Goal: Task Accomplishment & Management: Use online tool/utility

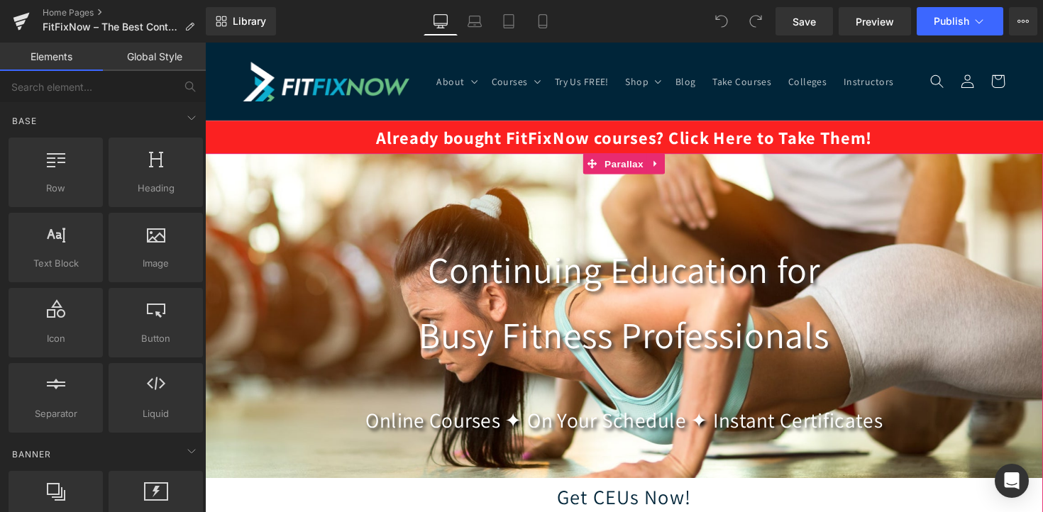
click at [342, 241] on div at bounding box center [634, 292] width 859 height 474
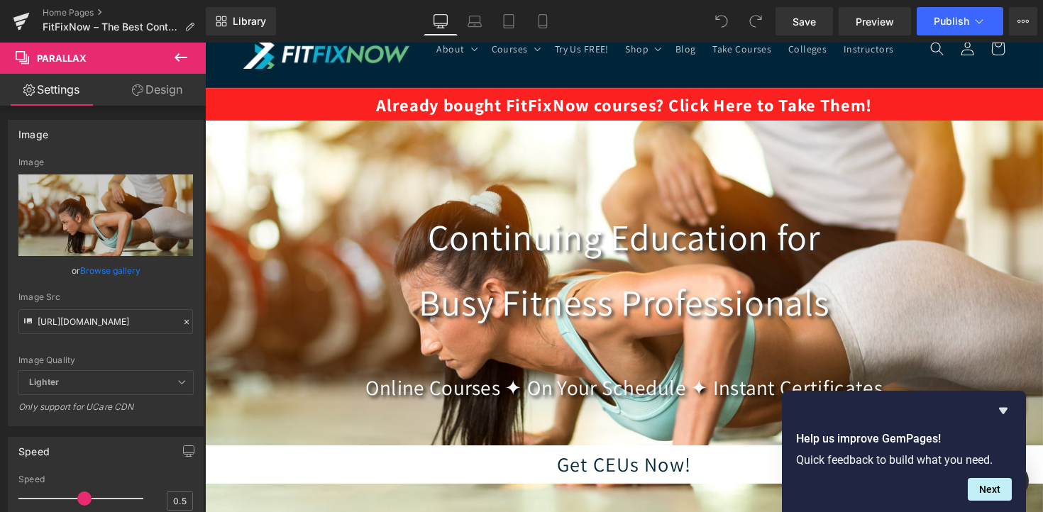
scroll to position [36, 0]
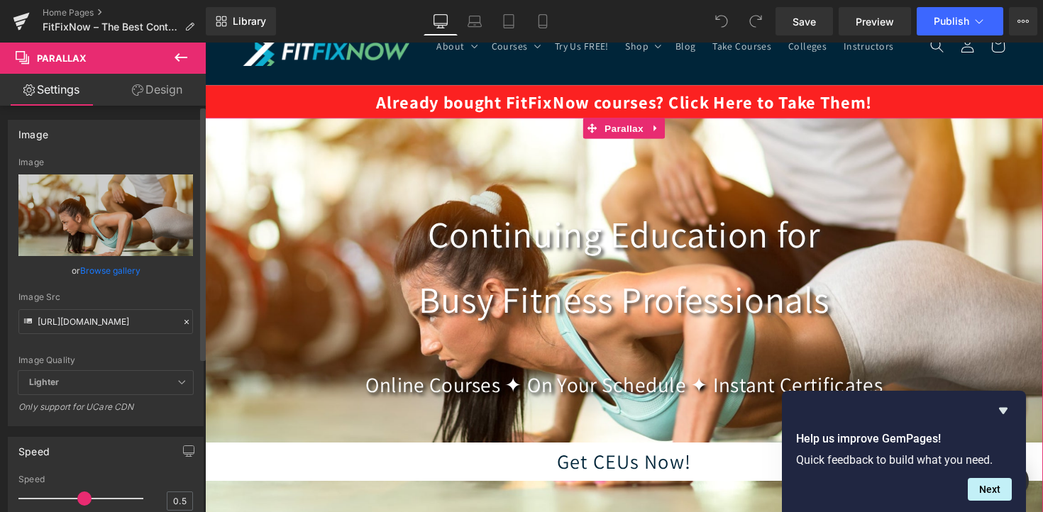
click at [104, 269] on link "Browse gallery" at bounding box center [110, 270] width 60 height 25
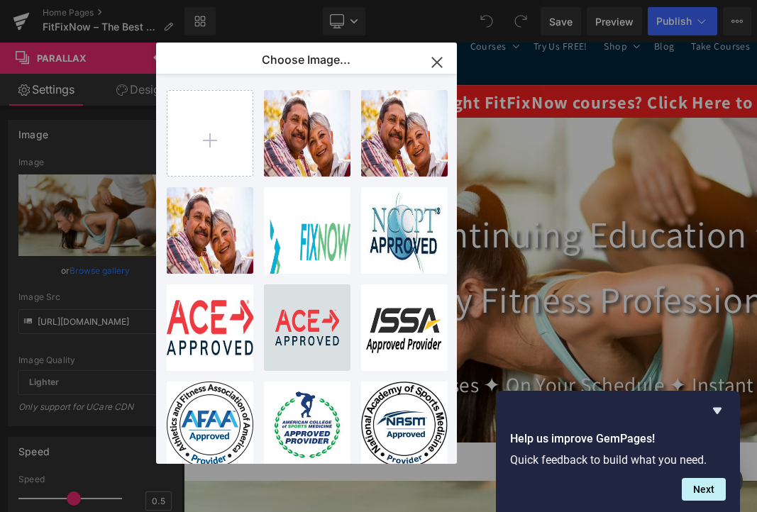
type input "C:\fakepath\pexels-goumbik-669578.jpg"
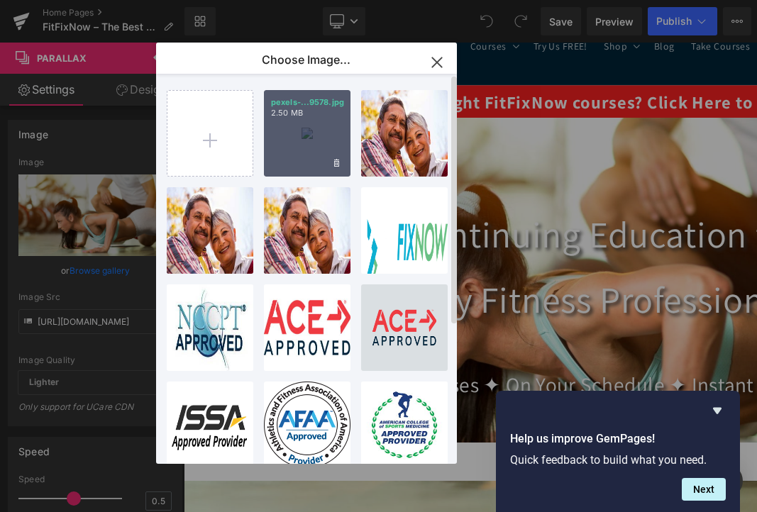
click at [314, 155] on div "pexels-...9578.jpg 2.50 MB" at bounding box center [307, 133] width 87 height 87
type input "[URL][DOMAIN_NAME]"
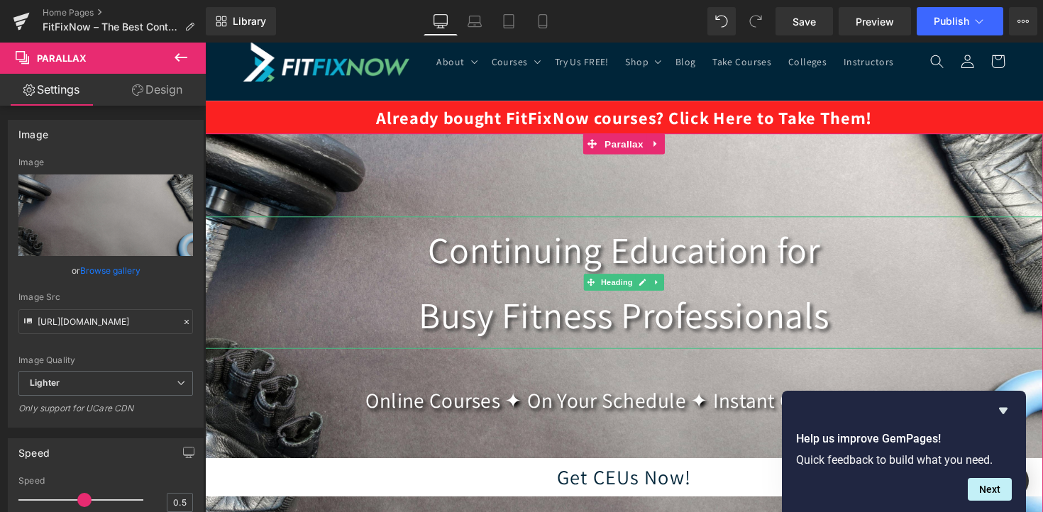
scroll to position [0, 0]
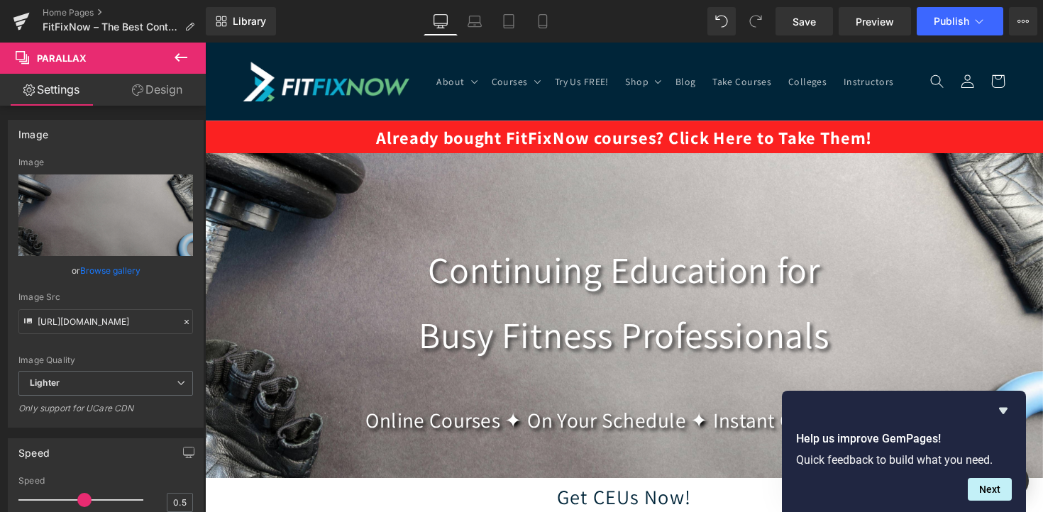
click at [335, 62] on link at bounding box center [329, 82] width 181 height 51
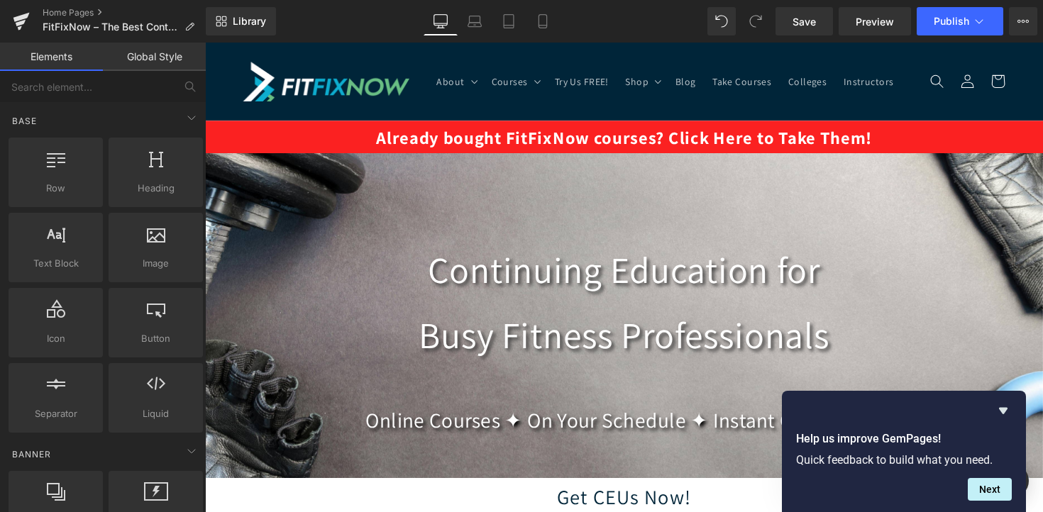
click at [309, 265] on h1 "Continuing Education for Busy Fitness Professionals" at bounding box center [634, 309] width 859 height 136
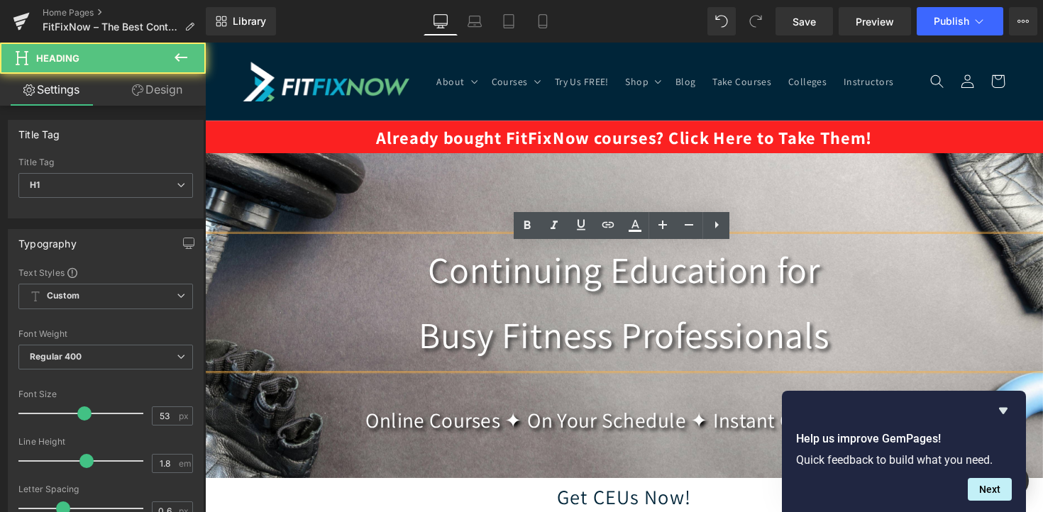
click at [305, 224] on div at bounding box center [634, 292] width 859 height 474
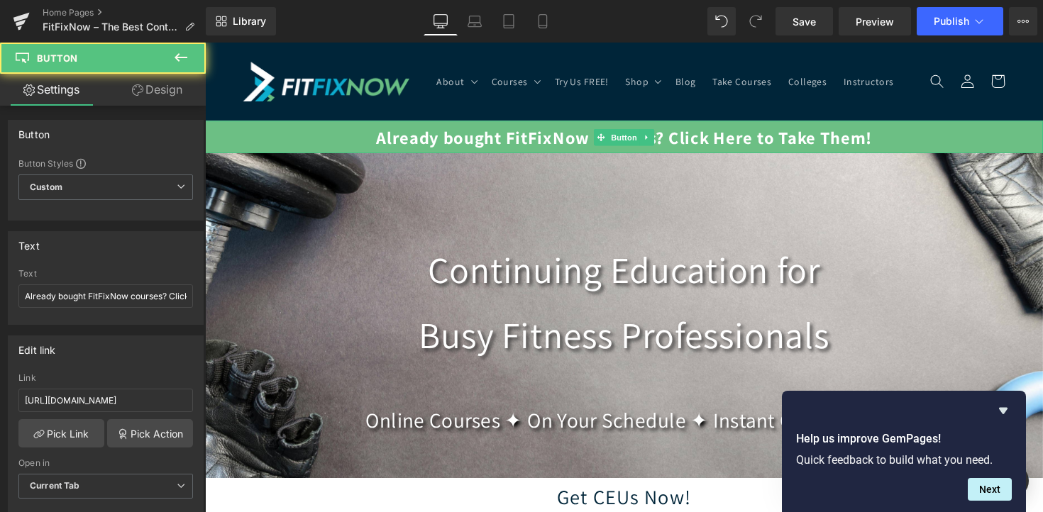
click at [314, 148] on link "Already bought FitFixNow courses? Click Here to Take Them!" at bounding box center [634, 139] width 859 height 33
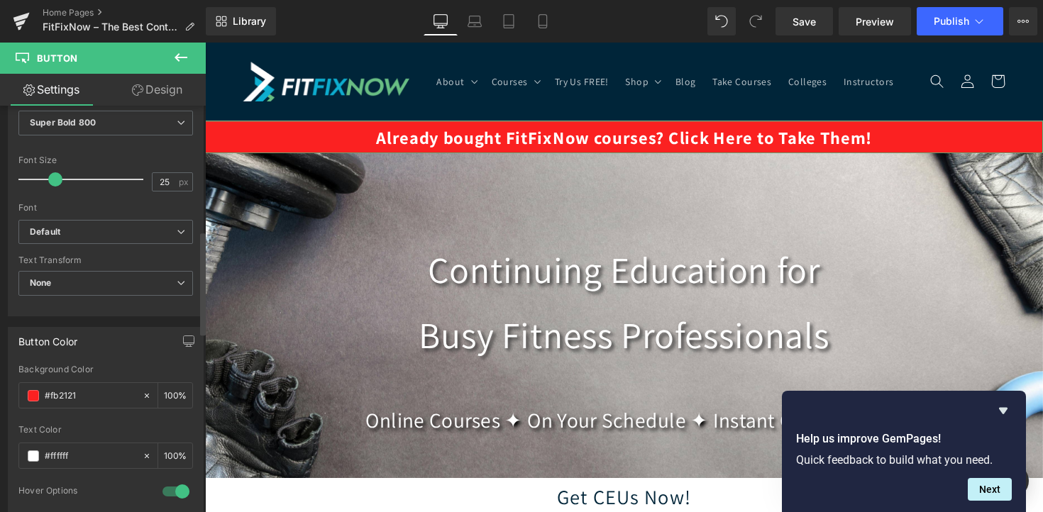
scroll to position [524, 0]
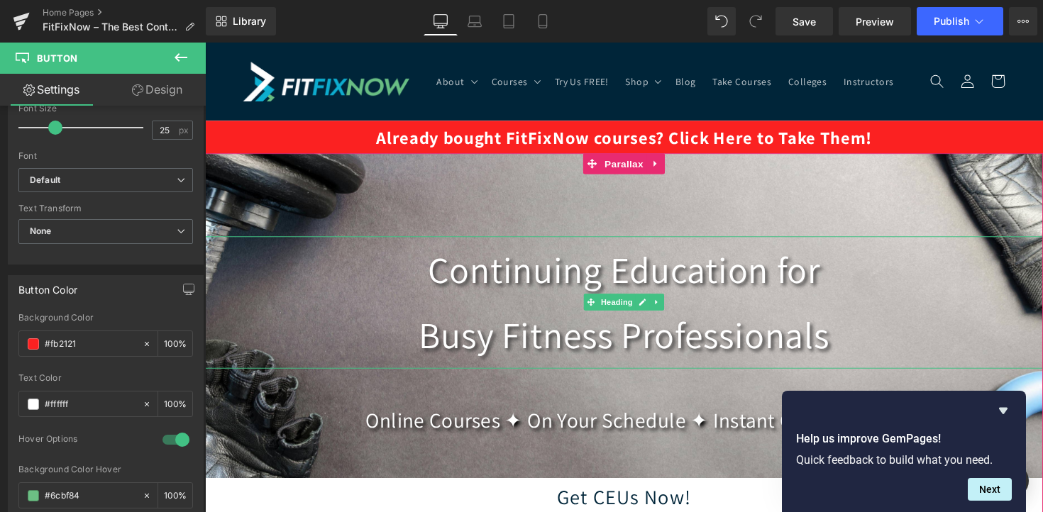
click at [534, 373] on h1 "Continuing Education for Busy Fitness Professionals" at bounding box center [634, 309] width 859 height 136
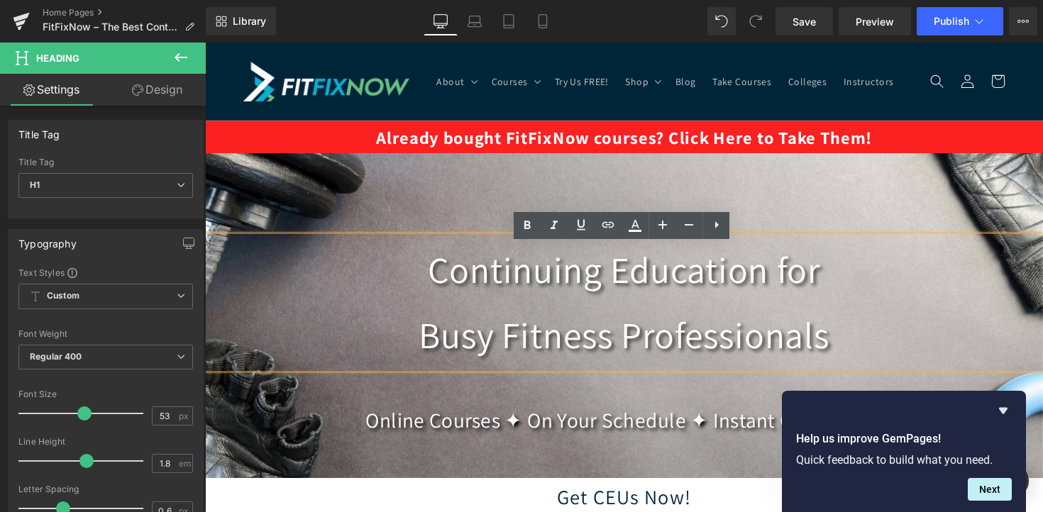
click at [462, 352] on h1 "Continuing Education for Busy Fitness Professionals" at bounding box center [634, 309] width 859 height 136
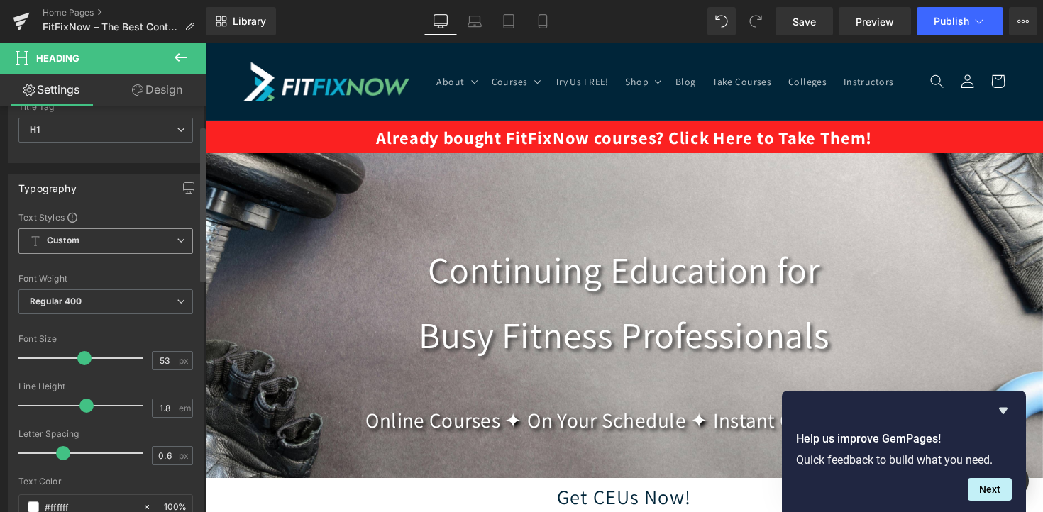
scroll to position [72, 0]
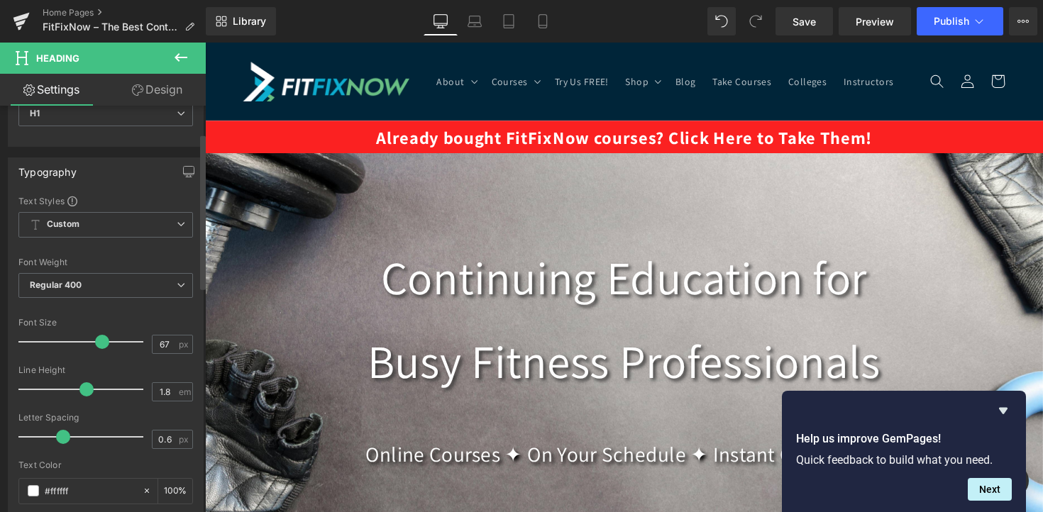
type input "68"
drag, startPoint x: 82, startPoint y: 343, endPoint x: 101, endPoint y: 343, distance: 18.4
click at [101, 343] on span at bounding box center [103, 342] width 14 height 14
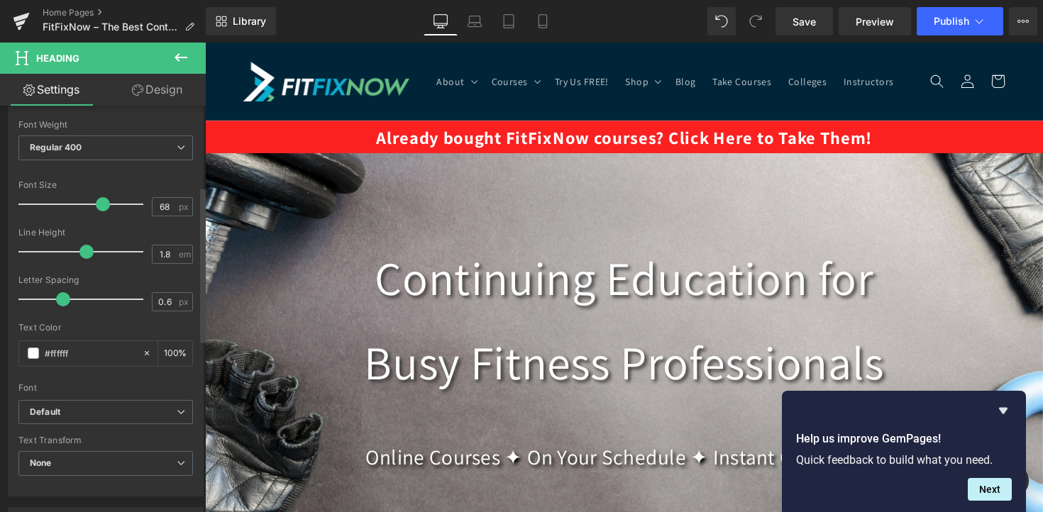
scroll to position [233, 0]
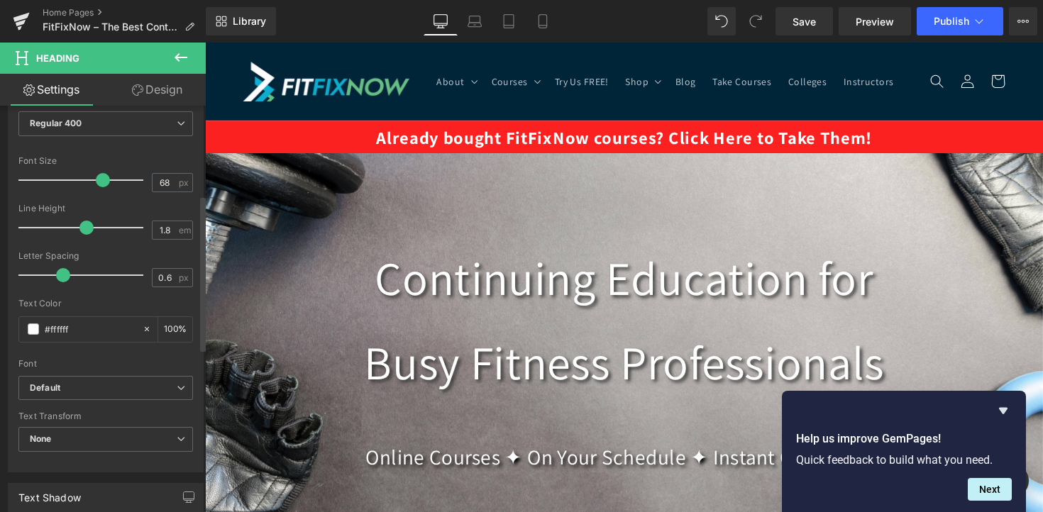
click at [94, 397] on span "Default" at bounding box center [105, 388] width 175 height 25
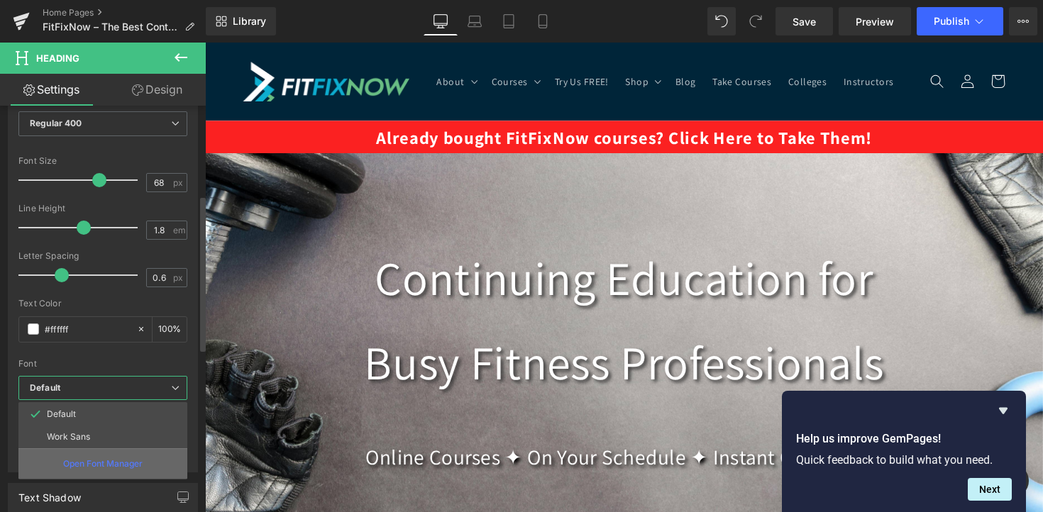
click at [104, 456] on div "Open Font Manager" at bounding box center [102, 463] width 169 height 31
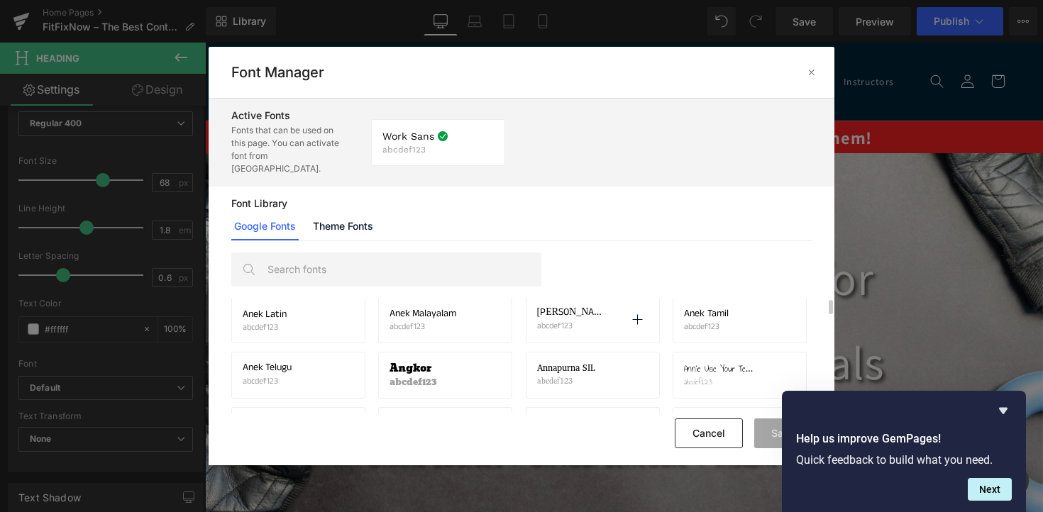
scroll to position [1064, 0]
click at [446, 365] on div "Angkor abcdef123 Activate font" at bounding box center [445, 377] width 111 height 24
click at [492, 371] on icon at bounding box center [489, 376] width 11 height 11
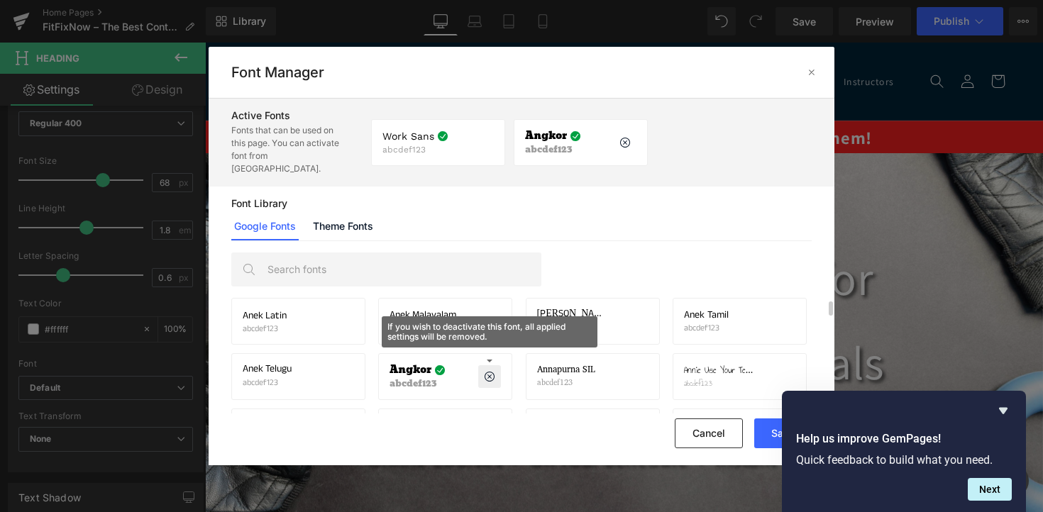
click at [548, 131] on span "Angkor" at bounding box center [546, 136] width 42 height 11
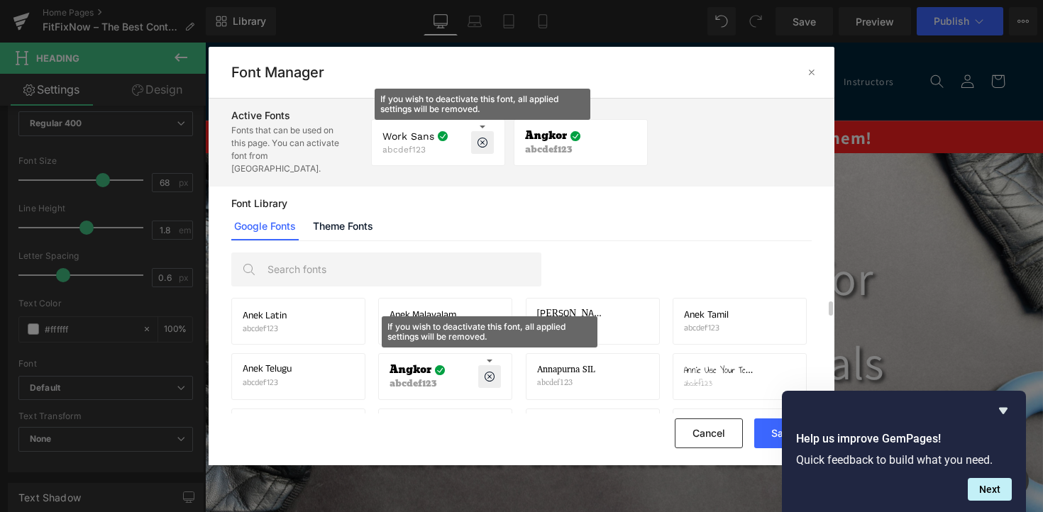
click at [483, 140] on icon at bounding box center [482, 142] width 11 height 11
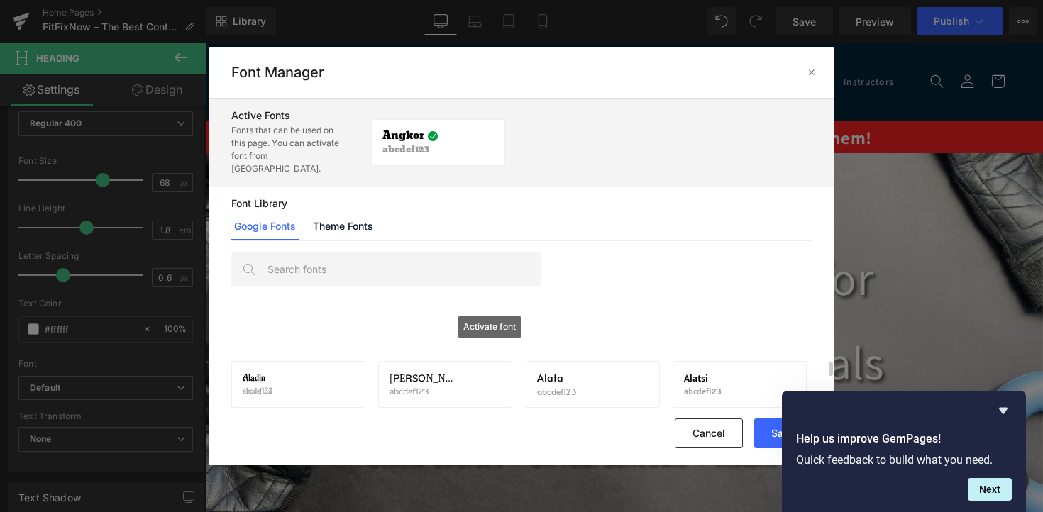
scroll to position [227, 0]
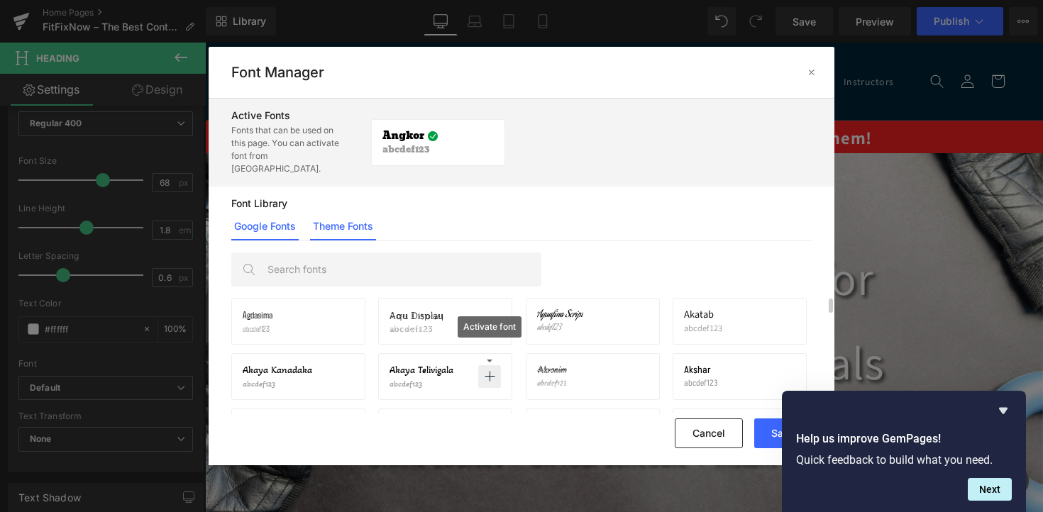
click at [342, 216] on link "Theme Fonts" at bounding box center [343, 226] width 66 height 28
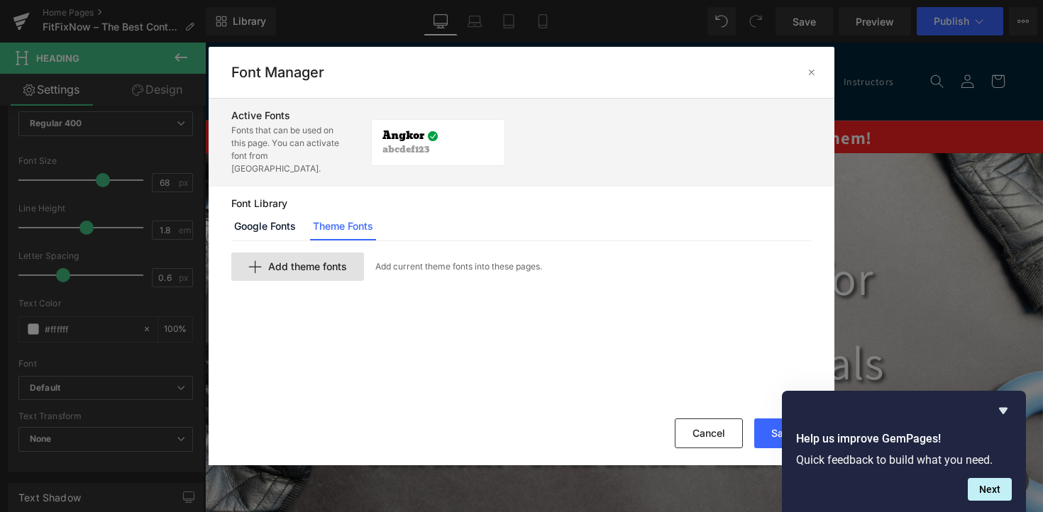
click at [299, 261] on span "Add theme fonts" at bounding box center [307, 266] width 79 height 11
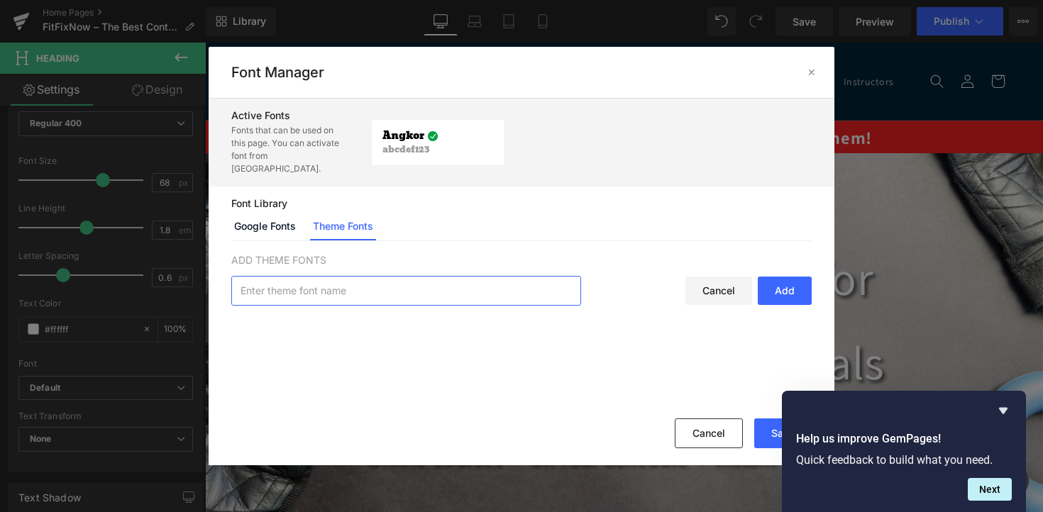
click at [324, 278] on input "text" at bounding box center [406, 291] width 348 height 28
click at [255, 224] on link "Google Fonts" at bounding box center [264, 226] width 67 height 28
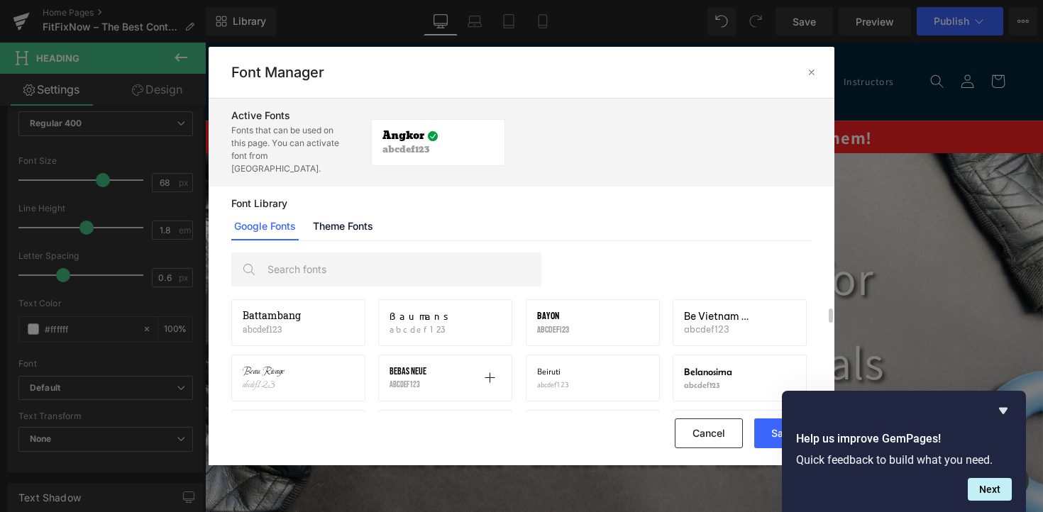
scroll to position [2454, 0]
click at [434, 365] on div "Bebas Neue abcdef123 Activate font" at bounding box center [445, 377] width 111 height 24
click at [487, 371] on icon at bounding box center [489, 376] width 11 height 11
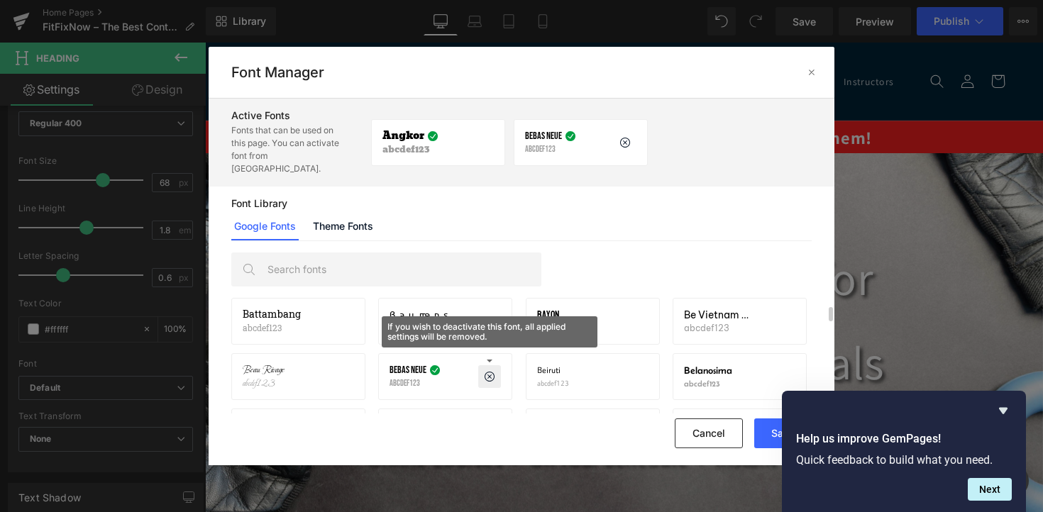
click at [550, 145] on p "abcdef123" at bounding box center [550, 150] width 51 height 10
click at [777, 433] on button "Save" at bounding box center [782, 434] width 57 height 30
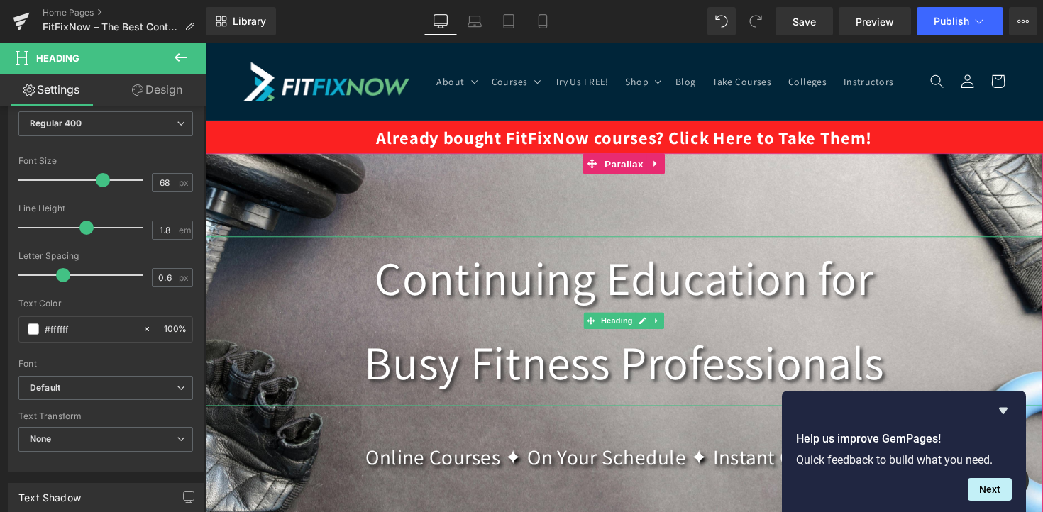
click at [591, 355] on h1 "Continuing Education for Busy Fitness Professionals" at bounding box center [634, 328] width 859 height 174
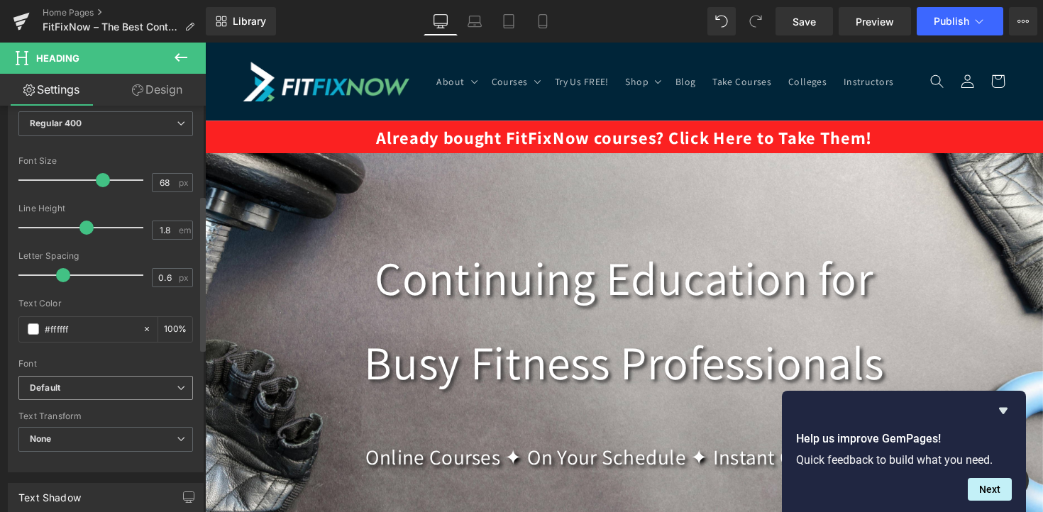
click at [148, 377] on span "Default" at bounding box center [105, 388] width 175 height 25
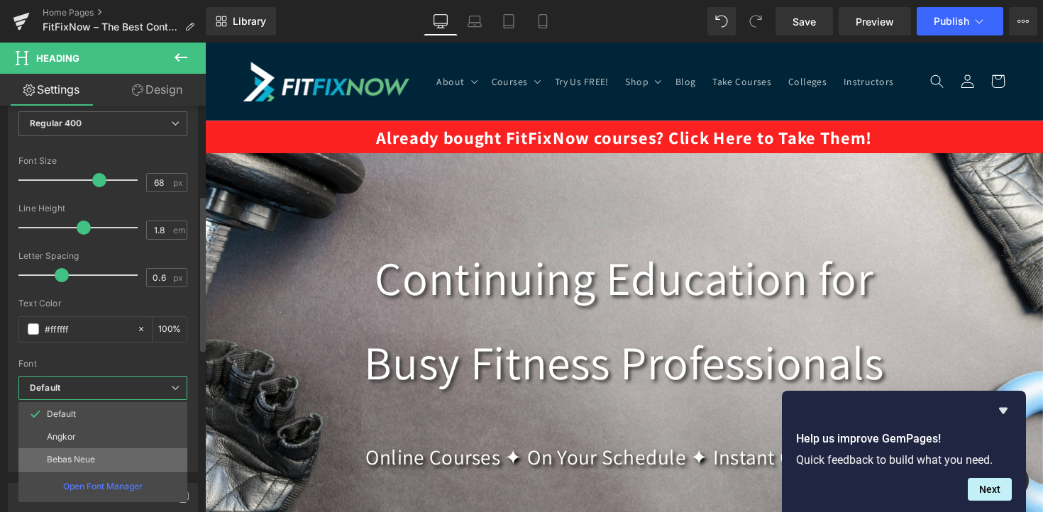
click at [133, 450] on li "Bebas Neue" at bounding box center [102, 459] width 169 height 23
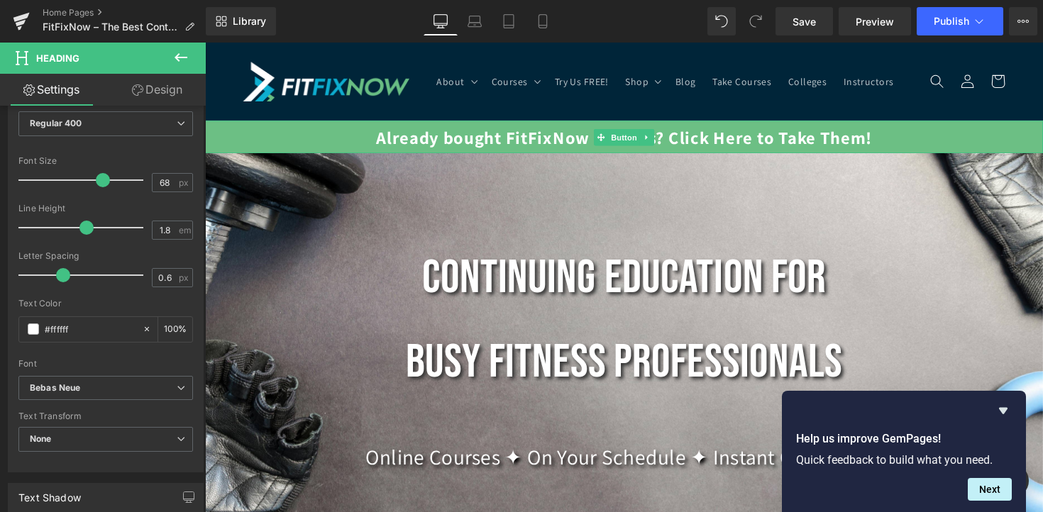
click at [448, 148] on link "Already bought FitFixNow courses? Click Here to Take Them!" at bounding box center [634, 139] width 859 height 33
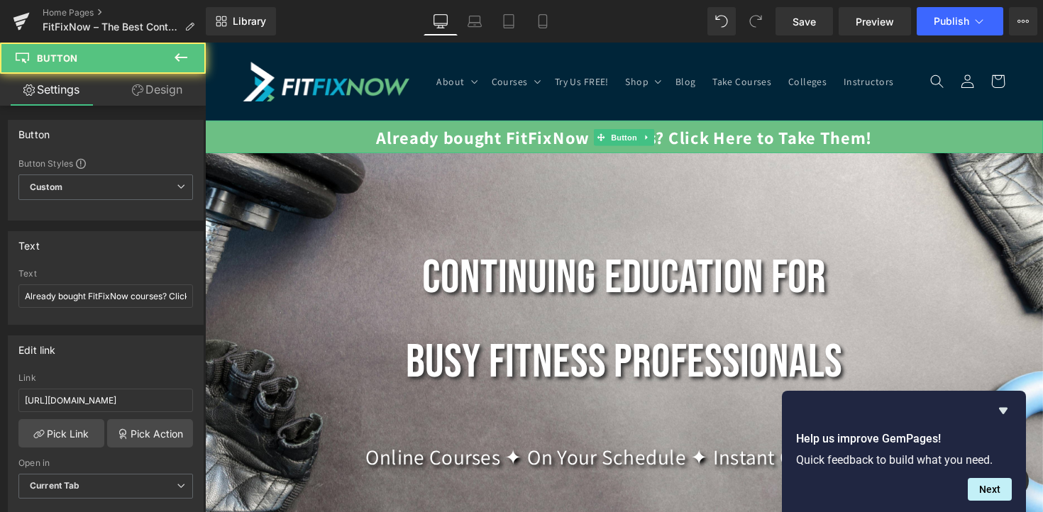
click at [430, 149] on link "Already bought FitFixNow courses? Click Here to Take Them!" at bounding box center [634, 139] width 859 height 33
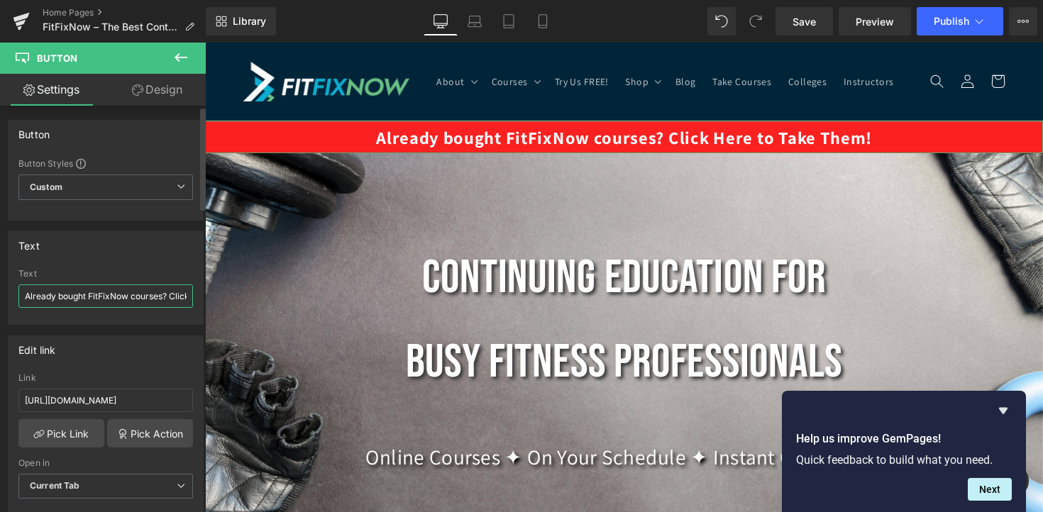
click at [130, 300] on input "Already bought FitFixNow courses? Click Here to Take Them!" at bounding box center [105, 296] width 175 height 23
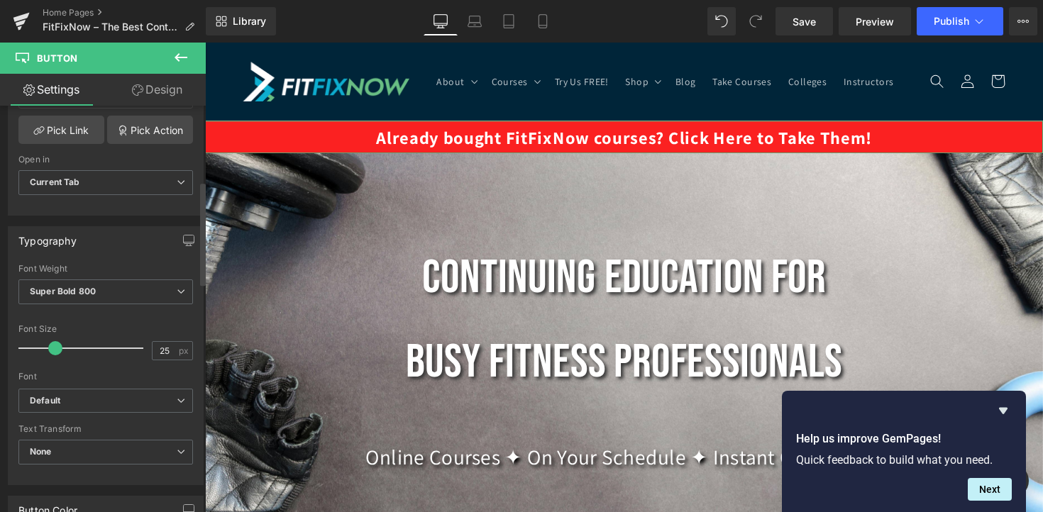
scroll to position [309, 0]
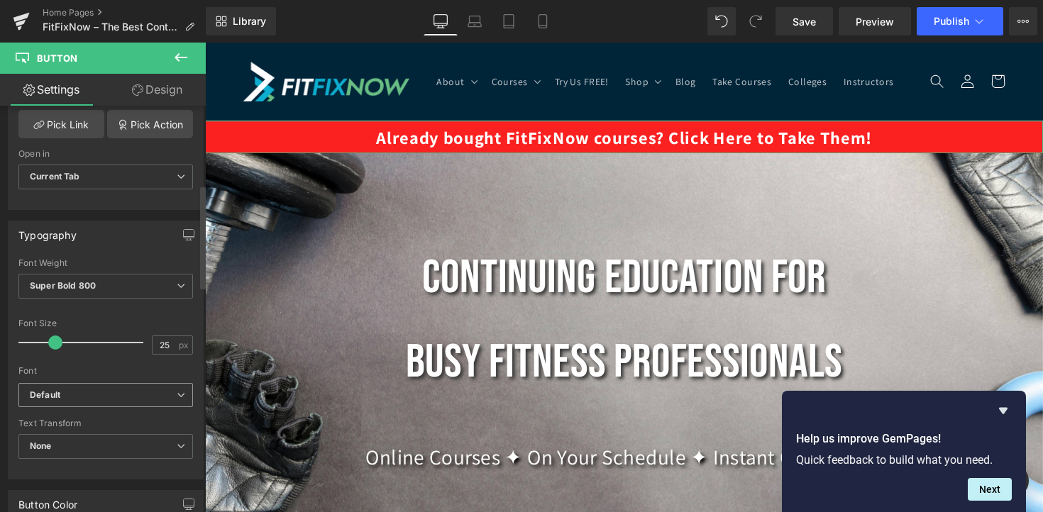
click at [86, 395] on b "Default" at bounding box center [103, 396] width 147 height 12
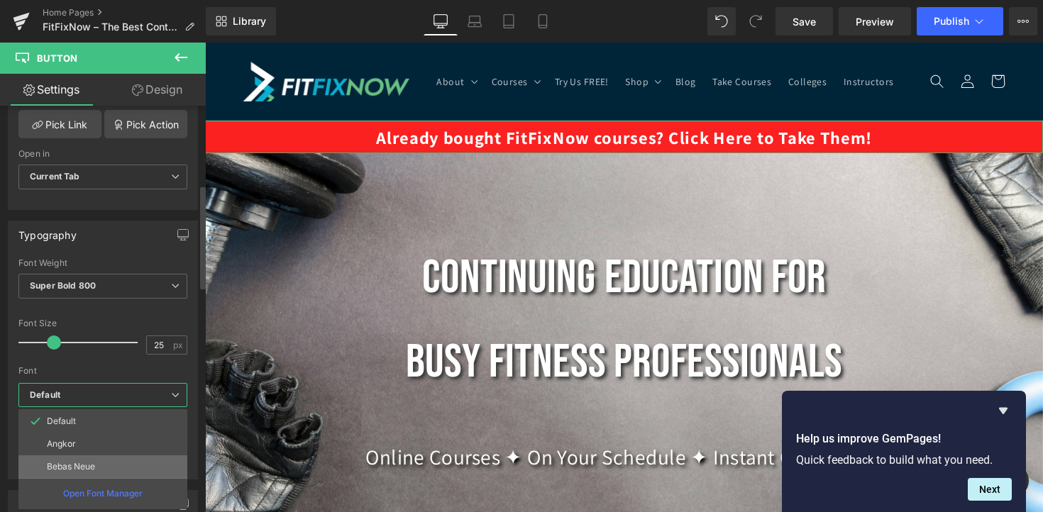
click at [94, 463] on p "Bebas Neue" at bounding box center [71, 467] width 48 height 10
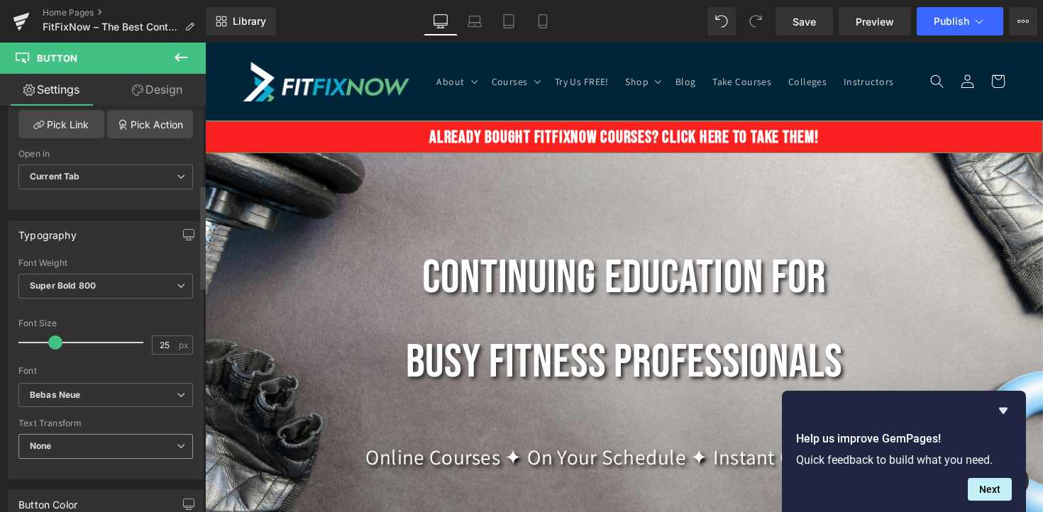
click at [99, 446] on span "None" at bounding box center [105, 446] width 175 height 25
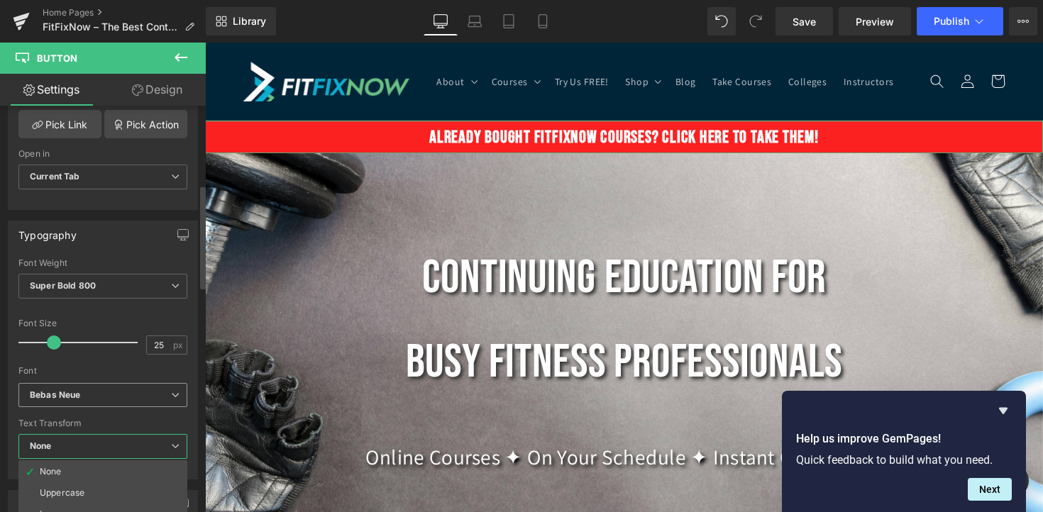
click at [99, 397] on b "Bebas Neue" at bounding box center [100, 396] width 141 height 12
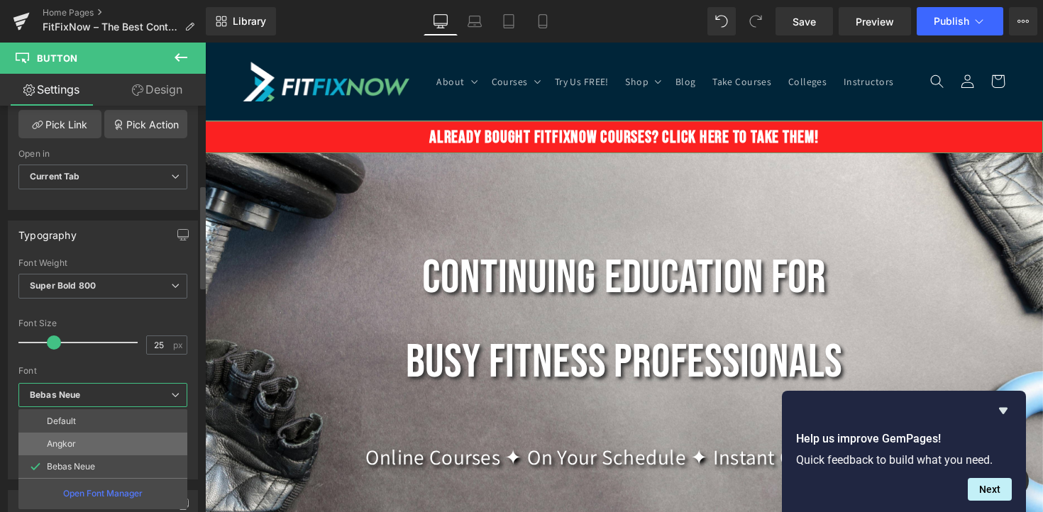
click at [99, 443] on li "Angkor" at bounding box center [102, 444] width 169 height 23
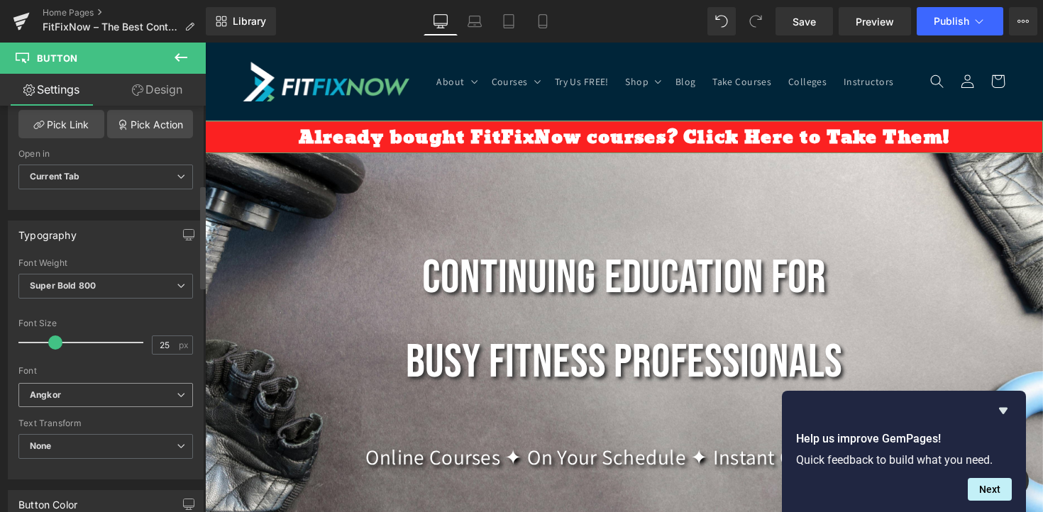
click at [97, 402] on span "Angkor" at bounding box center [105, 395] width 175 height 25
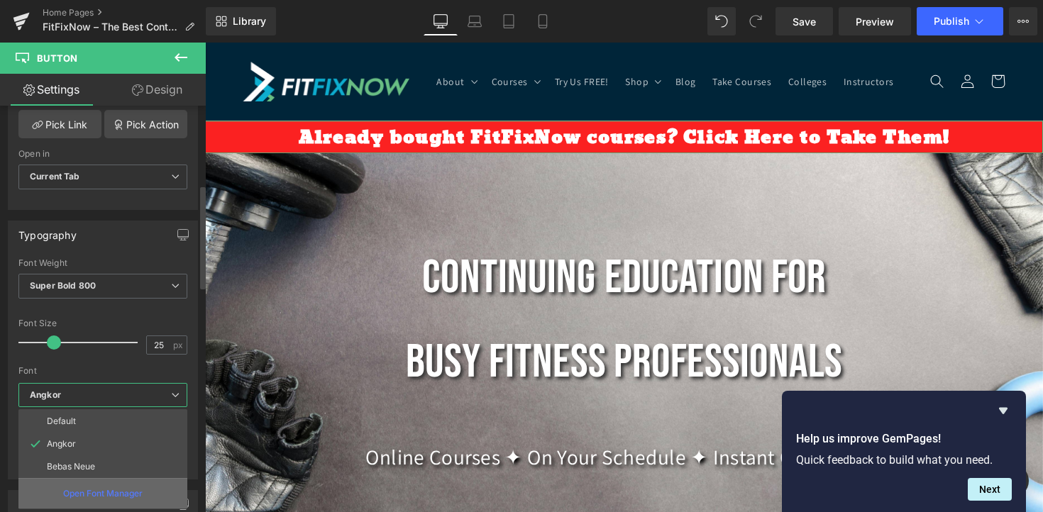
click at [110, 486] on div "Open Font Manager" at bounding box center [102, 493] width 169 height 31
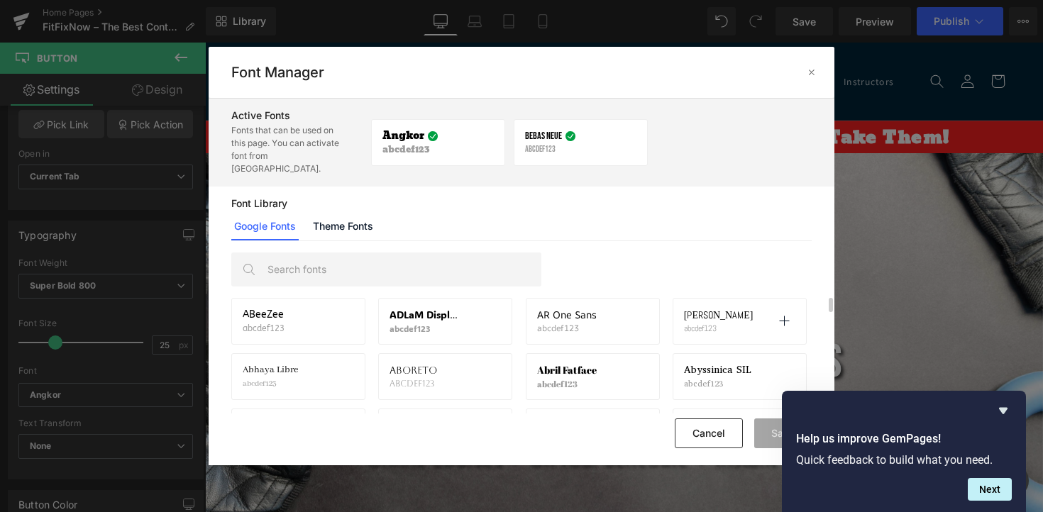
click at [720, 309] on div "[PERSON_NAME] abcdef123 Activate font" at bounding box center [739, 321] width 111 height 24
click at [793, 310] on p at bounding box center [784, 321] width 23 height 23
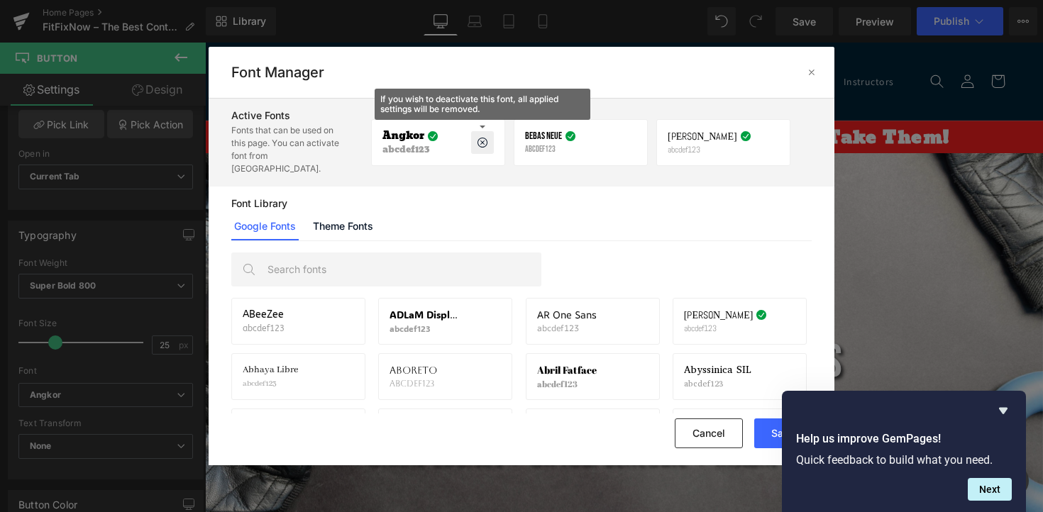
click at [490, 134] on p at bounding box center [482, 142] width 23 height 23
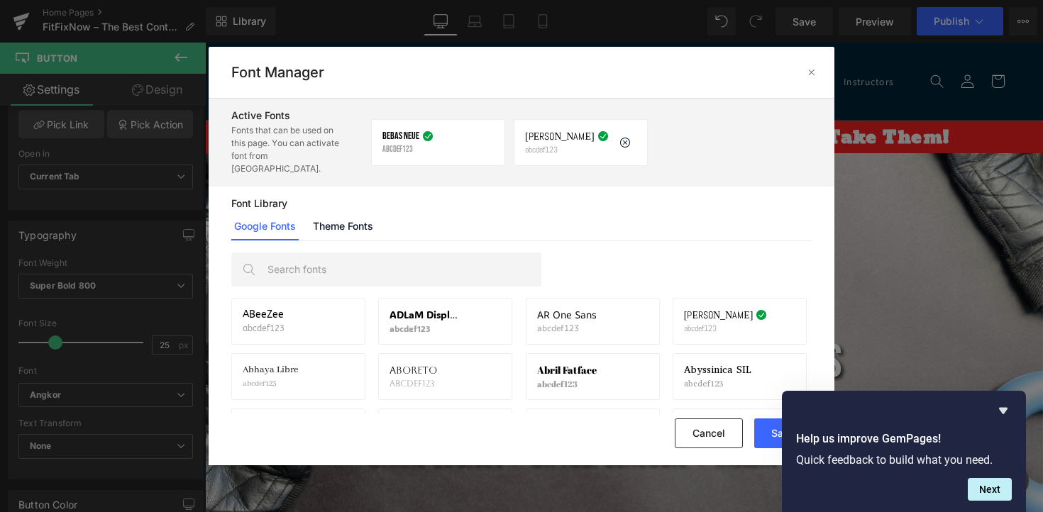
click at [560, 148] on div "[PERSON_NAME] abcdef123 If you wish to deactivate this font, all applied settin…" at bounding box center [581, 142] width 134 height 47
click at [768, 435] on button "Save" at bounding box center [782, 434] width 57 height 30
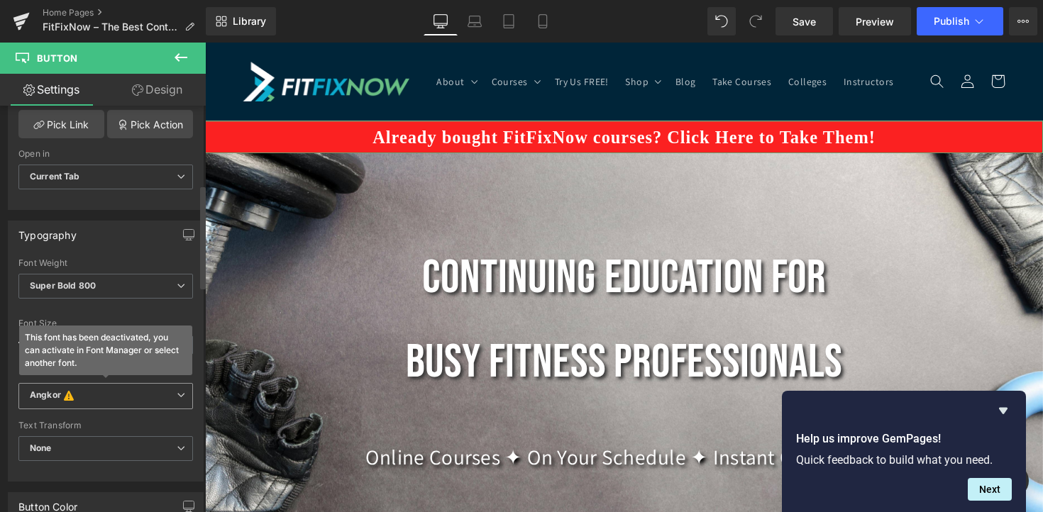
click at [131, 401] on b "Angkor This font has been deactivated, you can activate in Font Manager or sele…" at bounding box center [103, 397] width 147 height 14
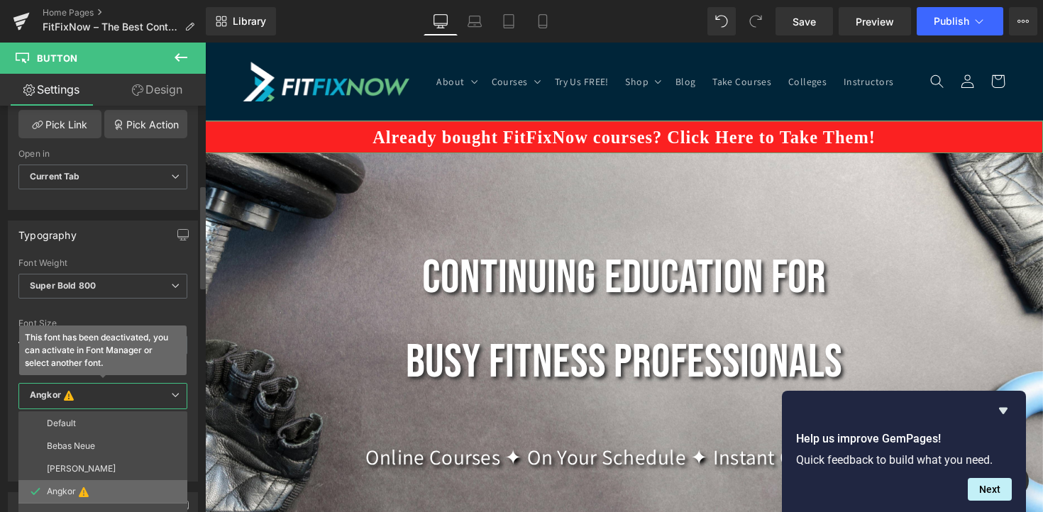
click at [124, 497] on li "Angkor" at bounding box center [102, 491] width 169 height 23
click at [117, 469] on li "[PERSON_NAME]" at bounding box center [102, 469] width 169 height 23
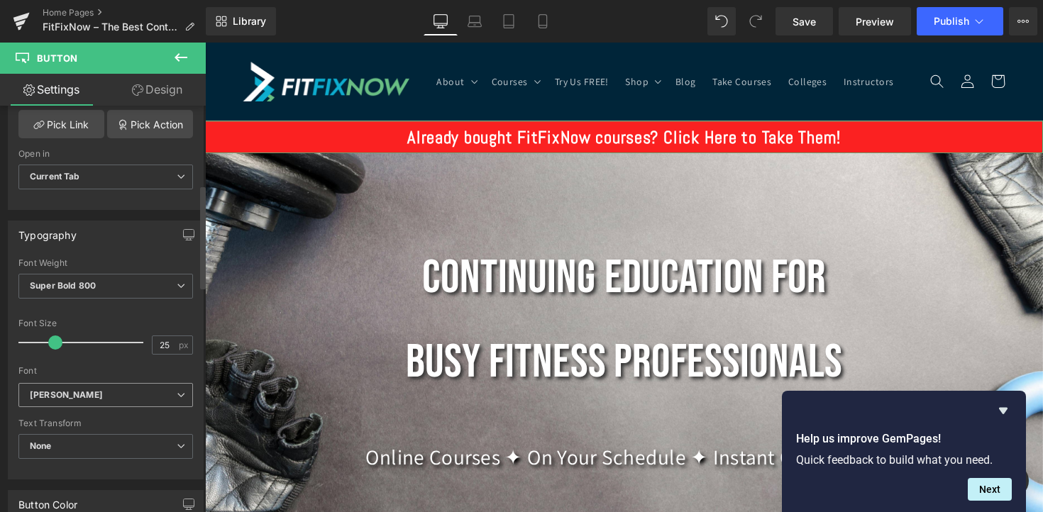
click at [113, 402] on span "[PERSON_NAME]" at bounding box center [105, 395] width 175 height 25
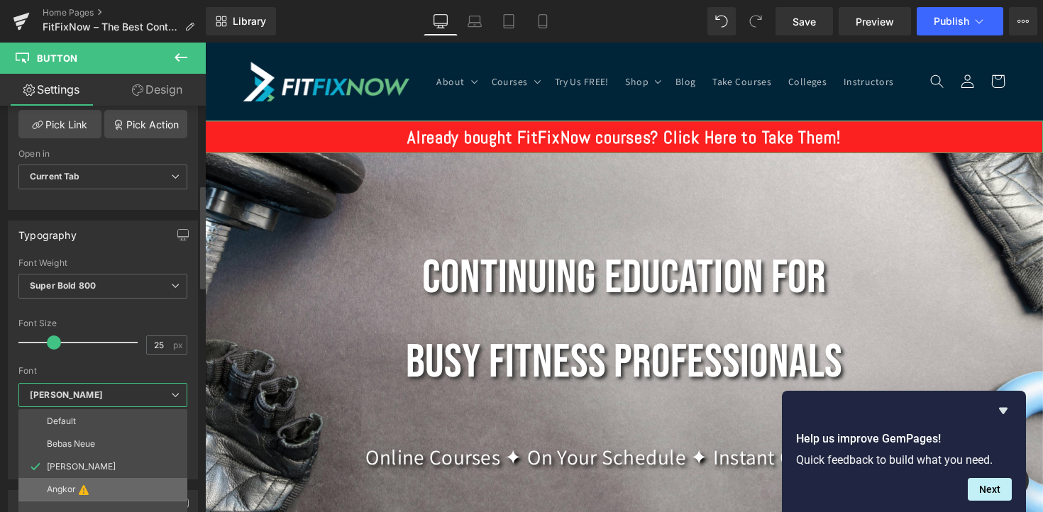
click at [127, 489] on li "Angkor" at bounding box center [102, 489] width 169 height 23
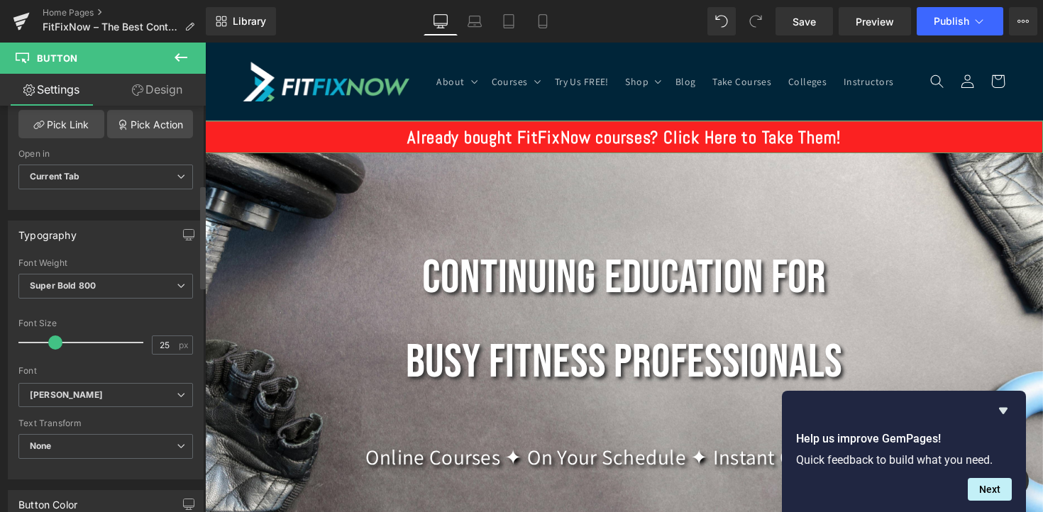
click at [119, 380] on div "Font Default Bebas Neue [PERSON_NAME] Angkor [PERSON_NAME] Default Bebas Neue […" at bounding box center [105, 320] width 175 height 125
click at [132, 398] on b "[PERSON_NAME]" at bounding box center [103, 396] width 147 height 12
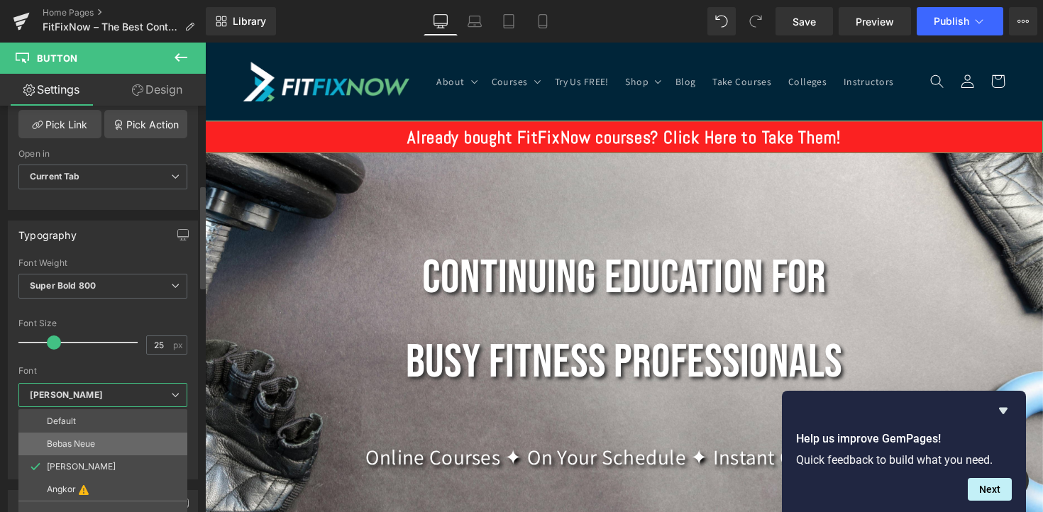
click at [127, 447] on li "Bebas Neue" at bounding box center [102, 444] width 169 height 23
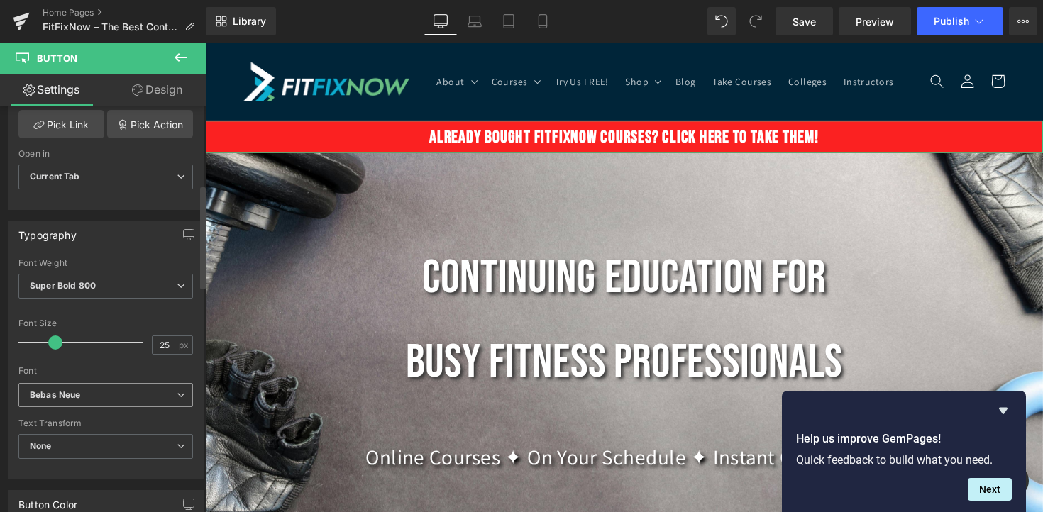
click at [121, 398] on b "Bebas Neue" at bounding box center [103, 396] width 147 height 12
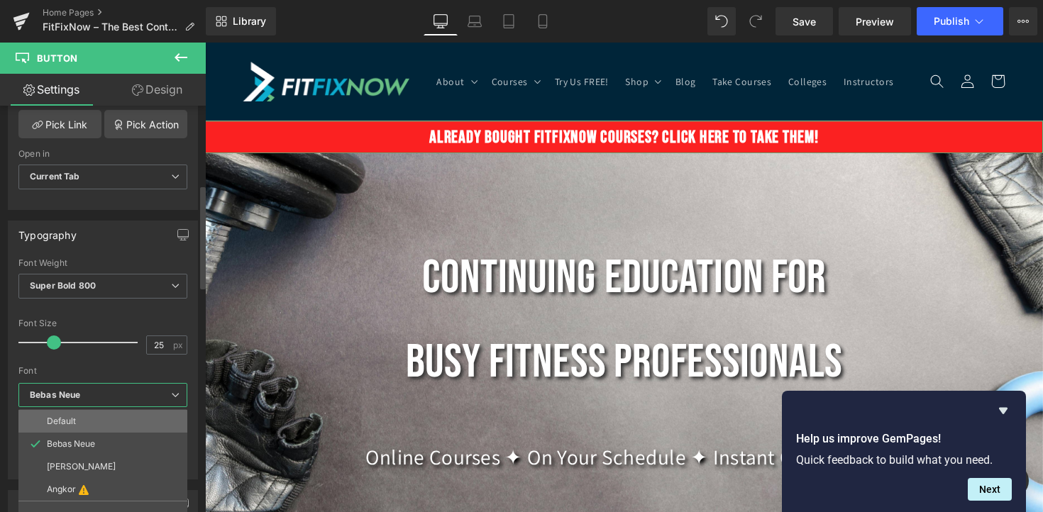
click at [138, 412] on li "Default" at bounding box center [102, 421] width 169 height 23
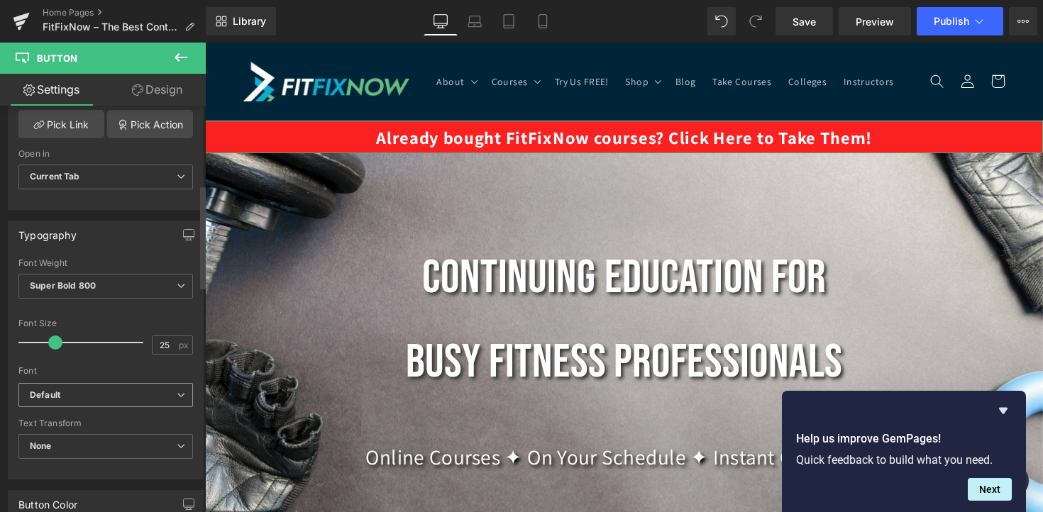
click at [126, 397] on b "Default" at bounding box center [103, 396] width 147 height 12
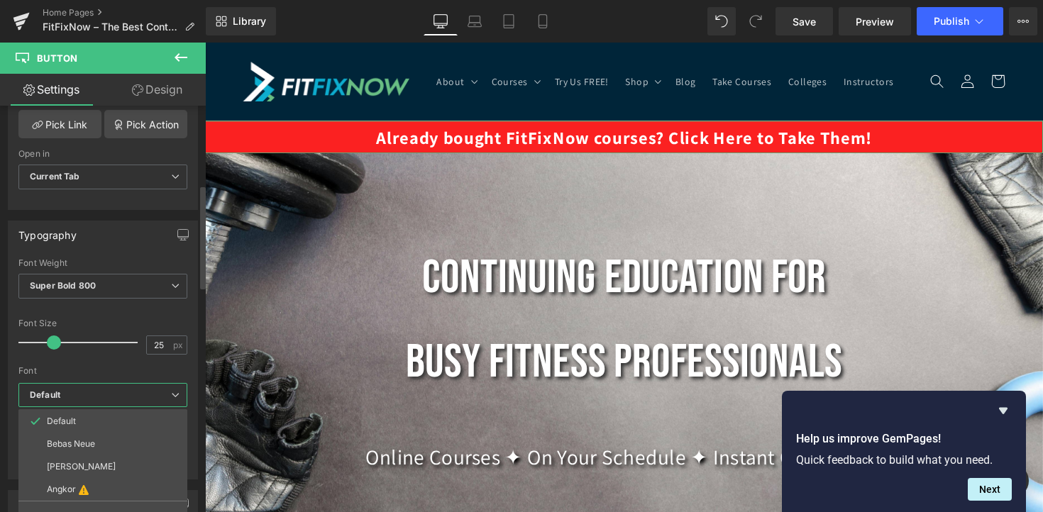
click at [135, 360] on div at bounding box center [102, 361] width 169 height 9
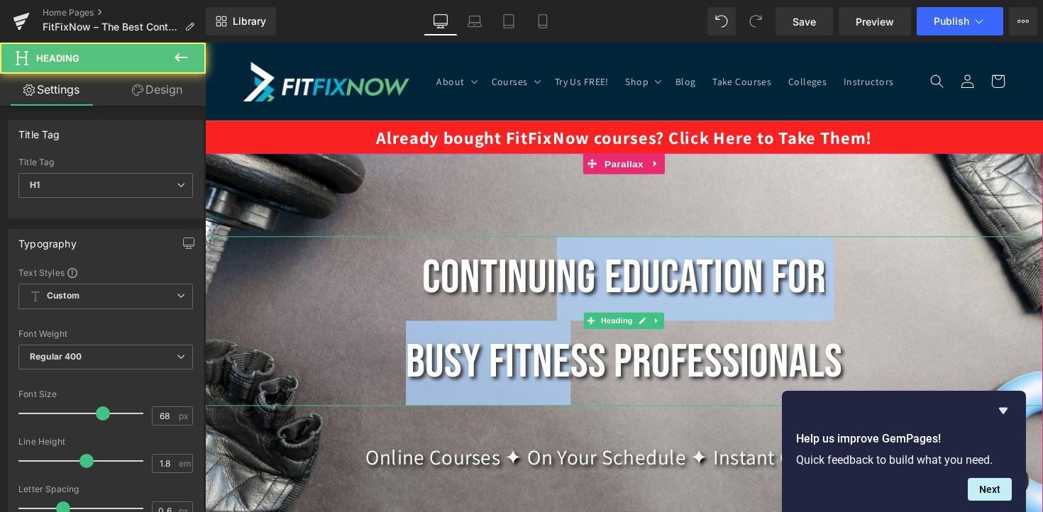
drag, startPoint x: 574, startPoint y: 343, endPoint x: 572, endPoint y: 312, distance: 32.0
click at [572, 312] on h1 "Continuing Education for Busy Fitness Professionals" at bounding box center [634, 328] width 859 height 174
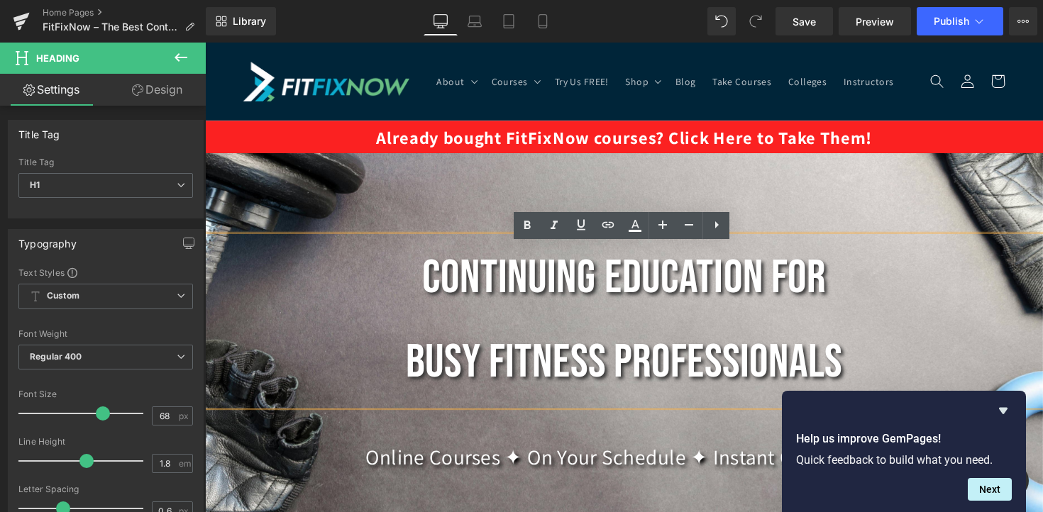
click at [497, 202] on div at bounding box center [634, 292] width 859 height 474
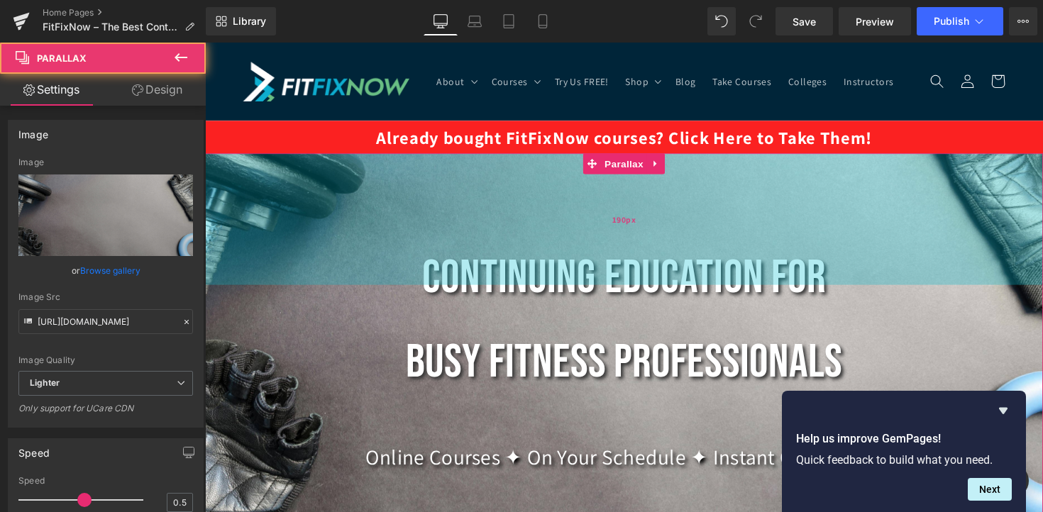
drag, startPoint x: 478, startPoint y: 299, endPoint x: 475, endPoint y: 287, distance: 12.9
click at [476, 287] on div "190px" at bounding box center [634, 223] width 859 height 135
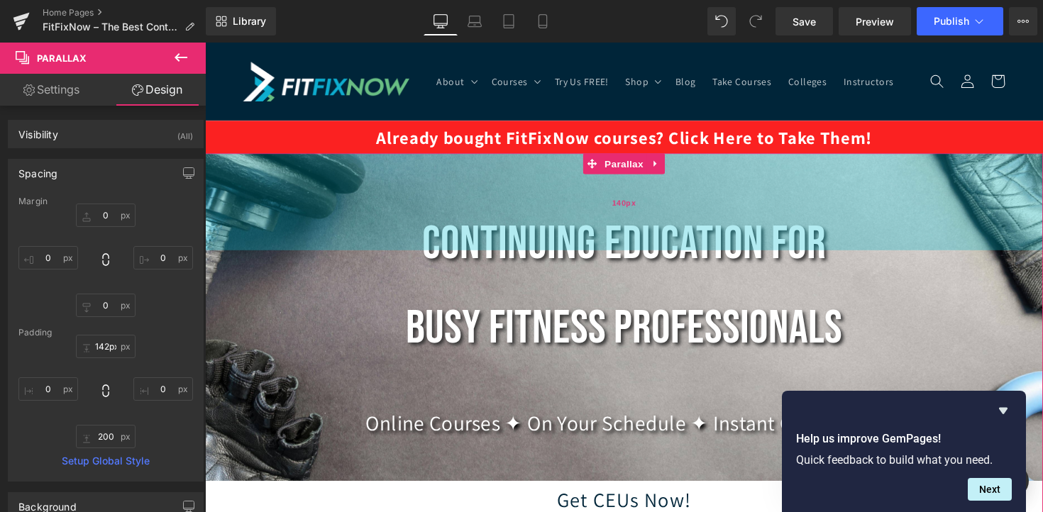
drag, startPoint x: 475, startPoint y: 287, endPoint x: 473, endPoint y: 263, distance: 24.2
click at [475, 265] on div "Continuing Education for Busy Fitness Professionals Heading Online Courses ✦ On…" at bounding box center [634, 414] width 859 height 517
type input "141px"
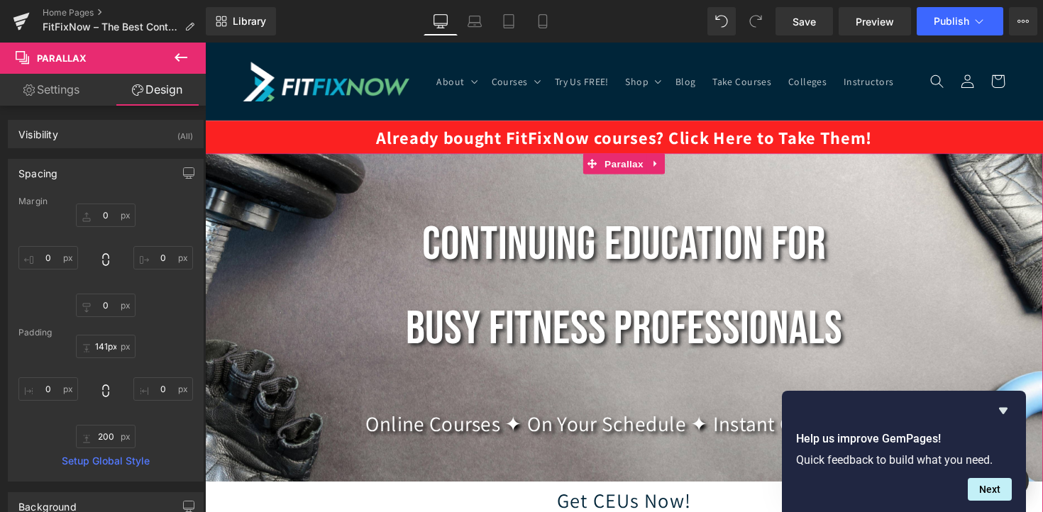
click at [522, 312] on h1 "Continuing Education for Busy Fitness Professionals" at bounding box center [634, 293] width 859 height 174
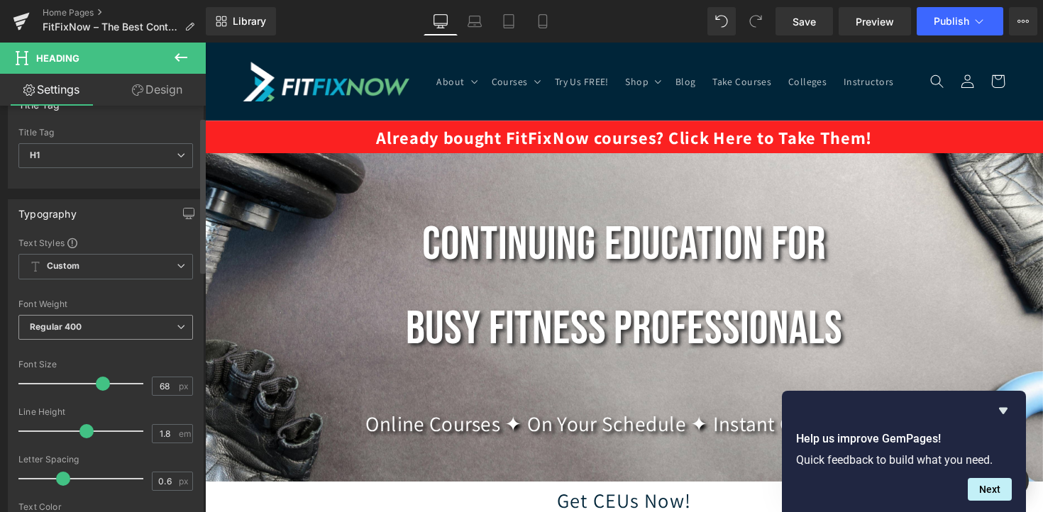
scroll to position [33, 0]
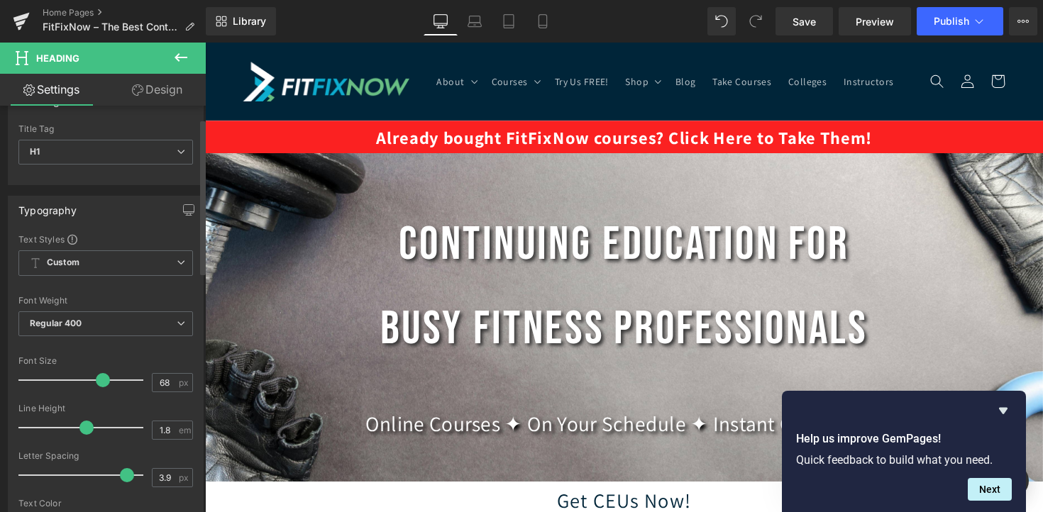
type input "4"
drag, startPoint x: 64, startPoint y: 476, endPoint x: 158, endPoint y: 475, distance: 93.7
click at [159, 475] on div "Letter Spacing 4 px" at bounding box center [105, 475] width 175 height 48
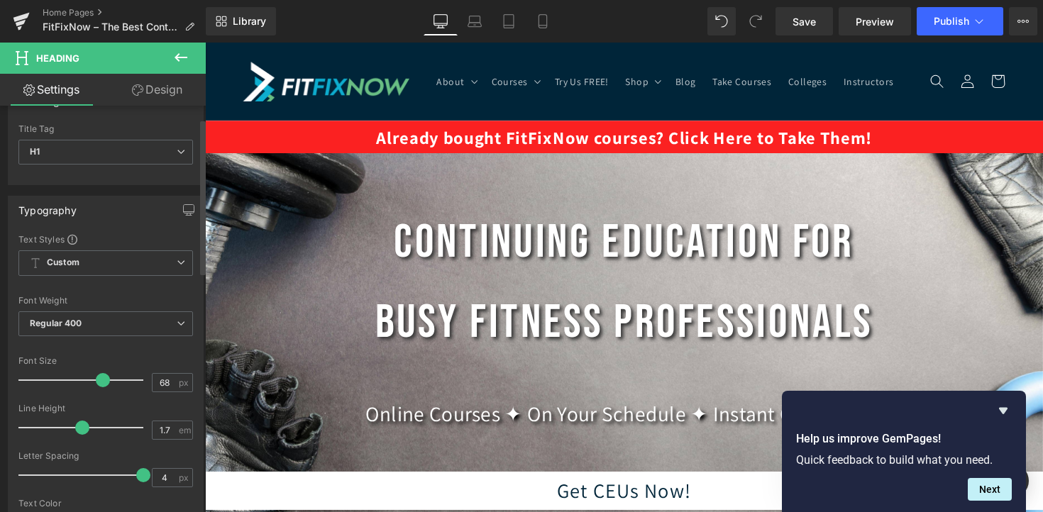
type input "1.6"
drag, startPoint x: 86, startPoint y: 429, endPoint x: 77, endPoint y: 429, distance: 9.3
click at [78, 429] on span at bounding box center [82, 428] width 14 height 14
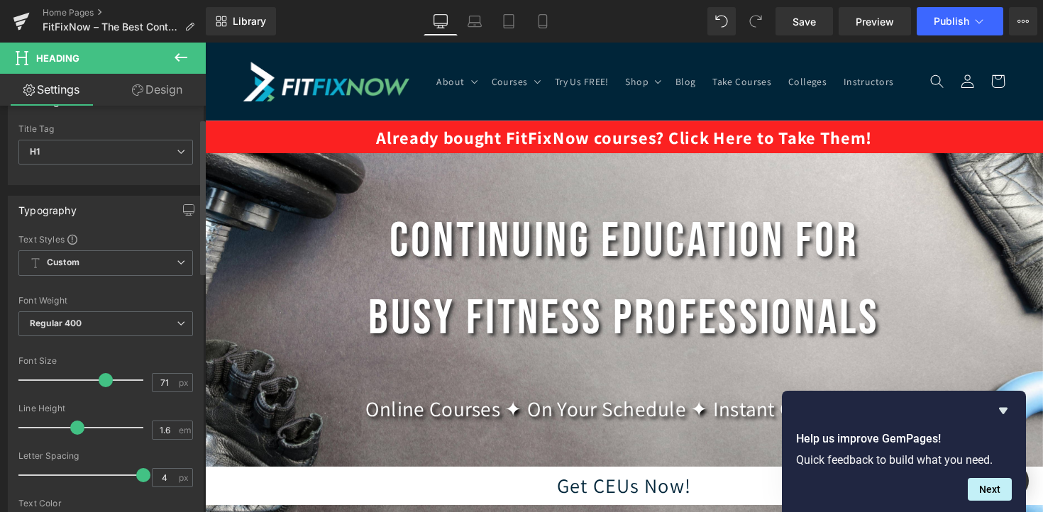
type input "72"
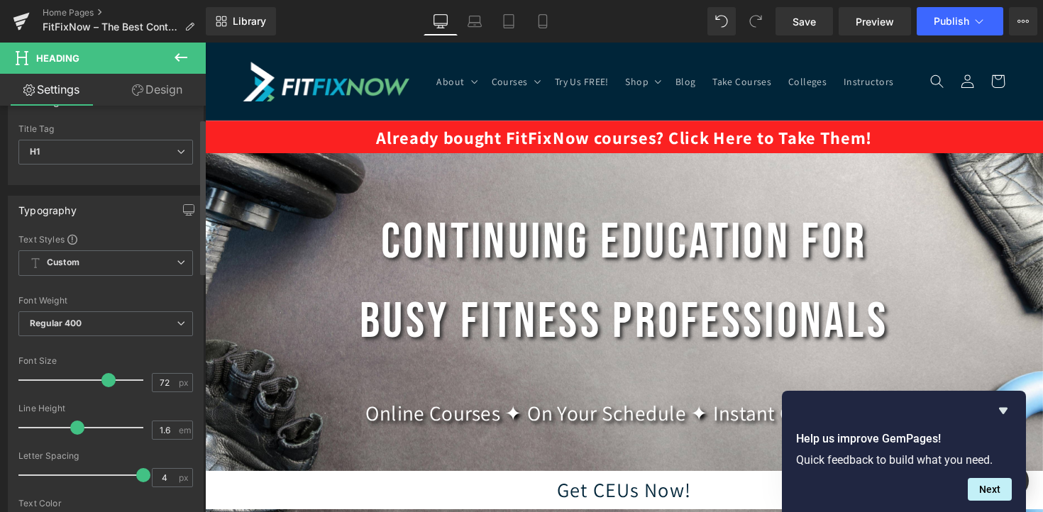
click at [106, 380] on span at bounding box center [108, 380] width 14 height 14
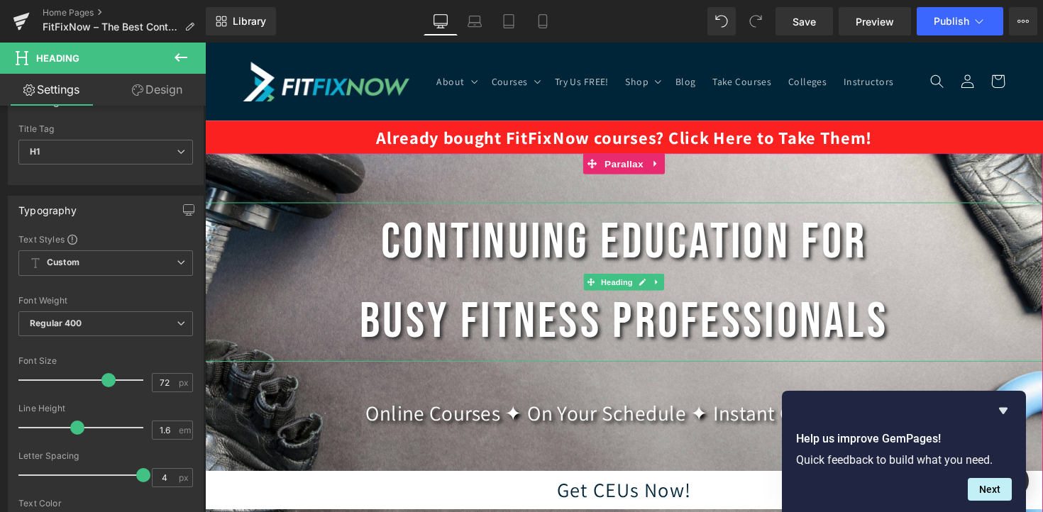
click at [466, 312] on h1 "Continuing Education for Busy Fitness Professionals" at bounding box center [634, 287] width 859 height 163
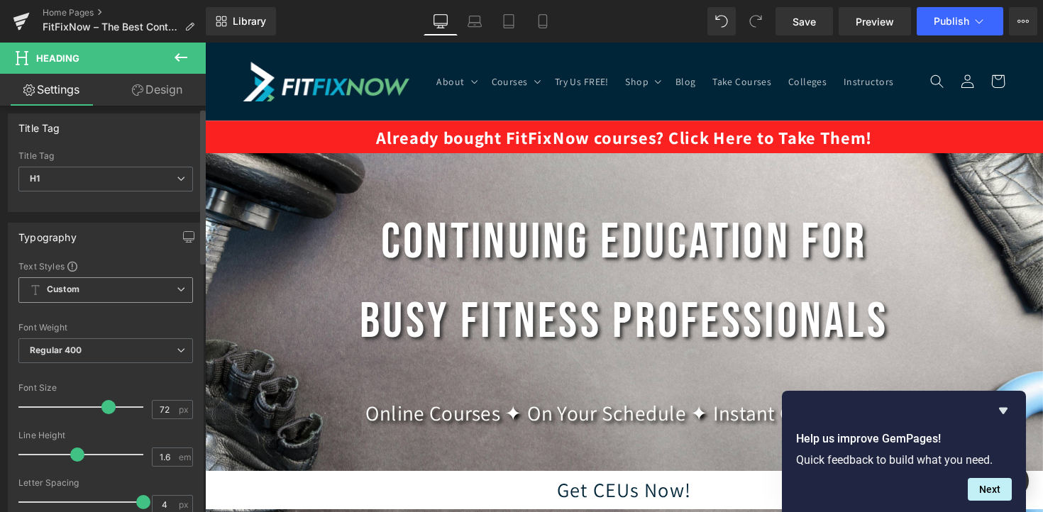
scroll to position [0, 0]
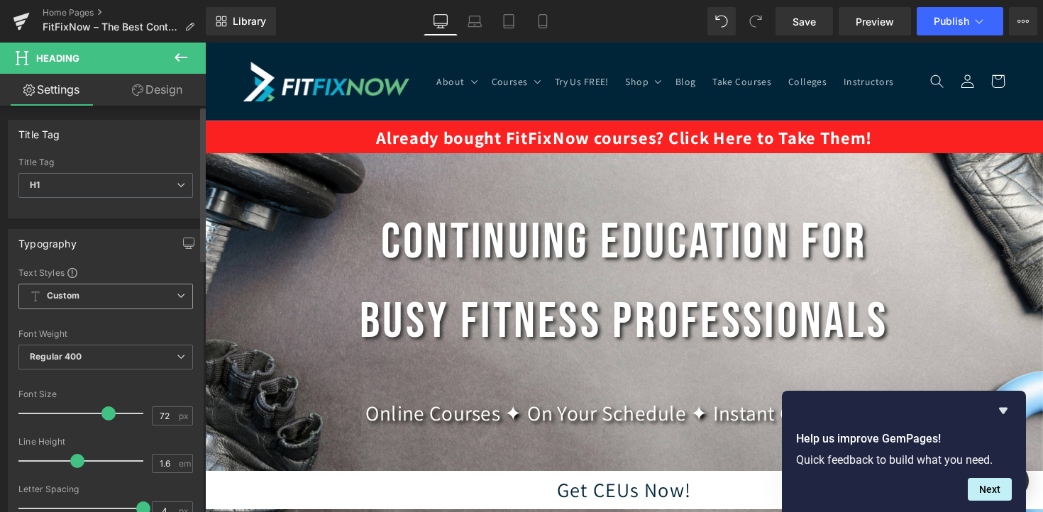
click at [98, 298] on span "Custom Setup Global Style" at bounding box center [105, 297] width 175 height 26
click at [112, 255] on div "Typography" at bounding box center [106, 243] width 194 height 27
click at [113, 291] on span "Custom Setup Global Style" at bounding box center [105, 297] width 175 height 26
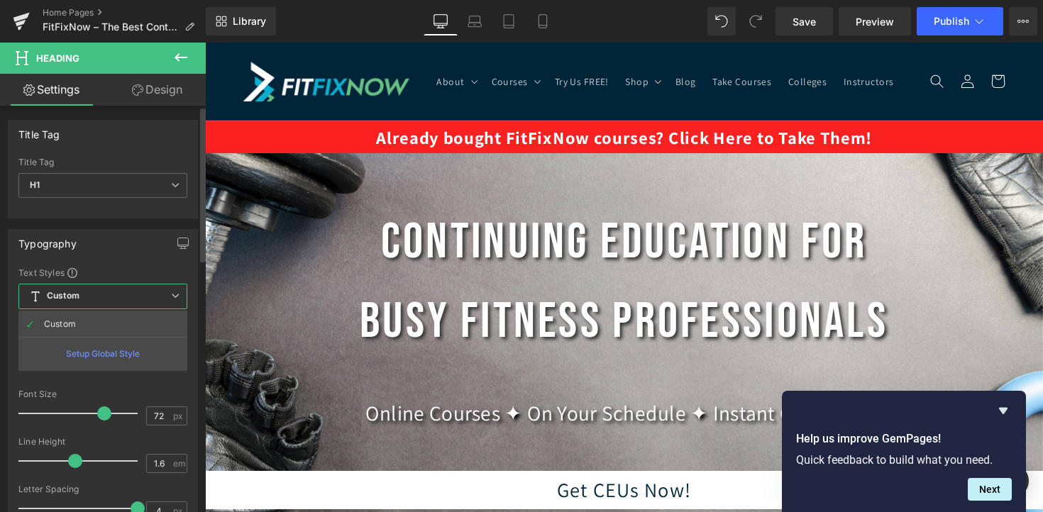
click at [117, 352] on div "Setup Global Style" at bounding box center [102, 353] width 169 height 33
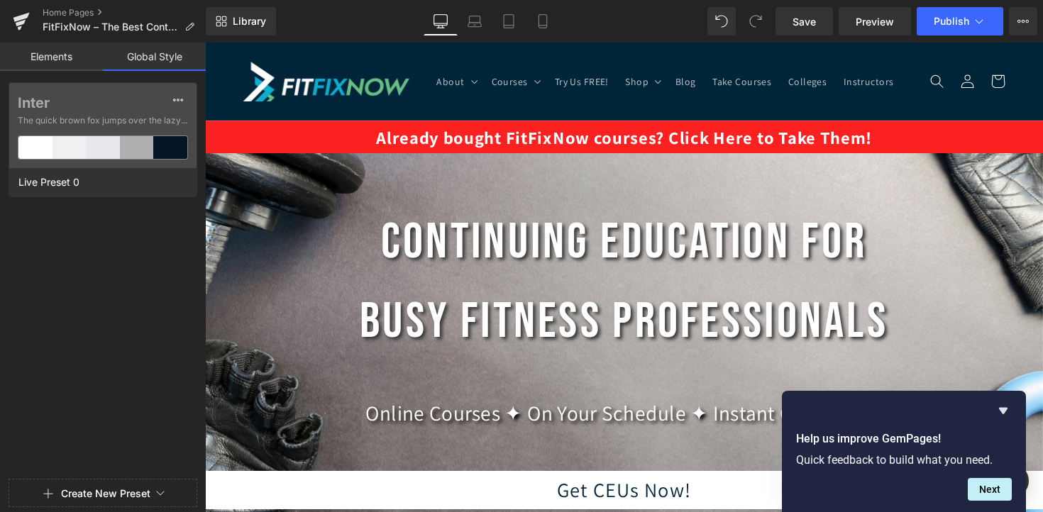
click at [72, 280] on div "Inter The quick brown fox jumps over the lazy... Live Preset 0" at bounding box center [103, 278] width 206 height 392
click at [49, 56] on link "Elements" at bounding box center [51, 57] width 103 height 28
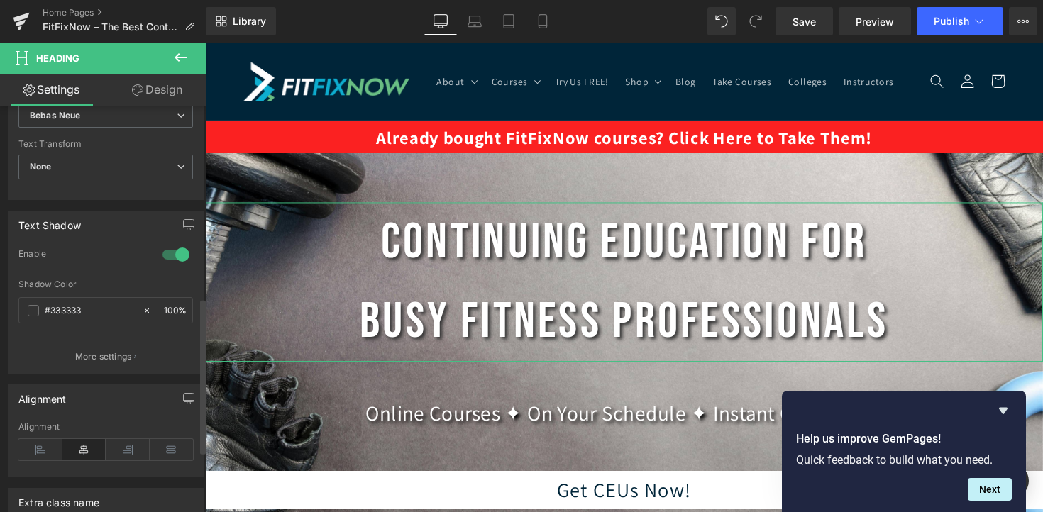
scroll to position [495, 0]
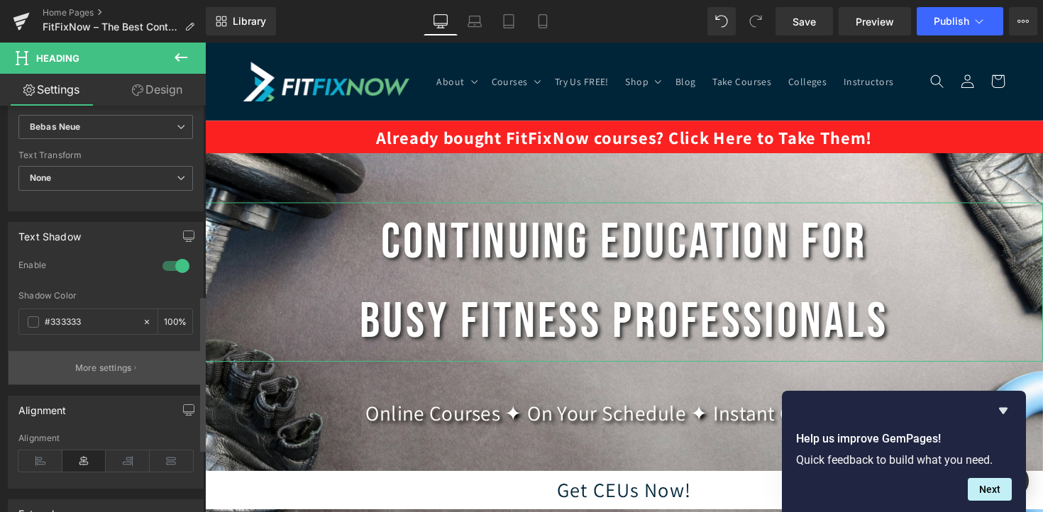
click at [101, 362] on p "More settings" at bounding box center [103, 368] width 57 height 13
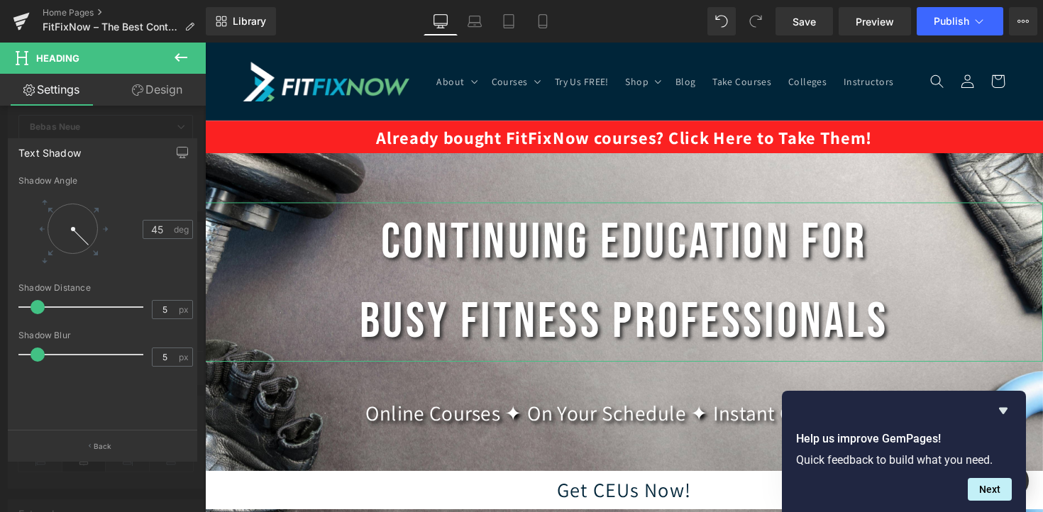
click at [148, 128] on div at bounding box center [103, 281] width 206 height 477
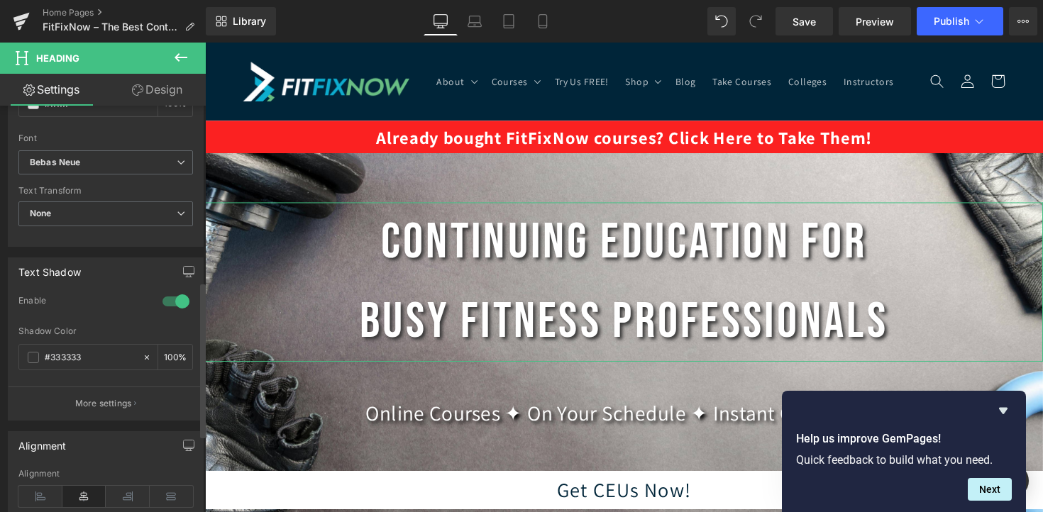
scroll to position [431, 0]
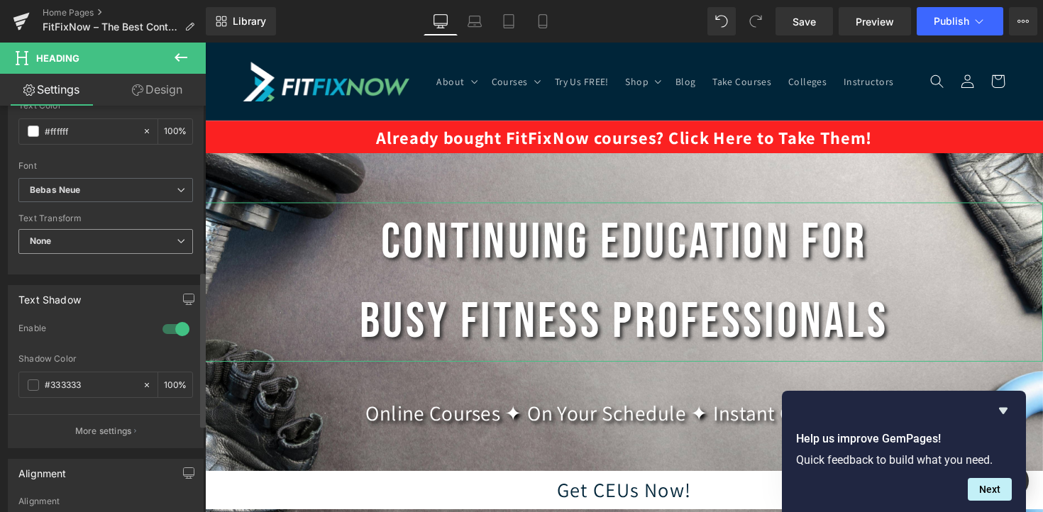
click at [124, 246] on span "None" at bounding box center [105, 241] width 175 height 25
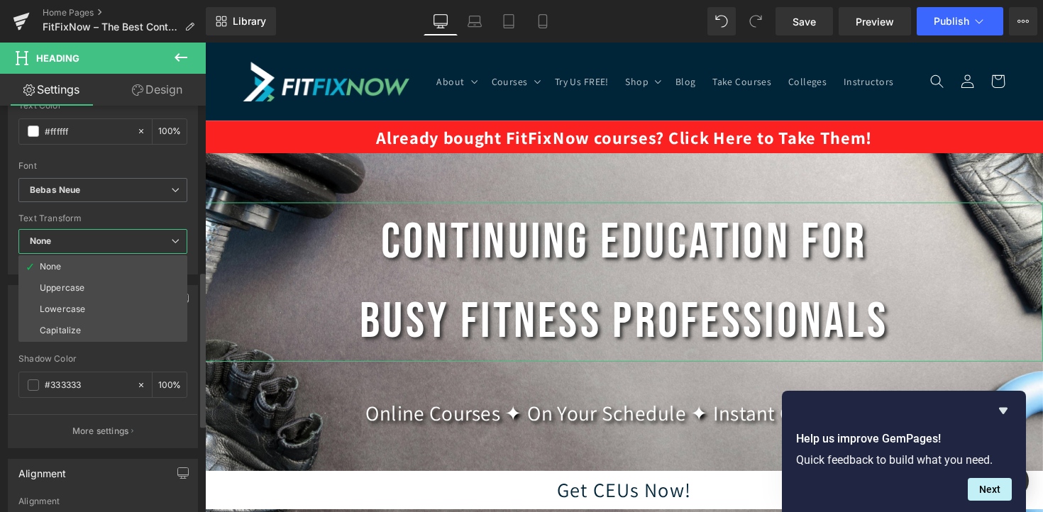
click at [124, 246] on span "None" at bounding box center [102, 241] width 169 height 25
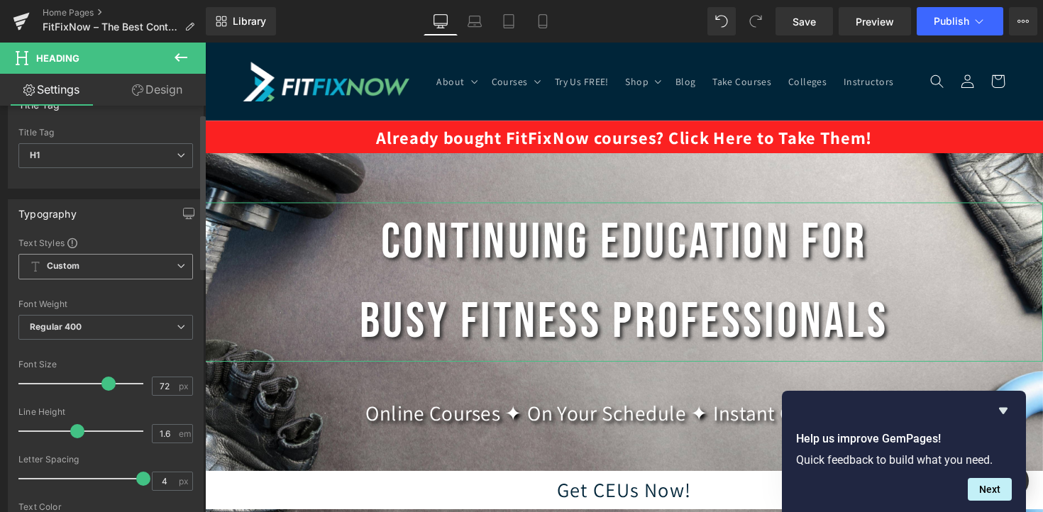
scroll to position [0, 0]
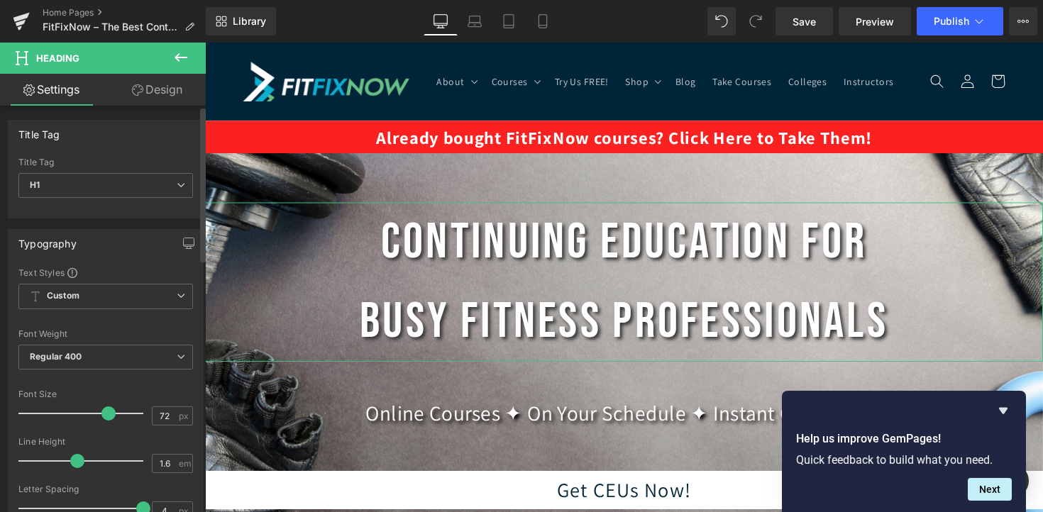
click at [171, 238] on div "Typography" at bounding box center [106, 243] width 194 height 27
click at [162, 296] on span "Custom Setup Global Style" at bounding box center [105, 297] width 175 height 26
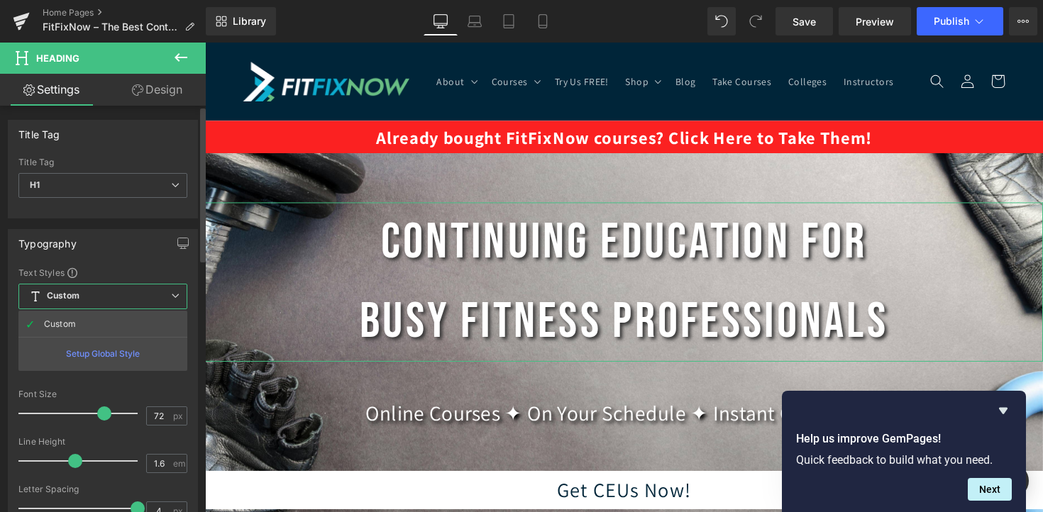
click at [140, 272] on div "Text Styles" at bounding box center [102, 272] width 169 height 11
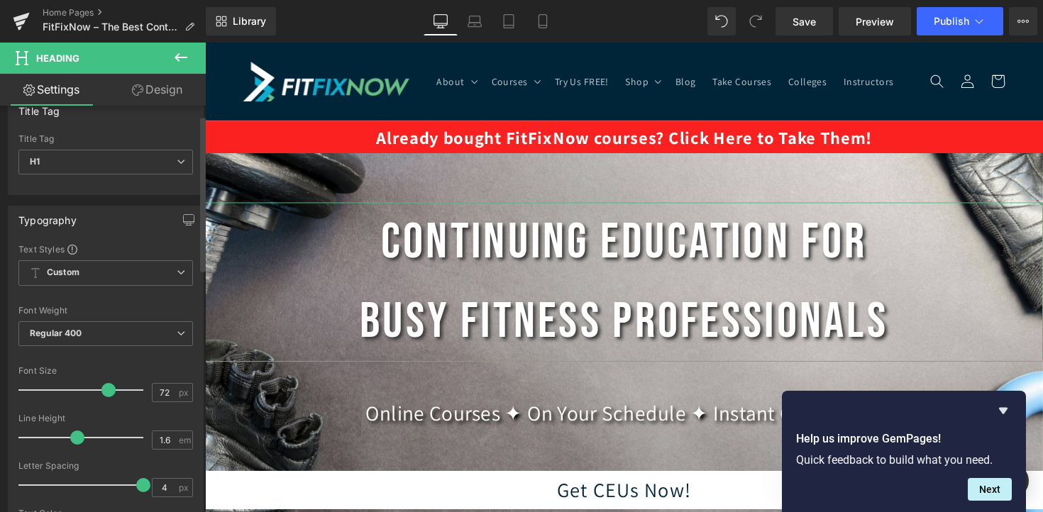
scroll to position [32, 0]
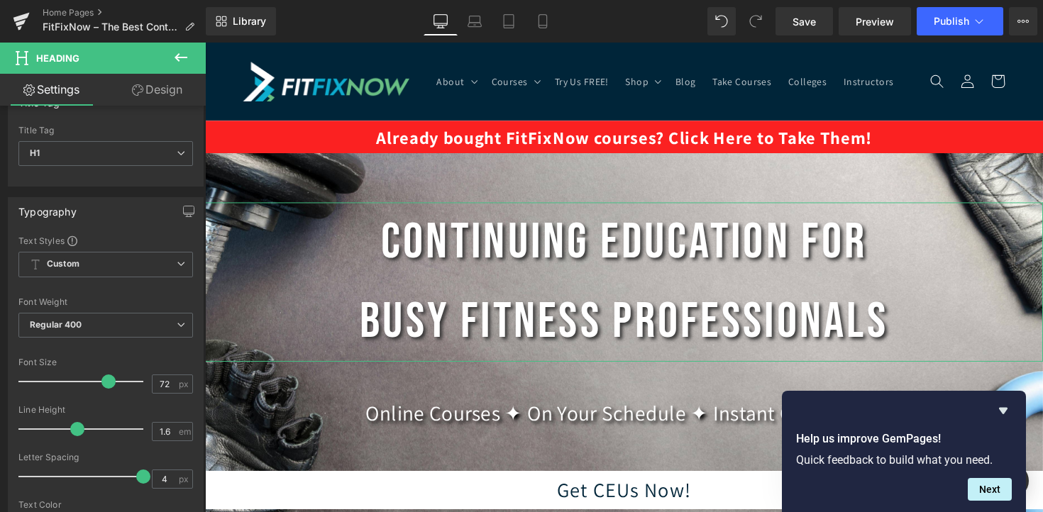
click at [156, 95] on link "Design" at bounding box center [157, 90] width 103 height 32
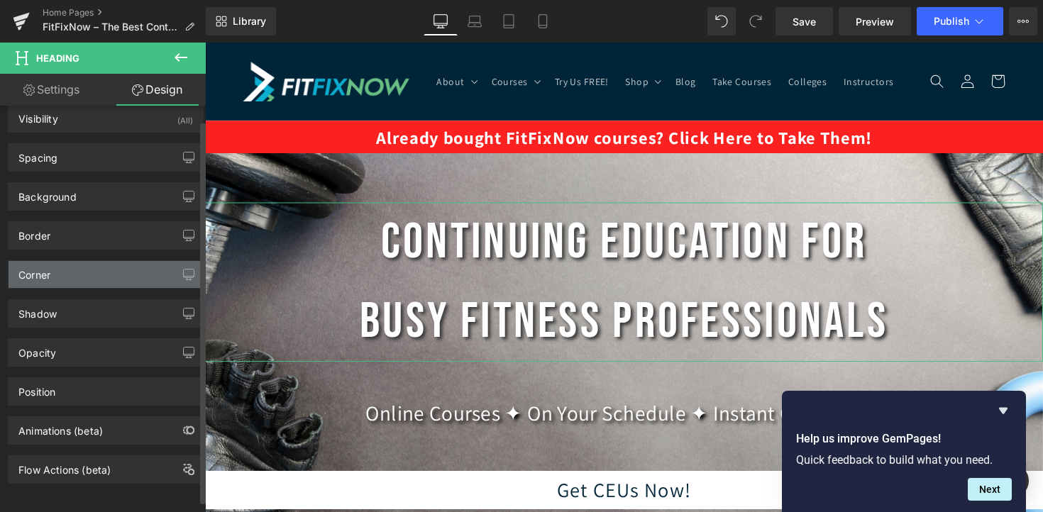
scroll to position [0, 0]
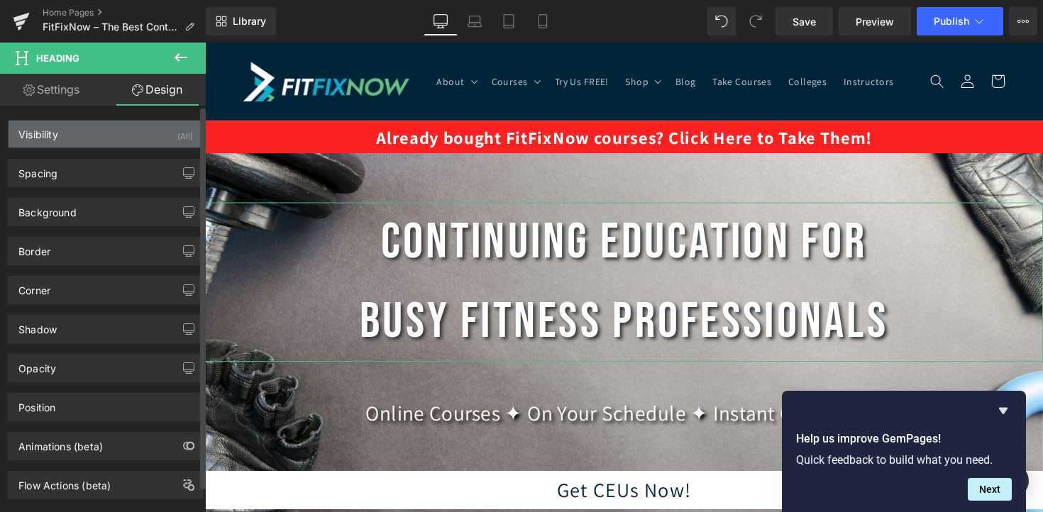
click at [105, 142] on div "Visibility (All)" at bounding box center [106, 134] width 194 height 27
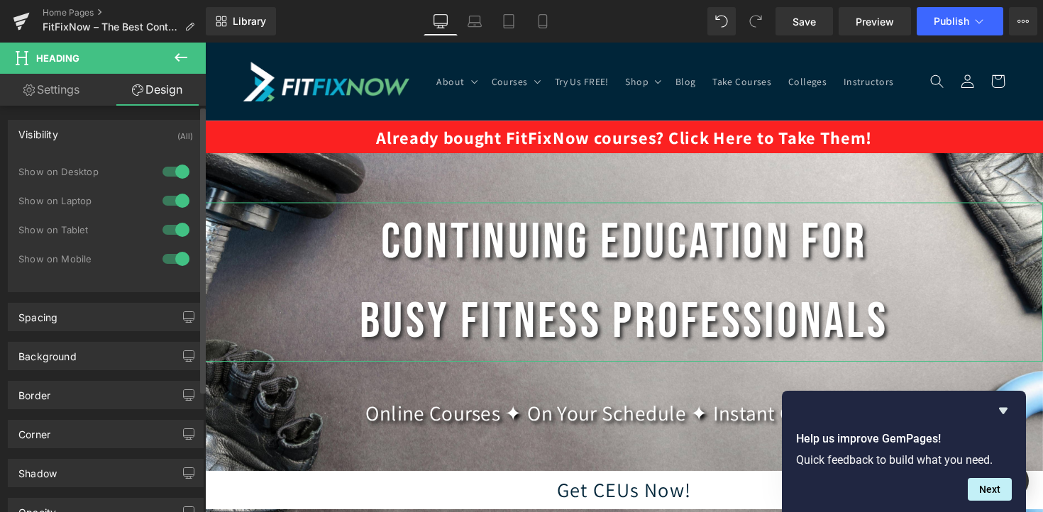
click at [105, 142] on div "Visibility (All)" at bounding box center [106, 134] width 194 height 27
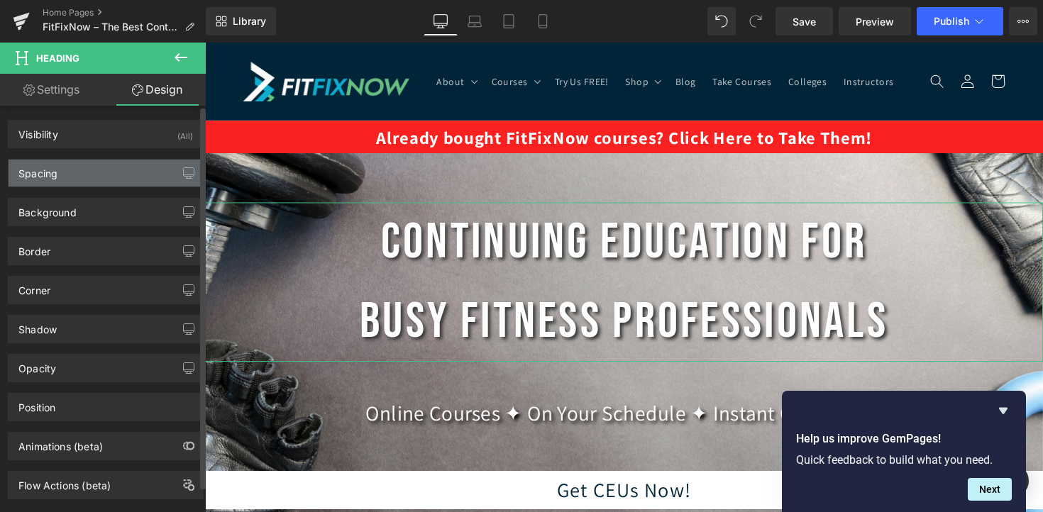
click at [101, 181] on div "Spacing" at bounding box center [106, 173] width 194 height 27
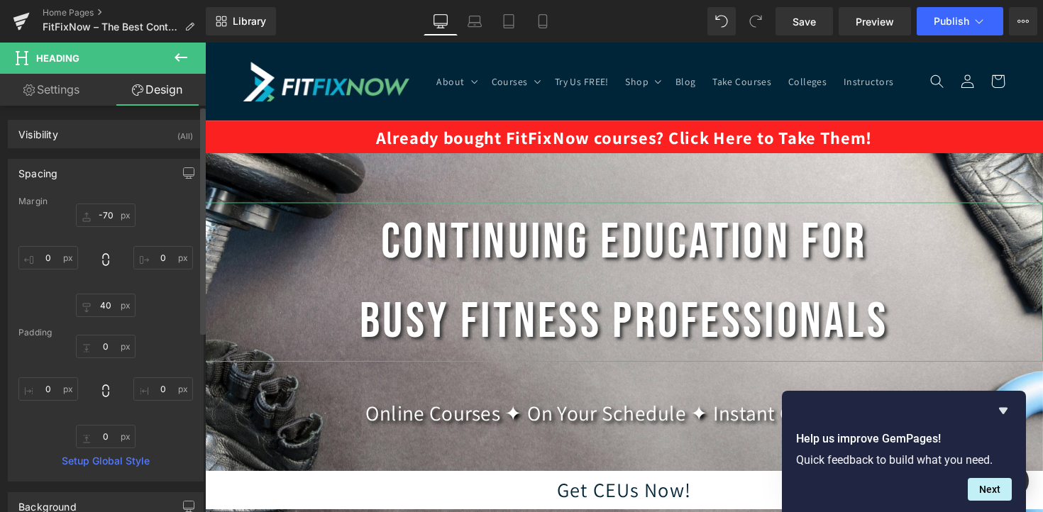
click at [101, 181] on div "Spacing" at bounding box center [106, 173] width 194 height 27
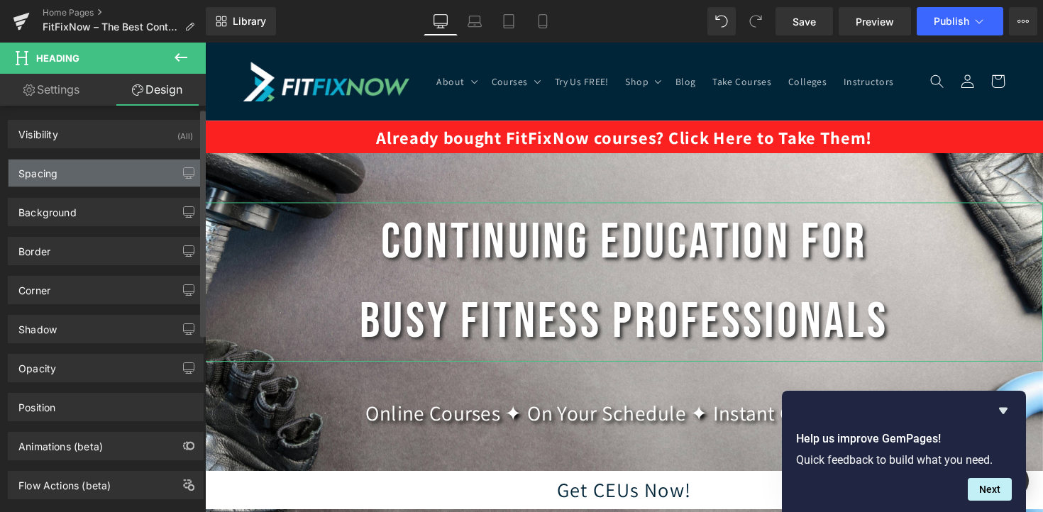
scroll to position [16, 0]
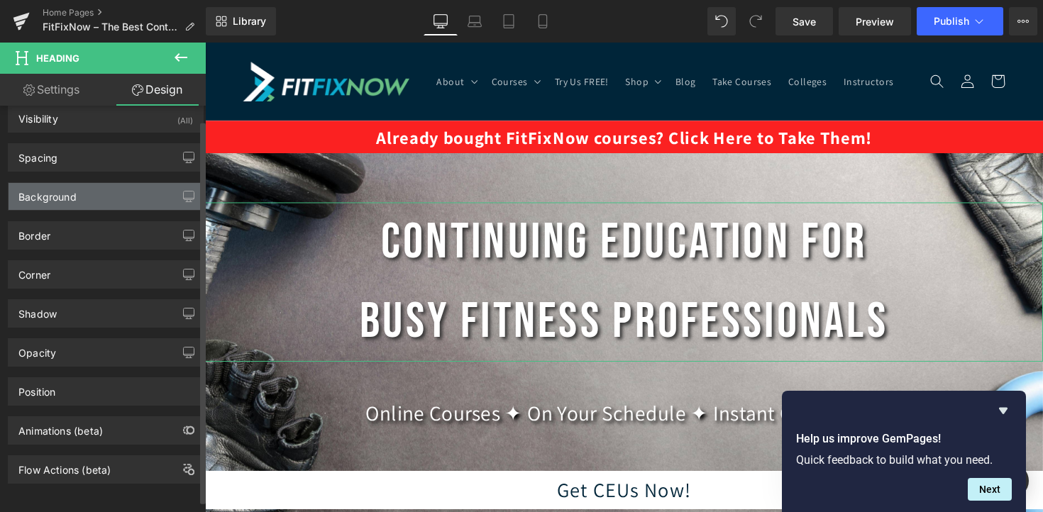
click at [103, 199] on div "Background" at bounding box center [106, 196] width 194 height 27
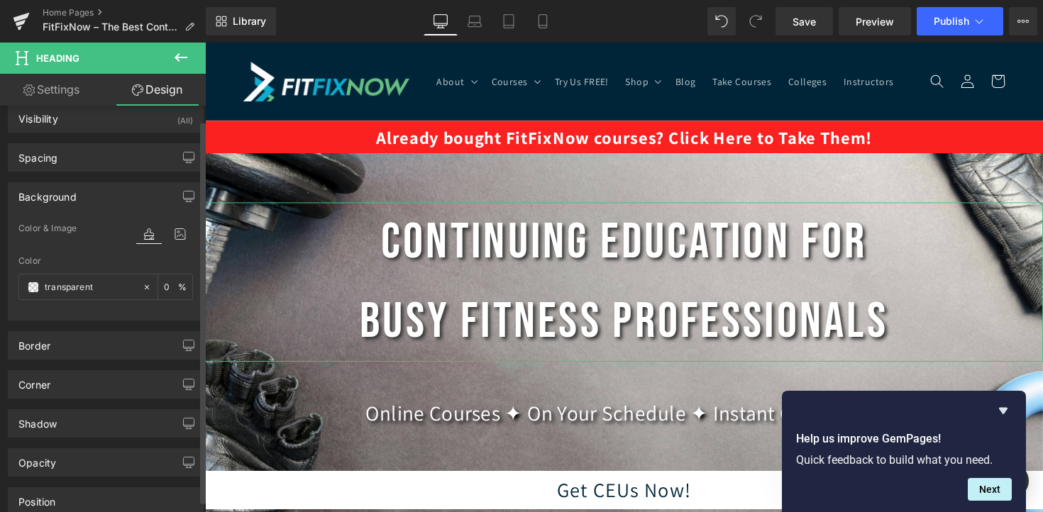
click at [103, 199] on div "Background" at bounding box center [106, 196] width 194 height 27
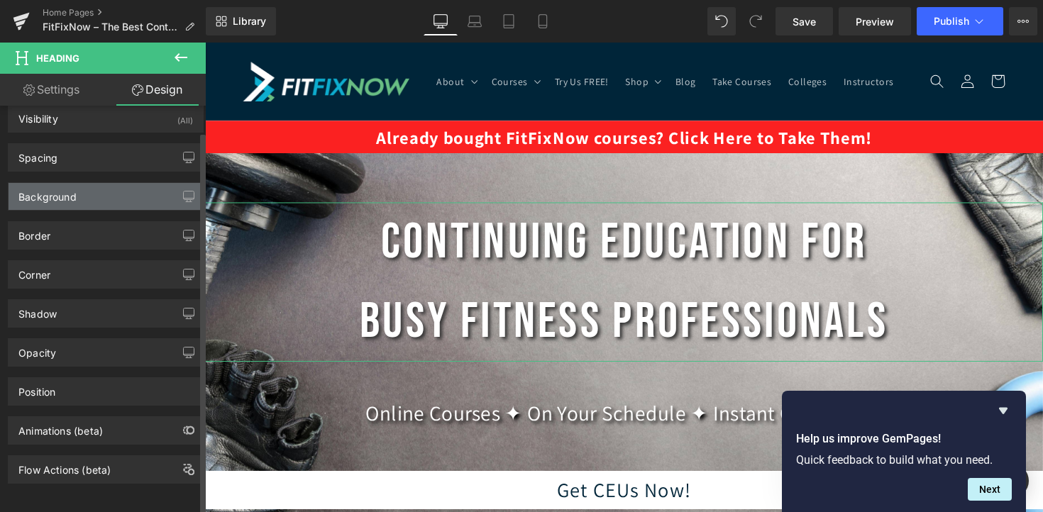
scroll to position [28, 0]
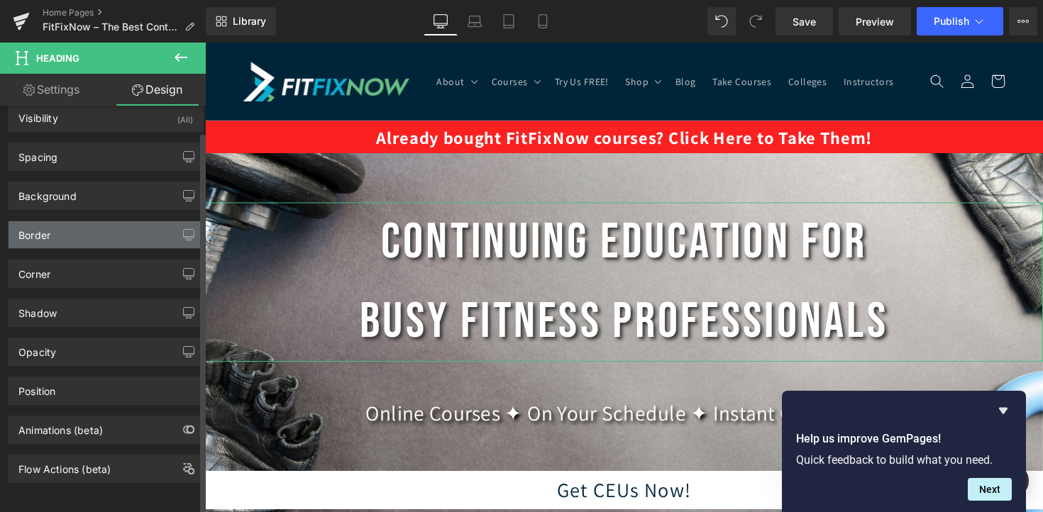
click at [107, 221] on div "Border" at bounding box center [106, 234] width 194 height 27
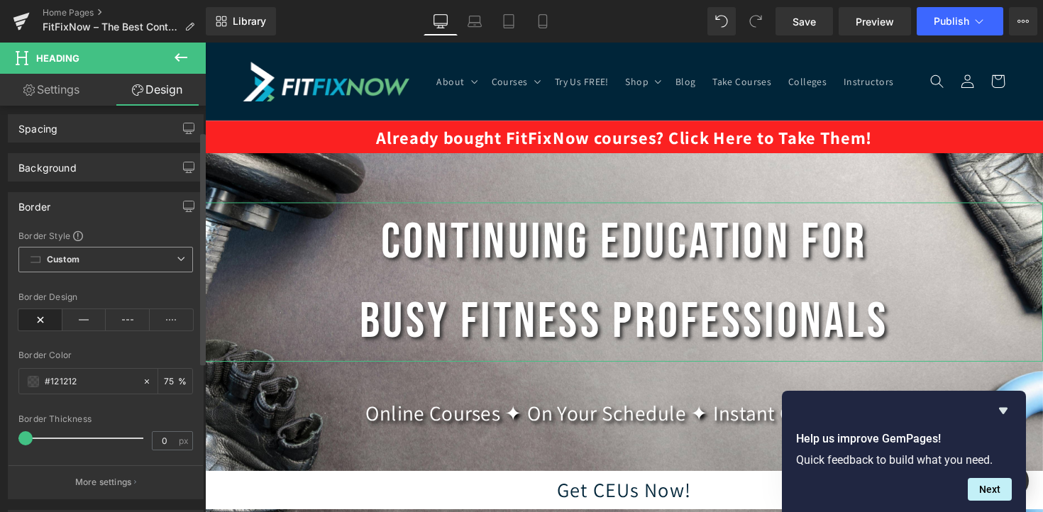
scroll to position [50, 0]
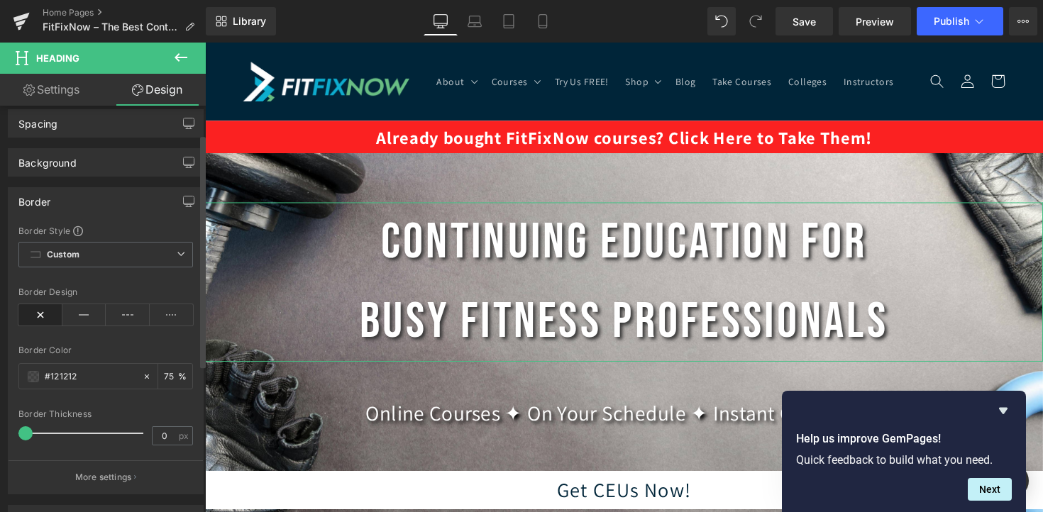
click at [102, 197] on div "Border" at bounding box center [106, 201] width 194 height 27
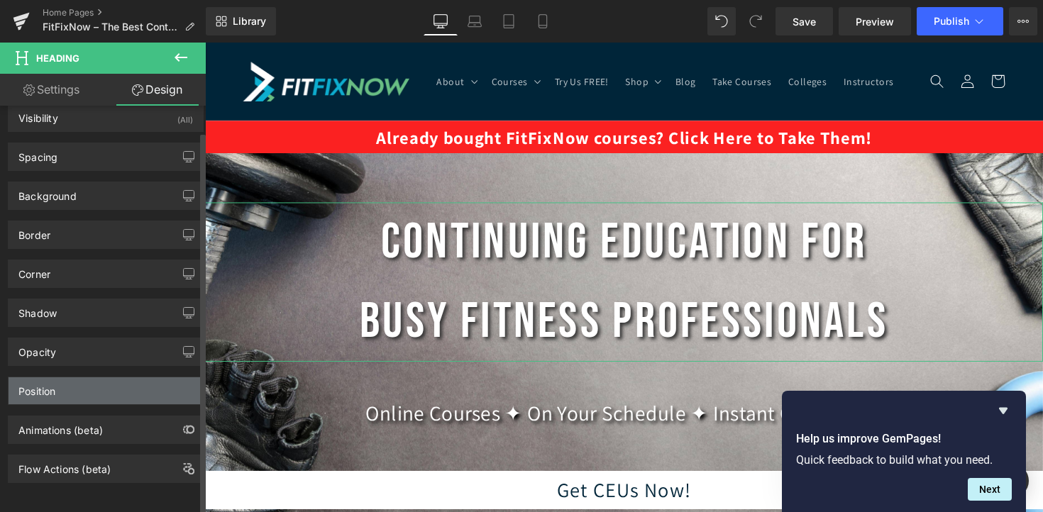
click at [104, 382] on div "Position" at bounding box center [106, 390] width 194 height 27
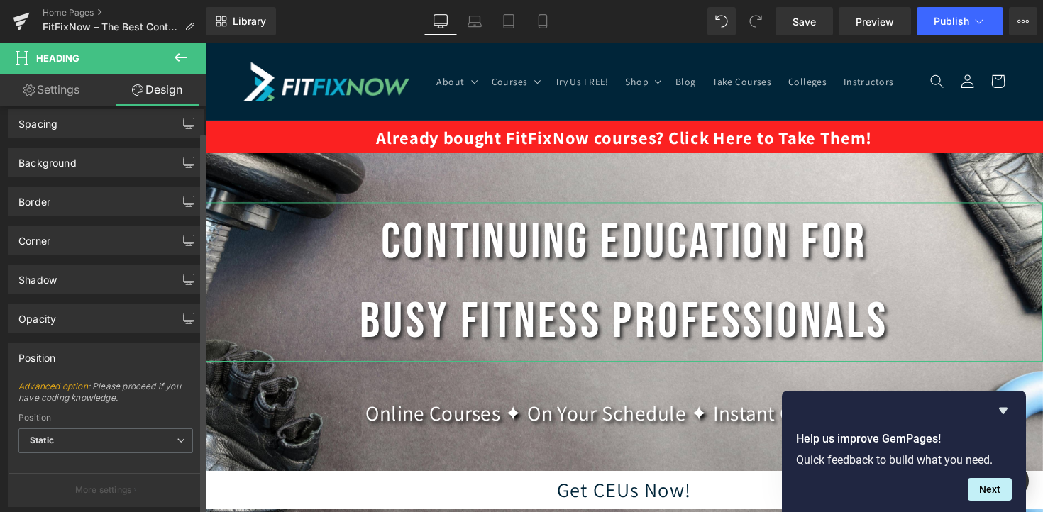
click at [97, 370] on div "Position" at bounding box center [106, 357] width 194 height 27
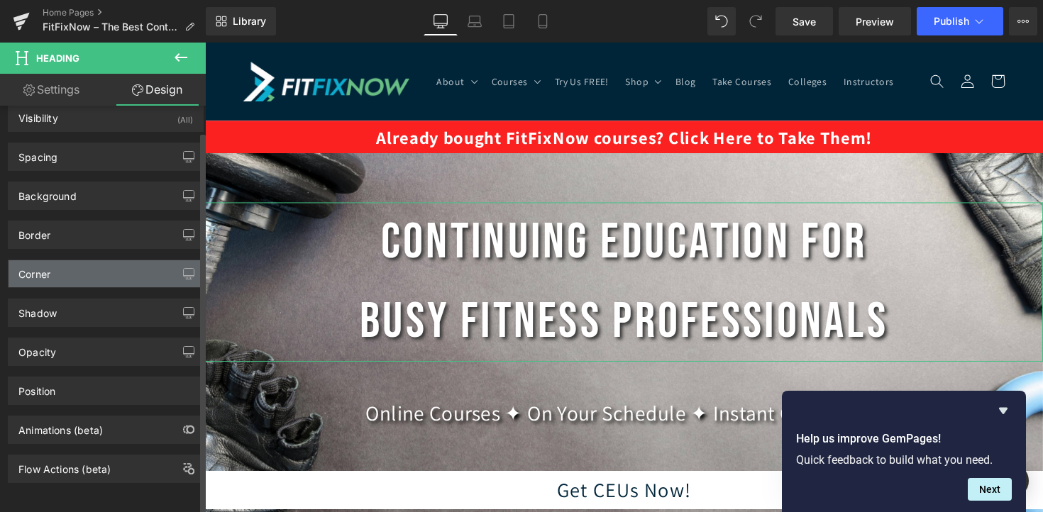
click at [90, 260] on div "Corner" at bounding box center [106, 273] width 194 height 27
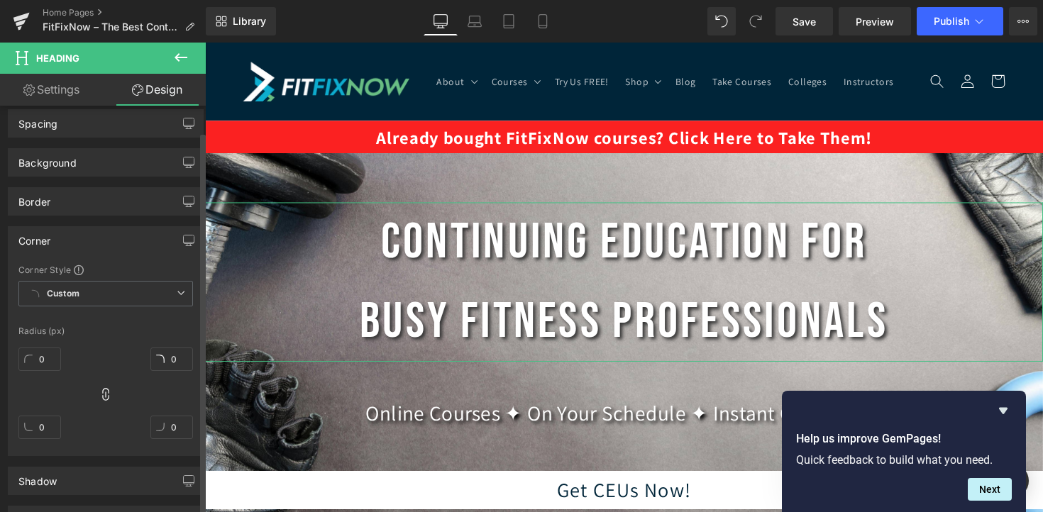
click at [90, 253] on div "Corner" at bounding box center [106, 240] width 194 height 27
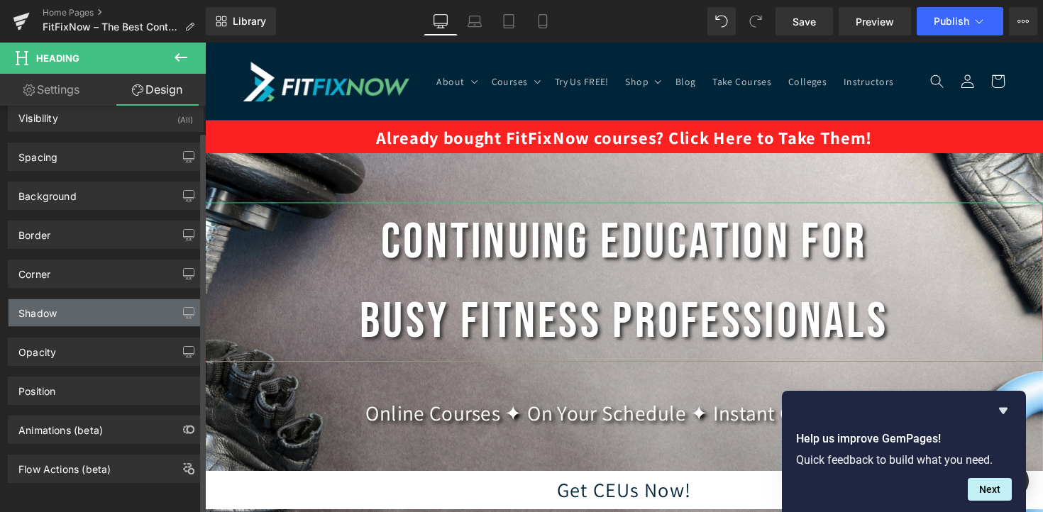
click at [92, 309] on div "Shadow" at bounding box center [106, 312] width 194 height 27
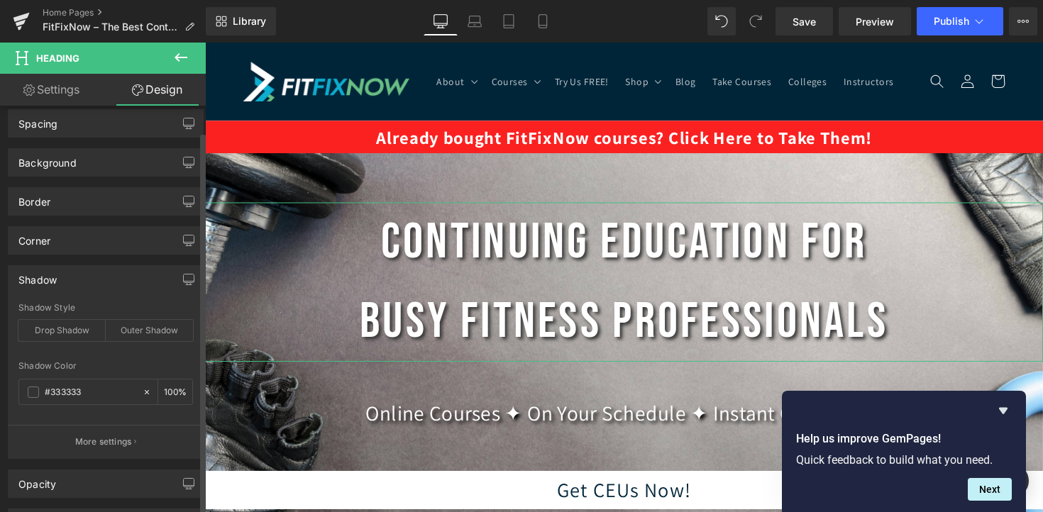
click at [85, 286] on div "Shadow" at bounding box center [106, 279] width 194 height 27
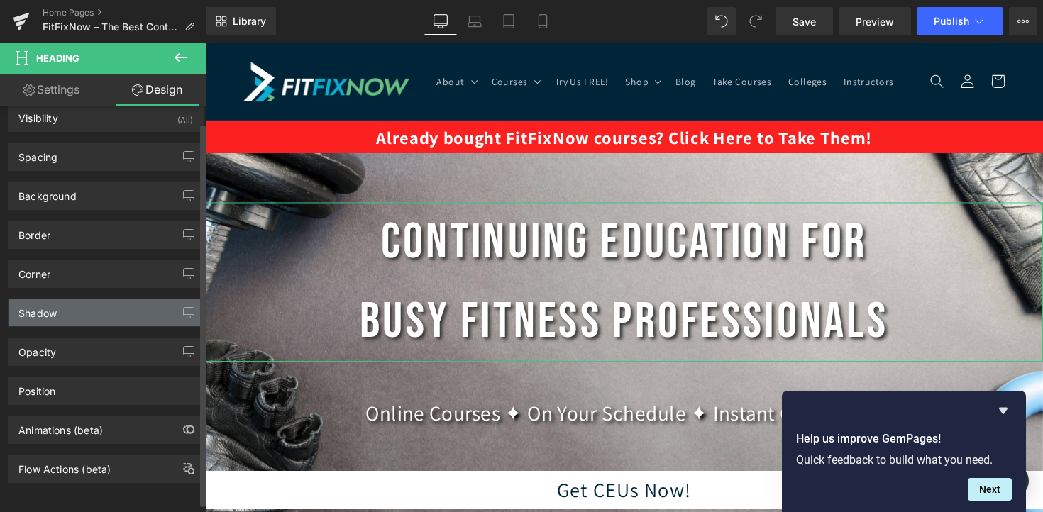
scroll to position [0, 0]
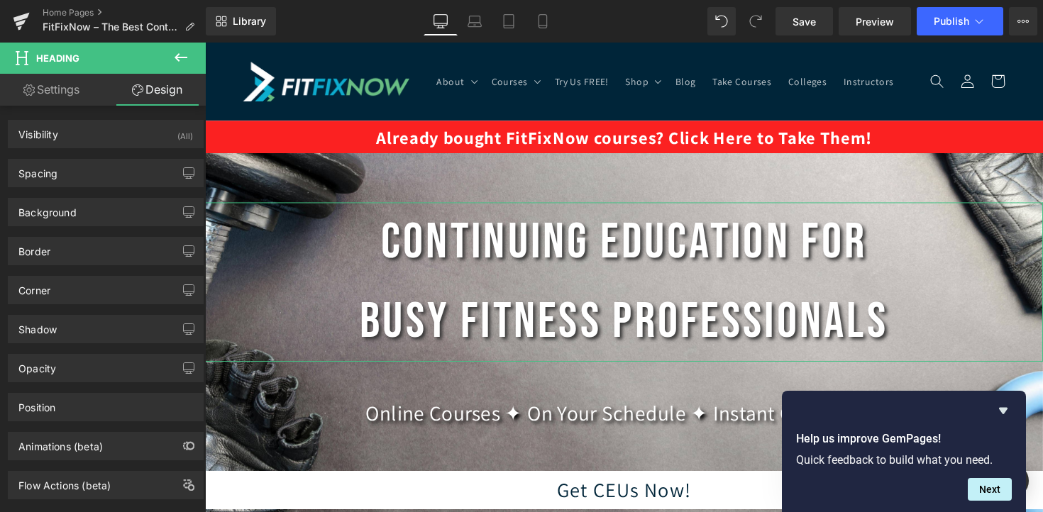
click at [51, 97] on link "Settings" at bounding box center [51, 90] width 103 height 32
type input "100"
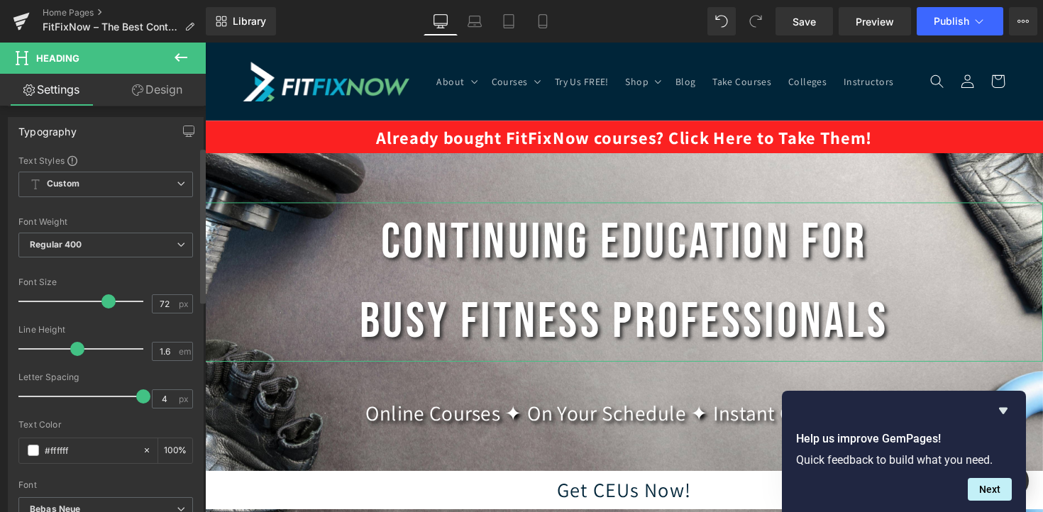
scroll to position [113, 0]
click at [124, 242] on span "Regular 400" at bounding box center [105, 244] width 175 height 25
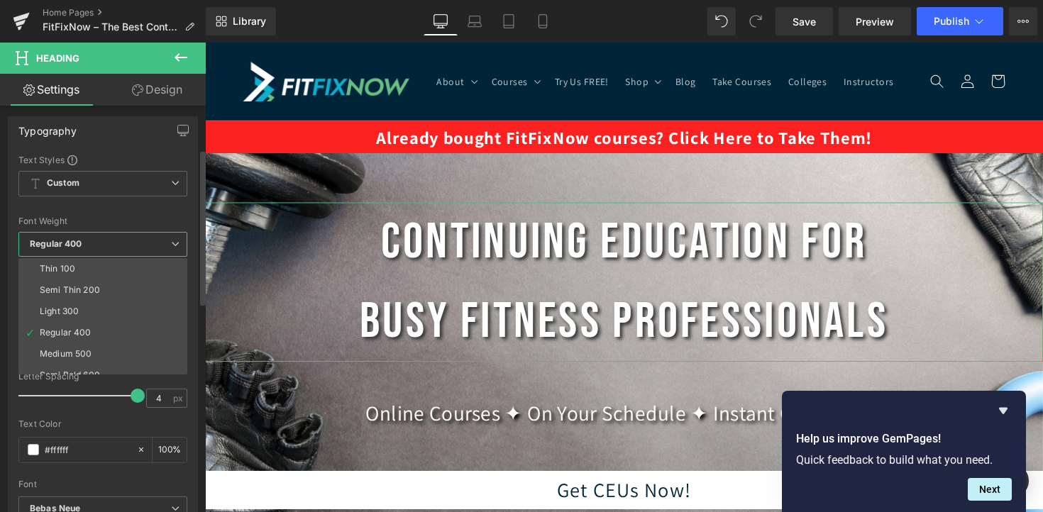
click at [122, 216] on div "Font Weight" at bounding box center [102, 221] width 169 height 10
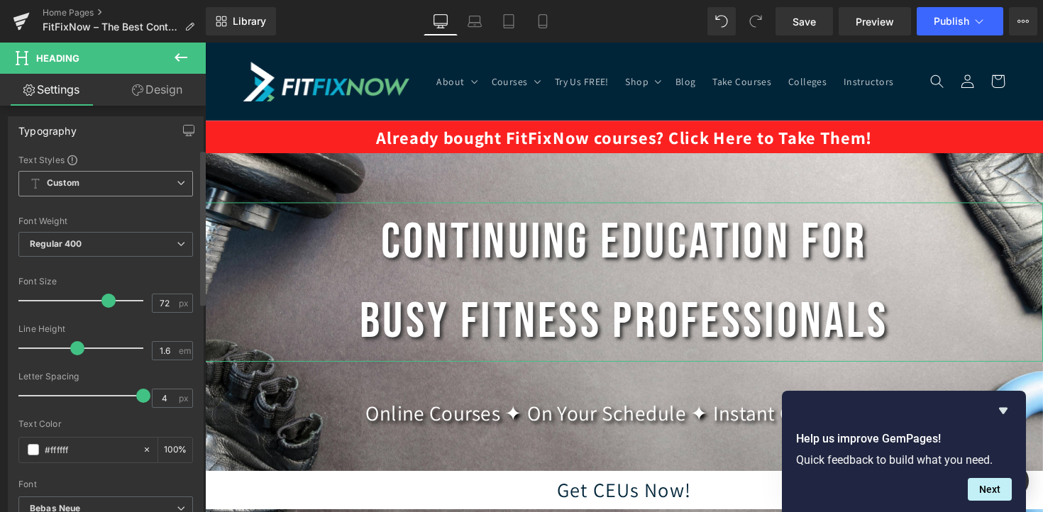
scroll to position [116, 0]
click at [123, 185] on span "Custom Setup Global Style" at bounding box center [105, 180] width 175 height 26
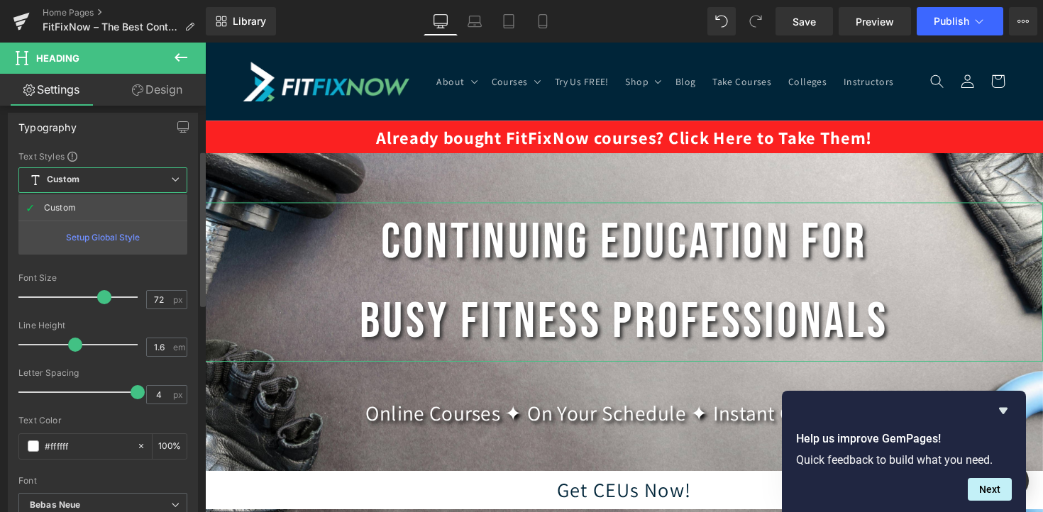
click at [115, 234] on div "Setup Global Style" at bounding box center [102, 237] width 169 height 33
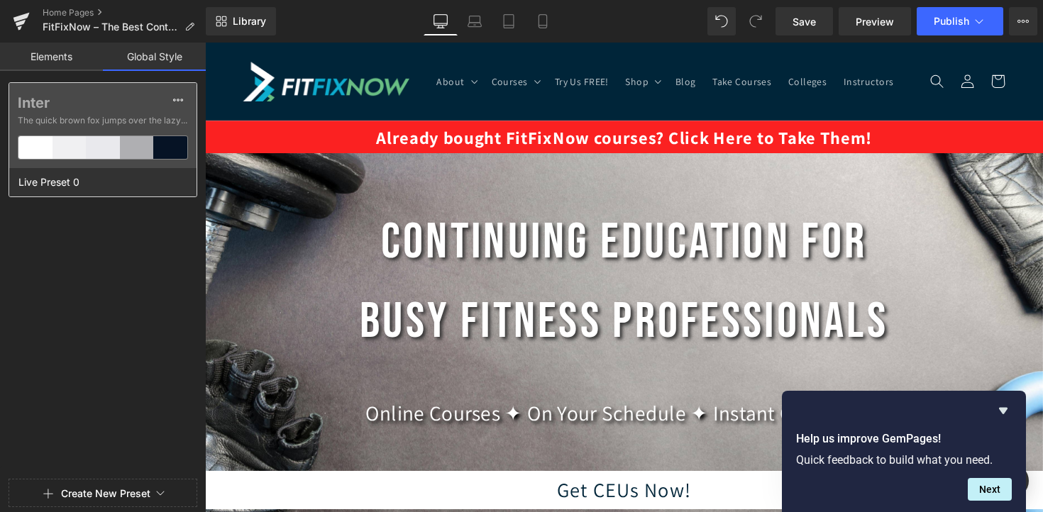
click at [83, 145] on div at bounding box center [70, 147] width 34 height 23
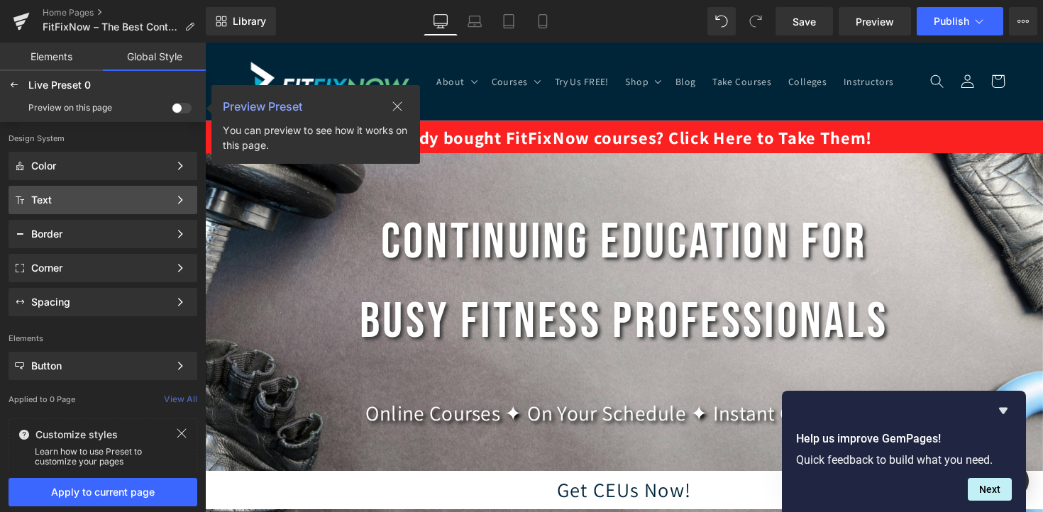
click at [93, 190] on div "Text" at bounding box center [103, 200] width 189 height 28
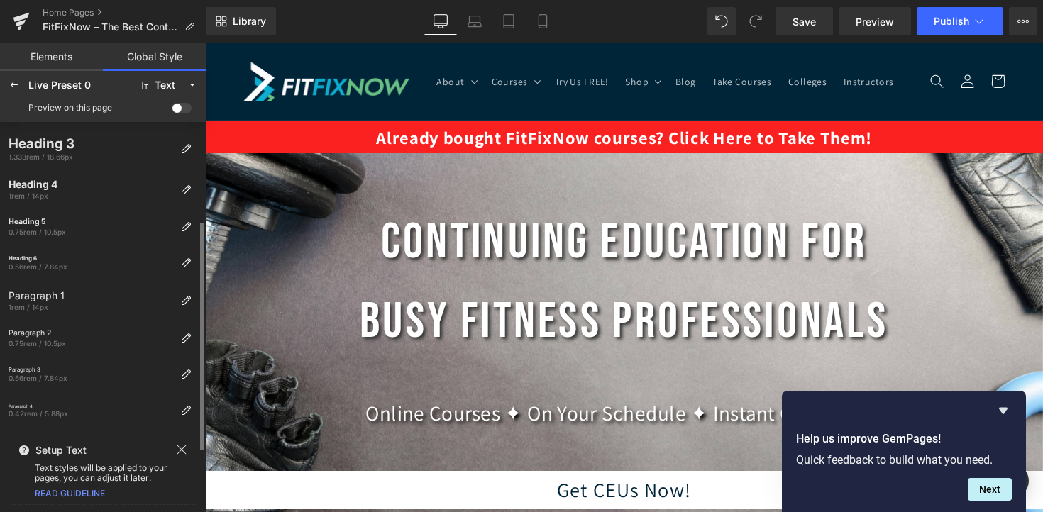
scroll to position [0, 0]
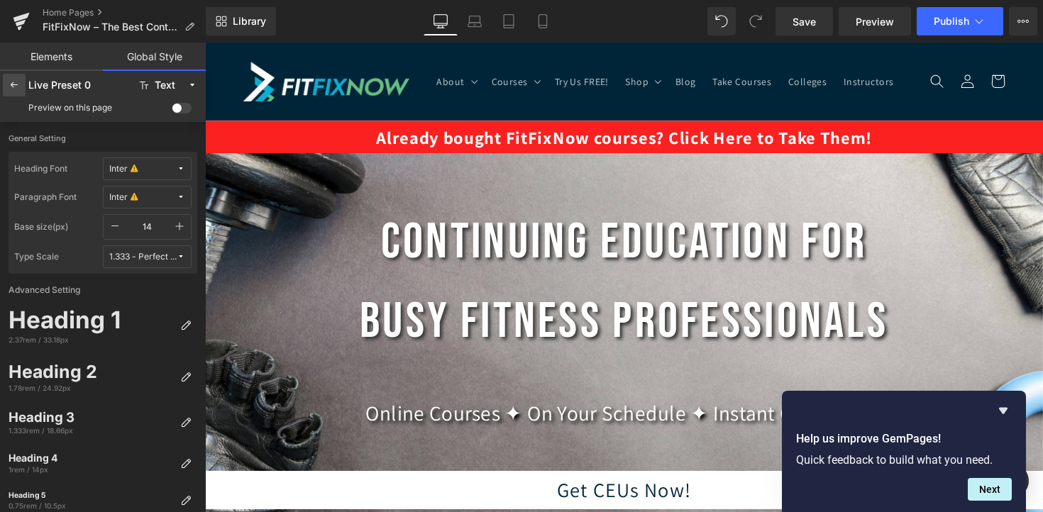
click at [15, 85] on icon at bounding box center [14, 84] width 11 height 11
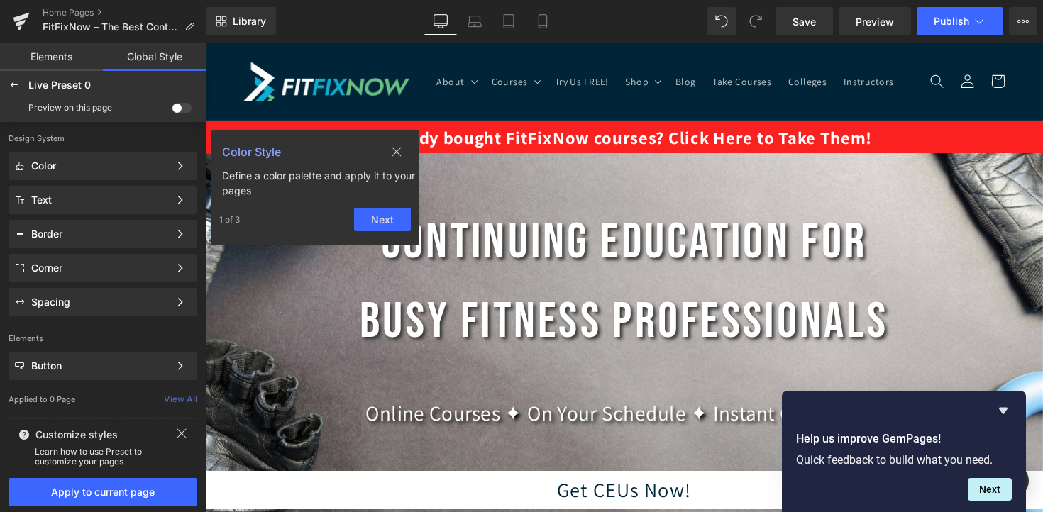
click at [15, 85] on icon at bounding box center [14, 84] width 11 height 11
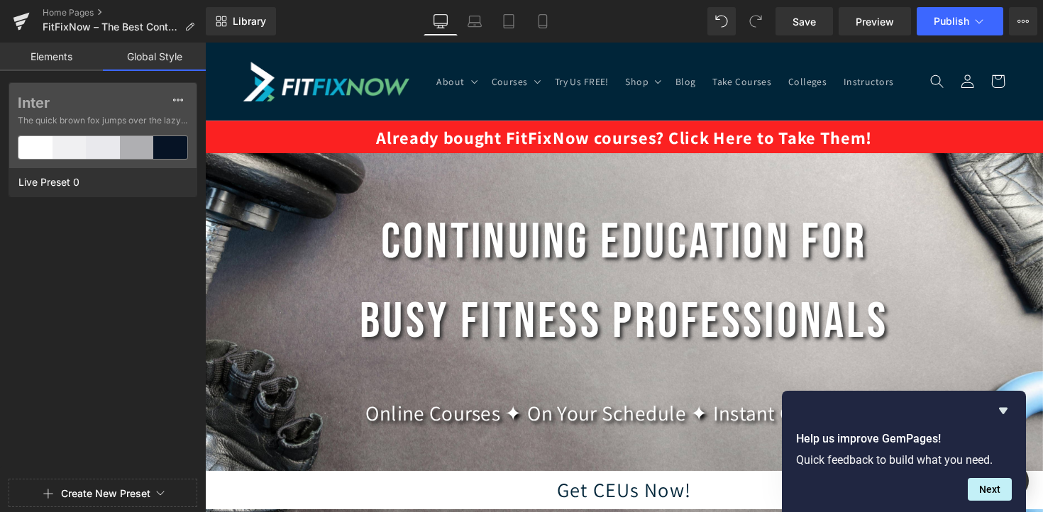
click at [59, 51] on link "Elements" at bounding box center [51, 57] width 103 height 28
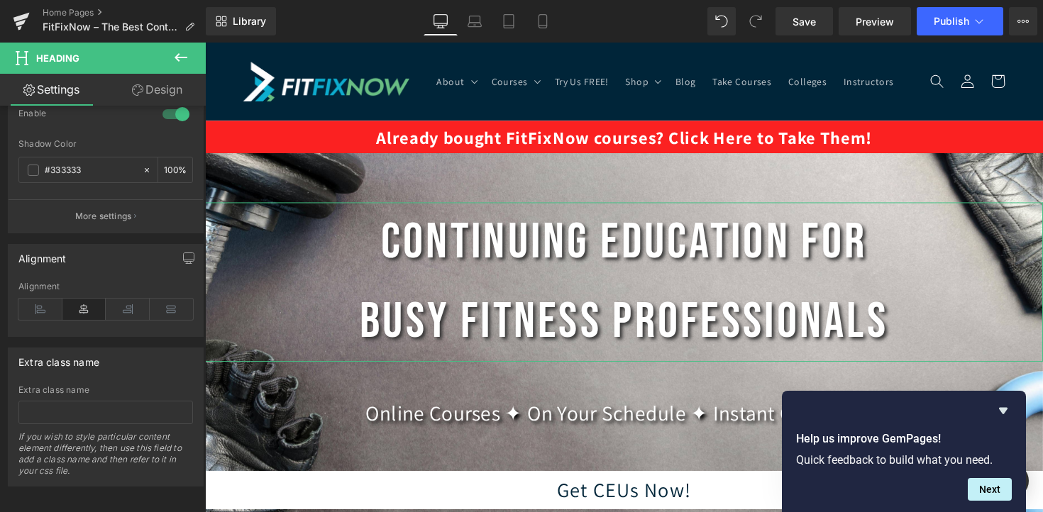
scroll to position [661, 0]
click at [177, 255] on button "button" at bounding box center [188, 254] width 23 height 27
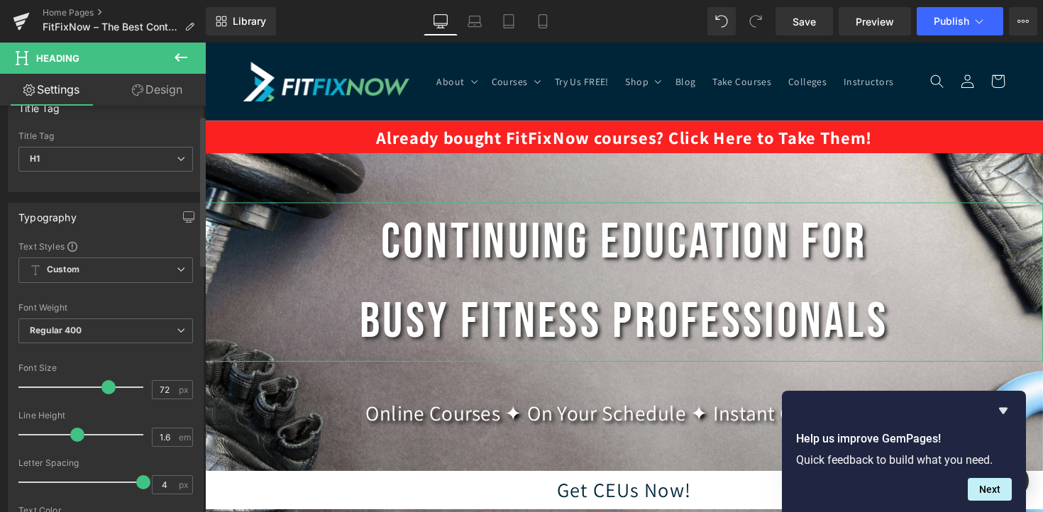
scroll to position [0, 0]
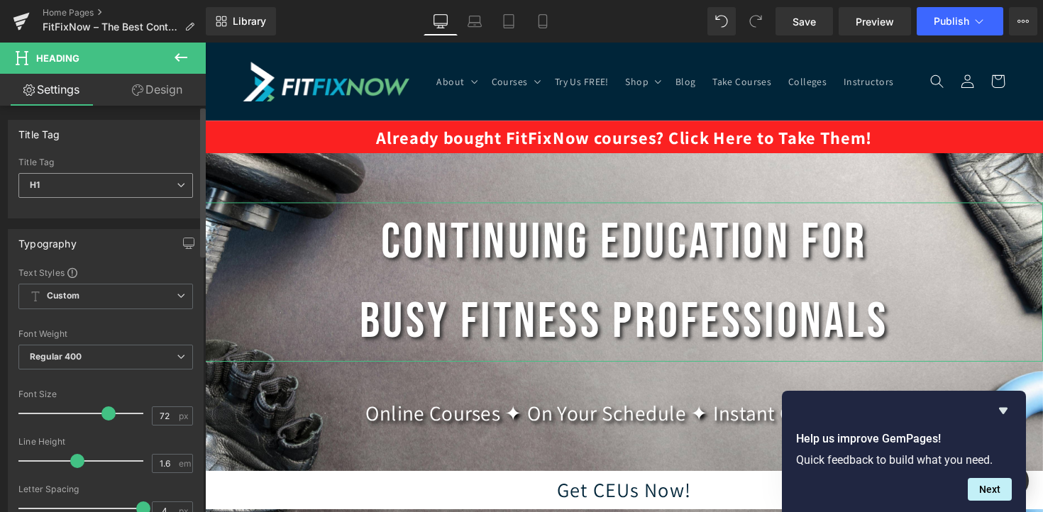
click at [141, 185] on span "H1" at bounding box center [105, 185] width 175 height 25
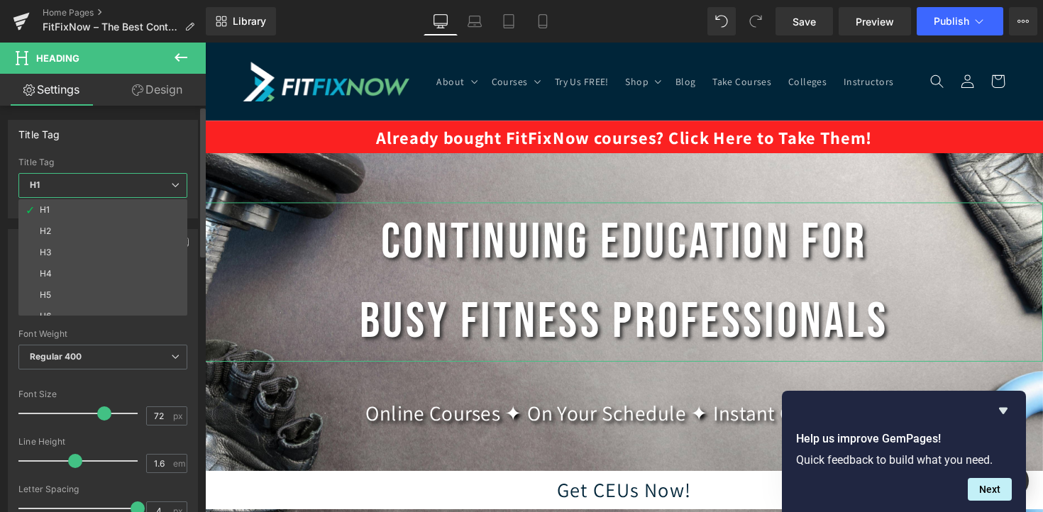
click at [141, 185] on span "H1" at bounding box center [102, 185] width 169 height 25
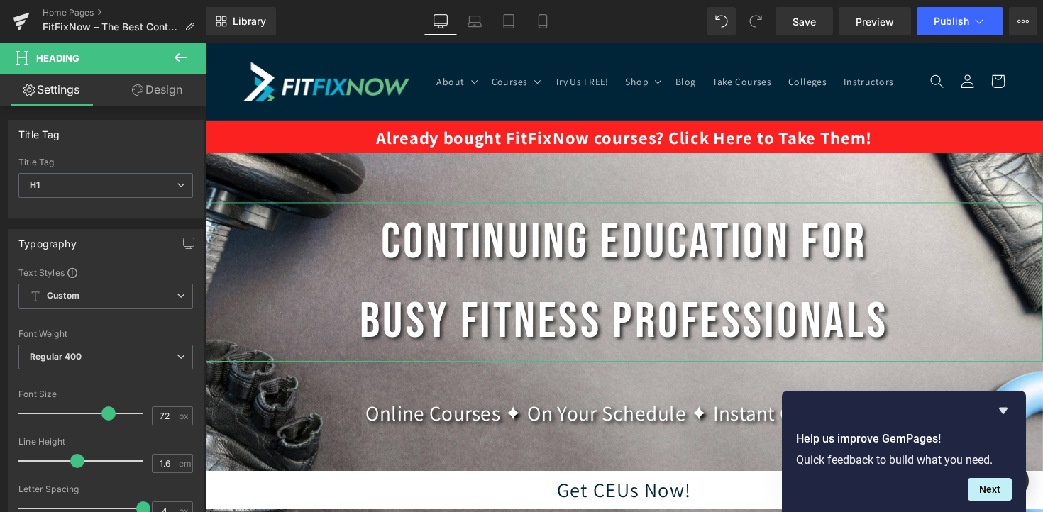
click at [157, 96] on link "Design" at bounding box center [157, 90] width 103 height 32
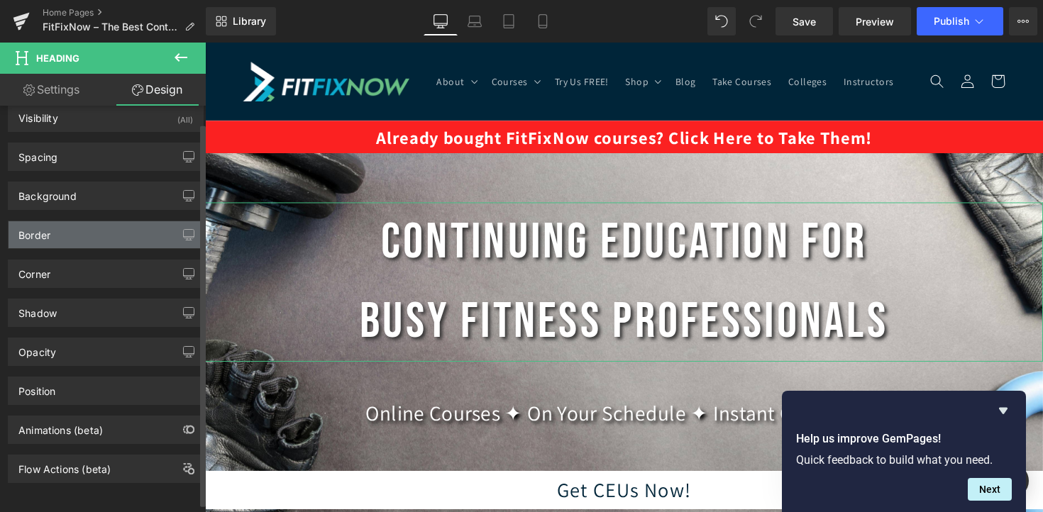
scroll to position [17, 0]
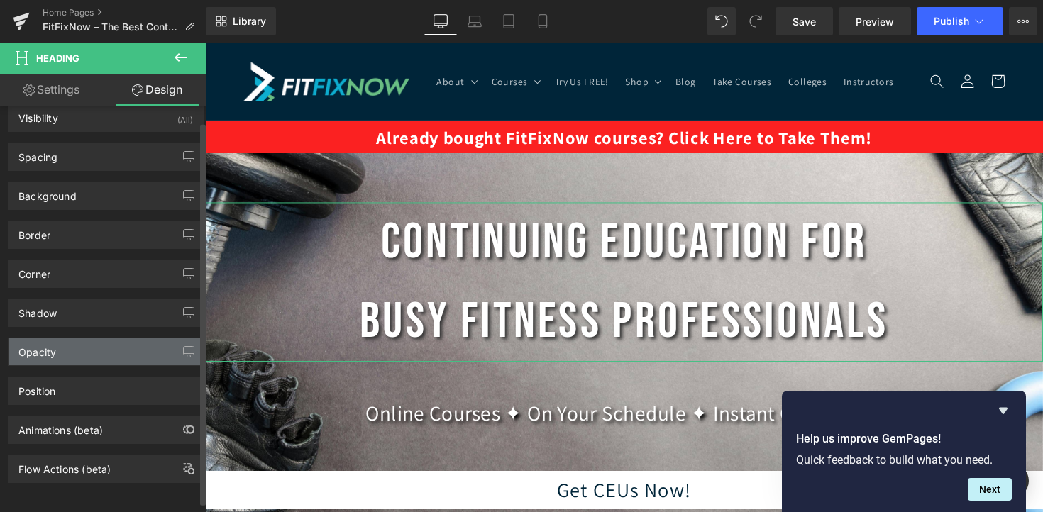
click at [111, 348] on div "Opacity" at bounding box center [106, 351] width 194 height 27
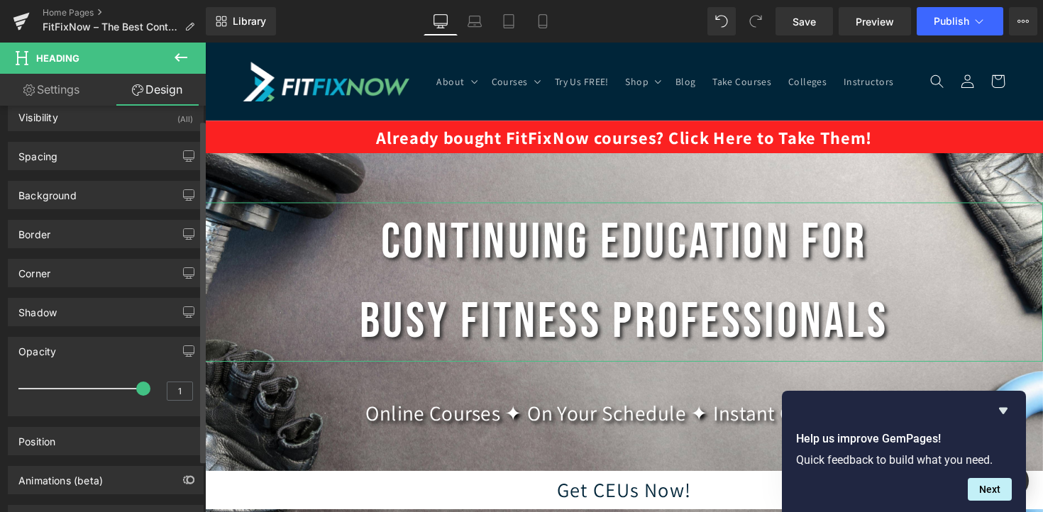
click at [114, 348] on div "Opacity" at bounding box center [106, 351] width 194 height 27
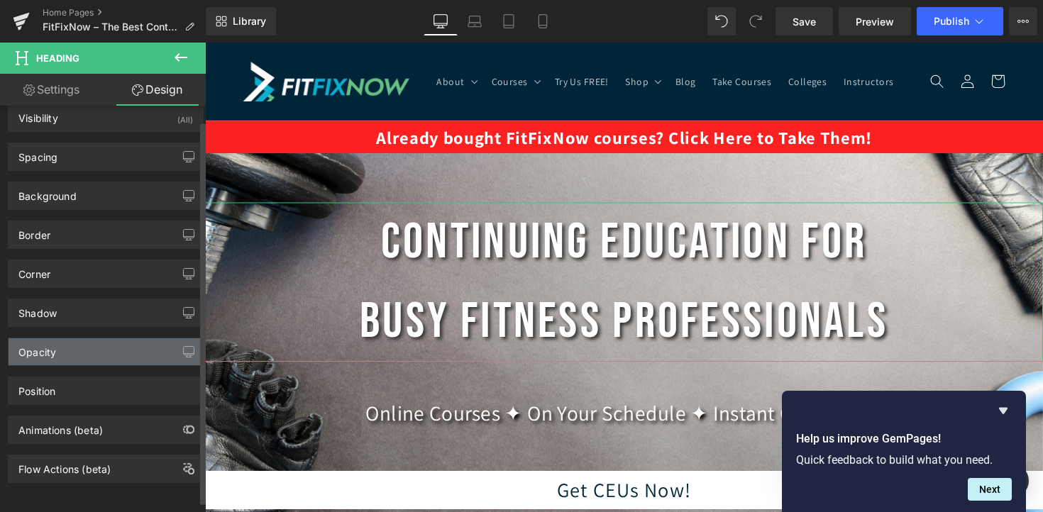
scroll to position [0, 0]
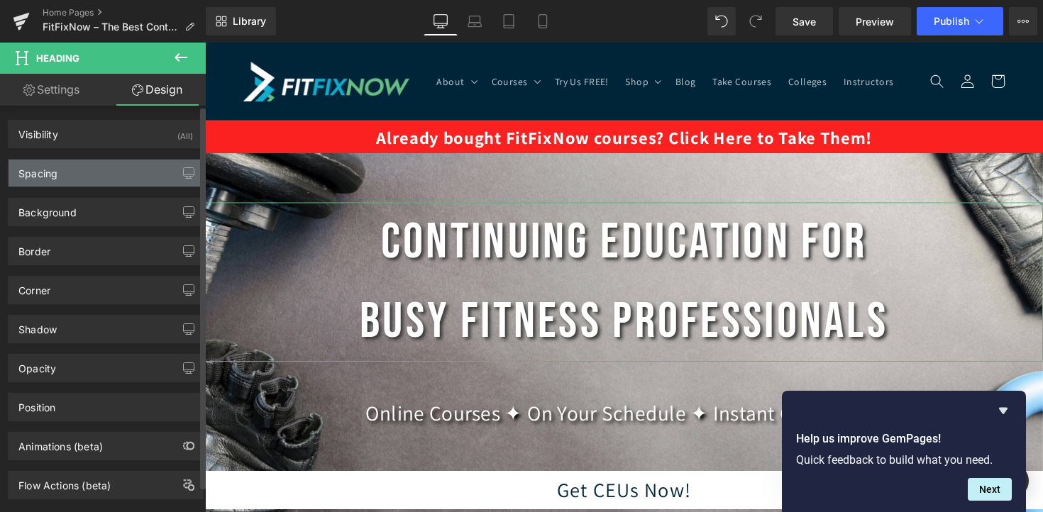
click at [101, 176] on div "Spacing" at bounding box center [106, 173] width 194 height 27
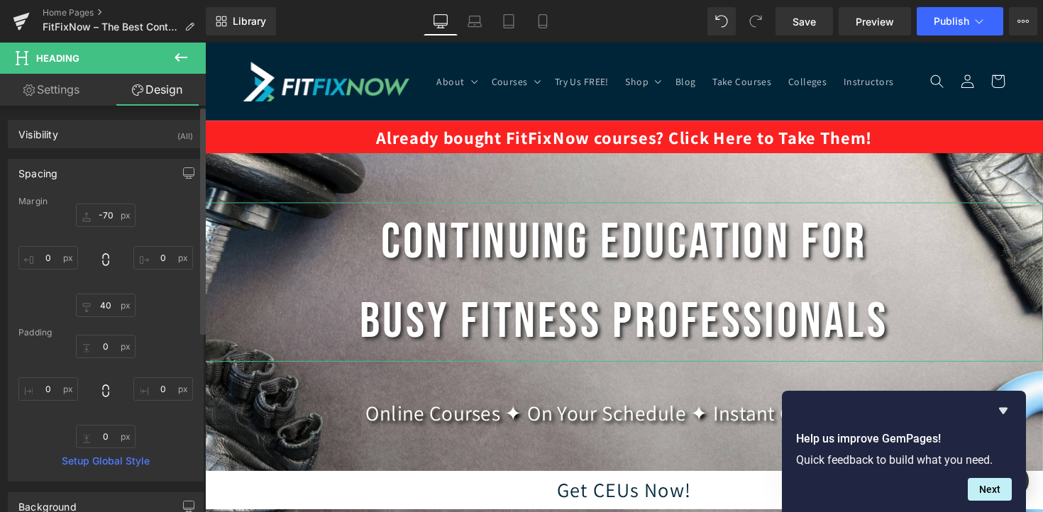
click at [101, 176] on div "Spacing" at bounding box center [106, 173] width 194 height 27
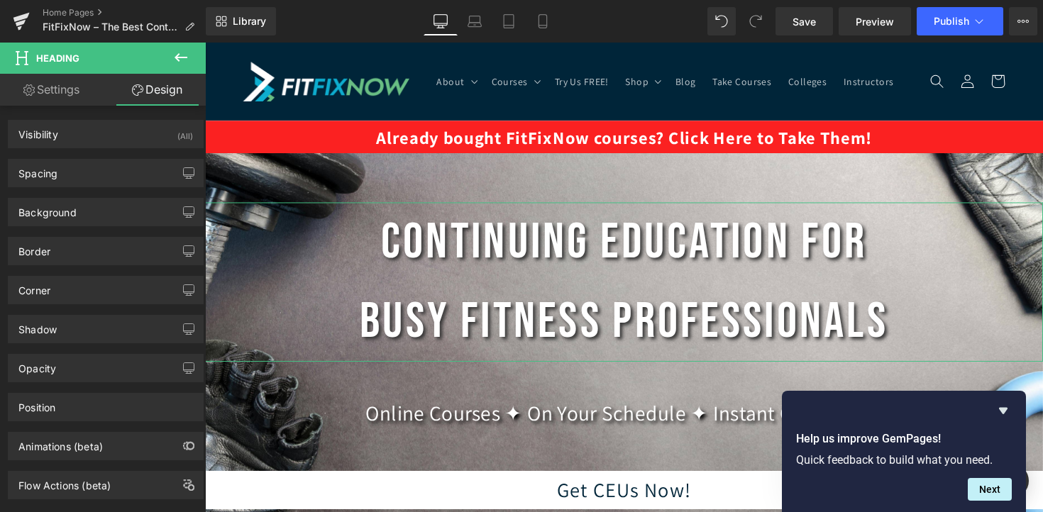
click at [60, 94] on link "Settings" at bounding box center [51, 90] width 103 height 32
type input "100"
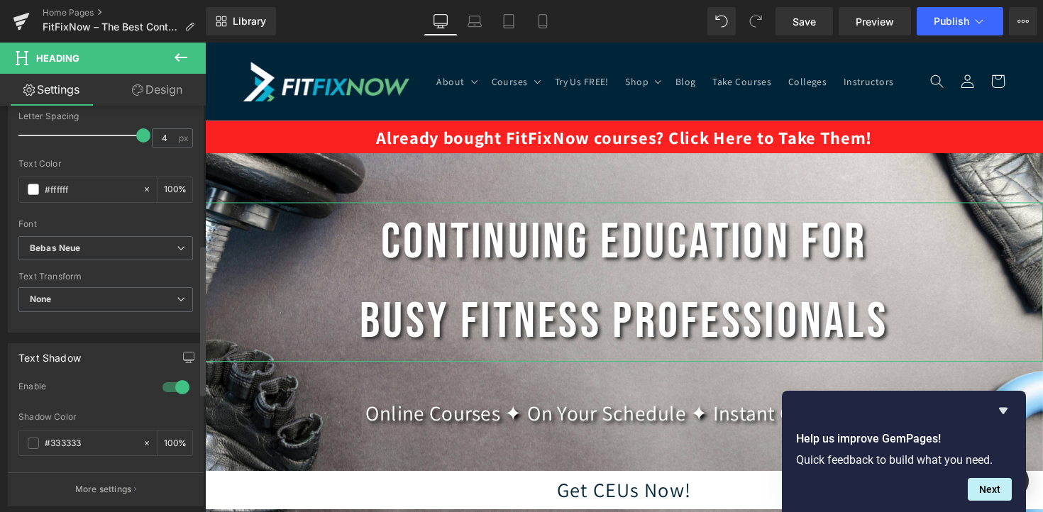
scroll to position [389, 0]
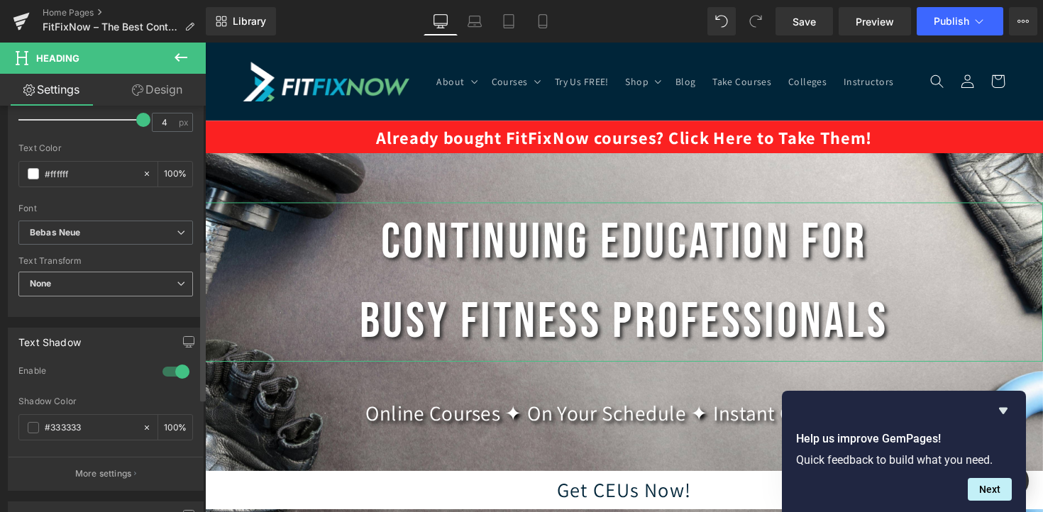
click at [94, 287] on span "None" at bounding box center [105, 284] width 175 height 25
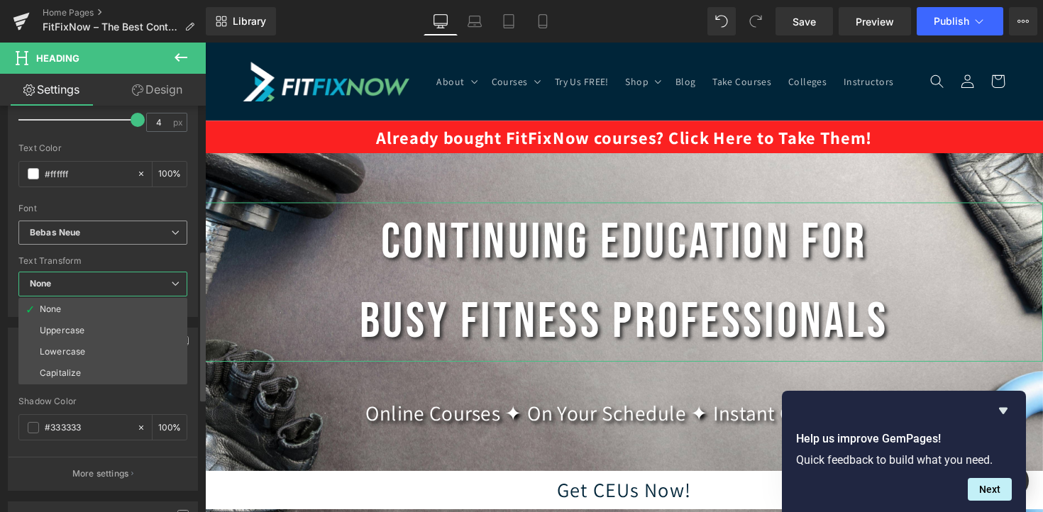
click at [94, 242] on span "Bebas Neue" at bounding box center [102, 233] width 169 height 25
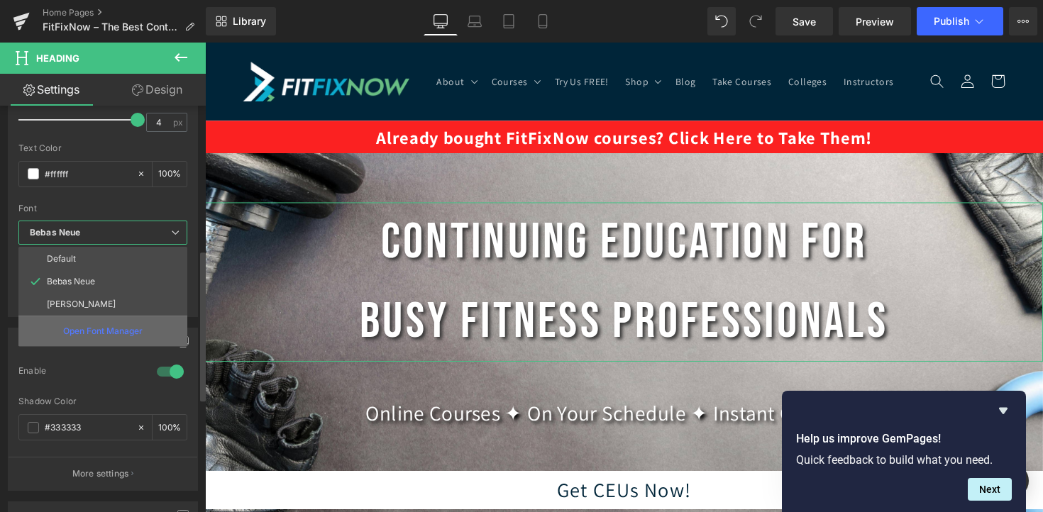
click at [84, 324] on div "Open Font Manager" at bounding box center [102, 331] width 169 height 31
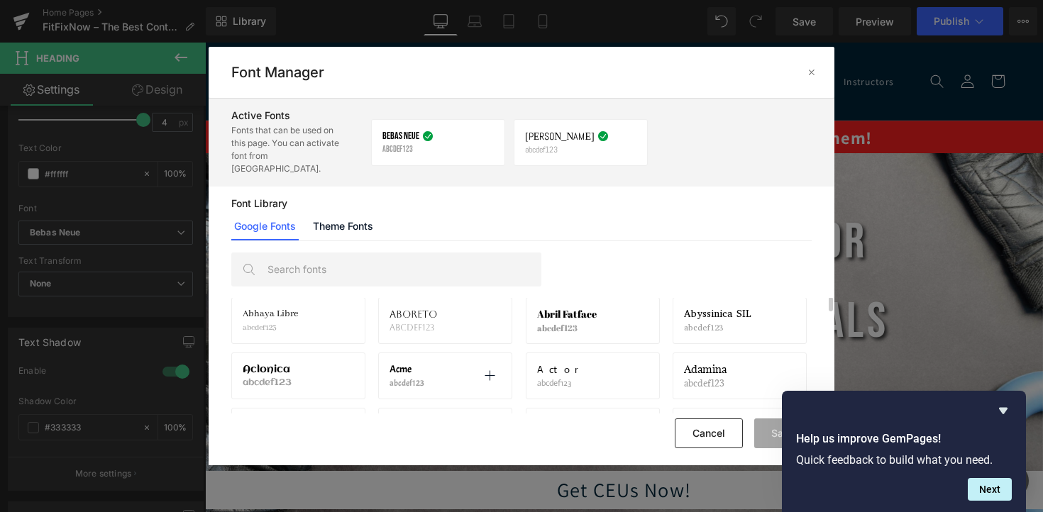
scroll to position [47, 0]
click at [713, 365] on div "Adamina abcdef123" at bounding box center [706, 377] width 45 height 24
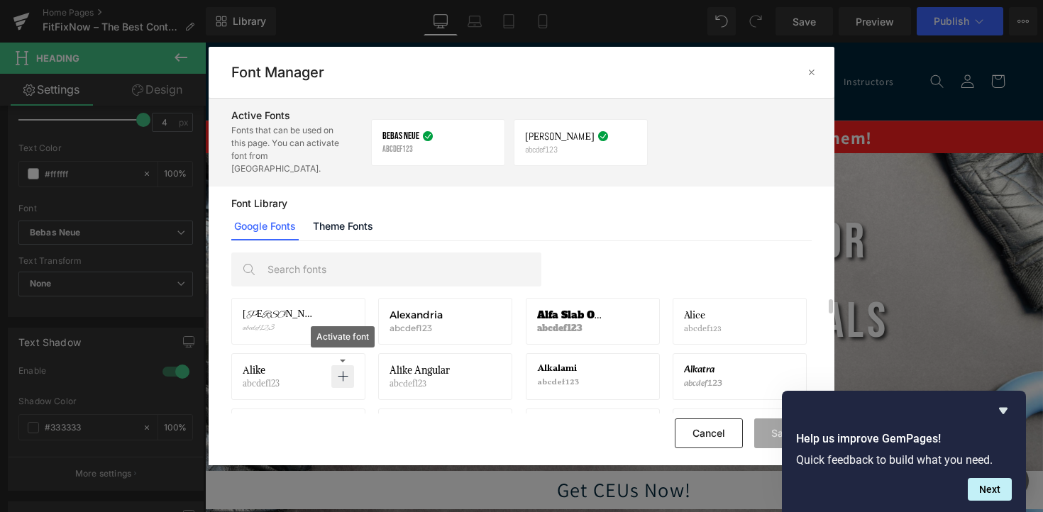
click at [341, 371] on icon at bounding box center [342, 376] width 11 height 11
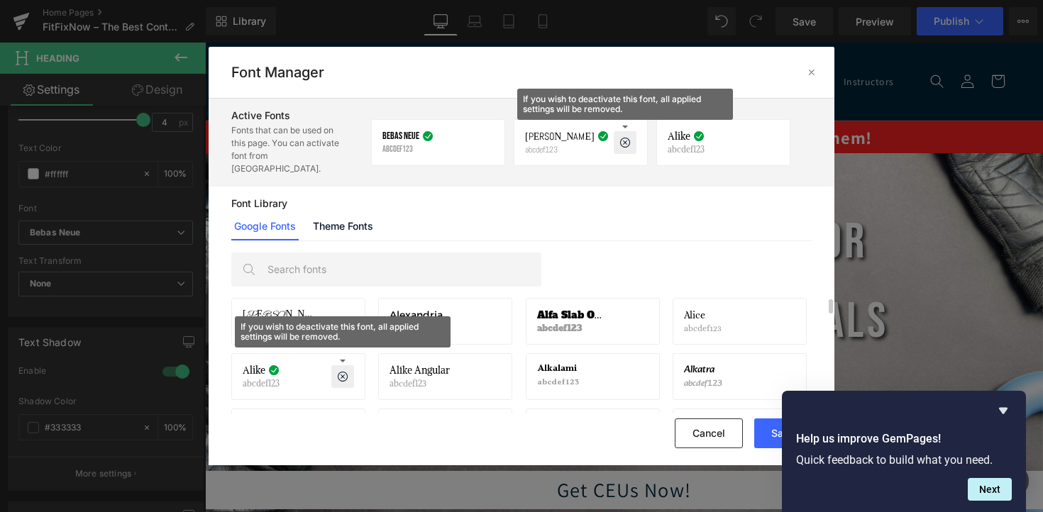
click at [626, 137] on icon at bounding box center [624, 142] width 11 height 11
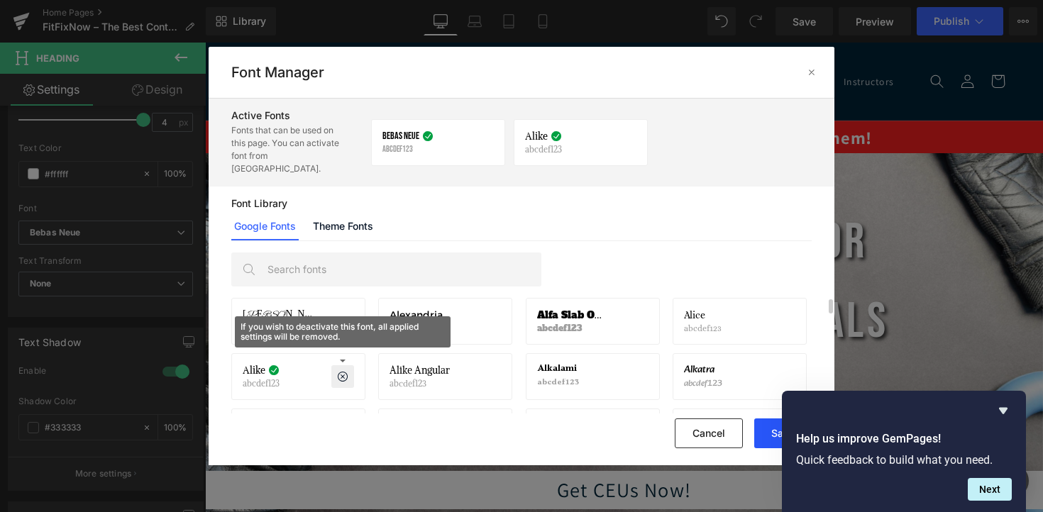
click at [763, 428] on button "Save" at bounding box center [782, 434] width 57 height 30
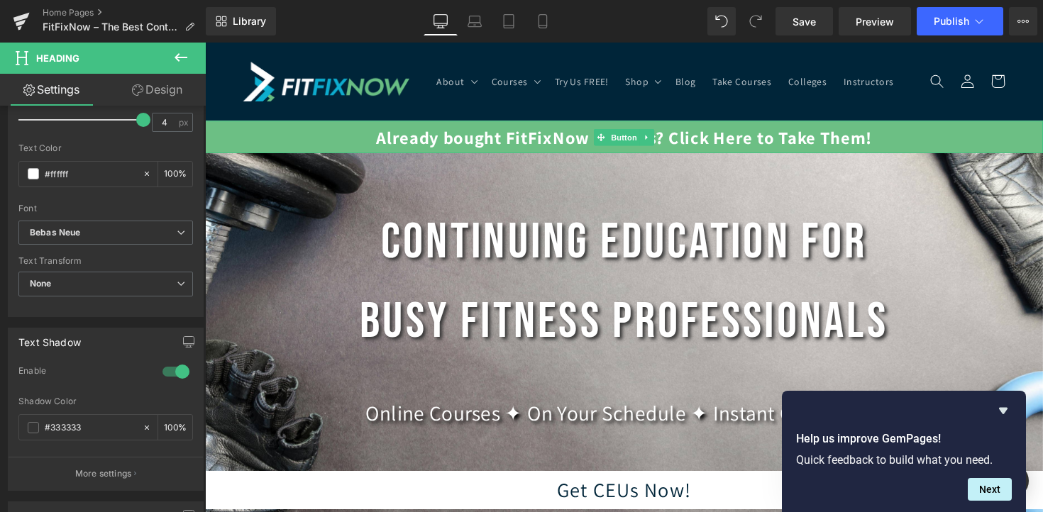
click at [503, 145] on link "Already bought FitFixNow courses? Click Here to Take Them!" at bounding box center [634, 139] width 859 height 33
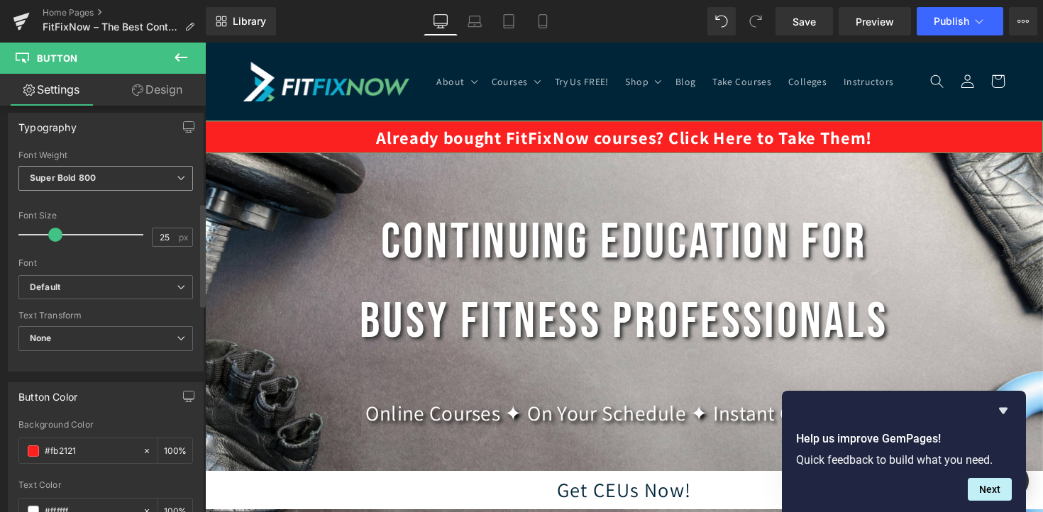
scroll to position [492, 0]
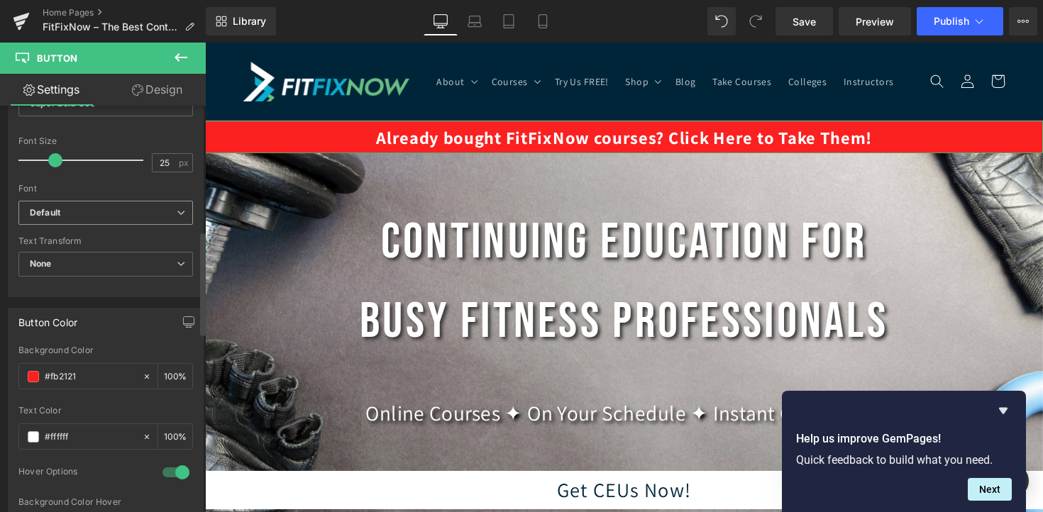
click at [99, 219] on span "Default" at bounding box center [105, 213] width 175 height 25
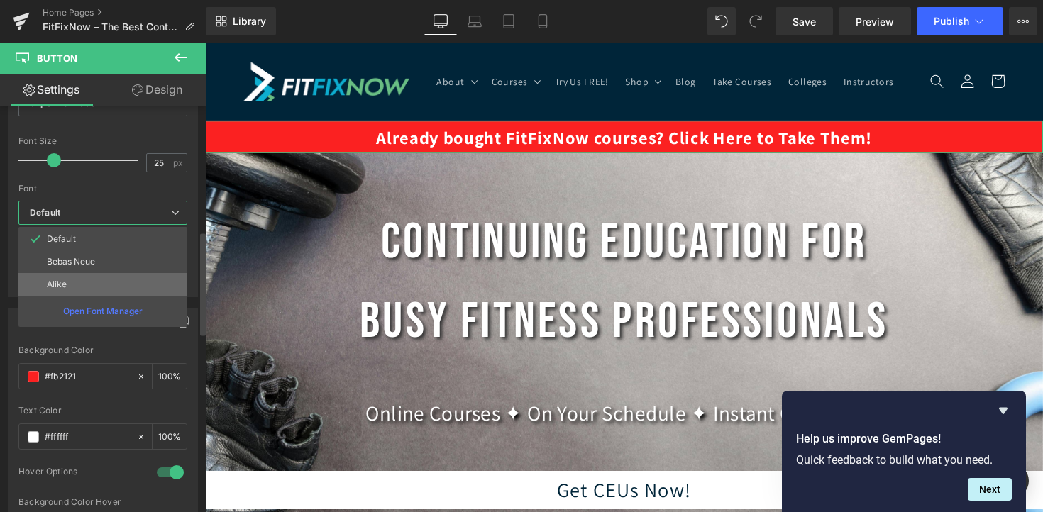
click at [96, 280] on li "Alike" at bounding box center [102, 284] width 169 height 23
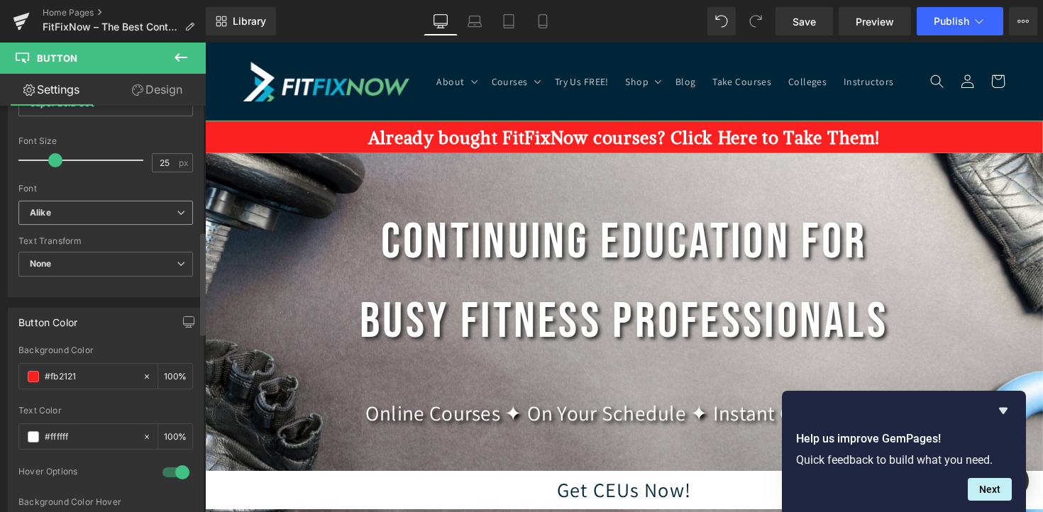
click at [143, 218] on span "Alike" at bounding box center [105, 213] width 175 height 25
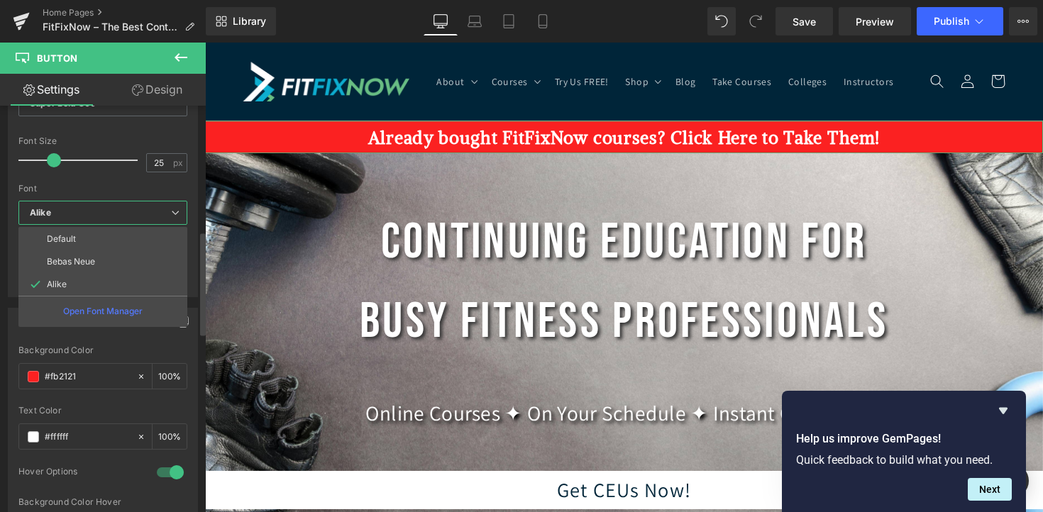
click at [143, 218] on span "Alike" at bounding box center [102, 213] width 169 height 25
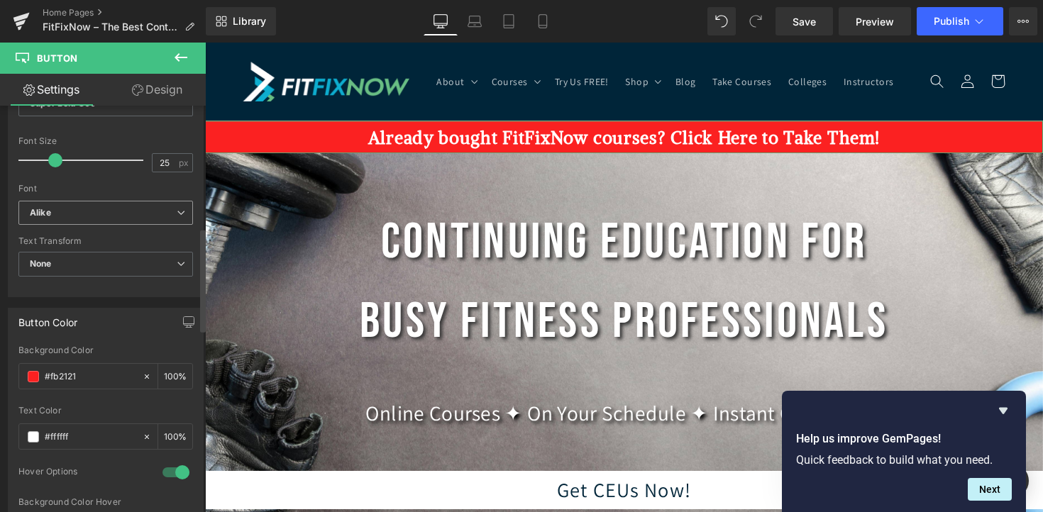
scroll to position [459, 0]
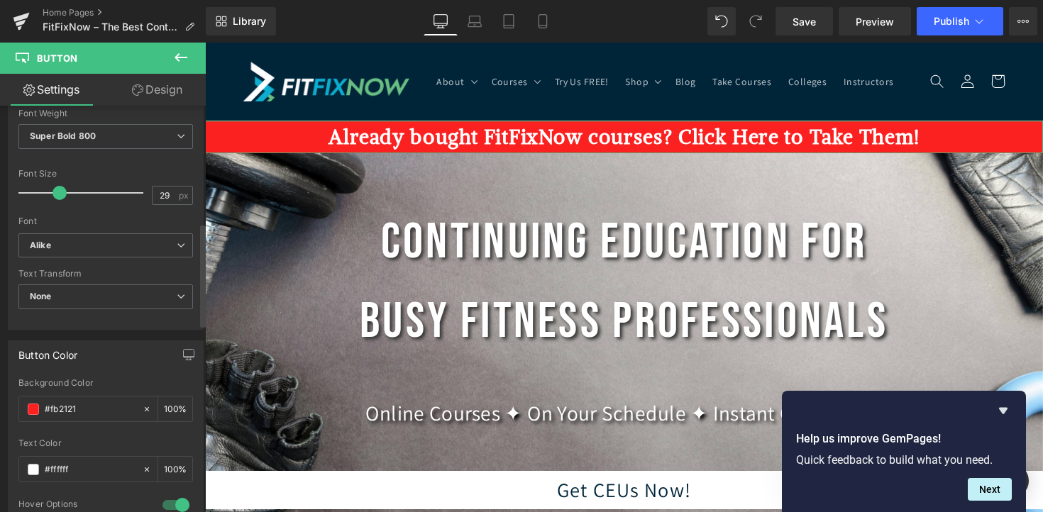
type input "30"
click at [59, 192] on span at bounding box center [61, 193] width 14 height 14
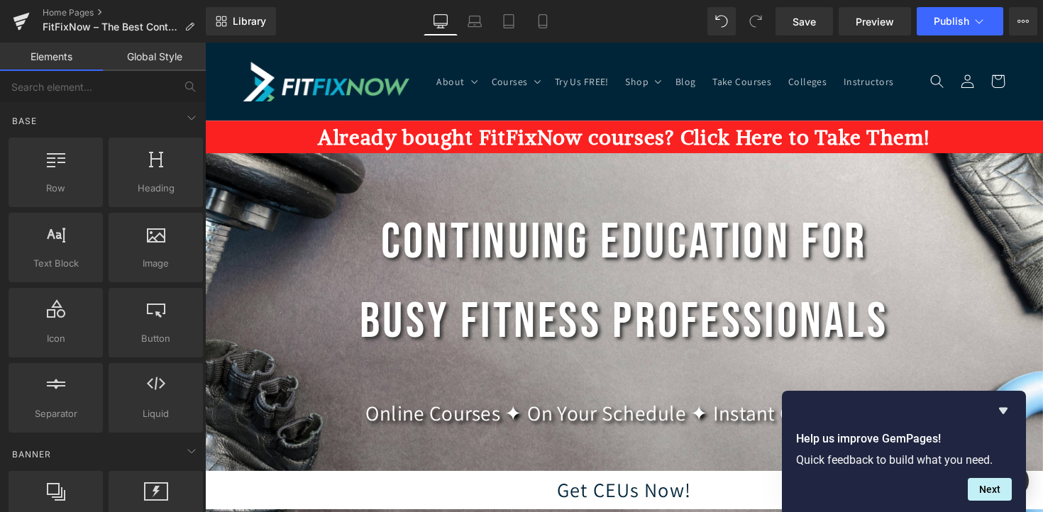
click at [345, 83] on img at bounding box center [329, 82] width 170 height 40
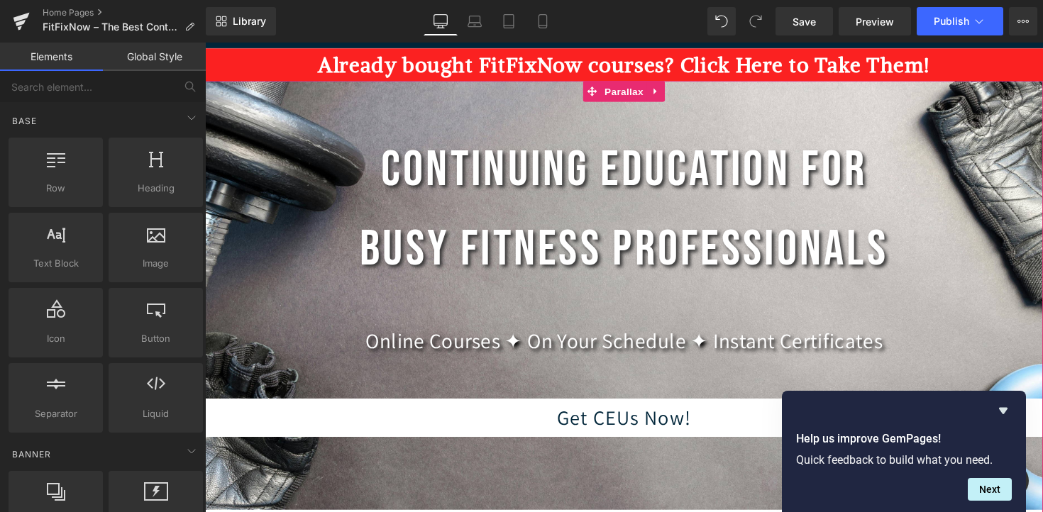
scroll to position [77, 0]
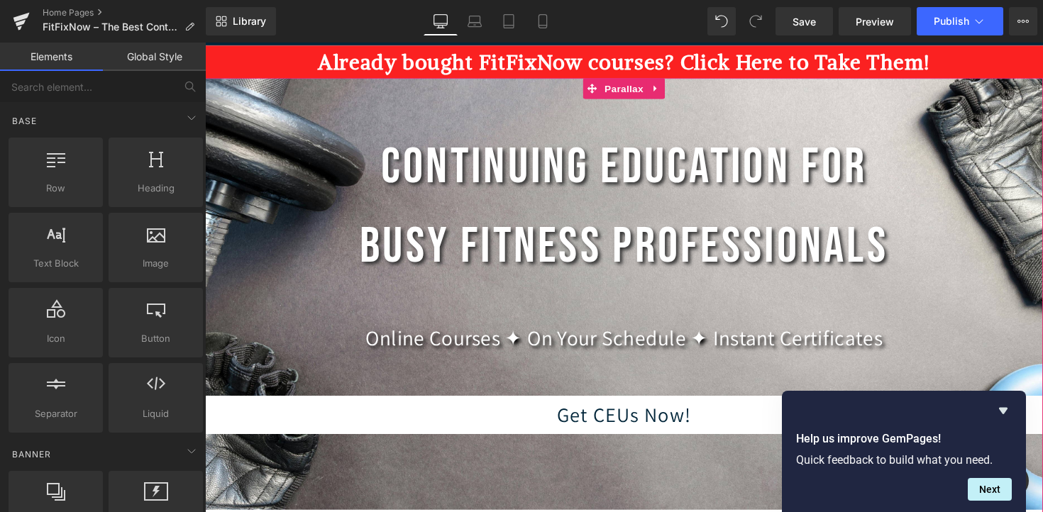
click at [653, 353] on div "Online Courses ✦ On Your Schedule ✦ Instant Certificates Text Block" at bounding box center [634, 345] width 859 height 34
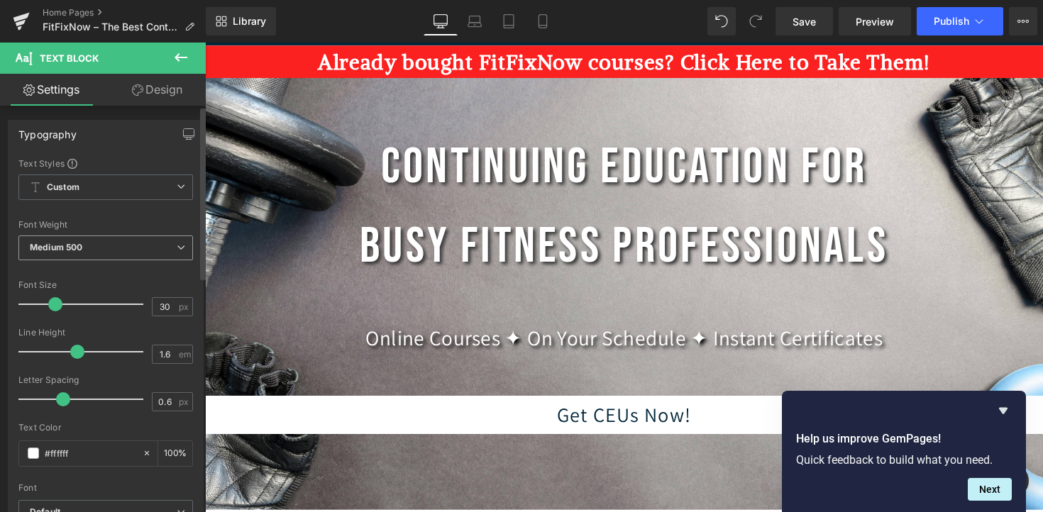
click at [128, 247] on span "Medium 500" at bounding box center [105, 248] width 175 height 25
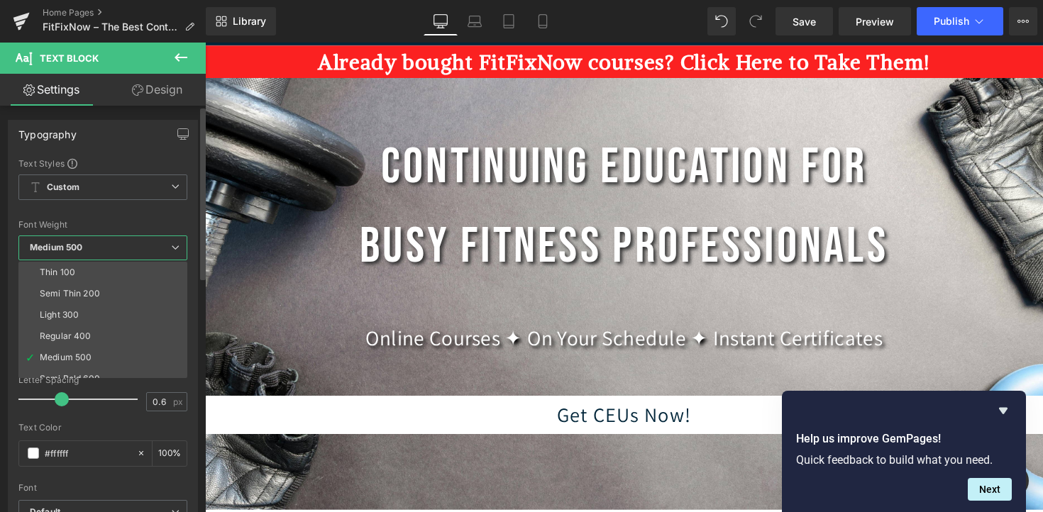
click at [128, 247] on span "Medium 500" at bounding box center [102, 248] width 169 height 25
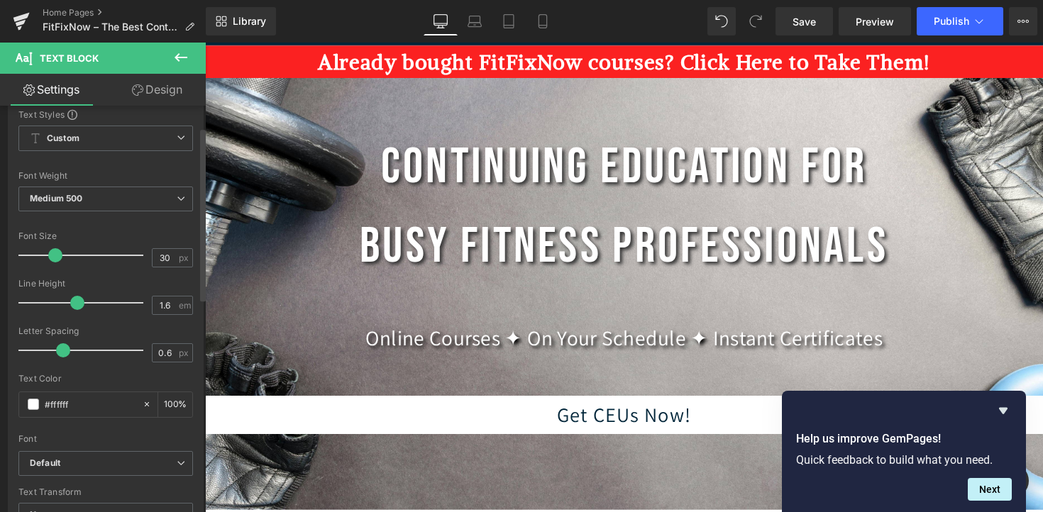
scroll to position [99, 0]
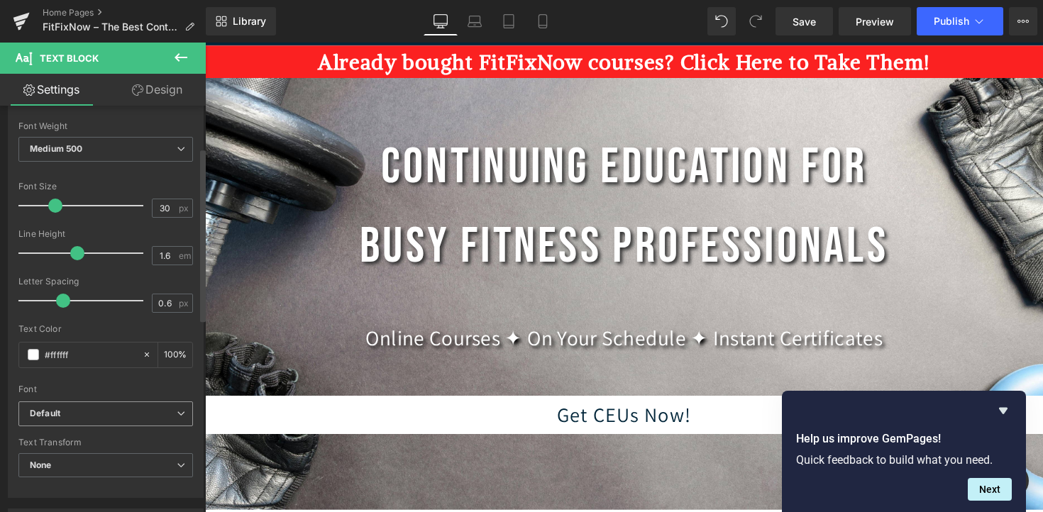
click at [105, 412] on b "Default" at bounding box center [103, 414] width 147 height 12
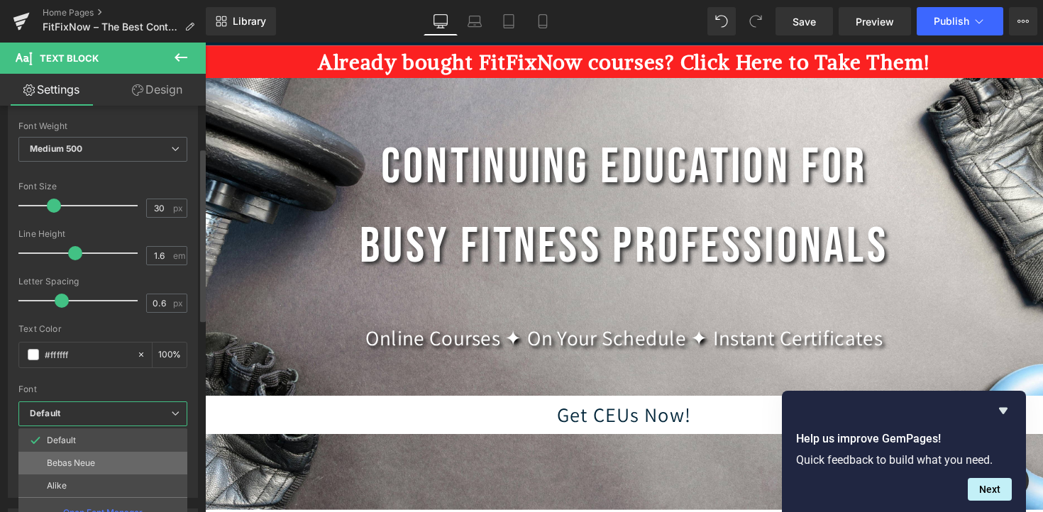
click at [103, 459] on li "Bebas Neue" at bounding box center [102, 463] width 169 height 23
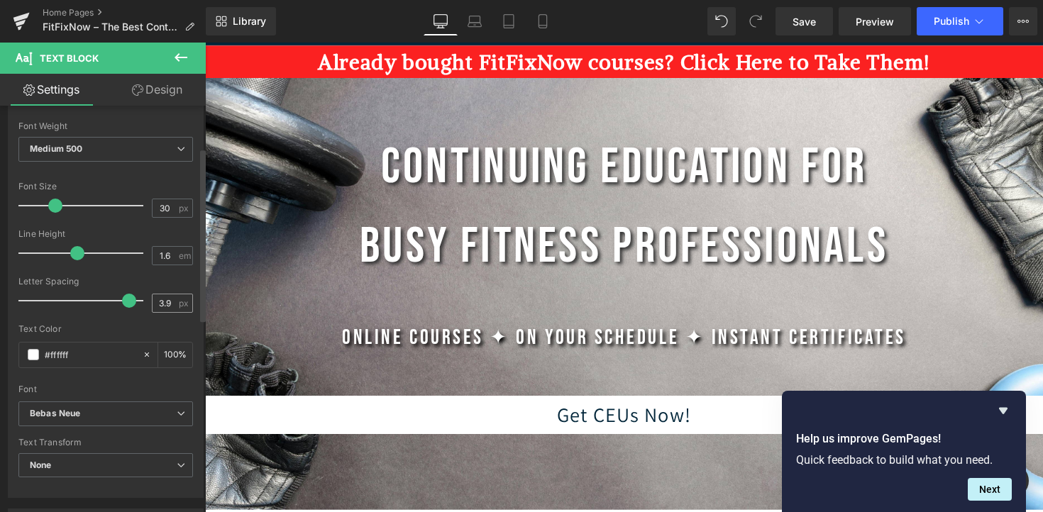
type input "4"
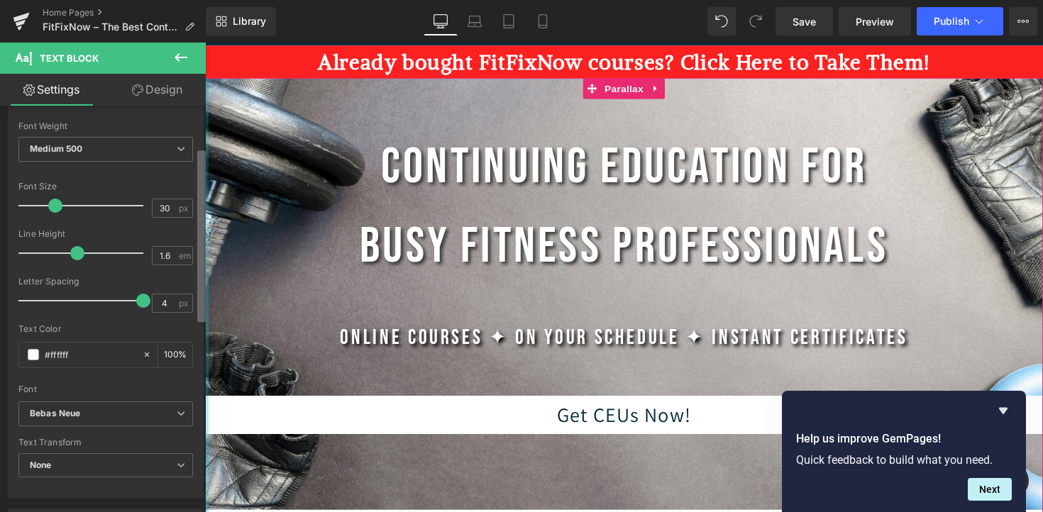
drag, startPoint x: 61, startPoint y: 302, endPoint x: 204, endPoint y: 312, distance: 143.0
click at [204, 313] on div "Typography Text Styles Custom Custom Setup Global Style Custom Setup Global Sty…" at bounding box center [103, 312] width 206 height 413
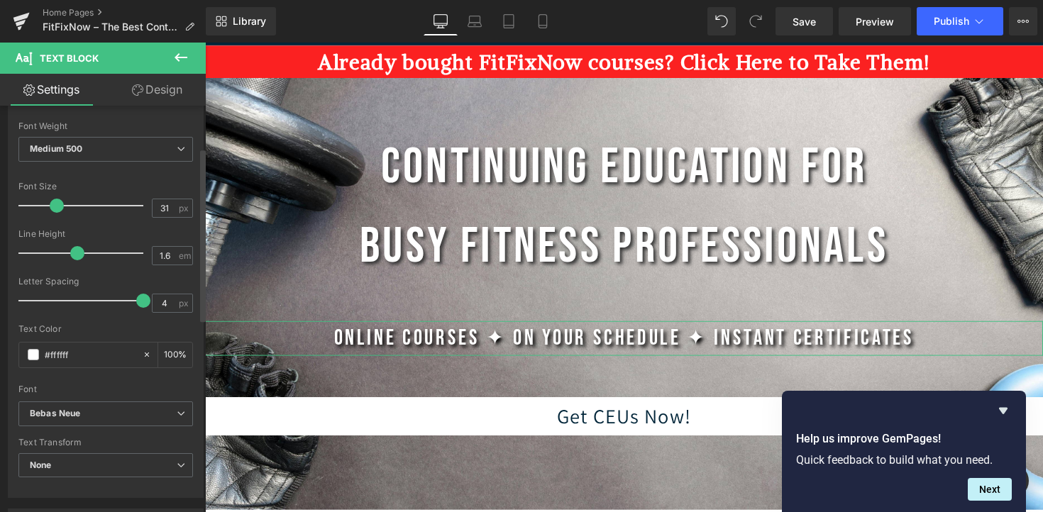
type input "32"
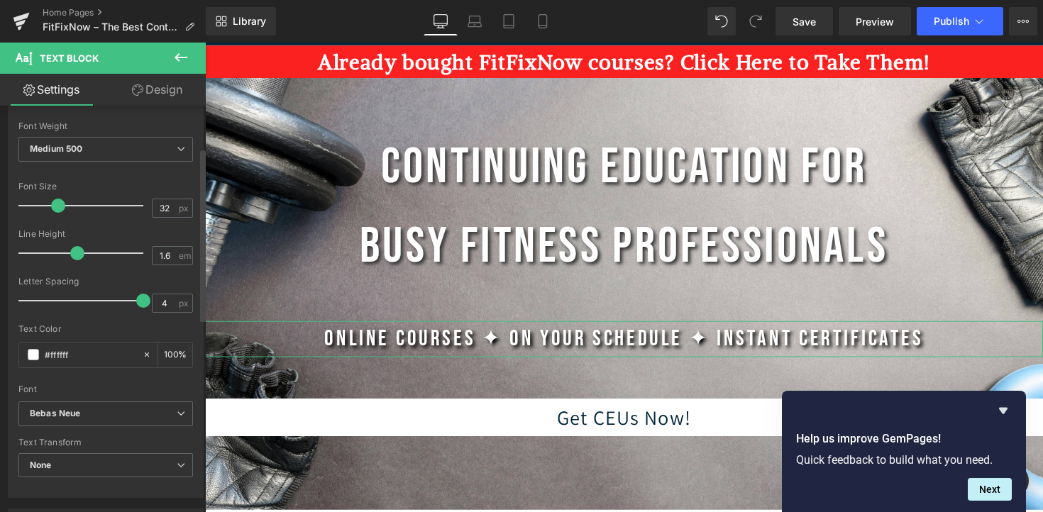
click at [53, 209] on span at bounding box center [58, 206] width 14 height 14
click at [458, 263] on h1 "Continuing Education for Busy Fitness Professionals" at bounding box center [634, 210] width 859 height 163
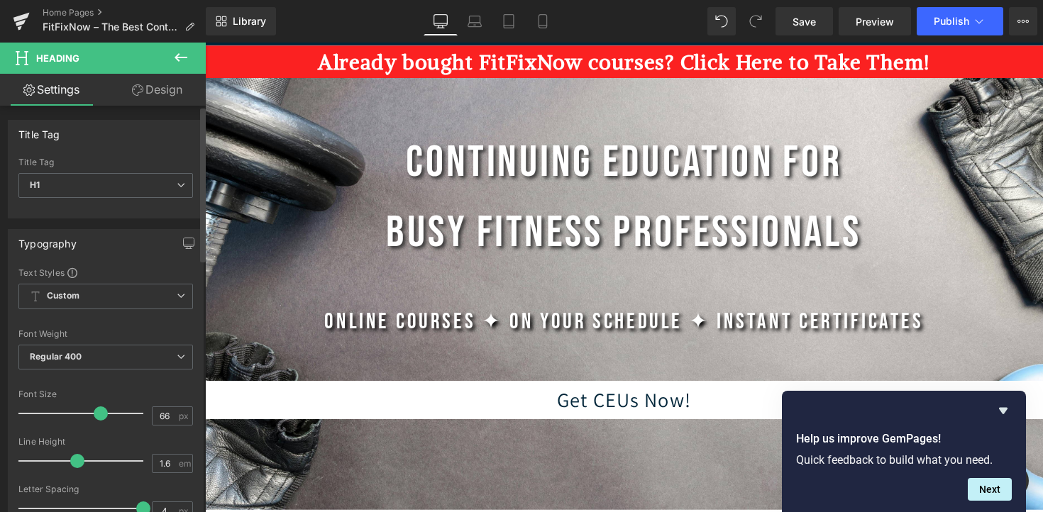
type input "67"
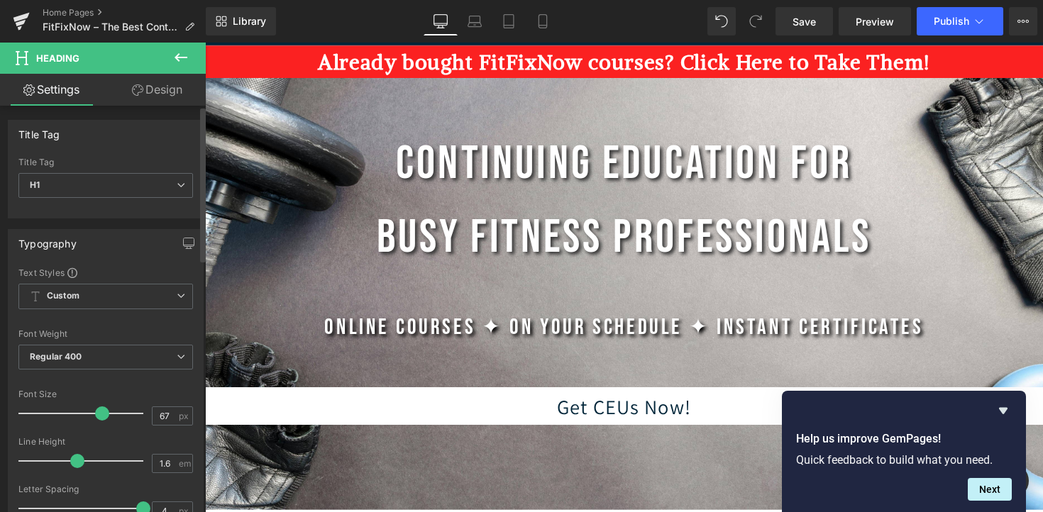
click at [98, 404] on div at bounding box center [85, 413] width 118 height 28
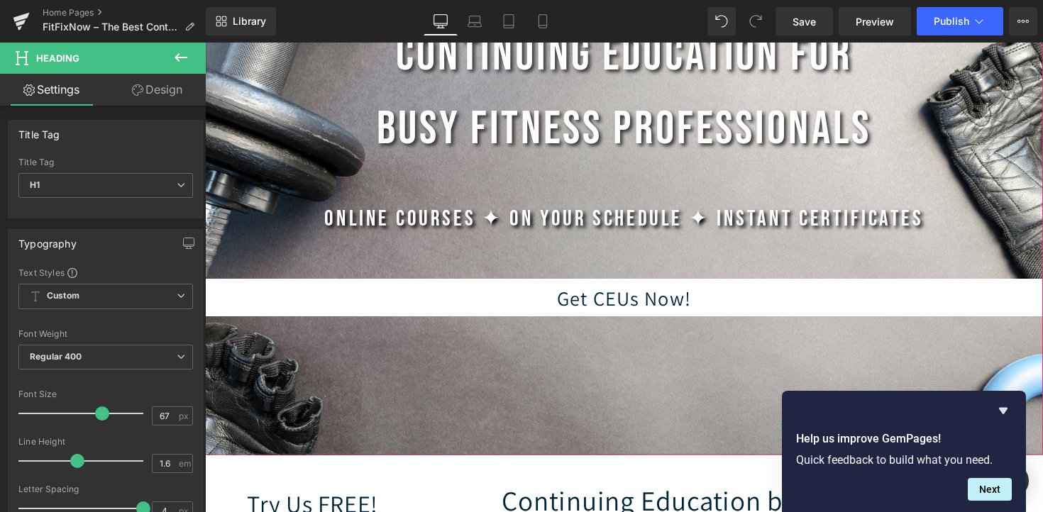
scroll to position [193, 0]
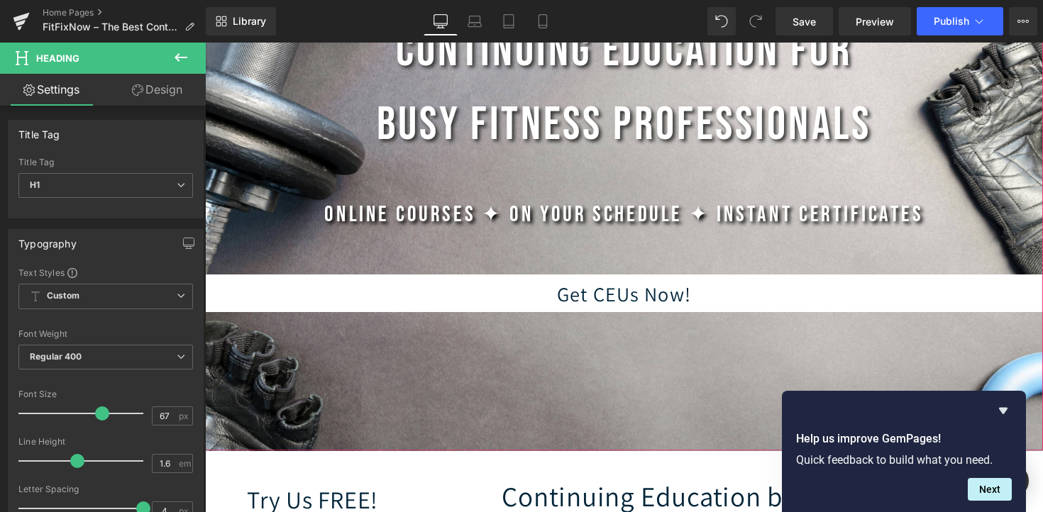
click at [606, 305] on div "Get CEUs Now! Button" at bounding box center [634, 299] width 859 height 39
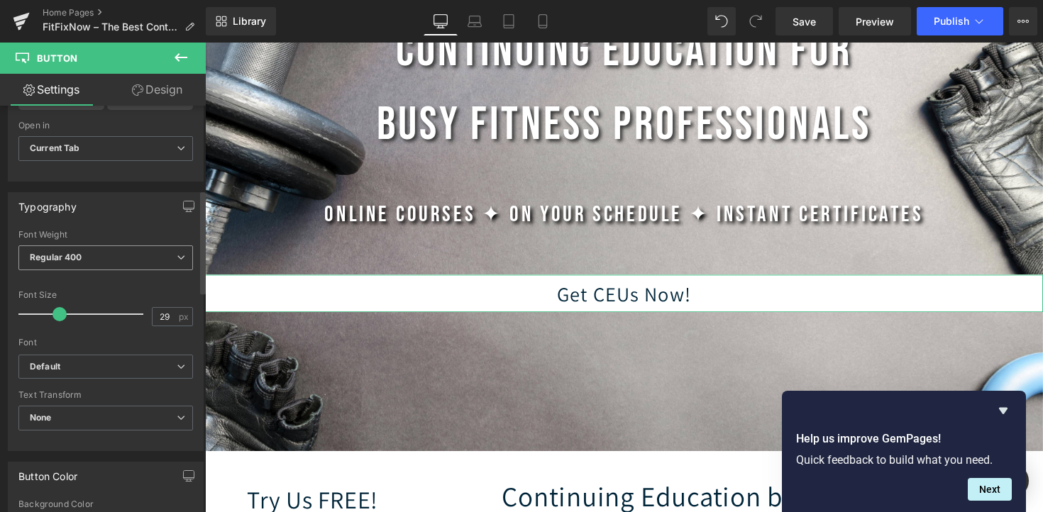
scroll to position [346, 0]
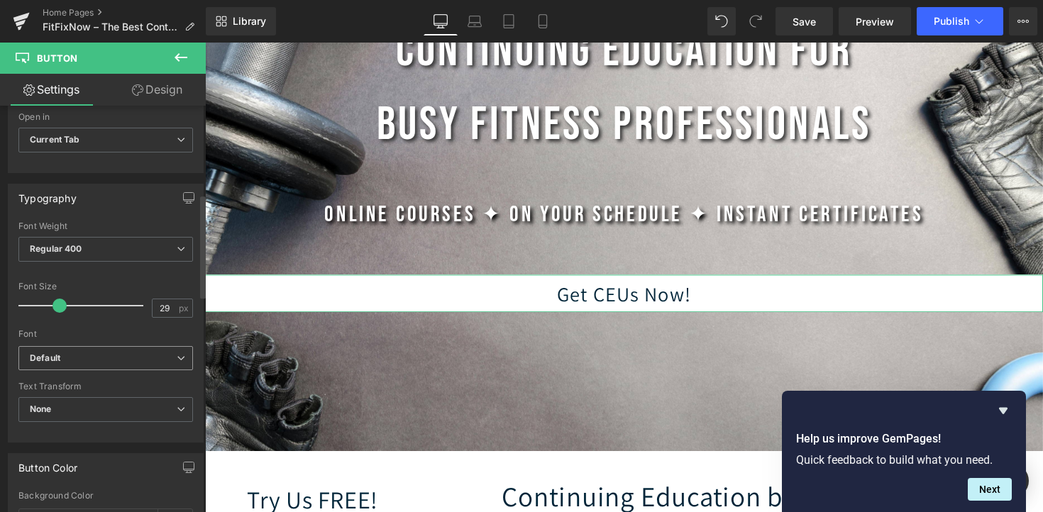
click at [108, 353] on b "Default" at bounding box center [103, 359] width 147 height 12
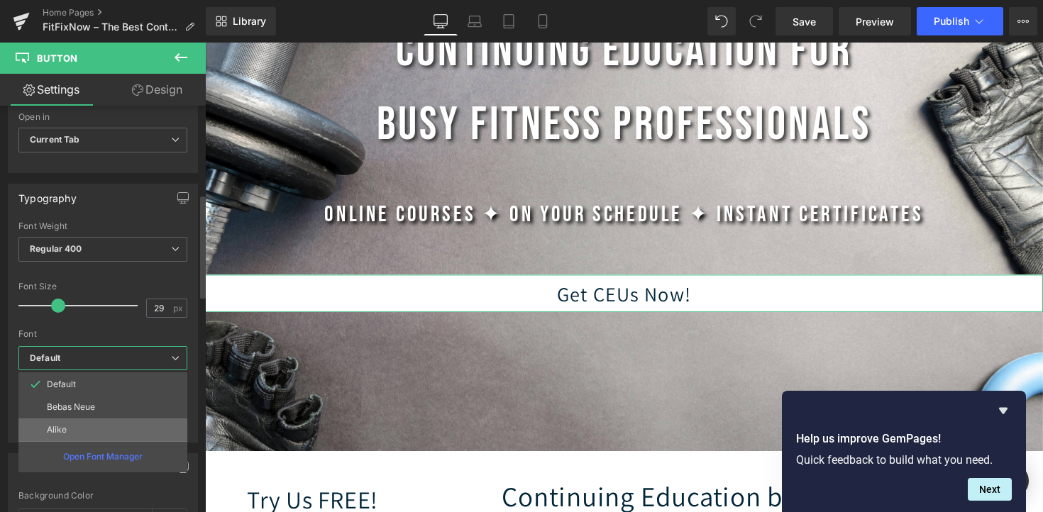
click at [94, 424] on li "Alike" at bounding box center [102, 430] width 169 height 23
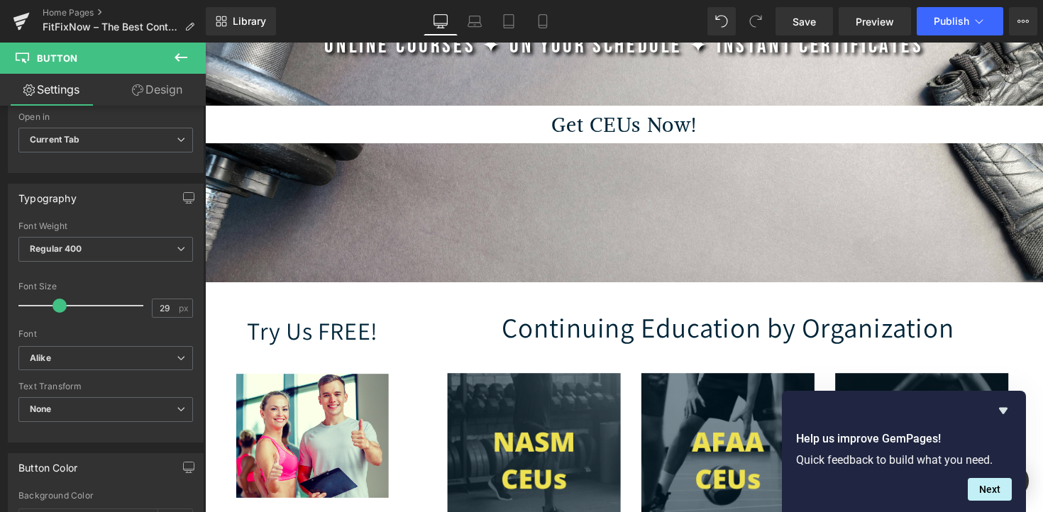
scroll to position [375, 0]
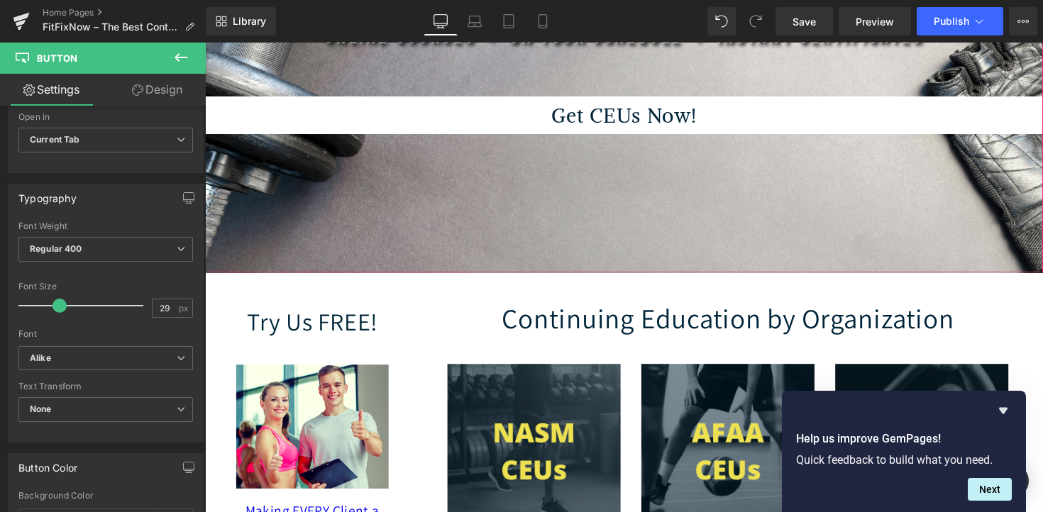
click at [680, 270] on div at bounding box center [634, 254] width 859 height 474
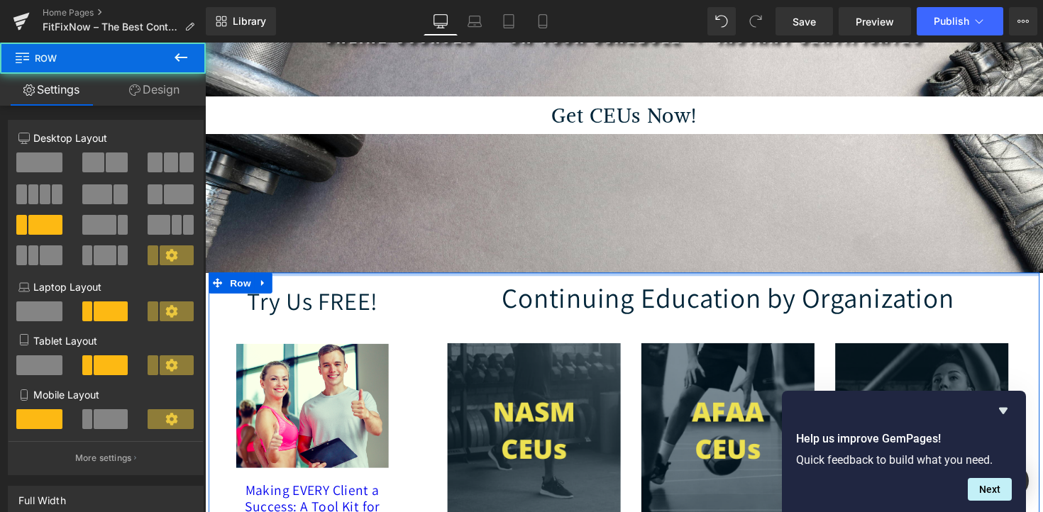
drag, startPoint x: 662, startPoint y: 287, endPoint x: 659, endPoint y: 183, distance: 104.3
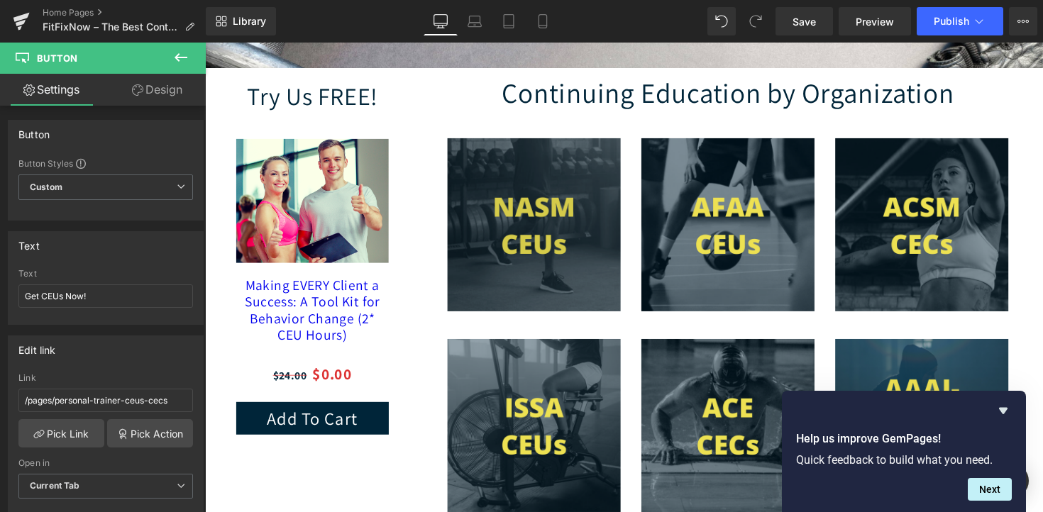
scroll to position [585, 0]
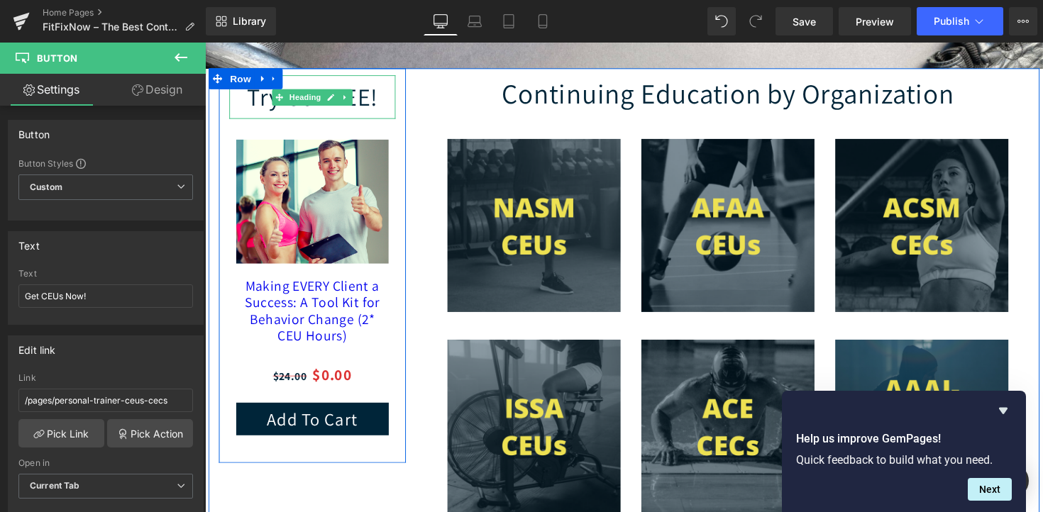
click at [376, 106] on h2 "Try Us FREE!" at bounding box center [315, 98] width 170 height 45
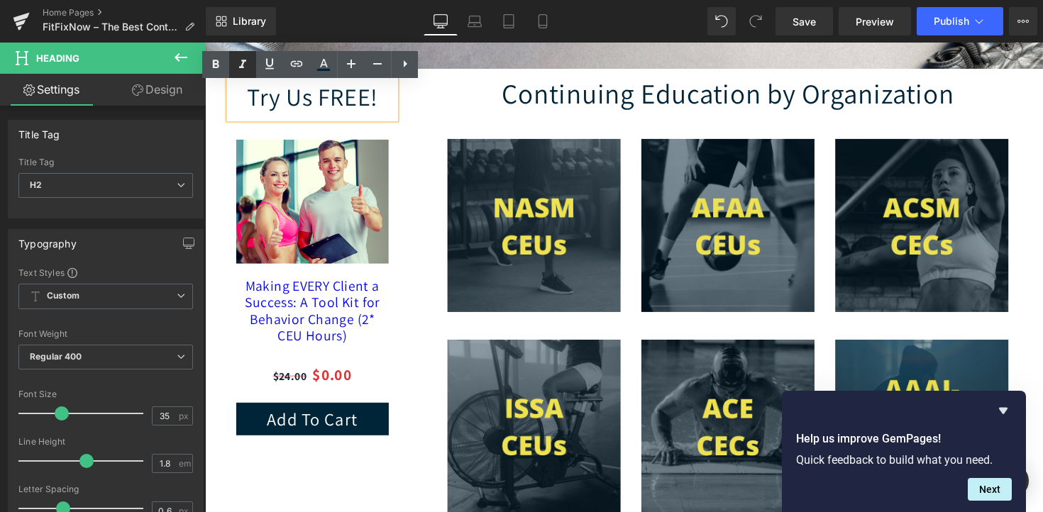
click at [243, 70] on icon at bounding box center [242, 64] width 17 height 17
click at [270, 94] on h2 "Try Us FREE!" at bounding box center [315, 98] width 170 height 45
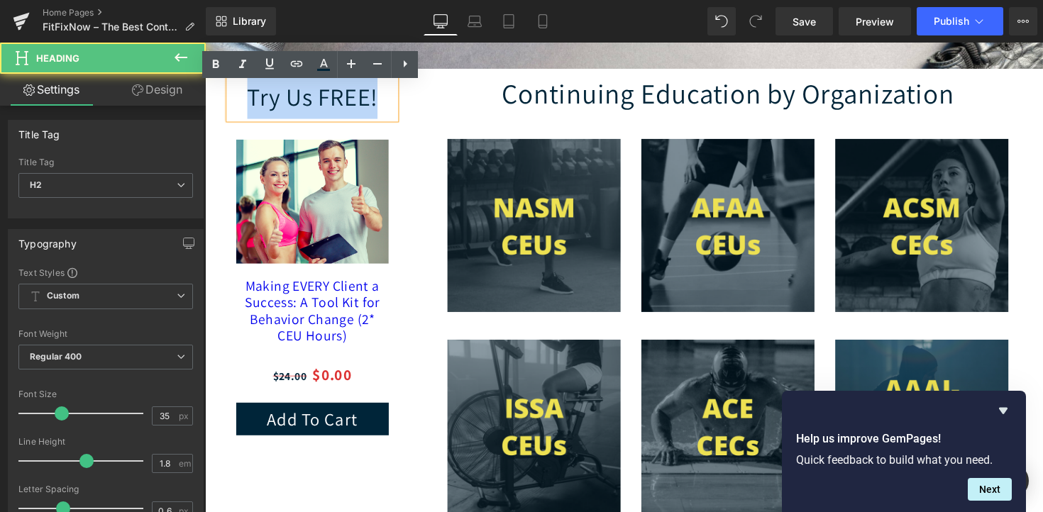
drag, startPoint x: 395, startPoint y: 113, endPoint x: 238, endPoint y: 109, distance: 156.1
click at [238, 109] on h2 "Try Us FREE!" at bounding box center [315, 98] width 170 height 45
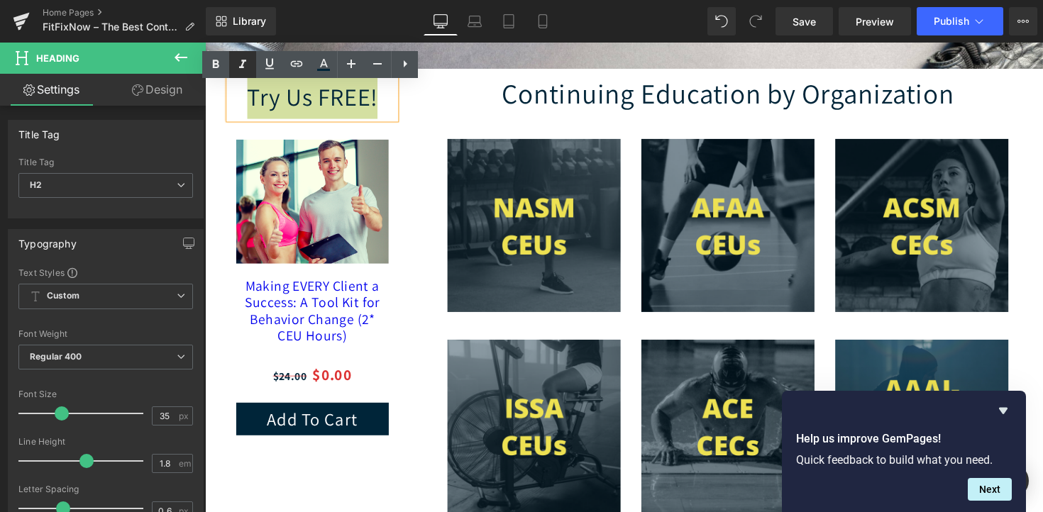
click at [244, 66] on icon at bounding box center [242, 64] width 17 height 17
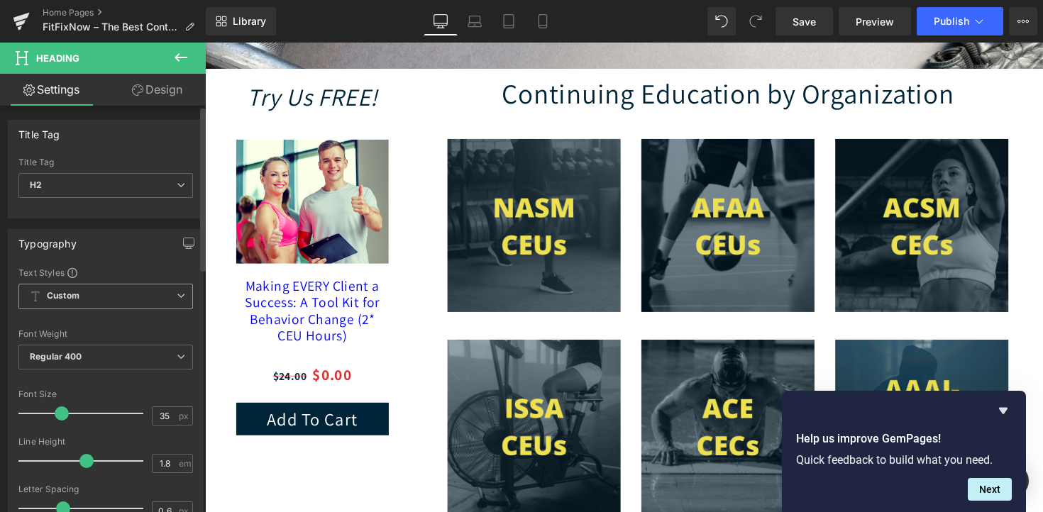
click at [97, 302] on span "Custom Setup Global Style" at bounding box center [105, 297] width 175 height 26
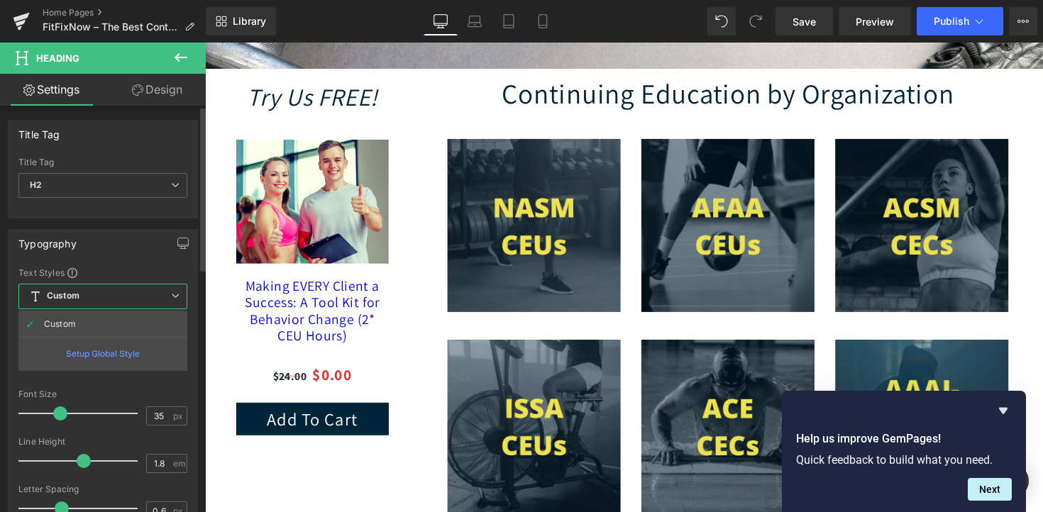
click at [97, 302] on span "Custom Setup Global Style" at bounding box center [102, 297] width 169 height 26
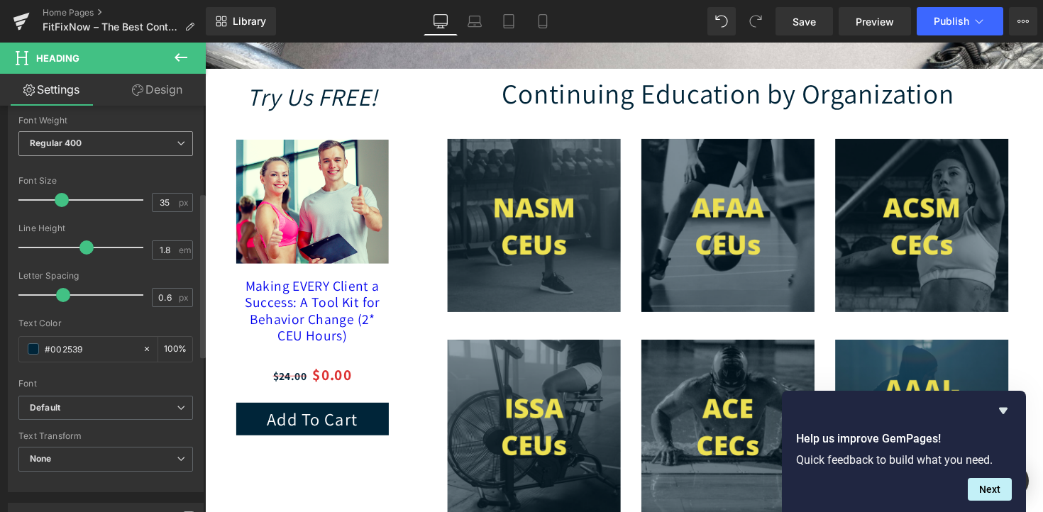
scroll to position [247, 0]
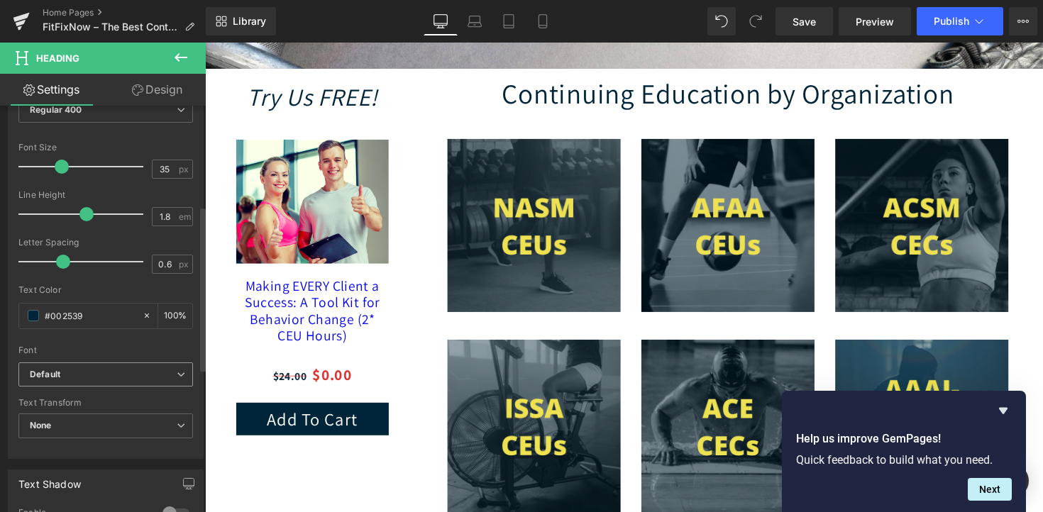
click at [82, 369] on b "Default" at bounding box center [103, 375] width 147 height 12
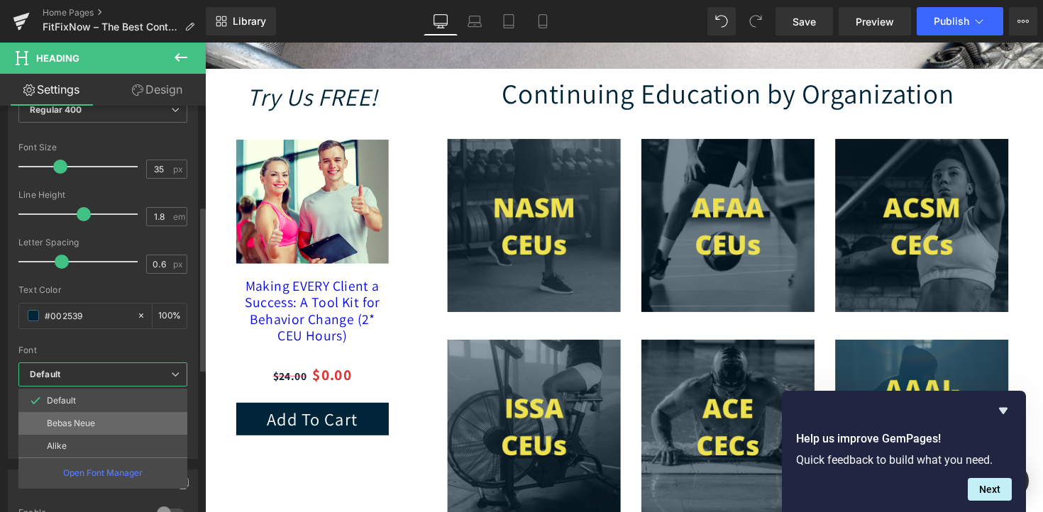
click at [82, 423] on p "Bebas Neue" at bounding box center [71, 424] width 48 height 10
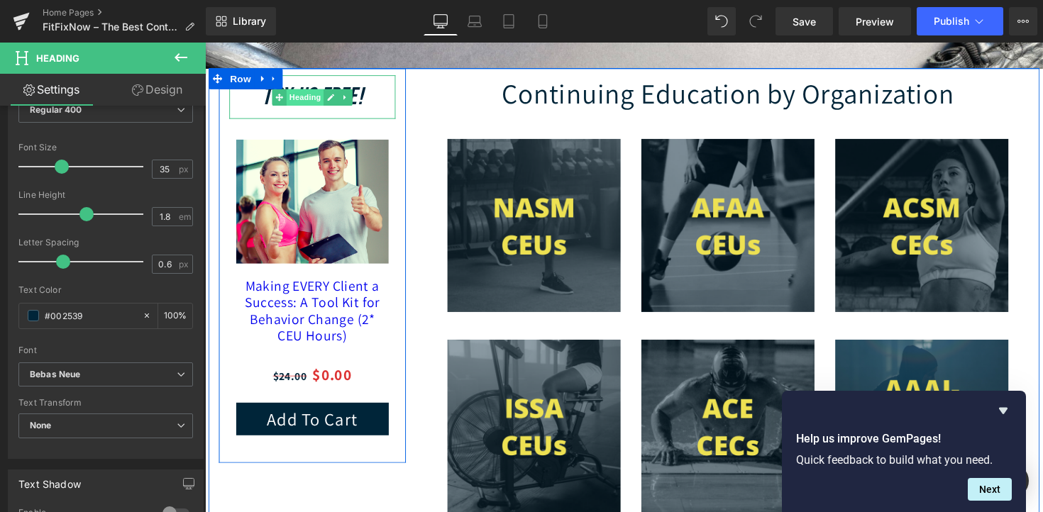
click at [320, 103] on span "Heading" at bounding box center [308, 98] width 38 height 17
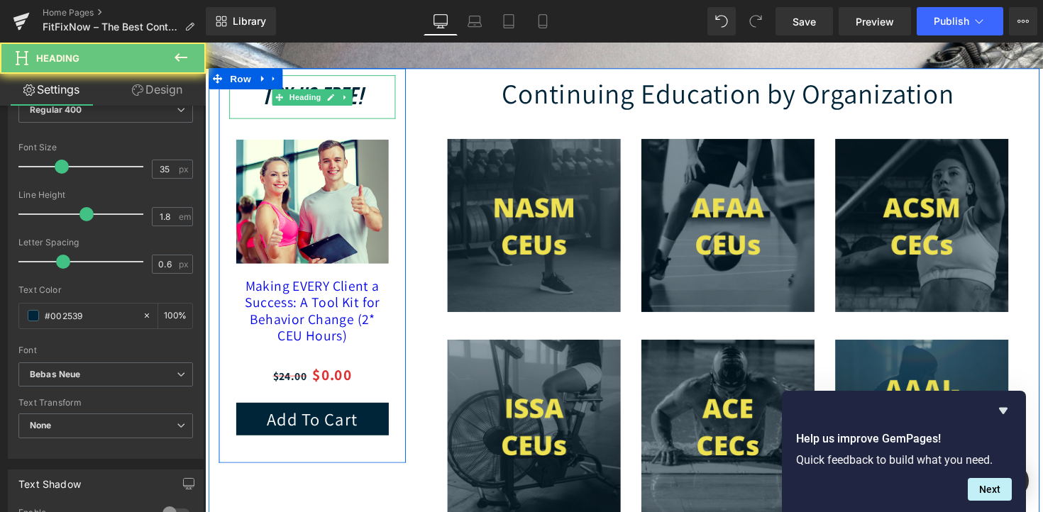
click at [368, 104] on h2 "Try Us FREE!" at bounding box center [315, 98] width 170 height 45
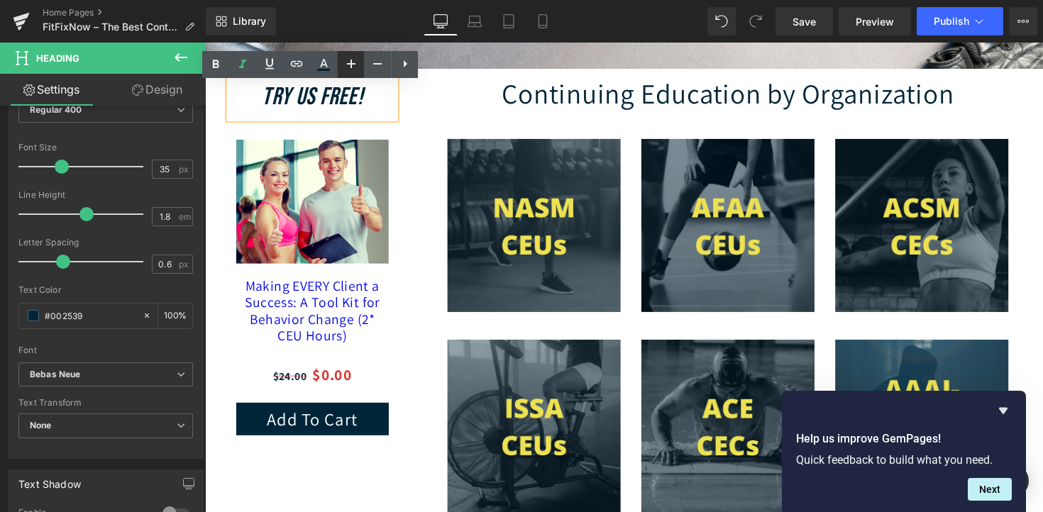
click at [354, 66] on icon at bounding box center [351, 63] width 17 height 17
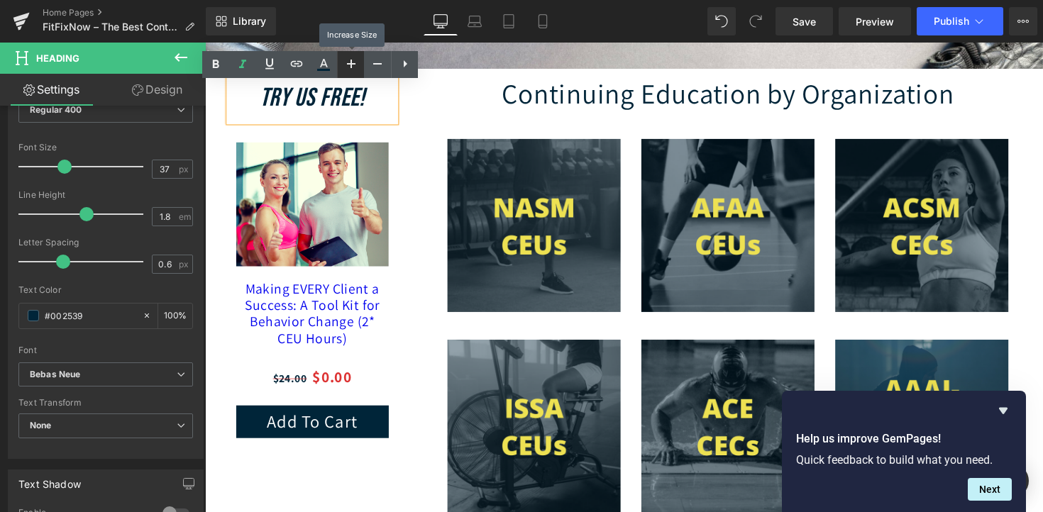
click at [354, 66] on icon at bounding box center [351, 63] width 17 height 17
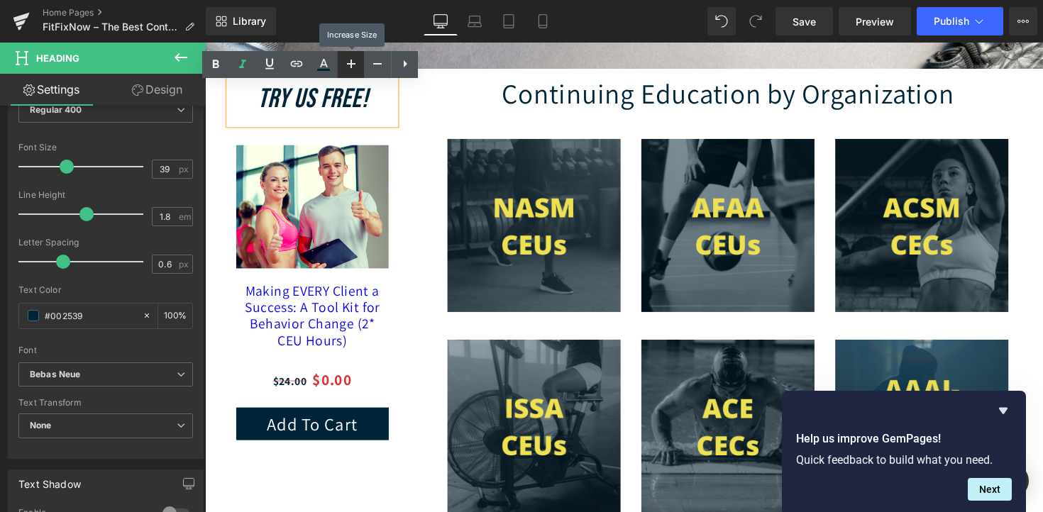
click at [354, 66] on icon at bounding box center [351, 63] width 17 height 17
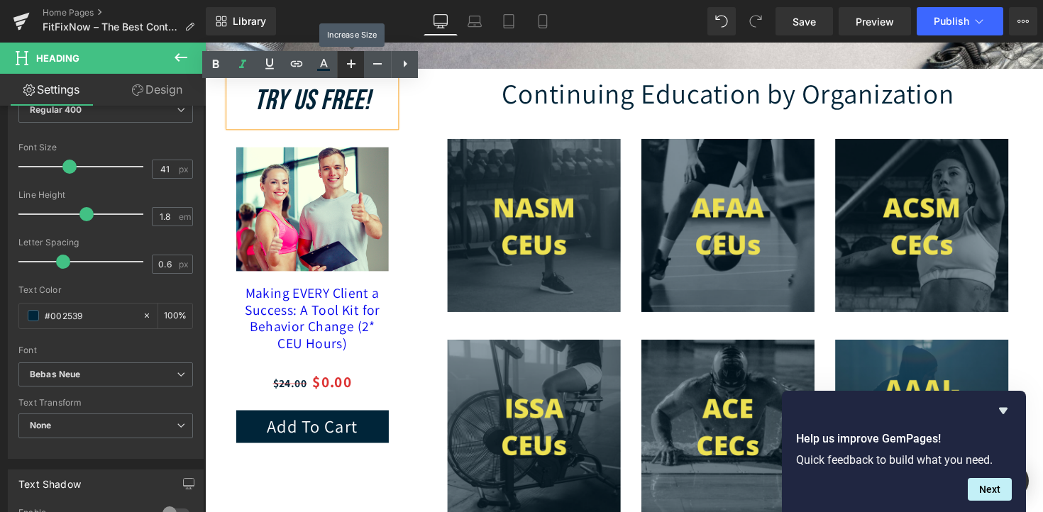
click at [354, 66] on icon at bounding box center [351, 63] width 17 height 17
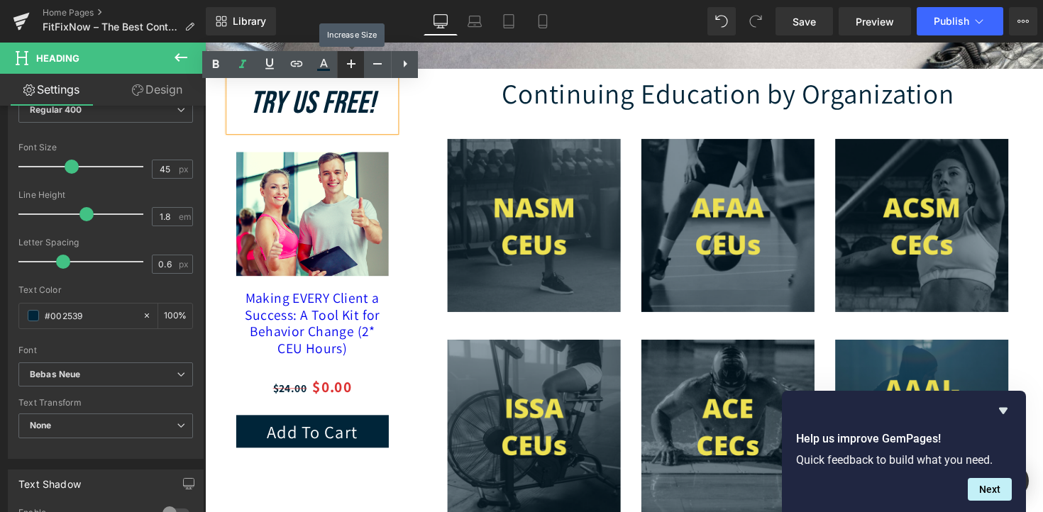
click at [354, 66] on icon at bounding box center [351, 63] width 17 height 17
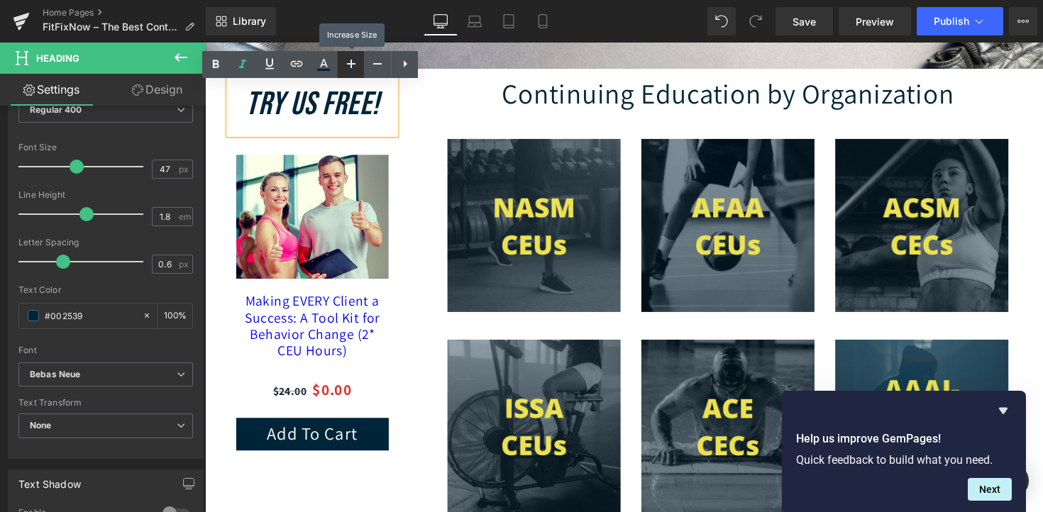
click at [354, 66] on icon at bounding box center [351, 63] width 17 height 17
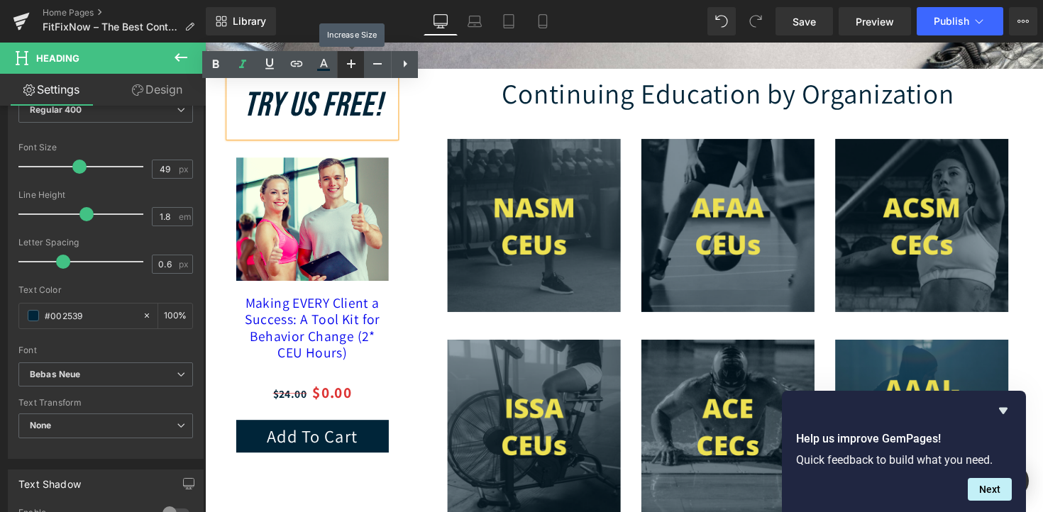
click at [354, 66] on icon at bounding box center [351, 63] width 17 height 17
type input "51"
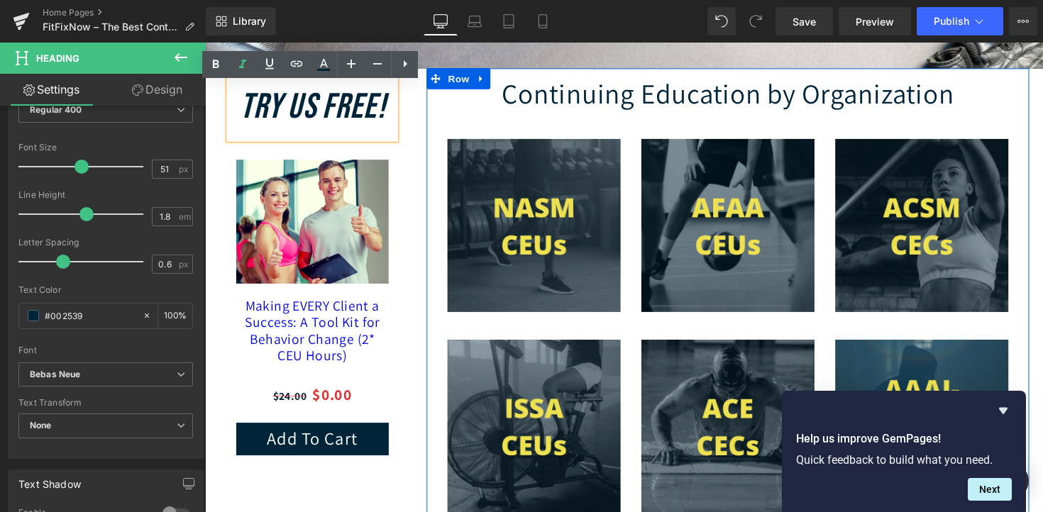
click at [577, 111] on h2 "Continuing Education by Organization" at bounding box center [741, 94] width 596 height 51
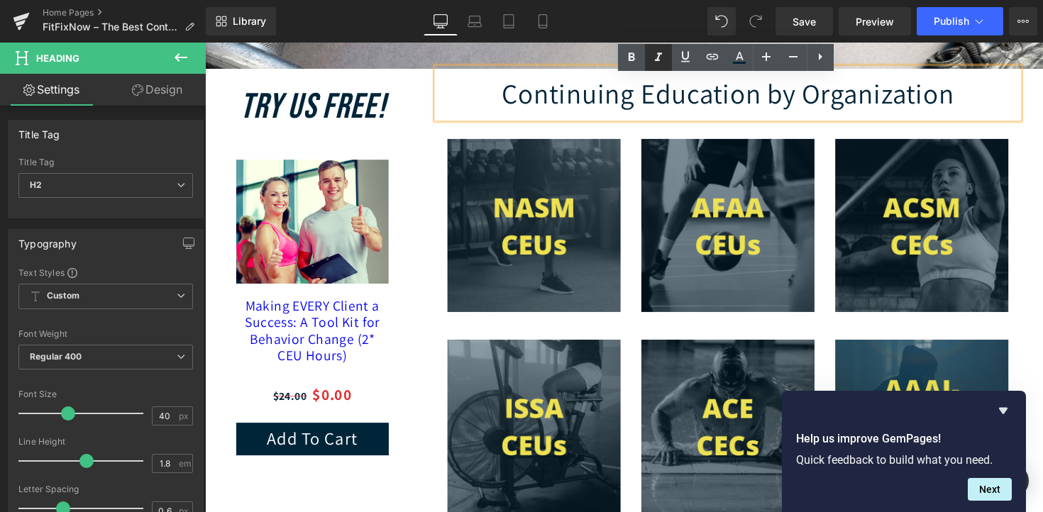
click at [656, 67] on link at bounding box center [658, 57] width 27 height 27
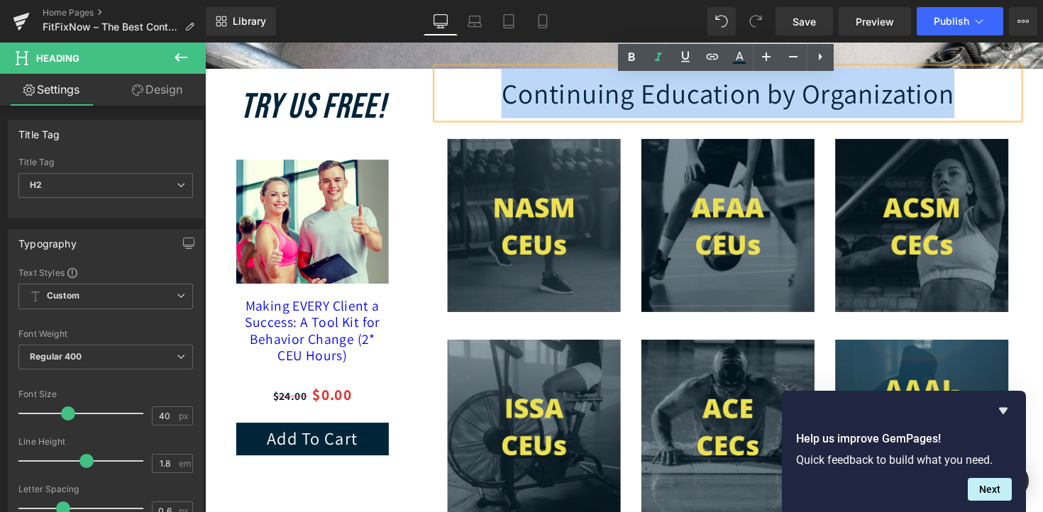
drag, startPoint x: 992, startPoint y: 104, endPoint x: 480, endPoint y: 107, distance: 512.3
click at [480, 107] on h2 "Continuing Education by Organization" at bounding box center [741, 94] width 596 height 51
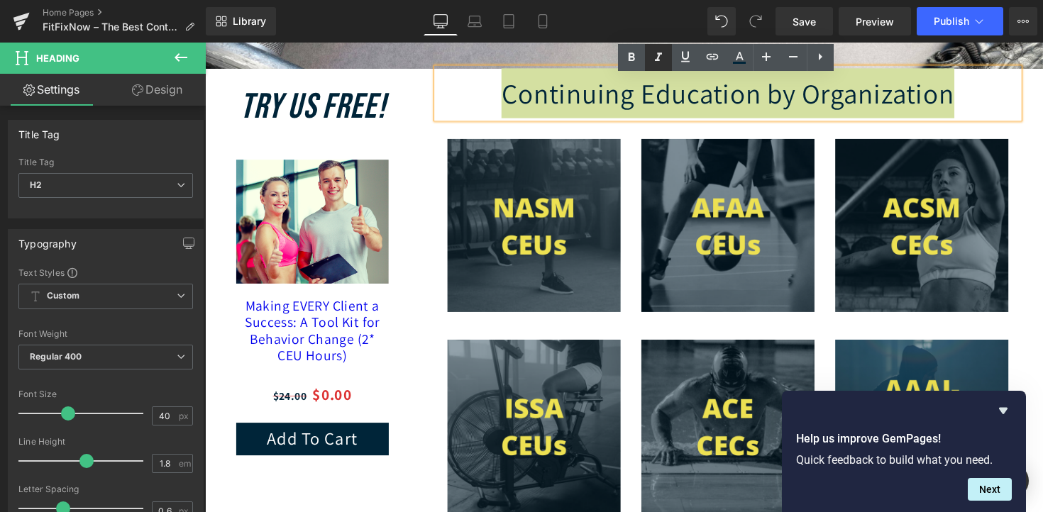
click at [659, 57] on icon at bounding box center [658, 57] width 17 height 17
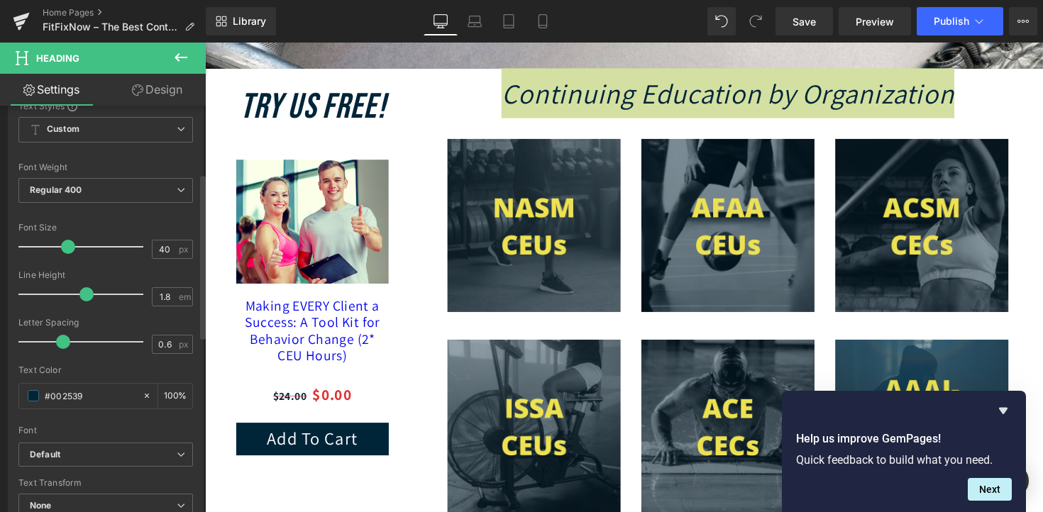
scroll to position [216, 0]
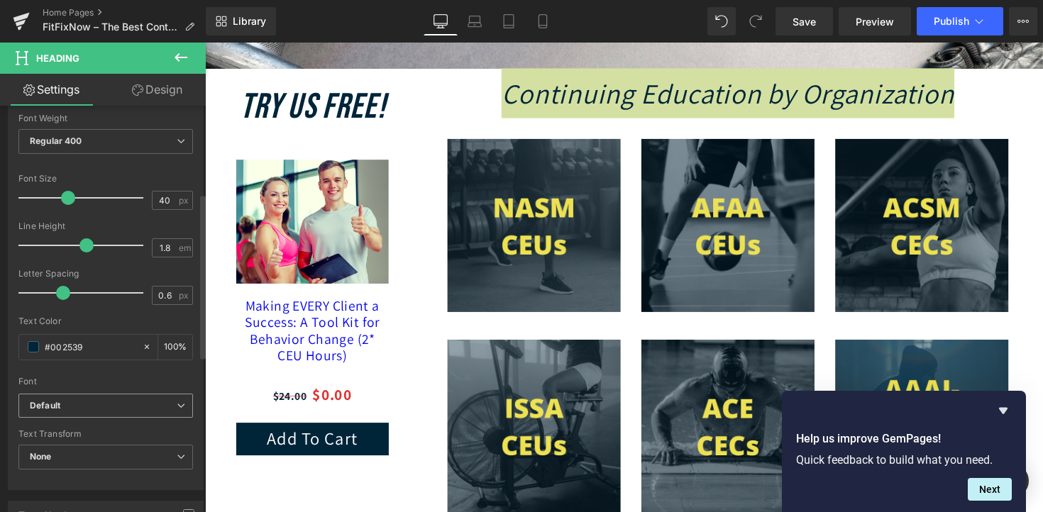
click at [89, 408] on b "Default" at bounding box center [103, 406] width 147 height 12
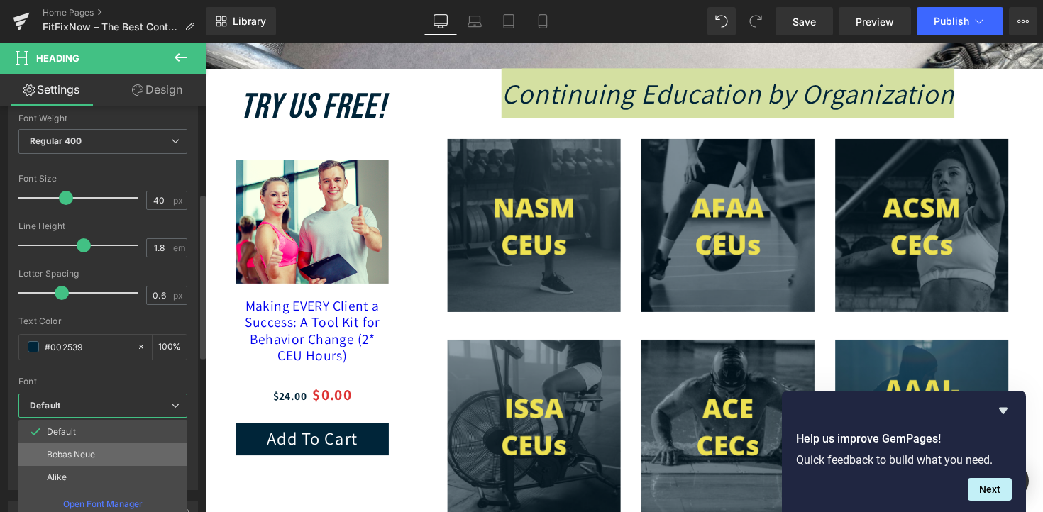
click at [92, 450] on p "Bebas Neue" at bounding box center [71, 455] width 48 height 10
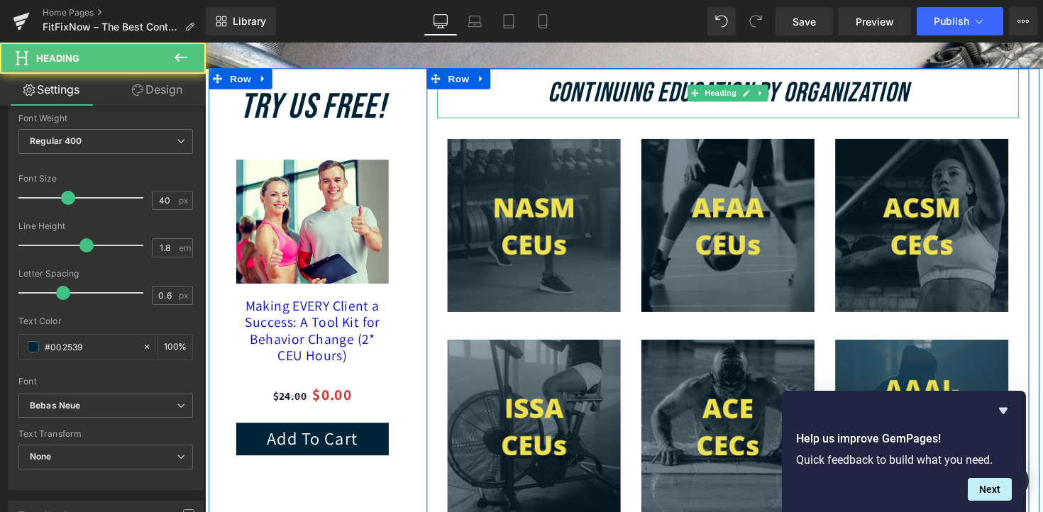
click at [639, 103] on icon "Continuing Education by Organization" at bounding box center [741, 94] width 370 height 34
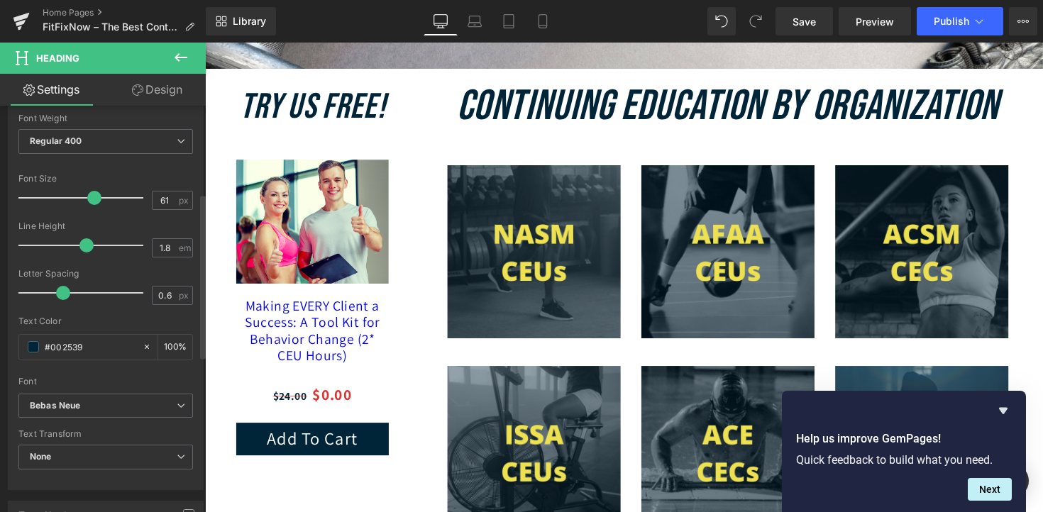
drag, startPoint x: 69, startPoint y: 198, endPoint x: 92, endPoint y: 201, distance: 22.9
click at [93, 201] on span at bounding box center [94, 198] width 14 height 14
type input "60"
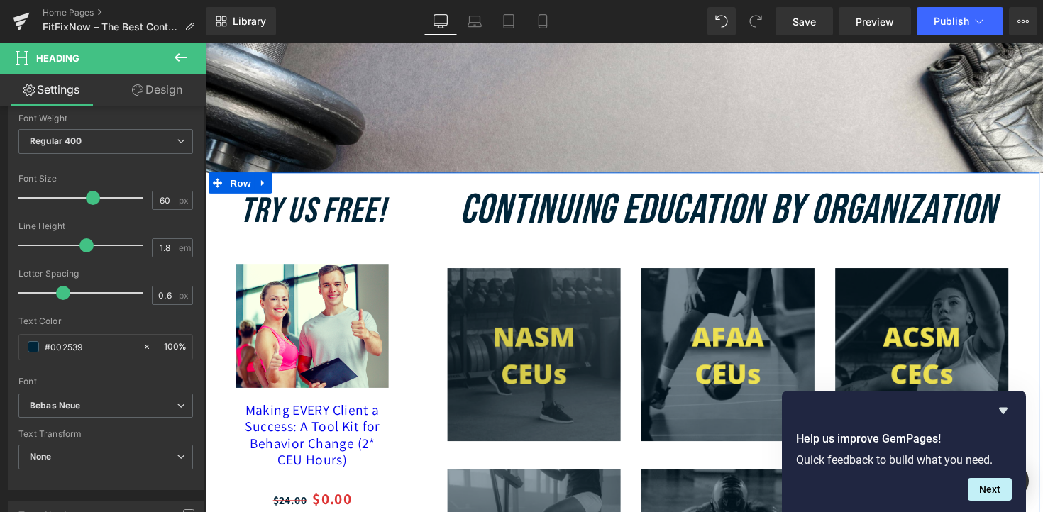
scroll to position [431, 0]
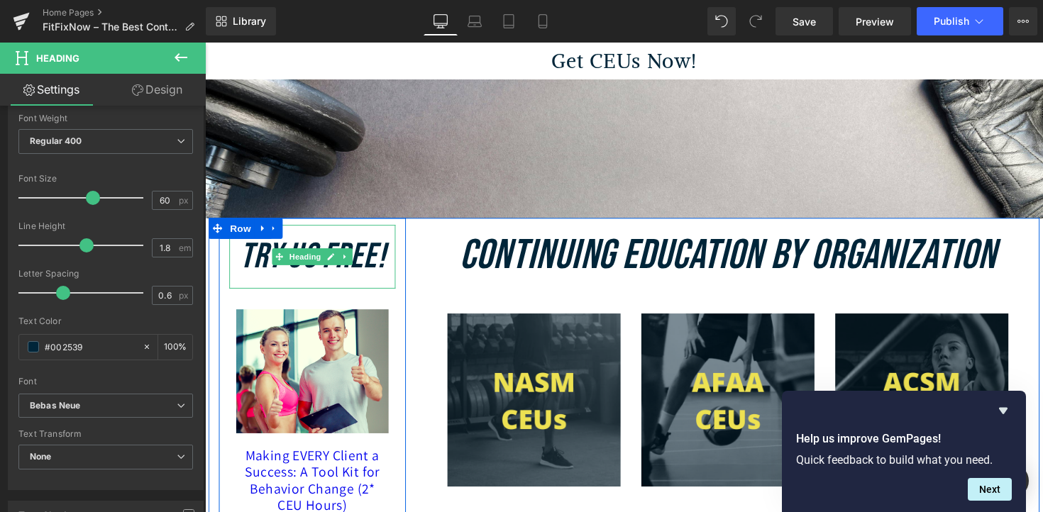
drag, startPoint x: 348, startPoint y: 273, endPoint x: 347, endPoint y: 294, distance: 20.6
click at [348, 294] on div "Try Us FREE! Heading" at bounding box center [315, 261] width 170 height 65
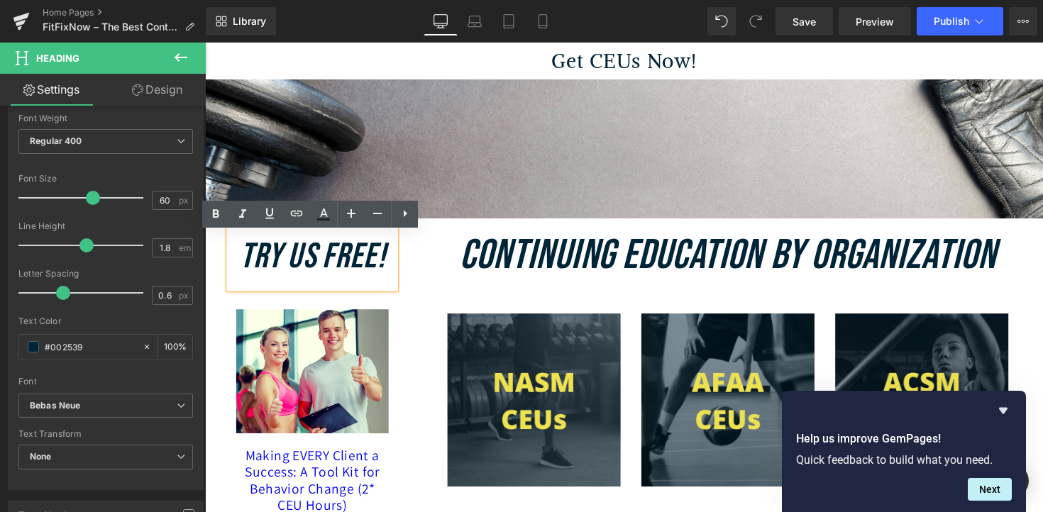
click at [388, 272] on icon "Try Us FREE!" at bounding box center [315, 261] width 149 height 43
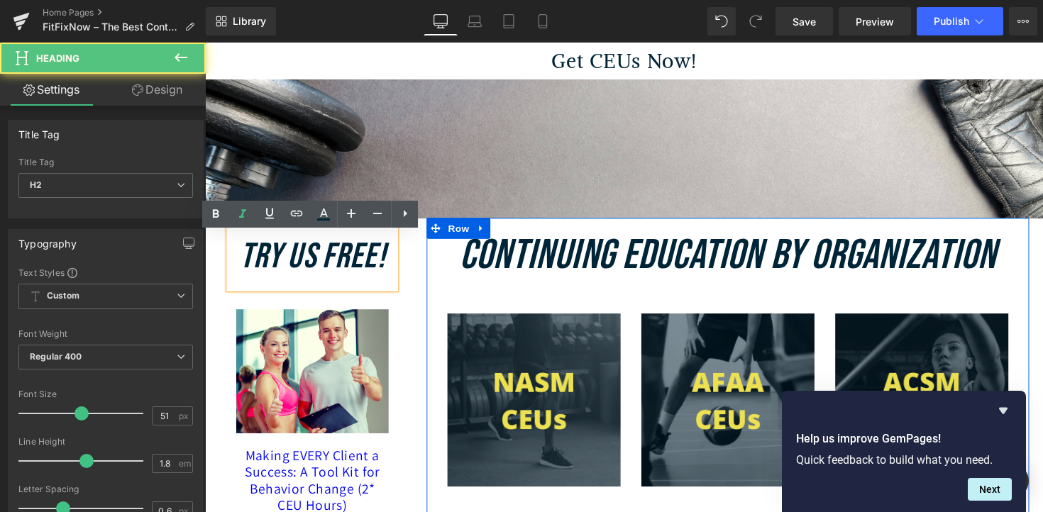
click at [434, 268] on div "Continuing Education by Organization Heading Image Image Image Row Image Image …" at bounding box center [740, 469] width 617 height 495
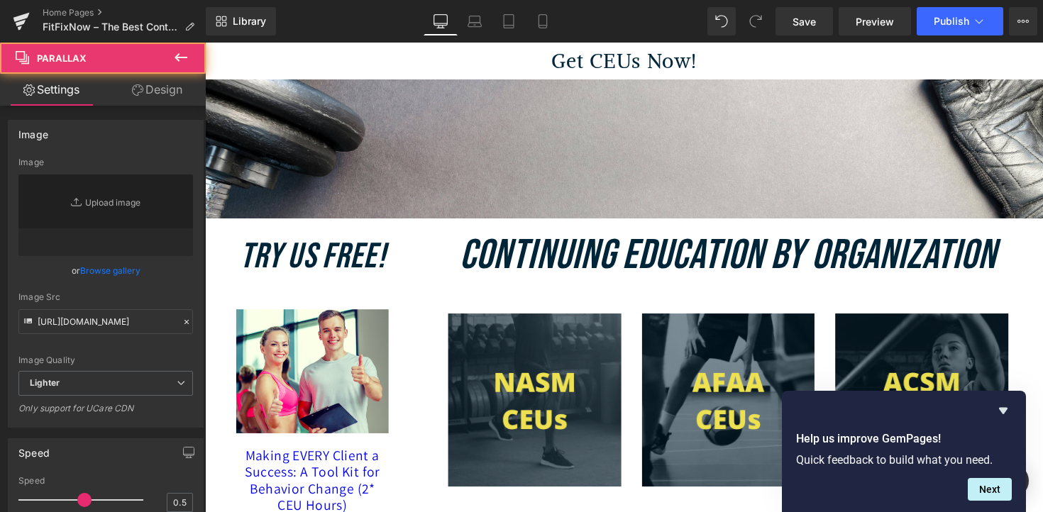
click at [205, 43] on div "200px" at bounding box center [205, 43] width 0 height 0
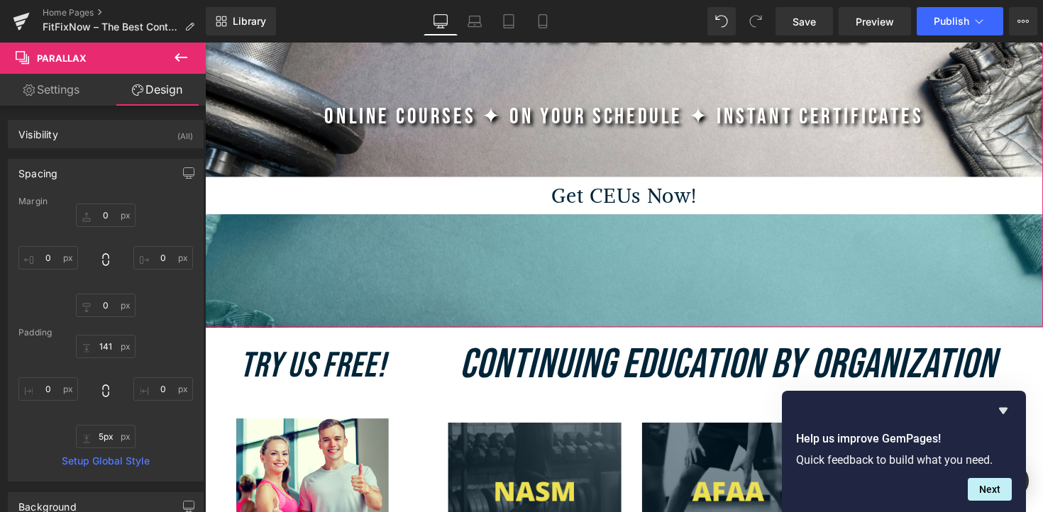
type input "0px"
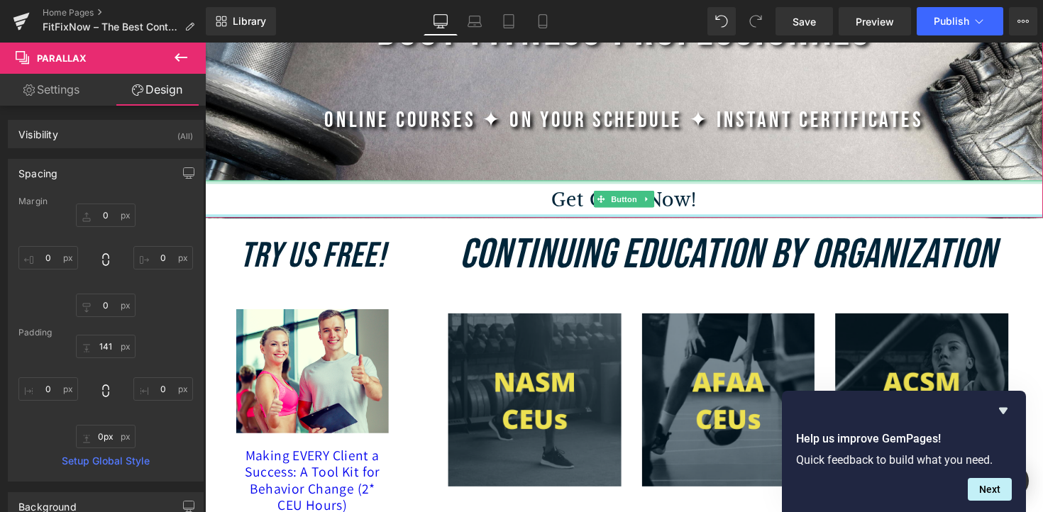
drag, startPoint x: 373, startPoint y: 229, endPoint x: 367, endPoint y: 193, distance: 36.6
click at [367, 194] on div "Continuing Education for Busy Fitness Professionals Heading Online Courses ✦ On…" at bounding box center [634, 44] width 859 height 355
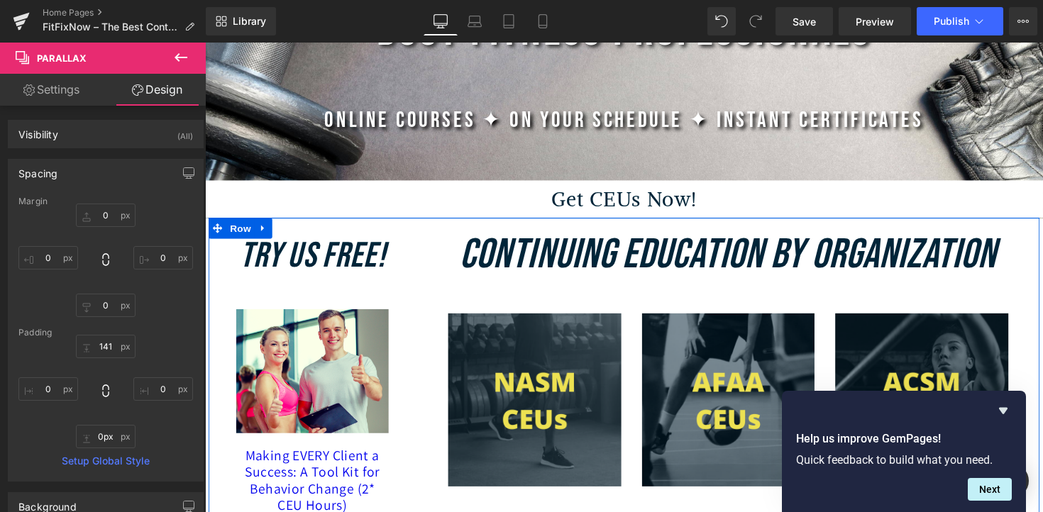
click at [431, 258] on div "Continuing Education by Organization Heading Image Image Image Row Image Image …" at bounding box center [740, 469] width 639 height 495
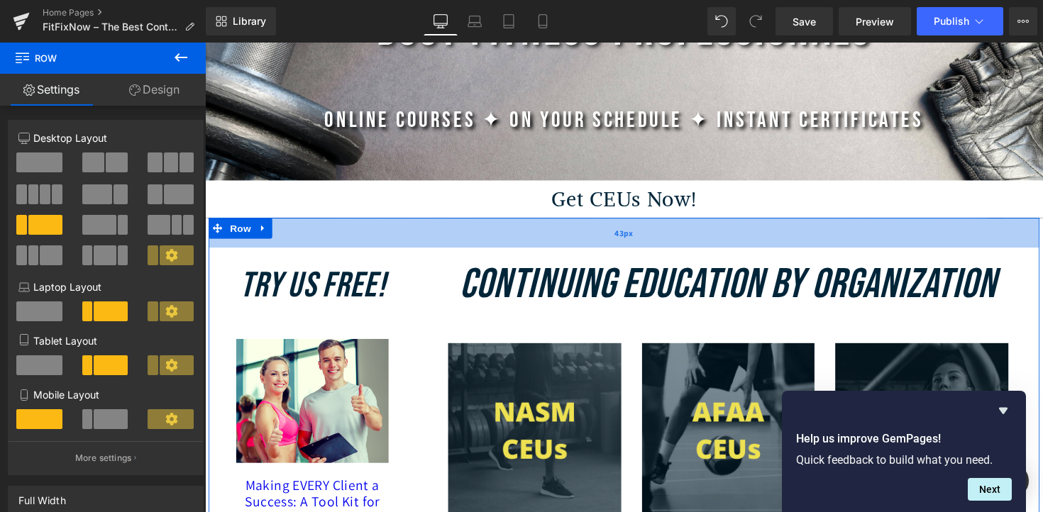
drag, startPoint x: 419, startPoint y: 231, endPoint x: 416, endPoint y: 260, distance: 29.3
click at [416, 260] on div "Try Us FREE! Heading Sale Off (P) Image Making EVERY Client a Success: A Tool K…" at bounding box center [634, 488] width 851 height 532
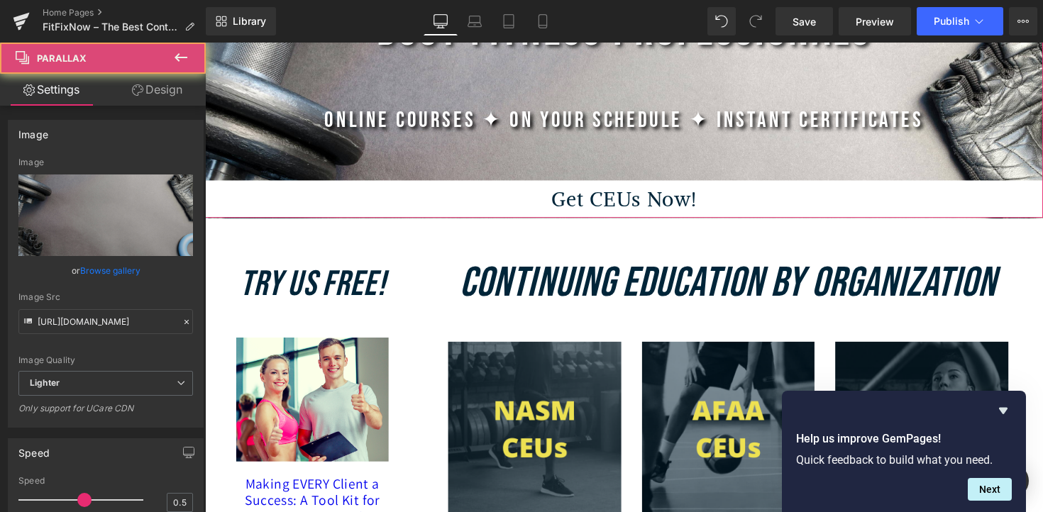
click at [429, 176] on span "Continuing Education for Busy Fitness Professionals Heading Online Courses ✦ On…" at bounding box center [634, 94] width 859 height 255
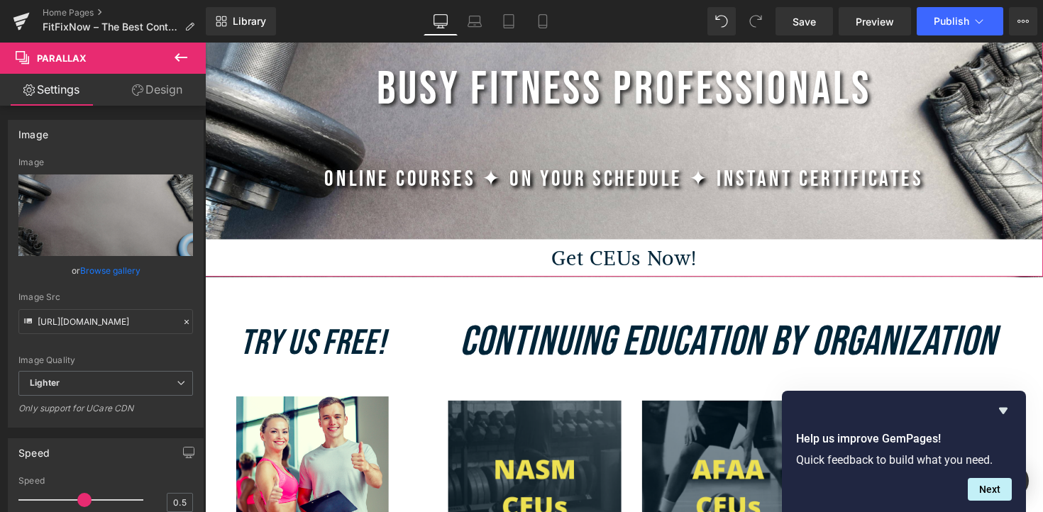
scroll to position [230, 0]
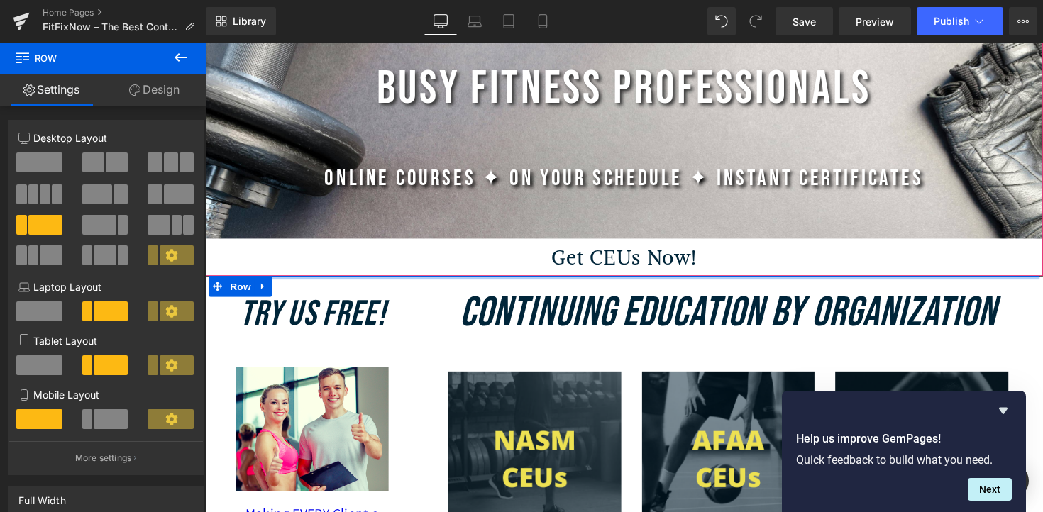
drag, startPoint x: 456, startPoint y: 293, endPoint x: 453, endPoint y: 247, distance: 46.2
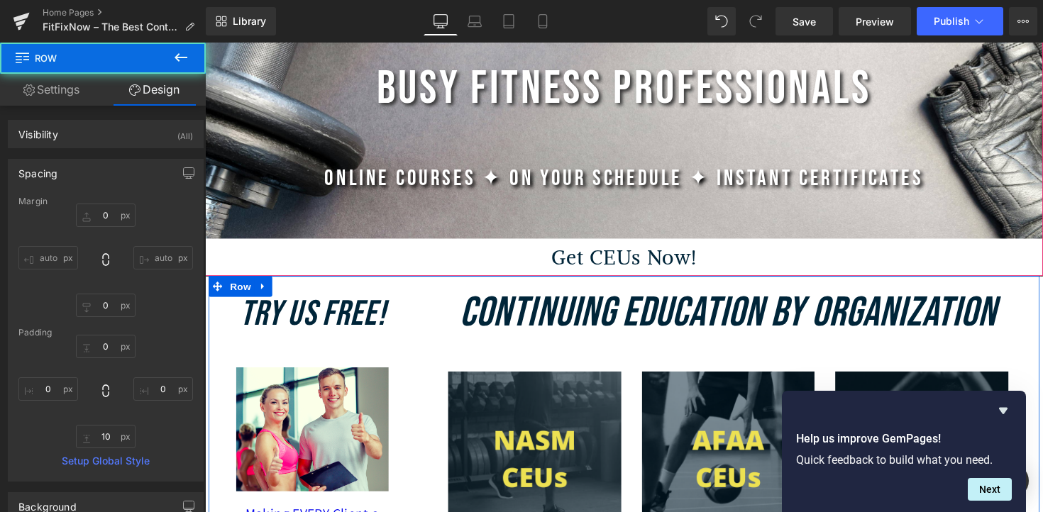
click at [476, 200] on div "Online Courses ✦ On Your Schedule ✦ Instant Certificates Text Block" at bounding box center [634, 182] width 859 height 36
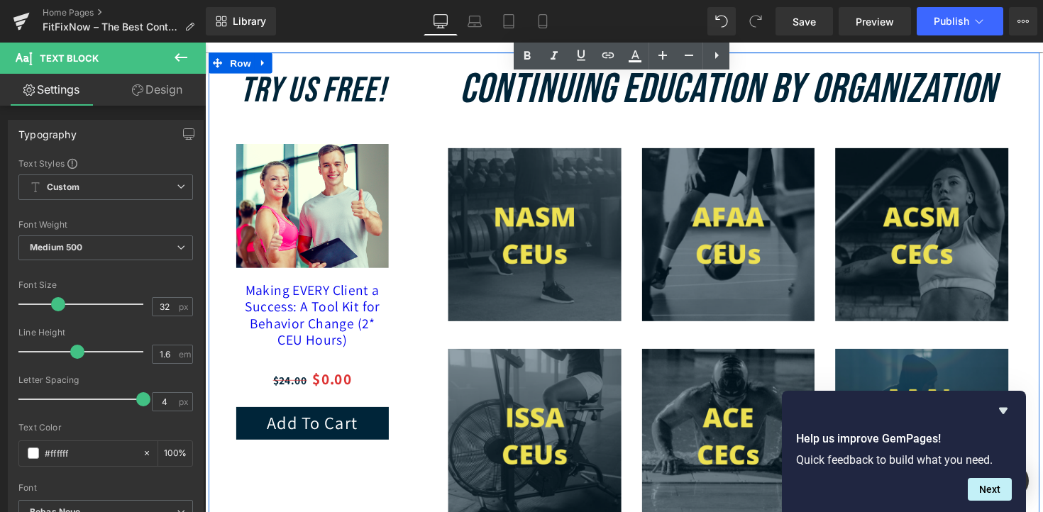
scroll to position [527, 0]
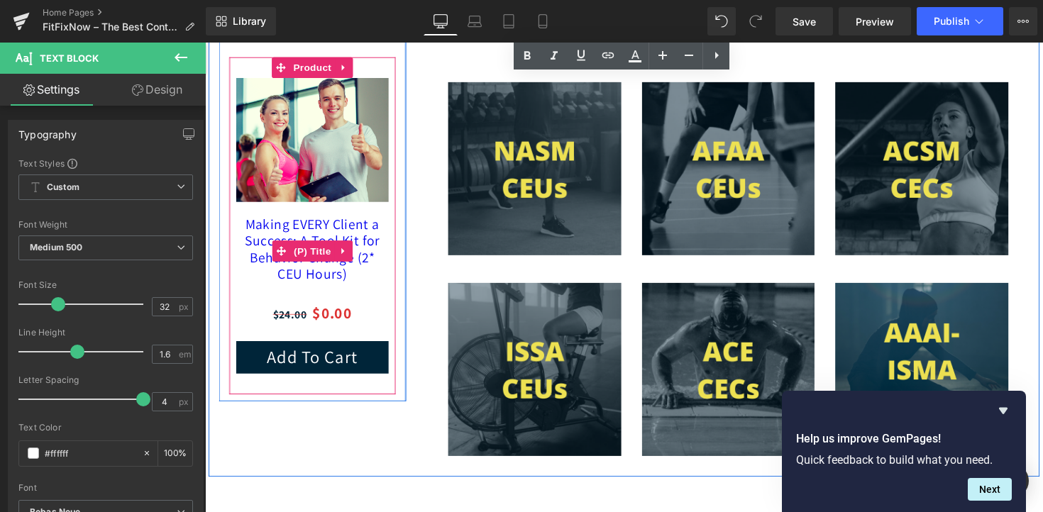
click at [362, 241] on link "Making EVERY Client a Success: A Tool Kit for Behavior Change (2* CEU Hours)" at bounding box center [315, 254] width 156 height 68
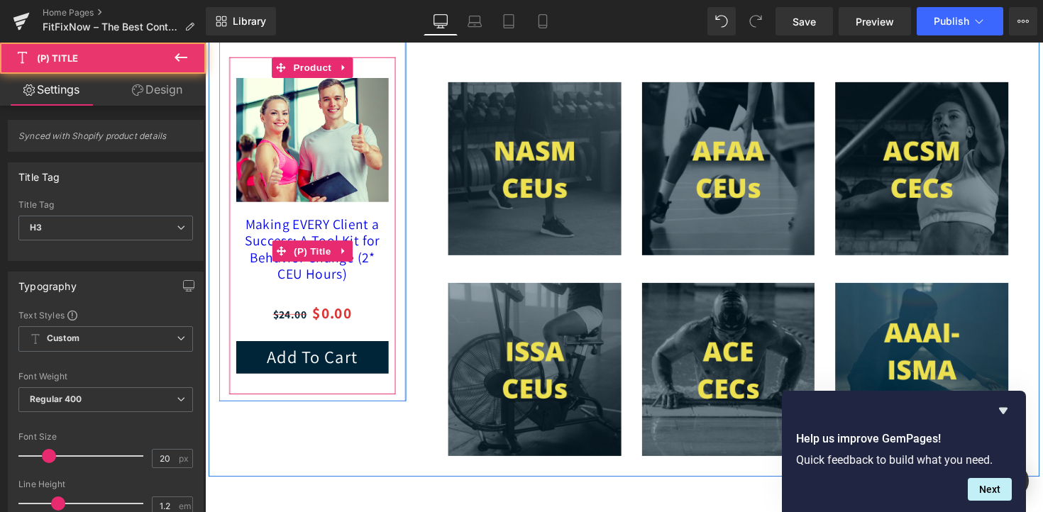
click at [371, 281] on link "Making EVERY Client a Success: A Tool Kit for Behavior Change (2* CEU Hours)" at bounding box center [315, 254] width 156 height 68
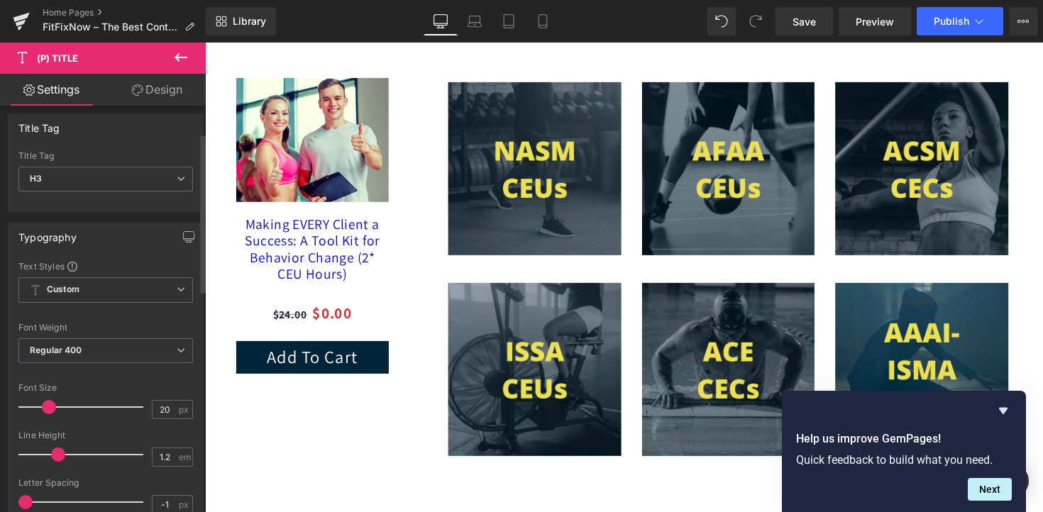
scroll to position [70, 0]
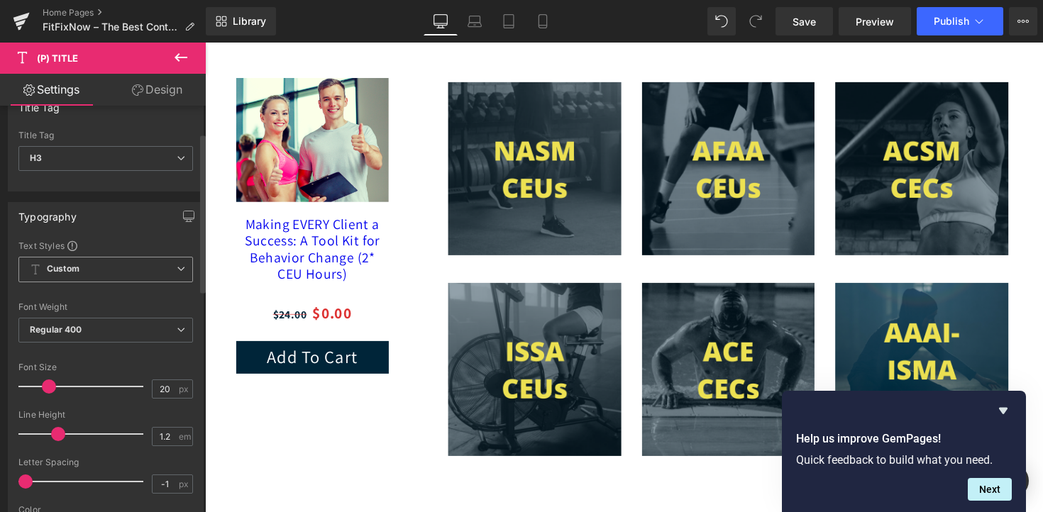
click at [124, 265] on span "Custom Setup Global Style" at bounding box center [105, 270] width 175 height 26
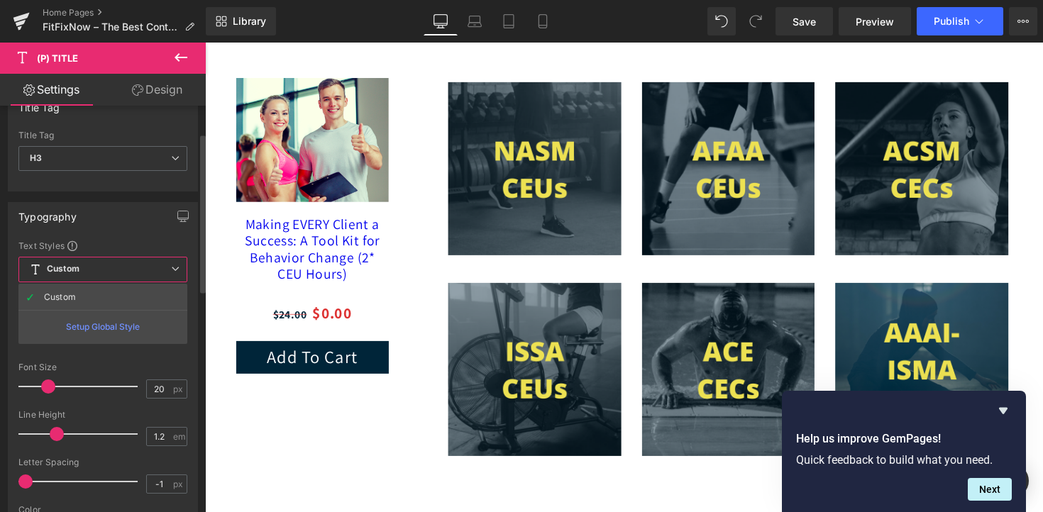
click at [118, 268] on span "Custom Setup Global Style" at bounding box center [102, 270] width 169 height 26
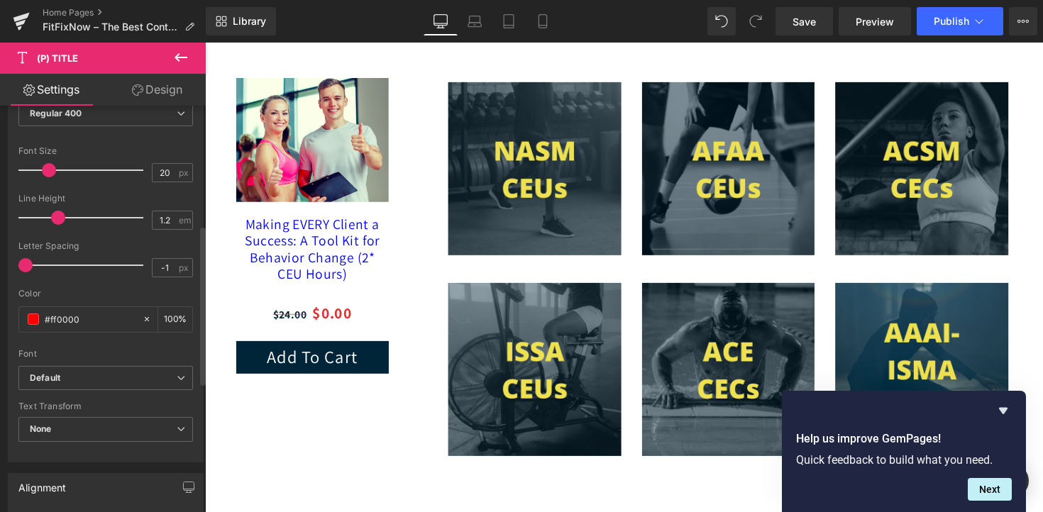
scroll to position [314, 0]
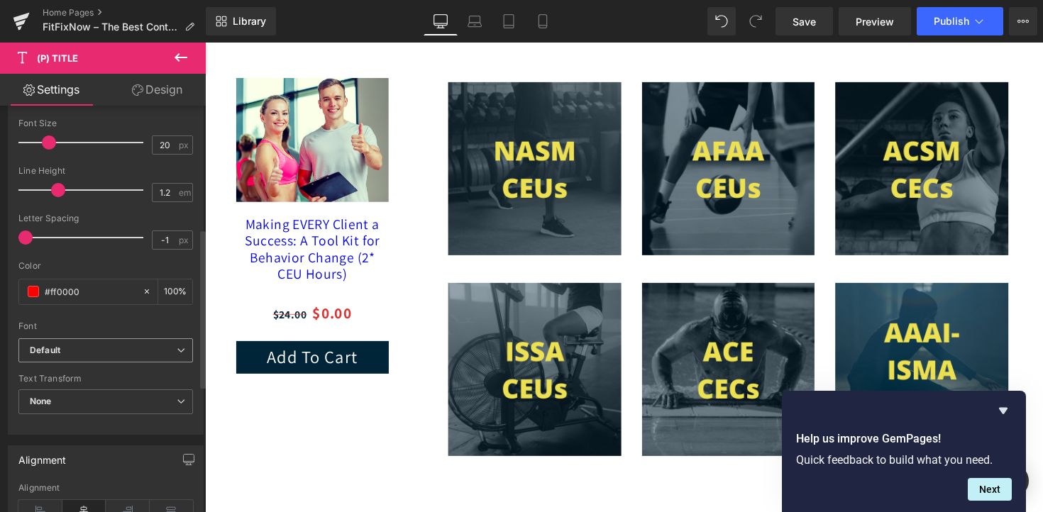
click at [121, 348] on b "Default" at bounding box center [103, 351] width 147 height 12
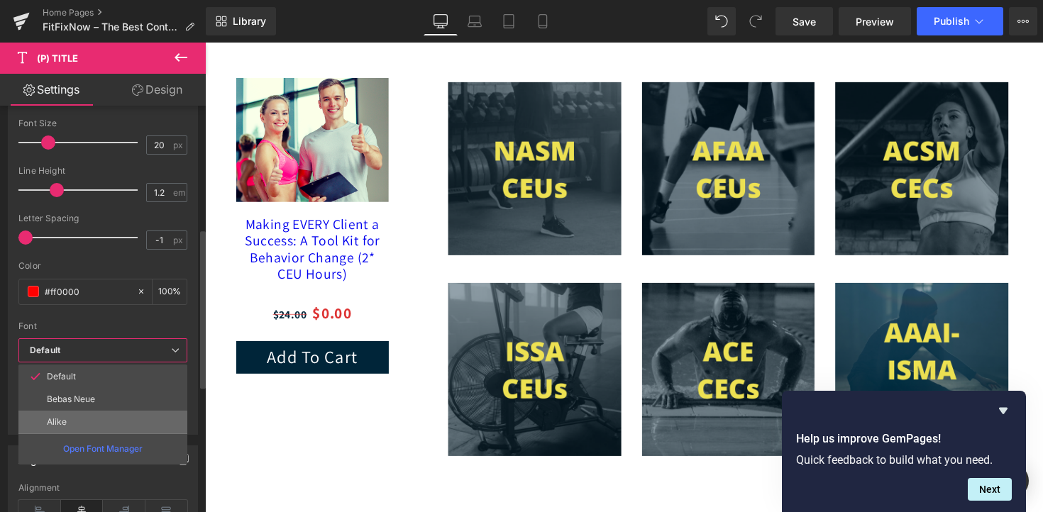
click at [110, 419] on li "Alike" at bounding box center [102, 422] width 169 height 23
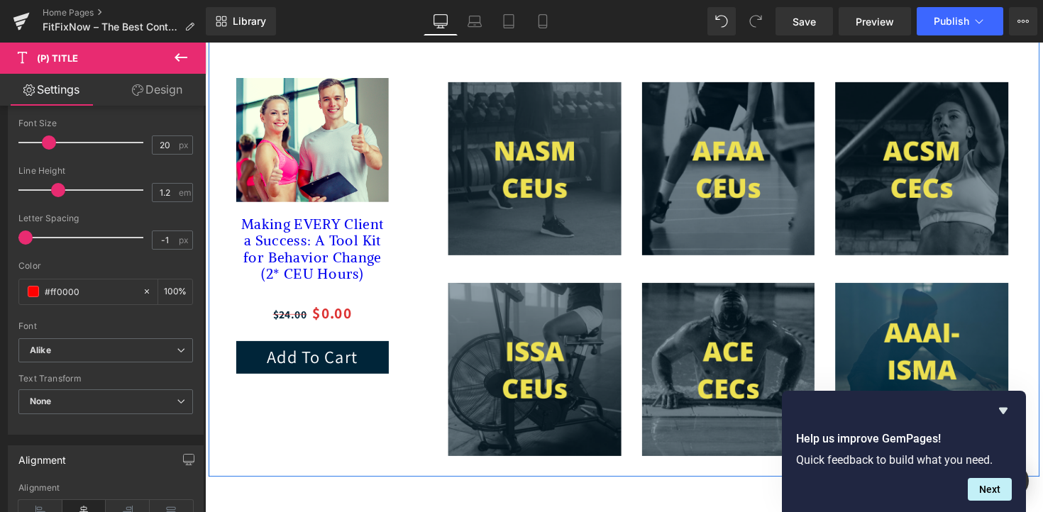
scroll to position [517, 0]
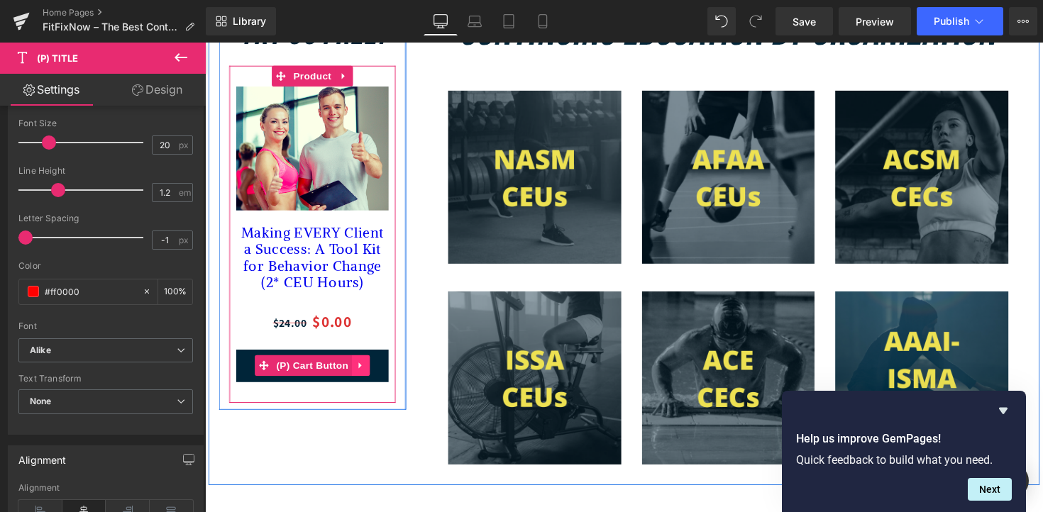
click at [360, 382] on link at bounding box center [364, 373] width 18 height 21
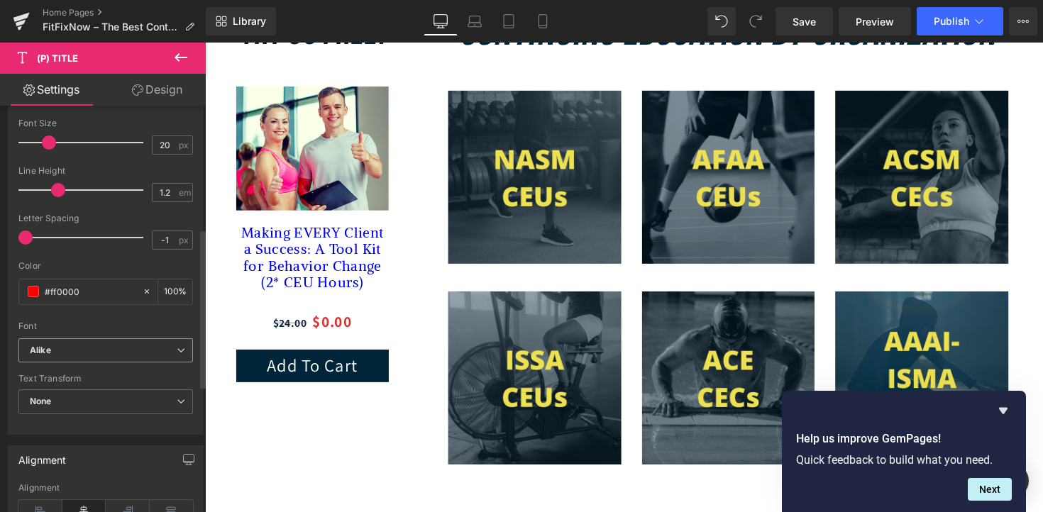
click at [111, 343] on span "Alike" at bounding box center [105, 350] width 175 height 25
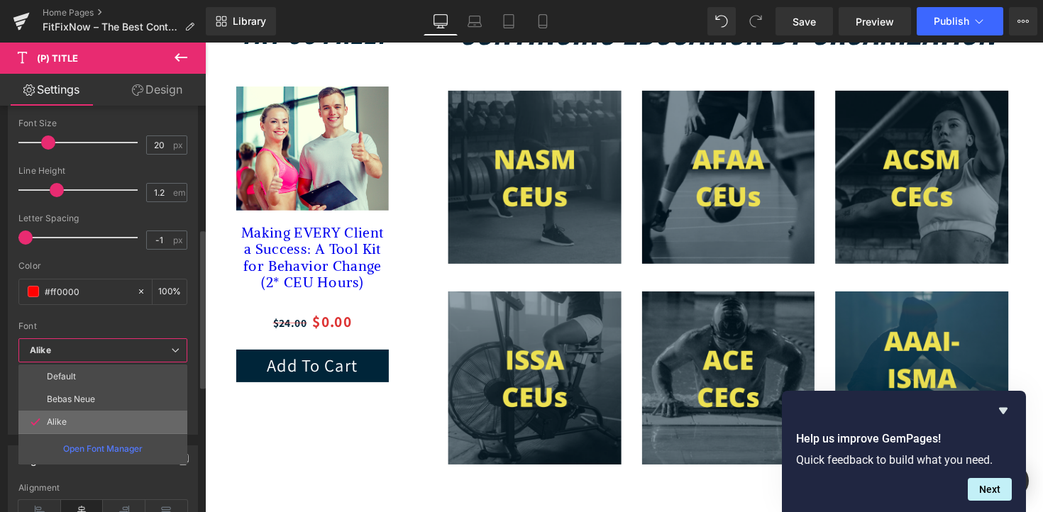
click at [110, 413] on li "Alike" at bounding box center [102, 422] width 169 height 23
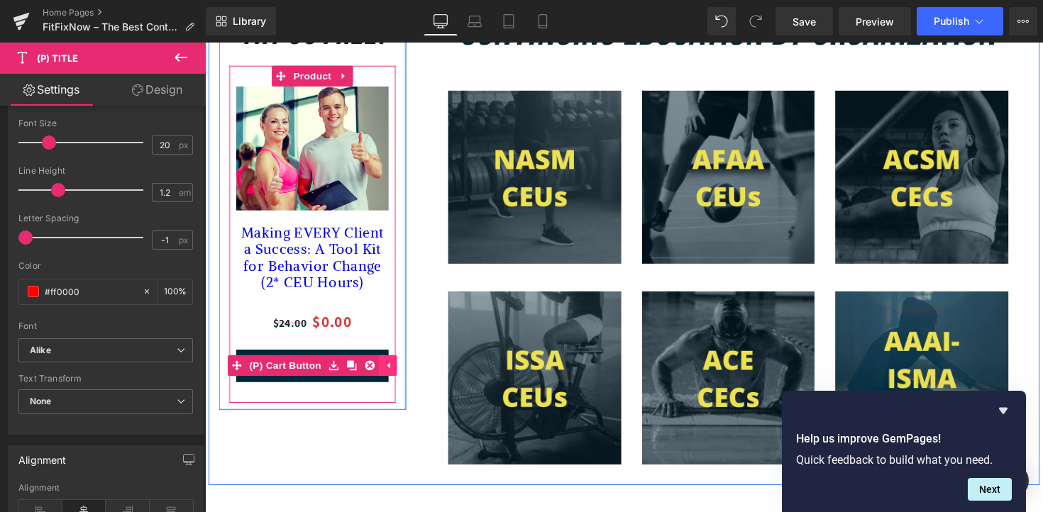
click at [387, 385] on link at bounding box center [392, 373] width 18 height 21
click at [331, 382] on span "(P) Cart Button" at bounding box center [315, 373] width 81 height 21
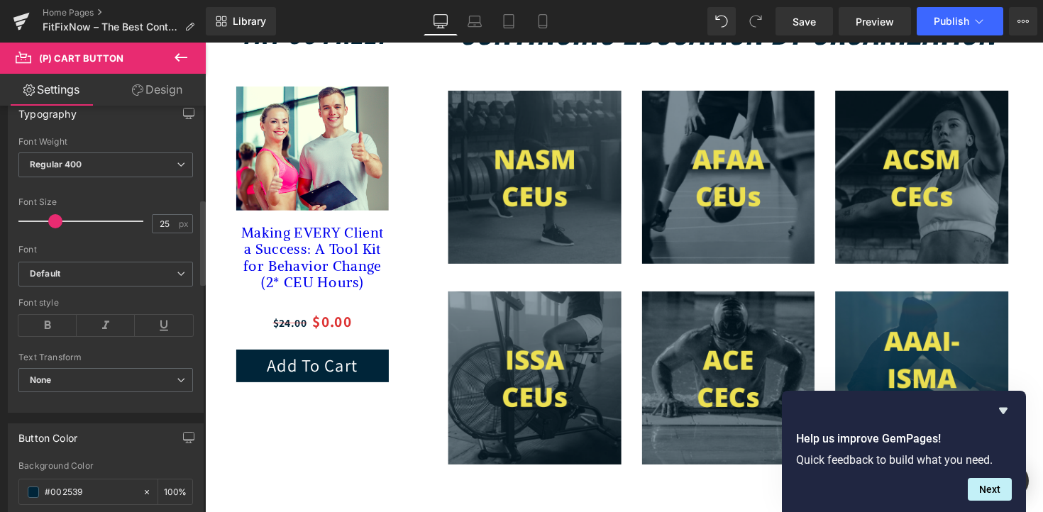
scroll to position [441, 0]
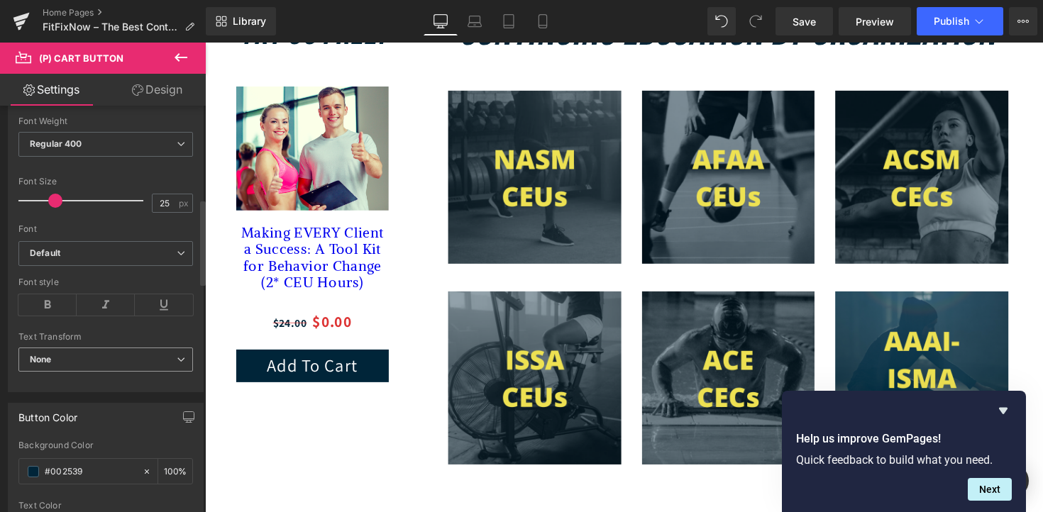
click at [99, 359] on span "None" at bounding box center [105, 360] width 175 height 25
click at [104, 310] on icon at bounding box center [106, 304] width 58 height 21
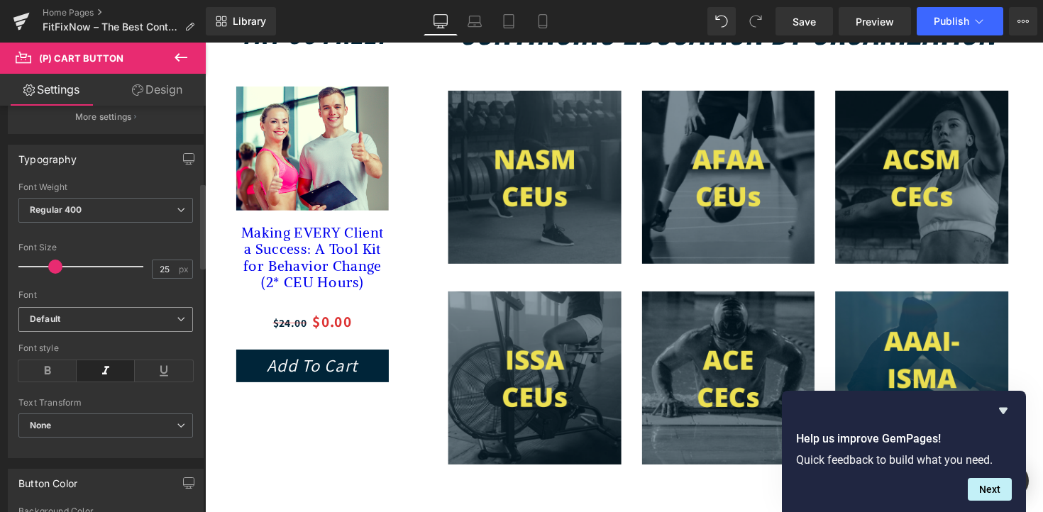
scroll to position [363, 0]
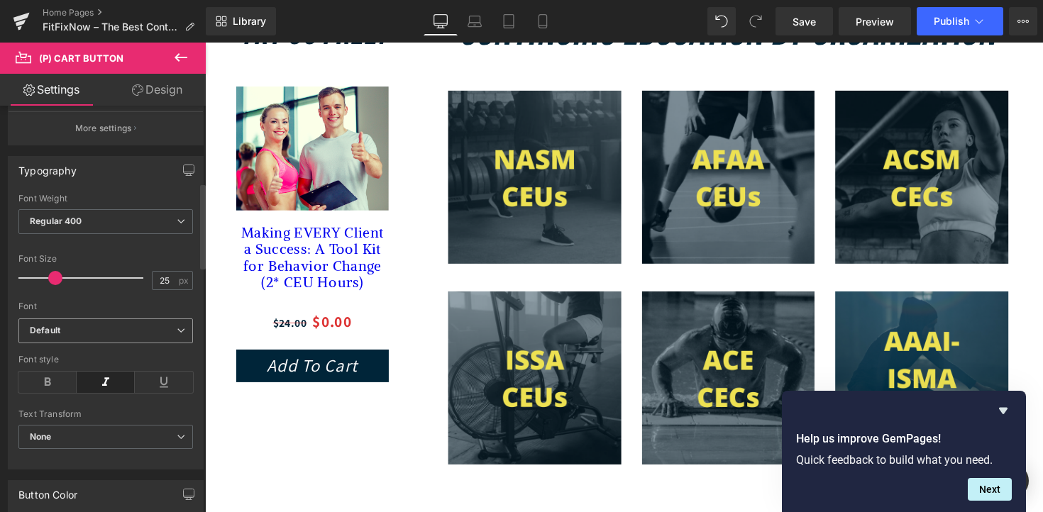
click at [106, 330] on b "Default" at bounding box center [103, 331] width 147 height 12
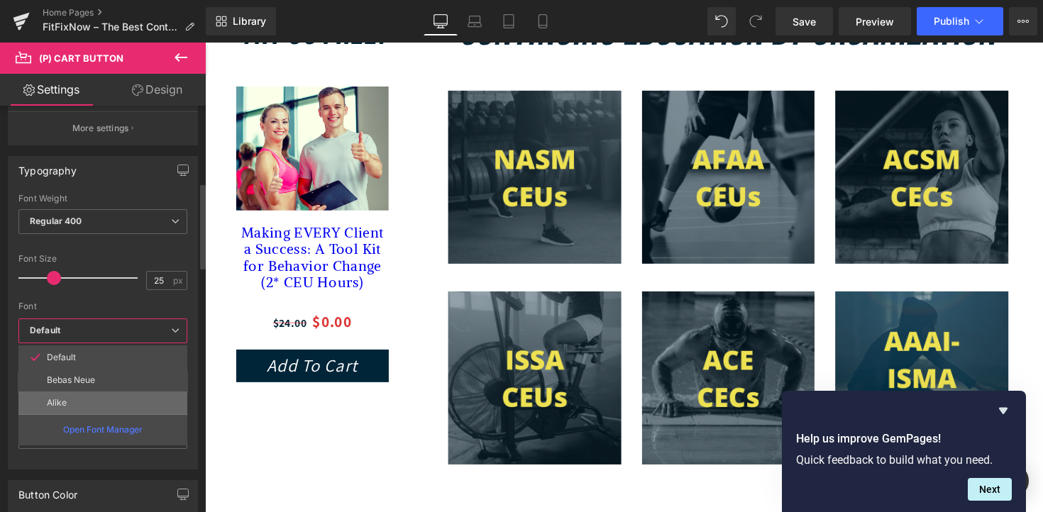
click at [98, 410] on li "Alike" at bounding box center [102, 403] width 169 height 23
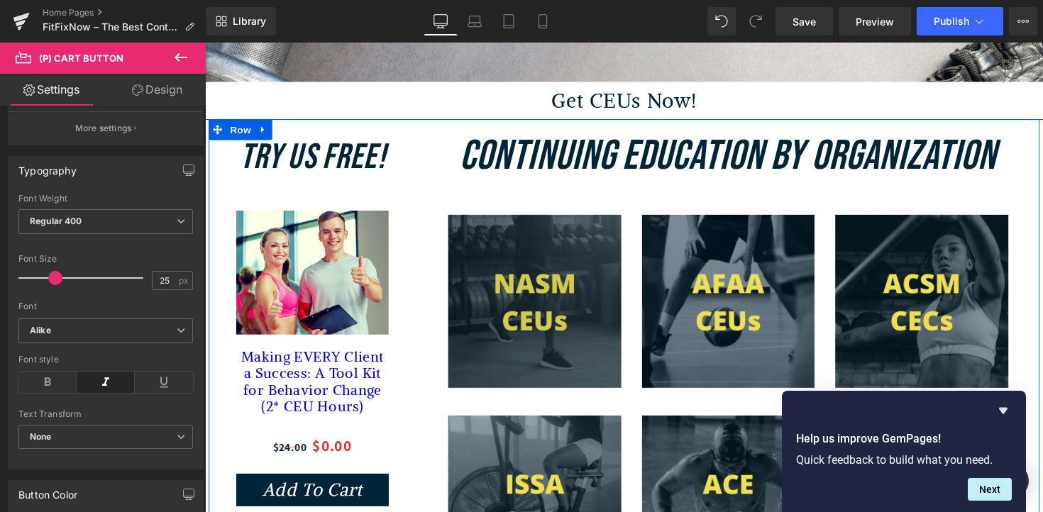
scroll to position [385, 0]
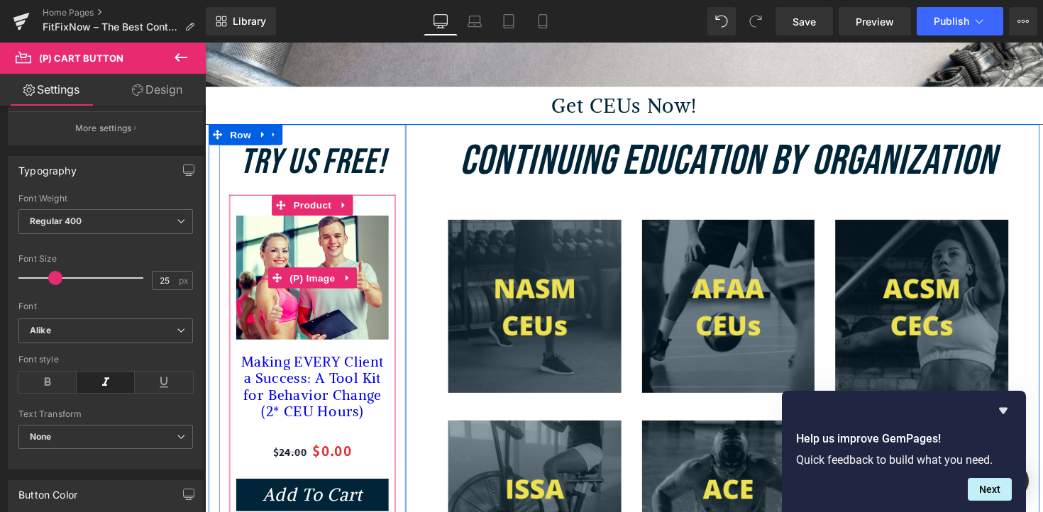
click at [367, 248] on img at bounding box center [315, 283] width 156 height 127
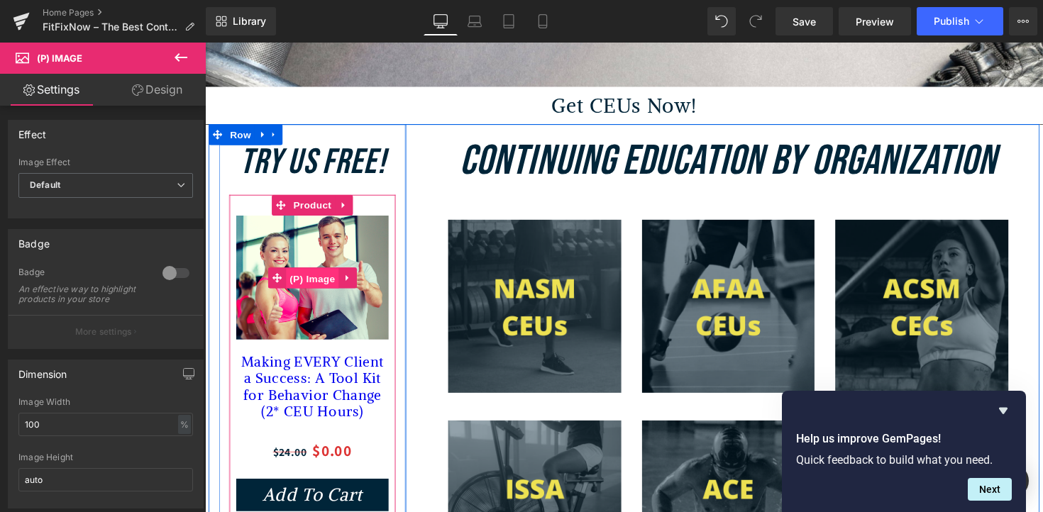
click at [304, 290] on span "(P) Image" at bounding box center [315, 284] width 54 height 21
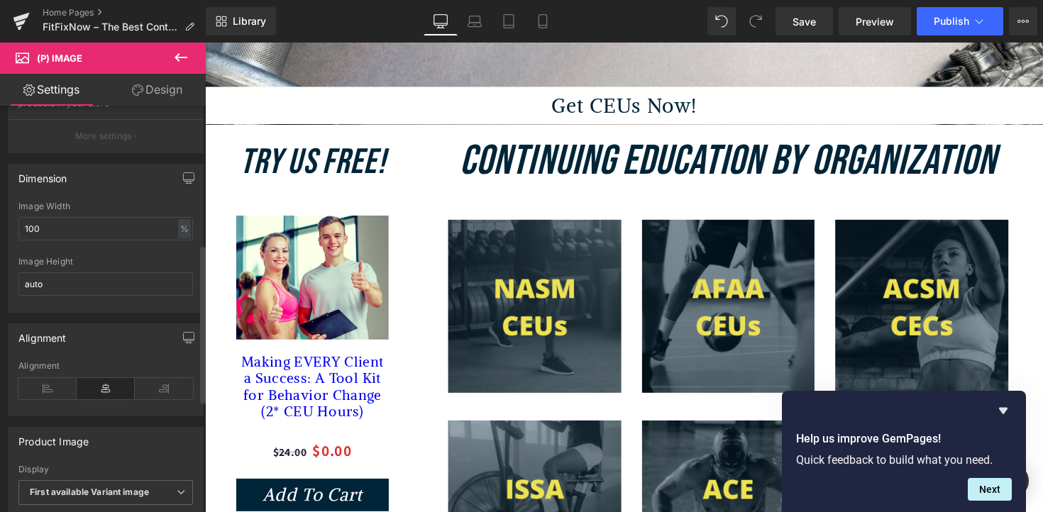
scroll to position [0, 0]
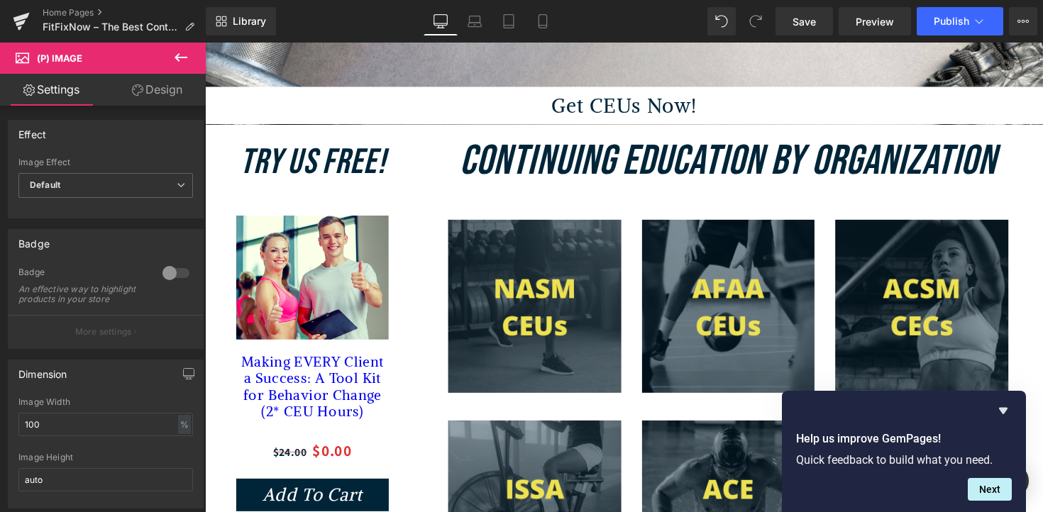
click at [151, 92] on link "Design" at bounding box center [157, 90] width 103 height 32
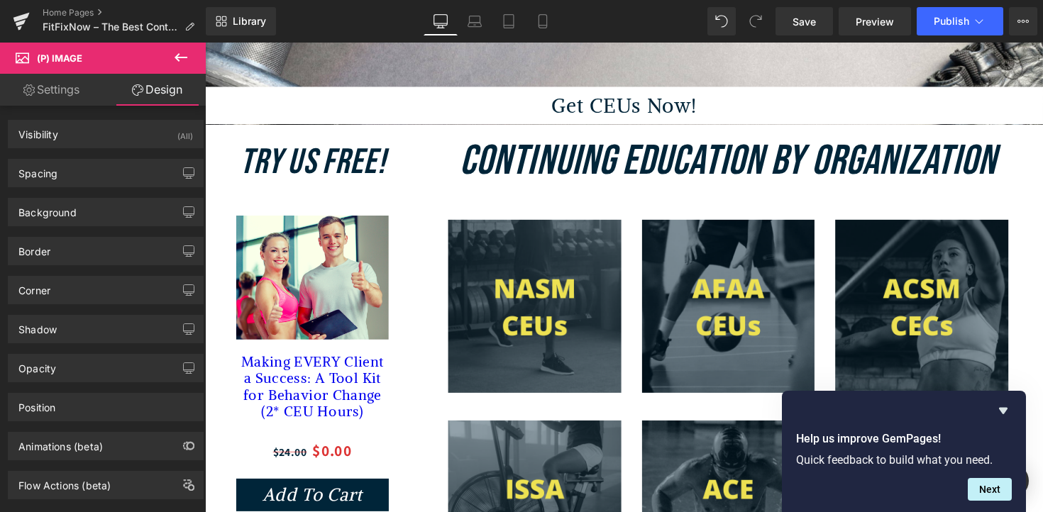
click at [80, 92] on link "Settings" at bounding box center [51, 90] width 103 height 32
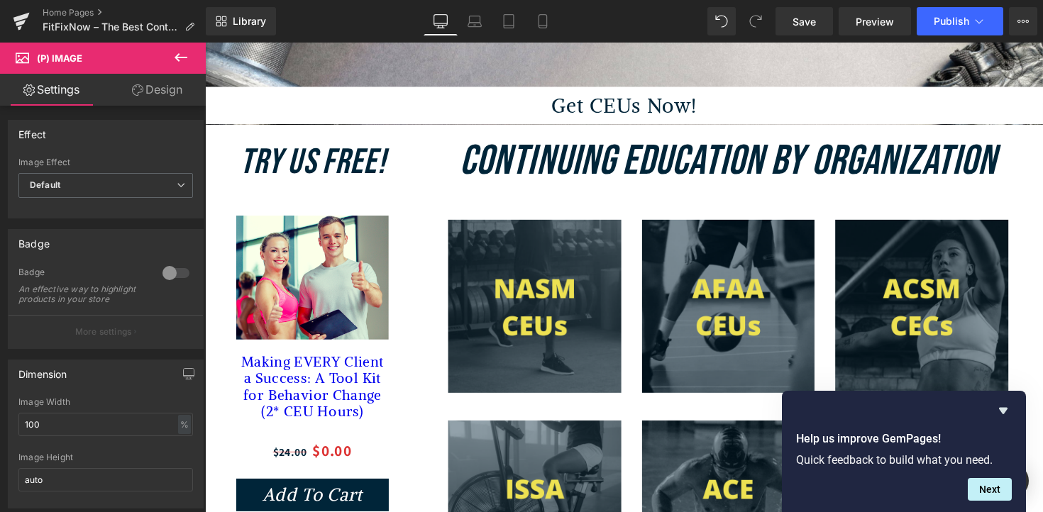
click at [76, 60] on span "(P) Image" at bounding box center [59, 58] width 45 height 11
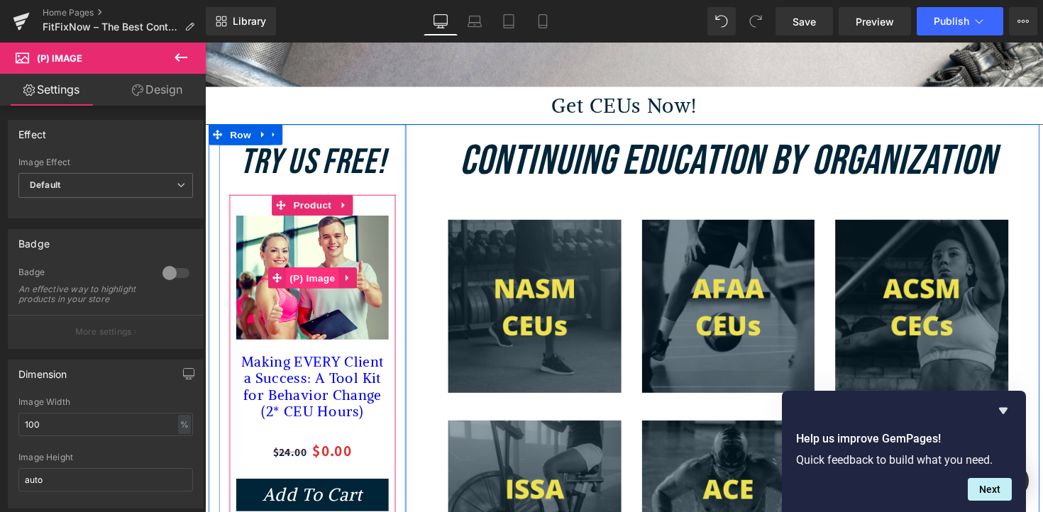
click at [301, 286] on span "(P) Image" at bounding box center [315, 283] width 54 height 21
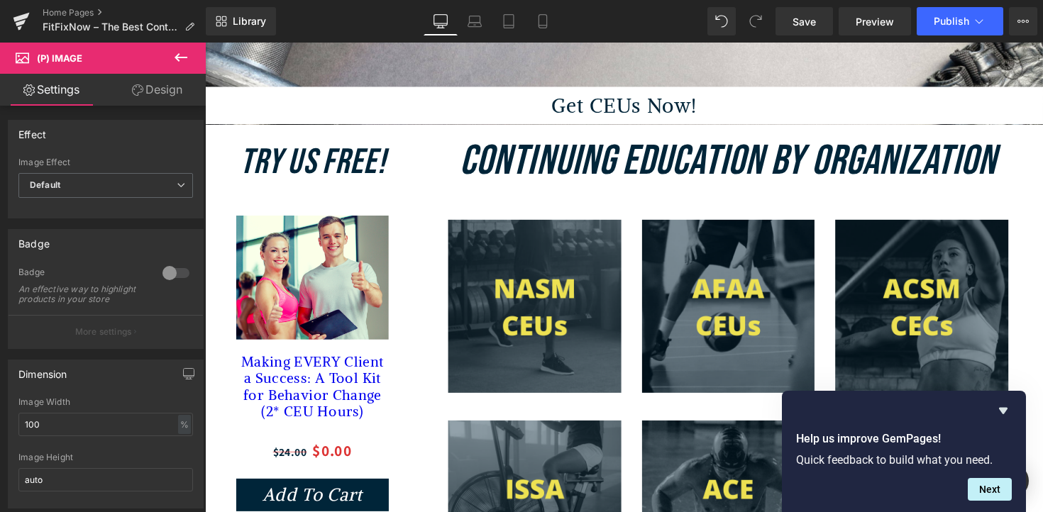
click at [18, 56] on icon at bounding box center [22, 56] width 13 height 13
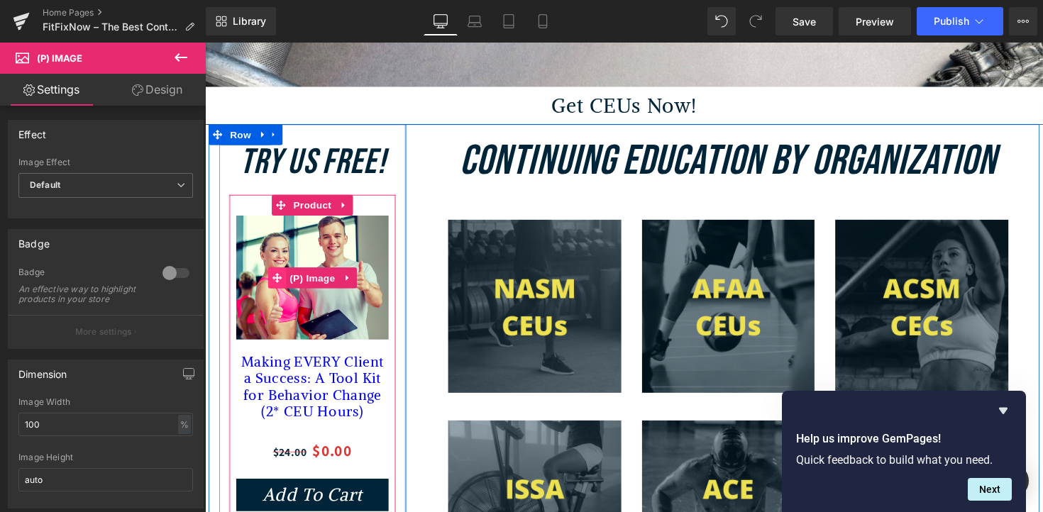
click at [275, 289] on icon at bounding box center [279, 284] width 10 height 10
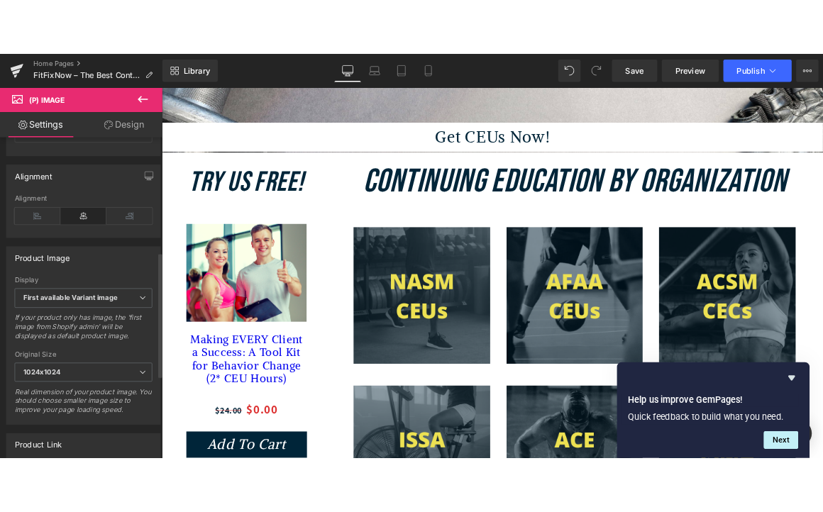
scroll to position [382, 0]
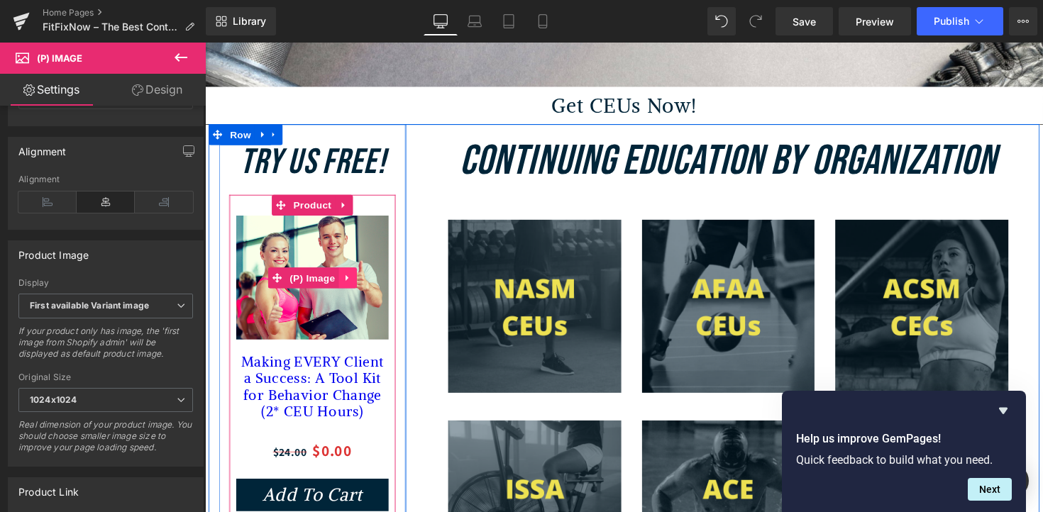
click at [354, 289] on icon at bounding box center [351, 283] width 10 height 11
click at [322, 289] on icon at bounding box center [324, 284] width 10 height 10
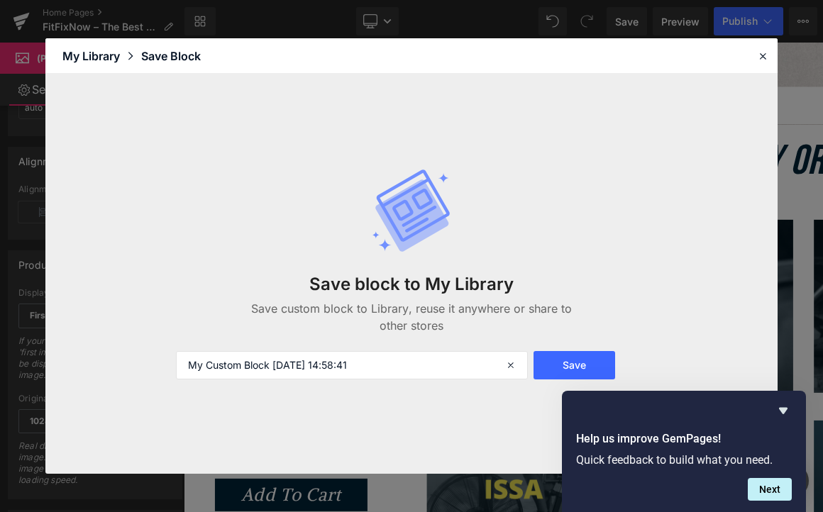
click at [492, 302] on p "Save custom block to Library, reuse it anywhere or share to other stores" at bounding box center [411, 317] width 349 height 34
click at [86, 53] on div "My Library" at bounding box center [101, 56] width 79 height 17
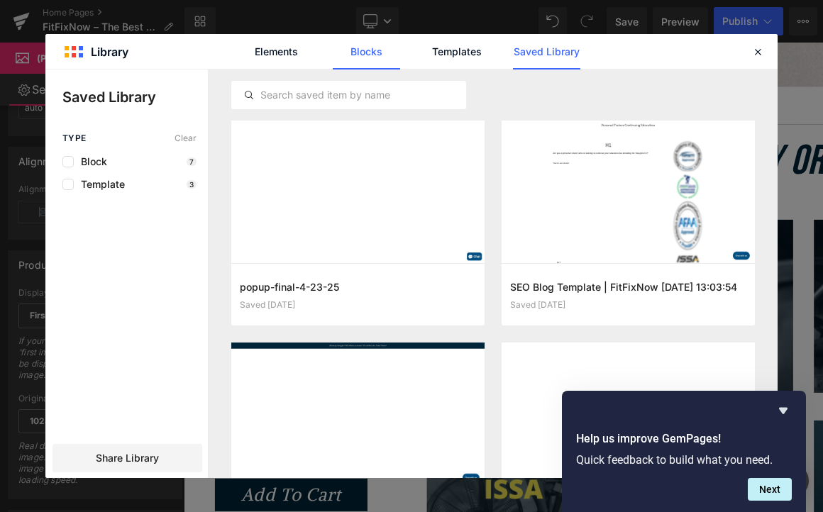
click at [365, 53] on link "Blocks" at bounding box center [366, 51] width 67 height 35
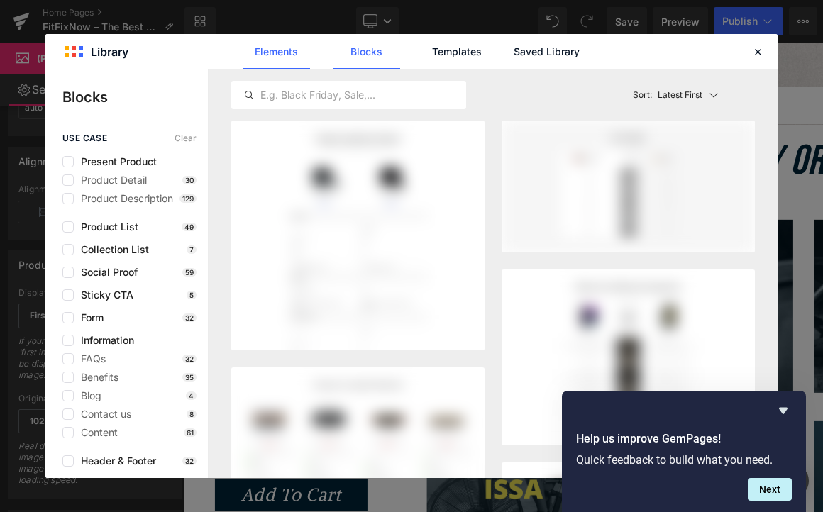
click at [274, 49] on link "Elements" at bounding box center [276, 51] width 67 height 35
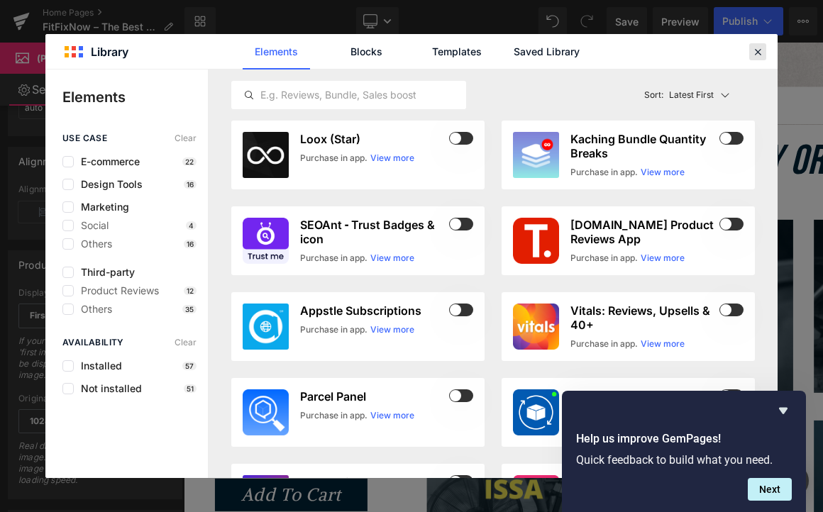
click at [761, 53] on icon at bounding box center [757, 51] width 13 height 13
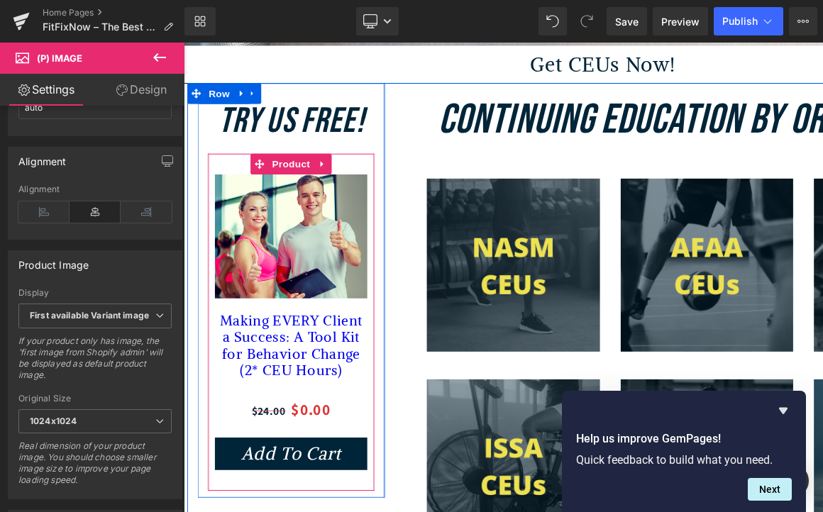
scroll to position [429, 0]
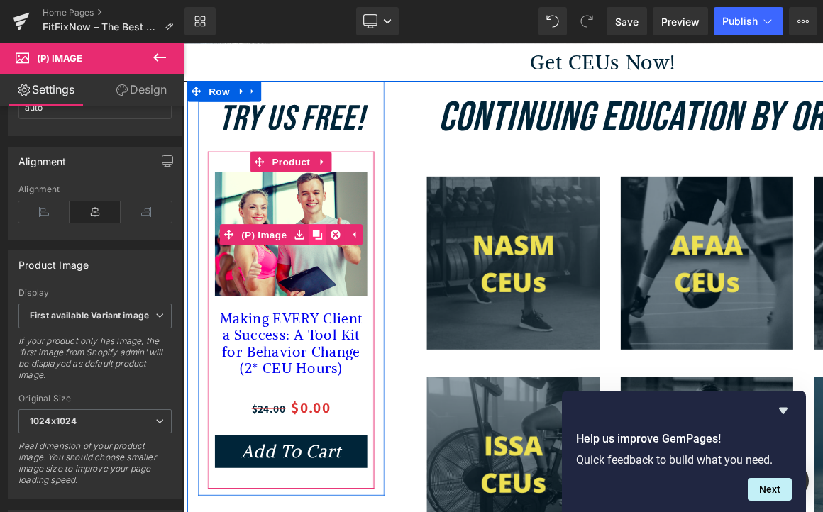
click at [321, 245] on icon at bounding box center [321, 240] width 10 height 10
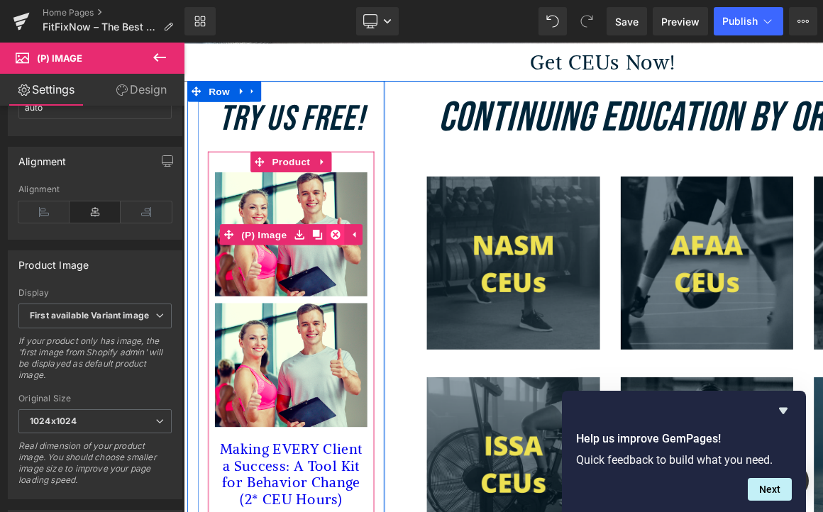
click at [338, 245] on icon at bounding box center [339, 240] width 10 height 10
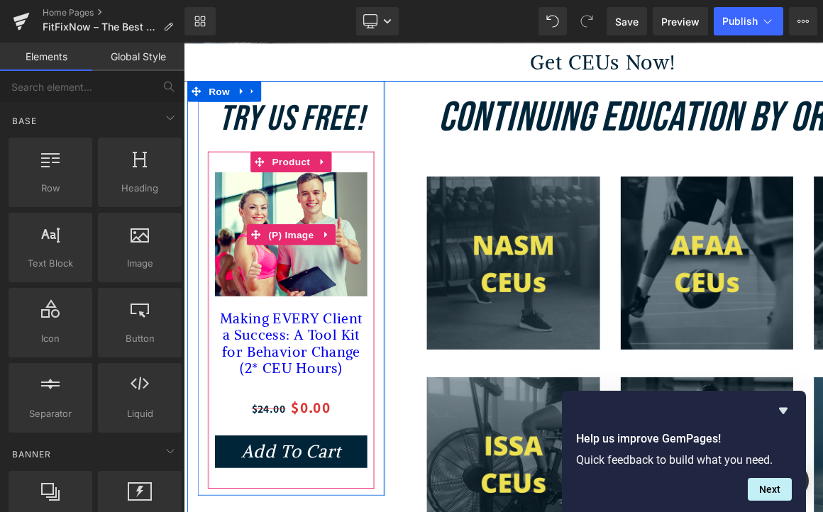
click at [343, 284] on img at bounding box center [294, 239] width 156 height 127
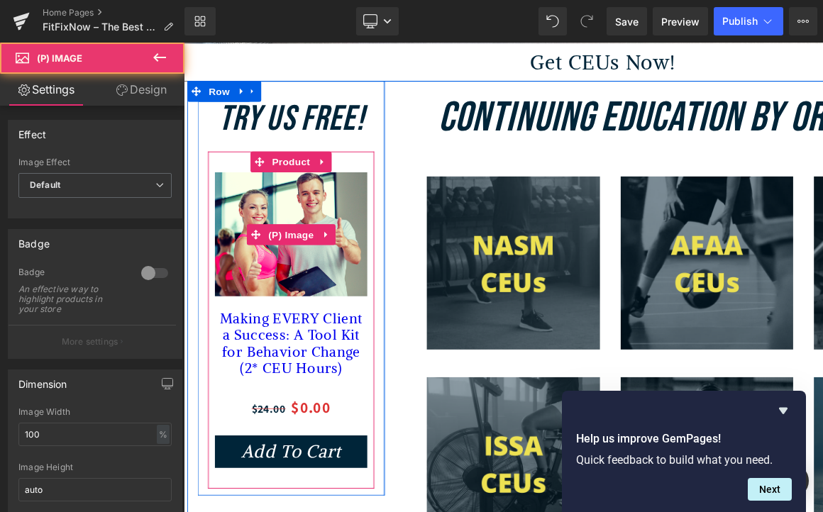
click at [324, 283] on img at bounding box center [294, 239] width 156 height 127
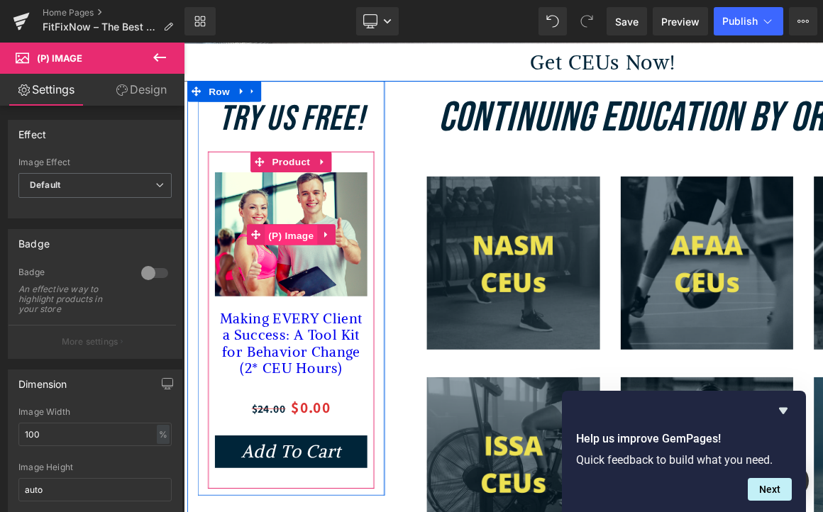
click at [309, 248] on span "(P) Image" at bounding box center [294, 240] width 54 height 21
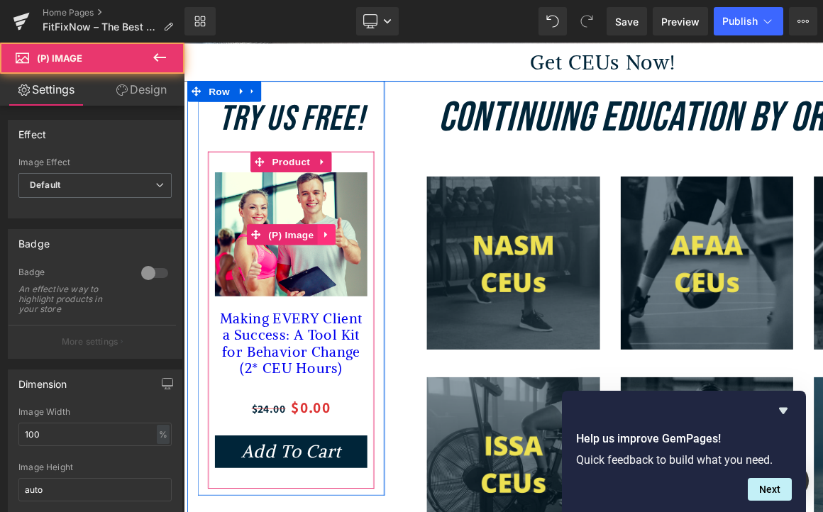
click at [327, 245] on icon at bounding box center [330, 239] width 10 height 11
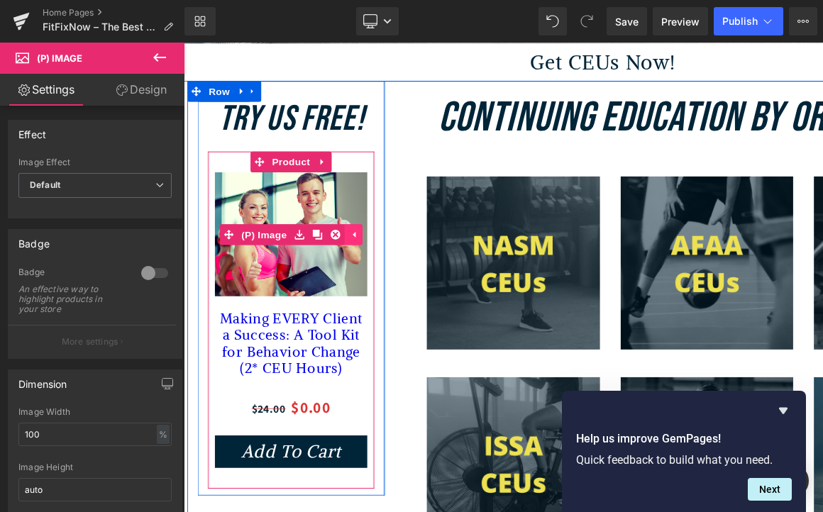
click at [360, 243] on icon at bounding box center [358, 239] width 3 height 6
click at [317, 250] on span "(P) Image" at bounding box center [294, 239] width 54 height 21
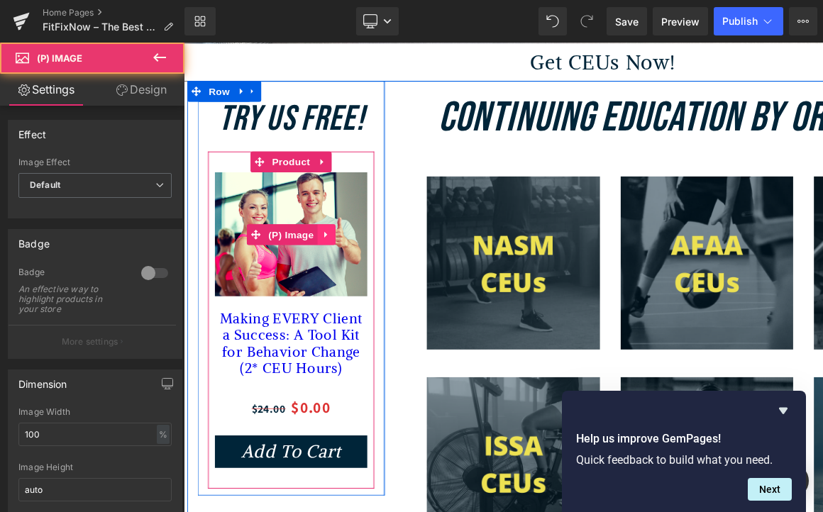
click at [331, 245] on icon at bounding box center [330, 239] width 10 height 11
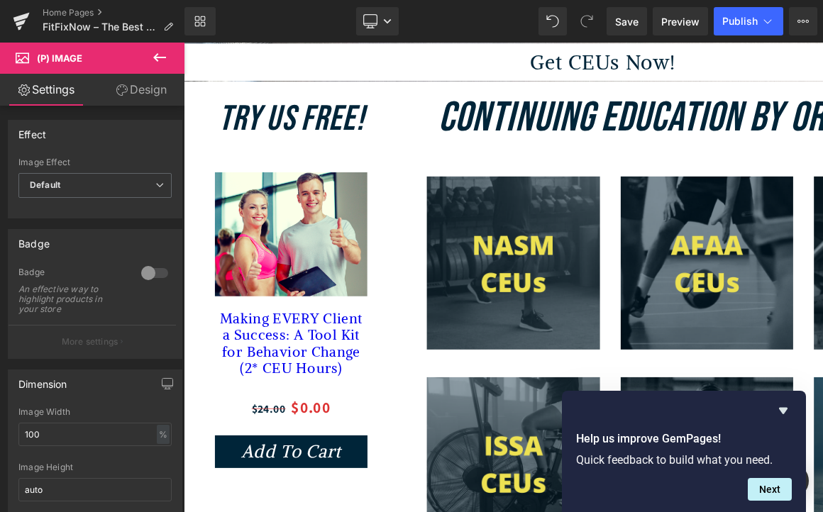
click at [133, 60] on span "(P) Image" at bounding box center [85, 58] width 142 height 31
click at [155, 55] on icon at bounding box center [159, 57] width 13 height 9
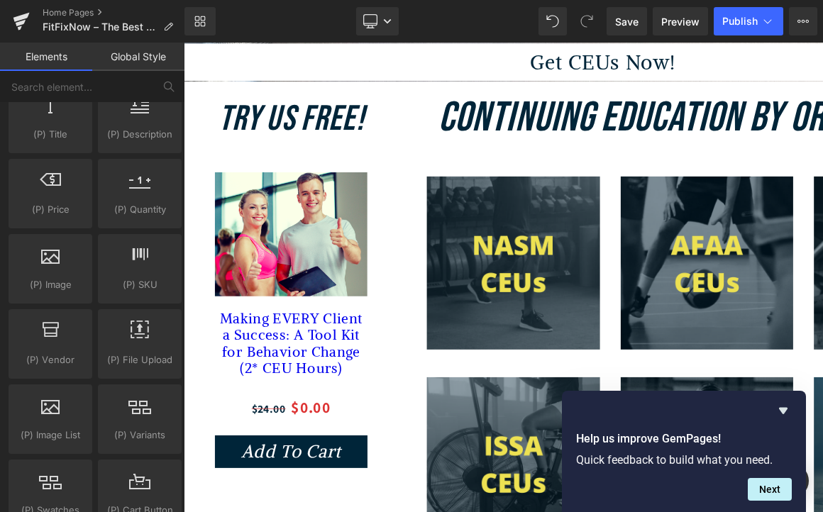
scroll to position [1478, 0]
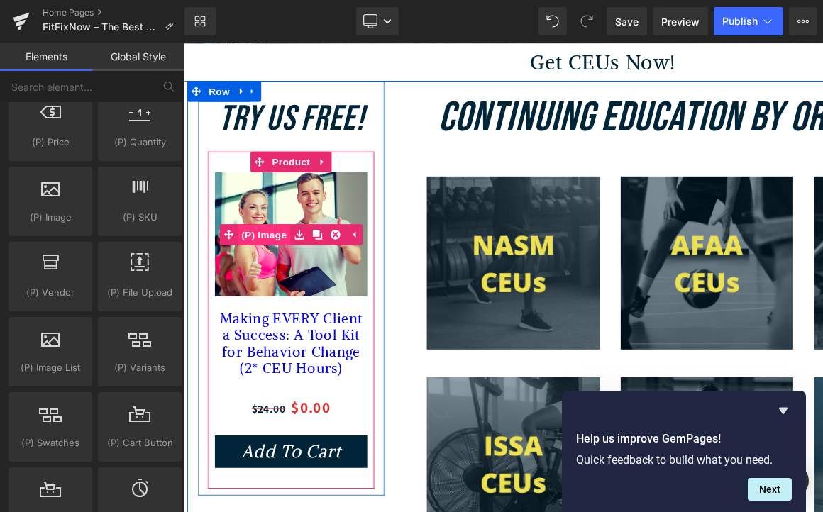
click at [283, 241] on span "(P) Image" at bounding box center [266, 239] width 54 height 21
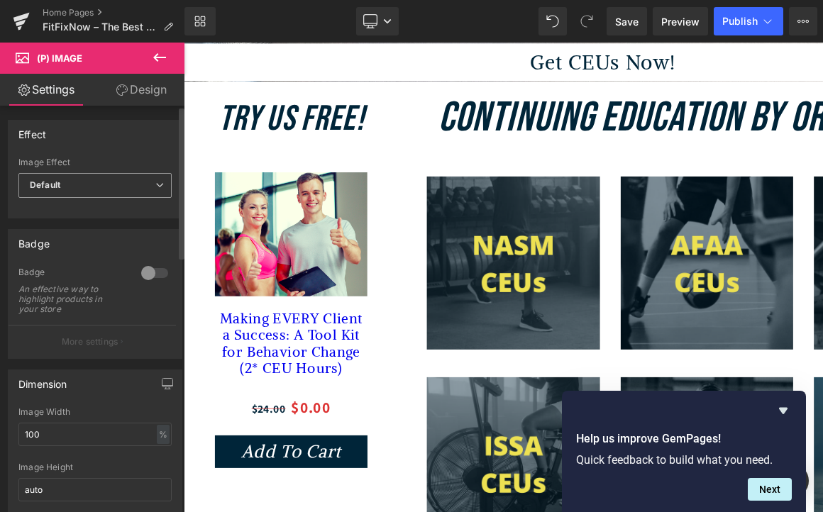
click at [90, 188] on span "Default" at bounding box center [94, 185] width 153 height 25
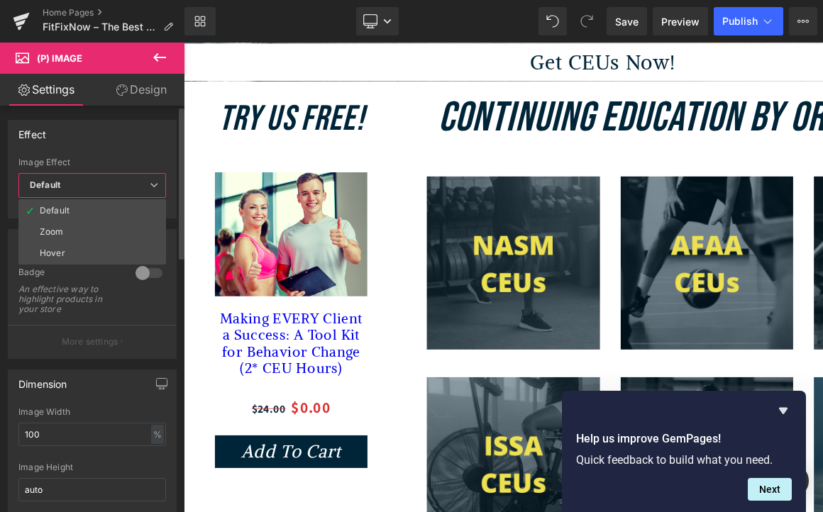
click at [90, 188] on span "Default" at bounding box center [92, 185] width 148 height 25
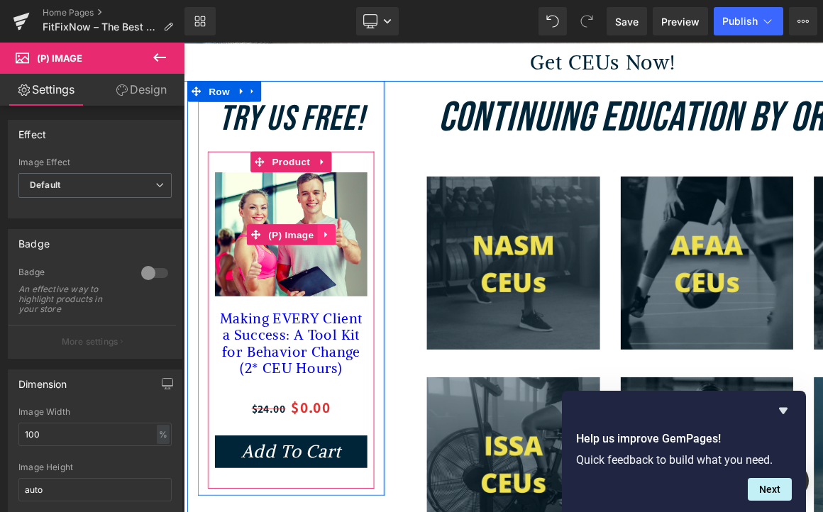
click at [333, 245] on icon at bounding box center [330, 239] width 10 height 11
click at [303, 245] on icon at bounding box center [302, 240] width 10 height 10
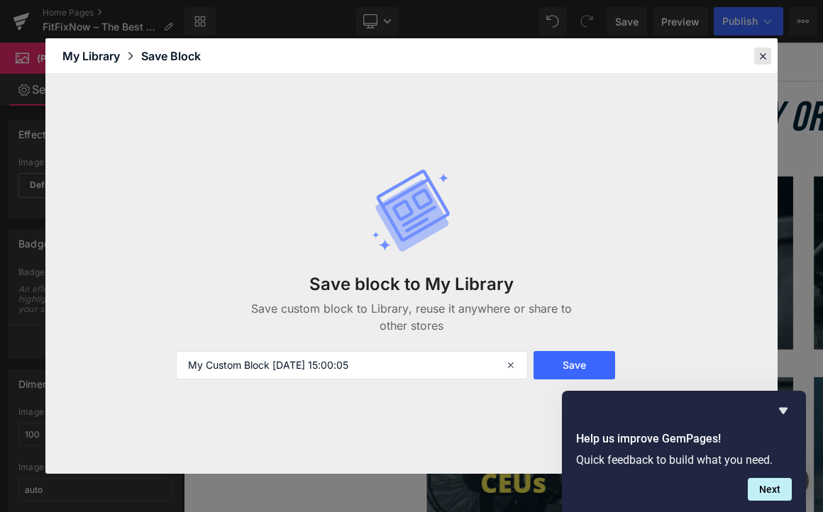
click at [763, 54] on icon at bounding box center [762, 56] width 13 height 13
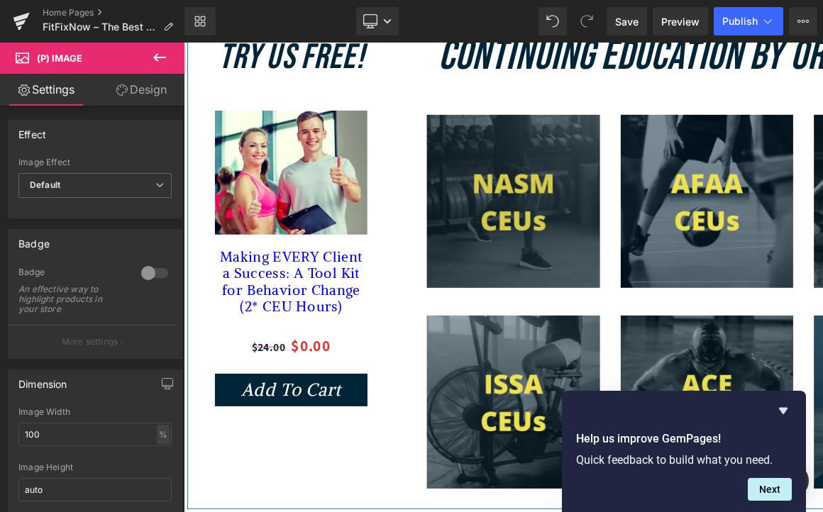
scroll to position [465, 0]
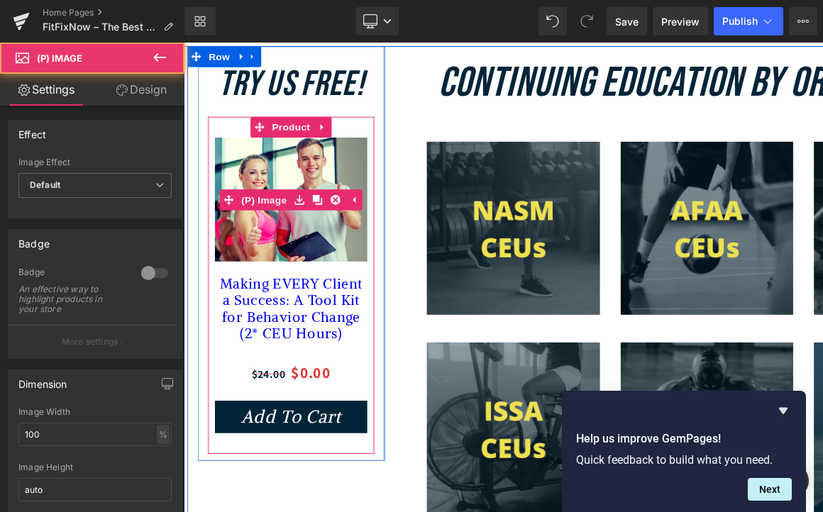
click at [307, 184] on img at bounding box center [294, 203] width 156 height 127
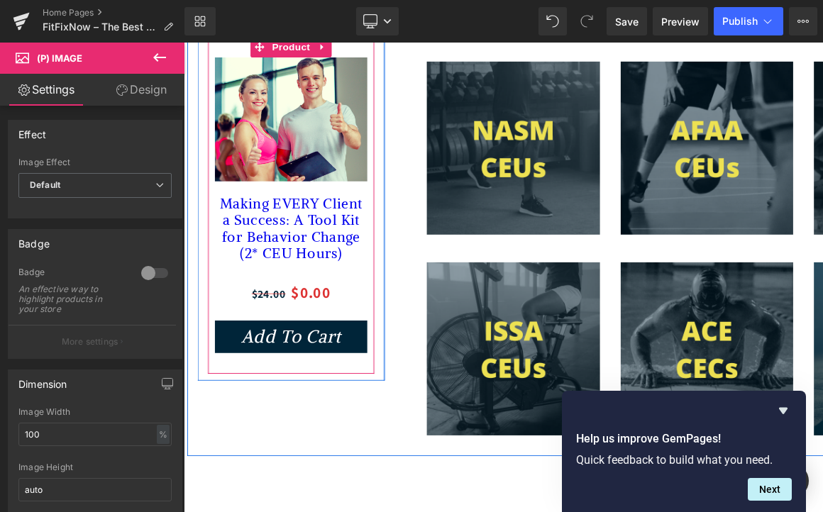
scroll to position [561, 0]
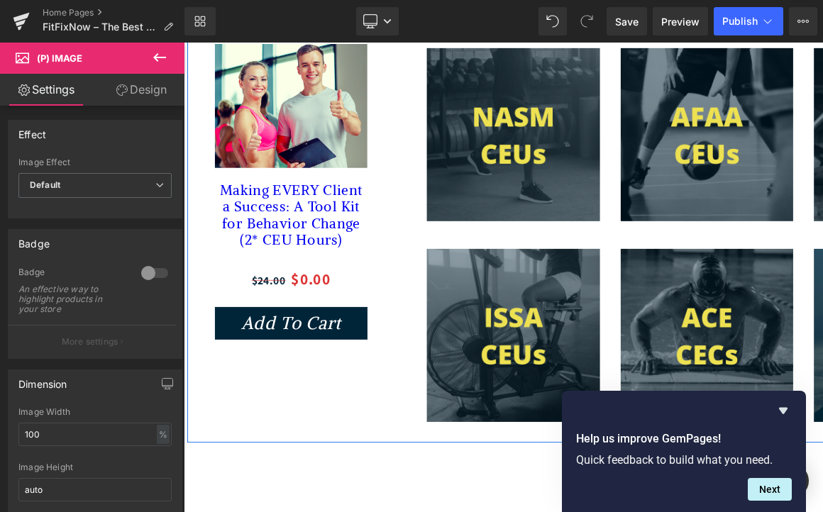
click at [314, 450] on div "Try Us FREE! Heading Sale Off (P) Image Making EVERY Client a Success: A Tool K…" at bounding box center [612, 201] width 851 height 502
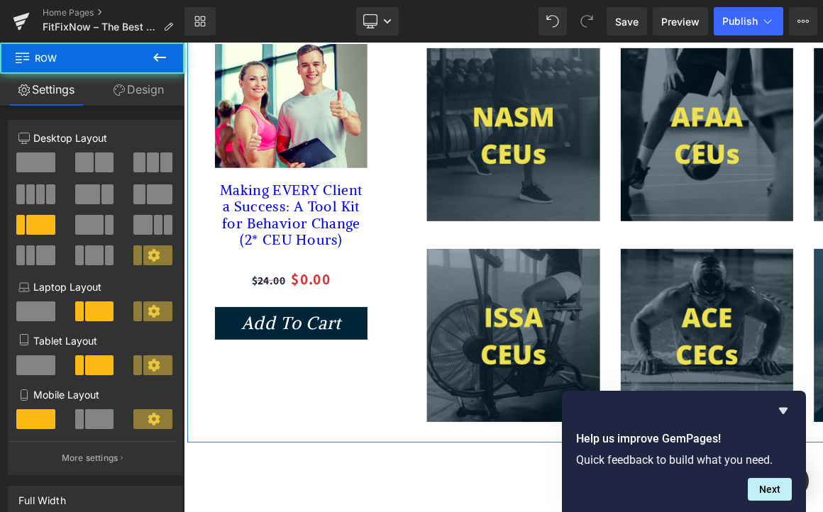
click at [304, 407] on div "Looking for fit CEU? Well, You've found it! Text Block" at bounding box center [294, 415] width 170 height 36
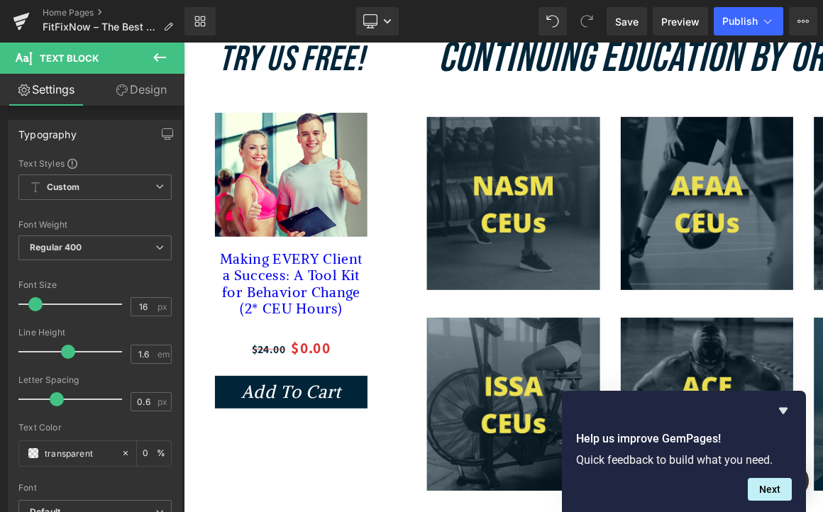
scroll to position [505, 0]
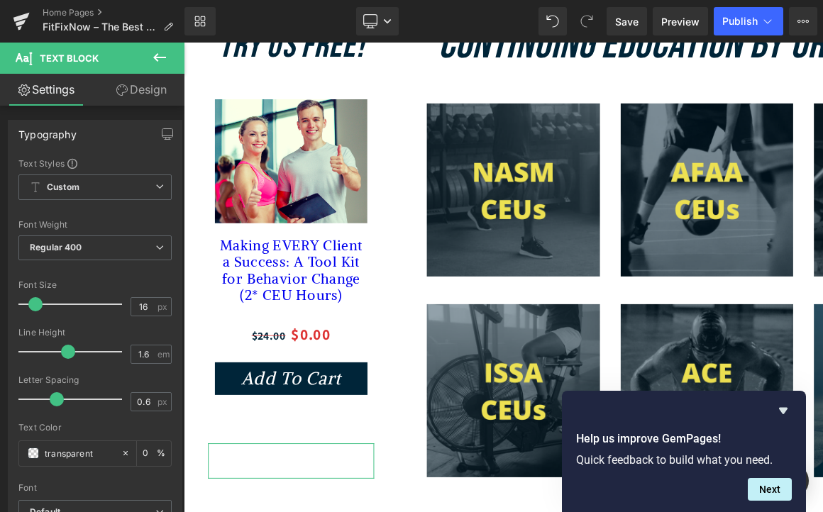
click at [163, 86] on link "Design" at bounding box center [141, 90] width 92 height 32
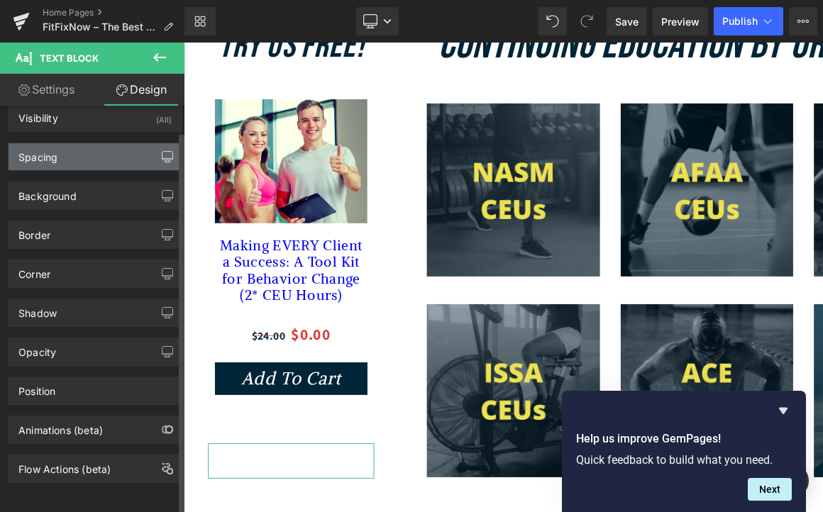
scroll to position [0, 0]
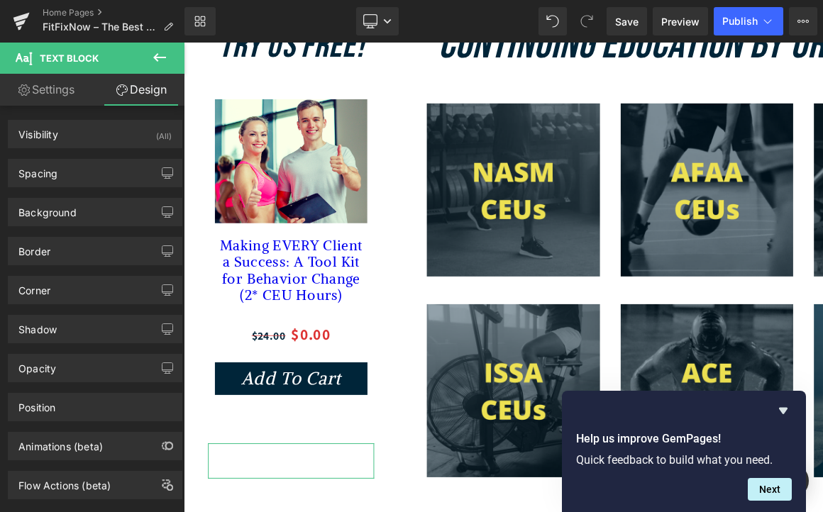
click at [67, 99] on link "Settings" at bounding box center [46, 90] width 92 height 32
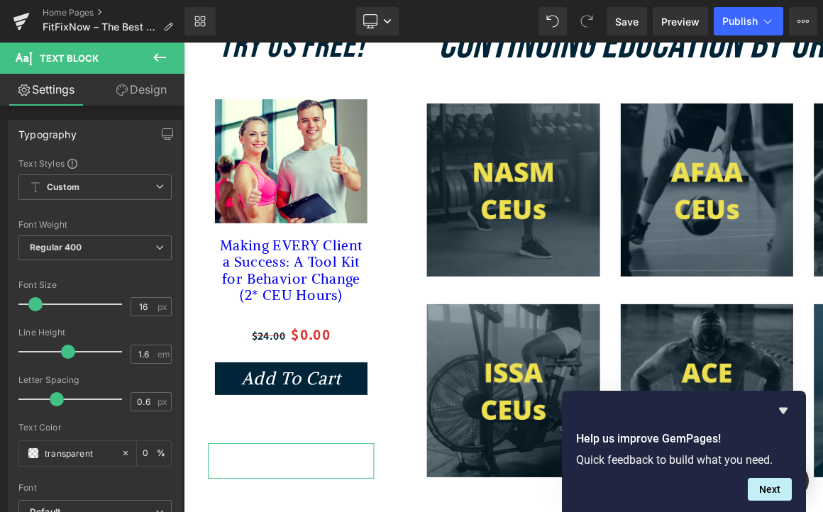
type input "0"
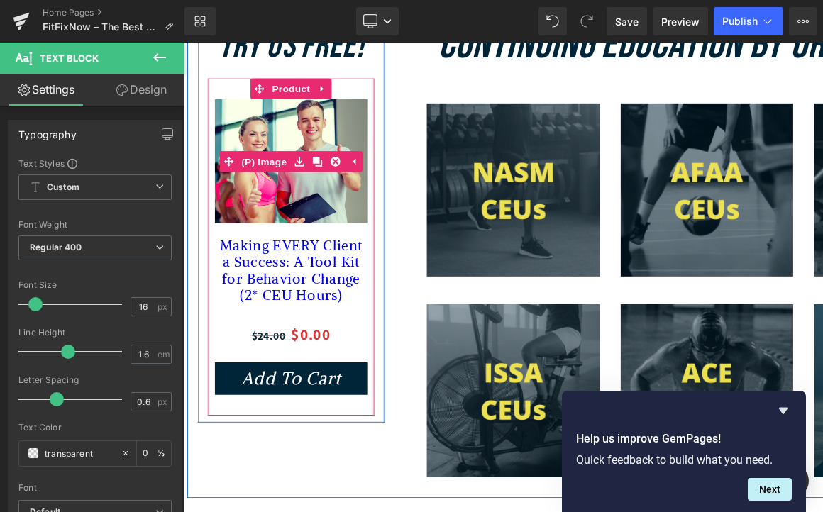
click at [304, 194] on img at bounding box center [294, 164] width 156 height 127
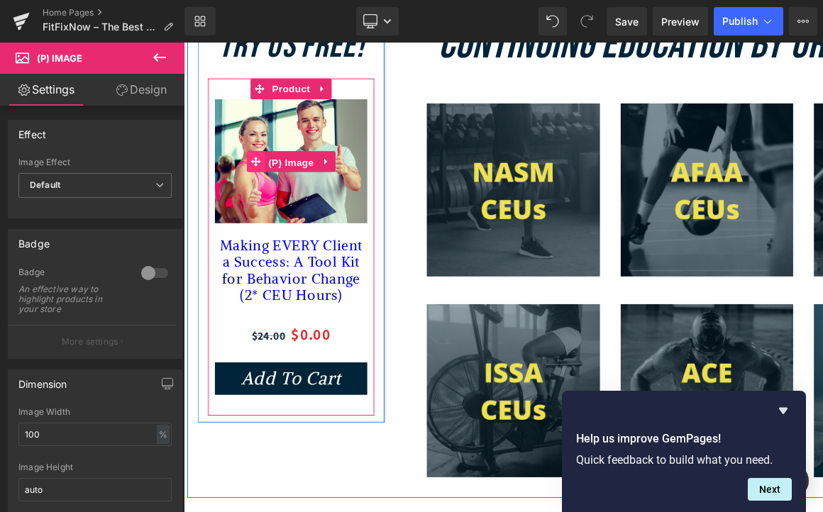
click at [253, 175] on link "(P) Image" at bounding box center [284, 164] width 72 height 21
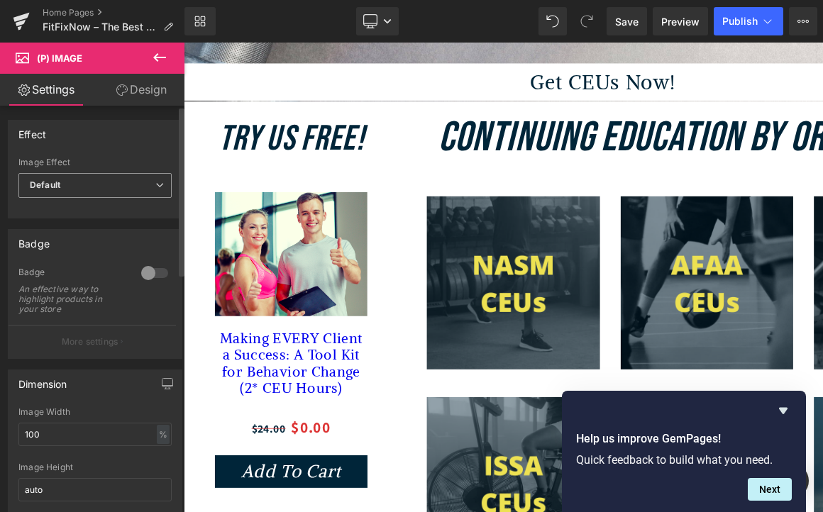
click at [109, 177] on span "Default" at bounding box center [94, 185] width 153 height 25
click at [100, 299] on div "An effective way to highlight products in your store" at bounding box center [71, 300] width 106 height 30
click at [106, 338] on p "More settings" at bounding box center [90, 342] width 57 height 13
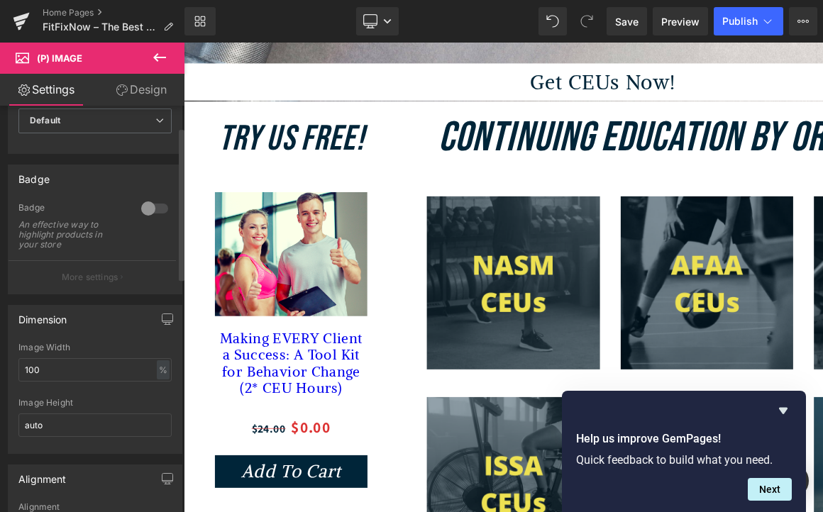
scroll to position [67, 0]
click at [104, 334] on div "Dimension 100% Image Width 100 % % px auto Image Height auto" at bounding box center [95, 377] width 175 height 149
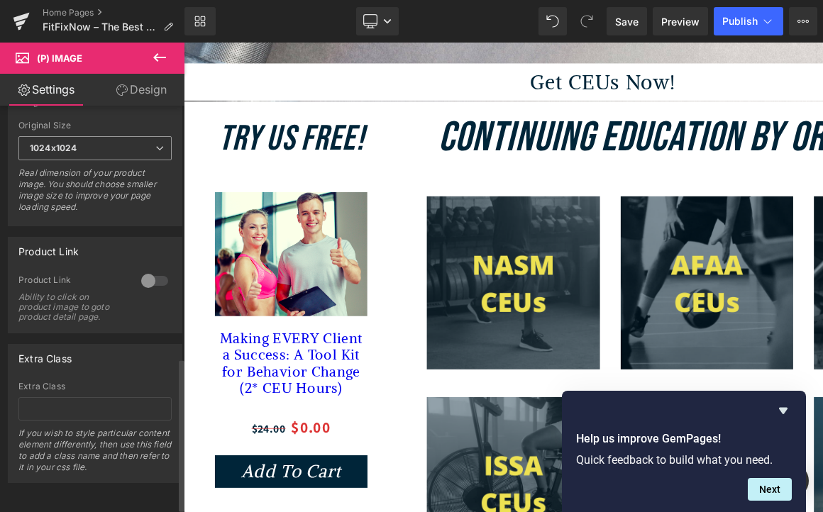
scroll to position [678, 0]
click at [271, 433] on div "$24.00 $0.00" at bounding box center [294, 437] width 156 height 28
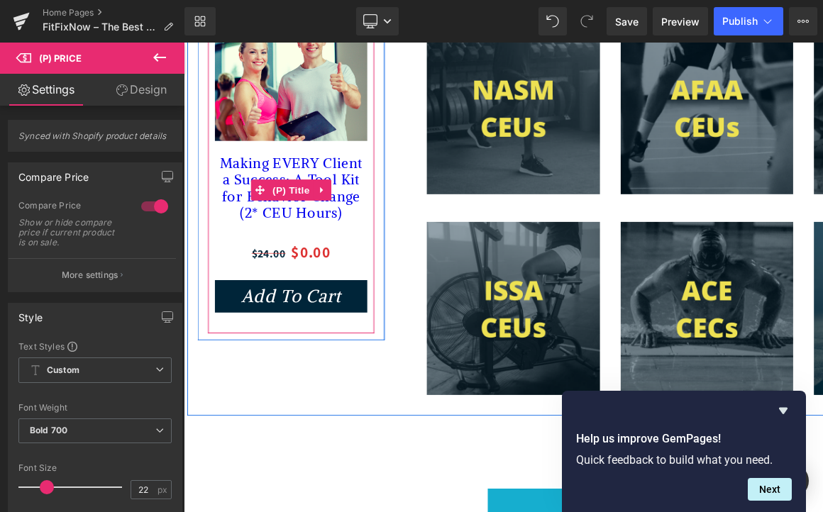
scroll to position [634, 0]
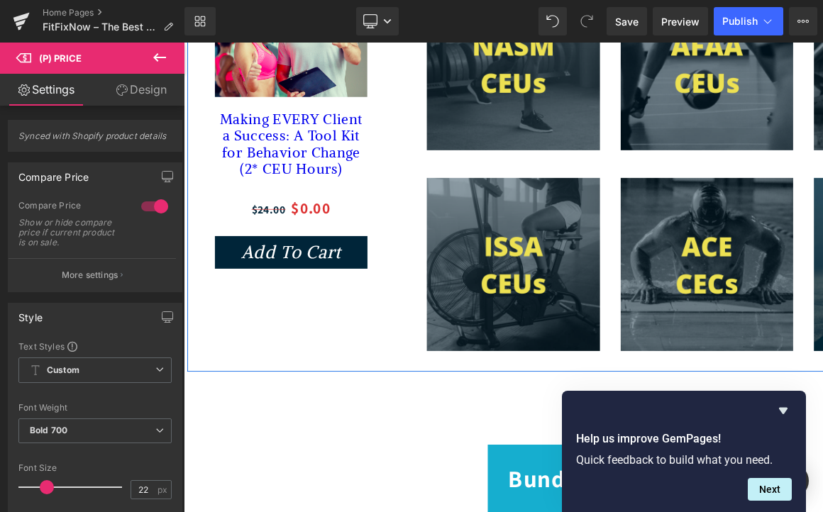
click at [298, 318] on div "Looking for fit CEU? Well, You've found it! Text Block Row" at bounding box center [294, 335] width 192 height 65
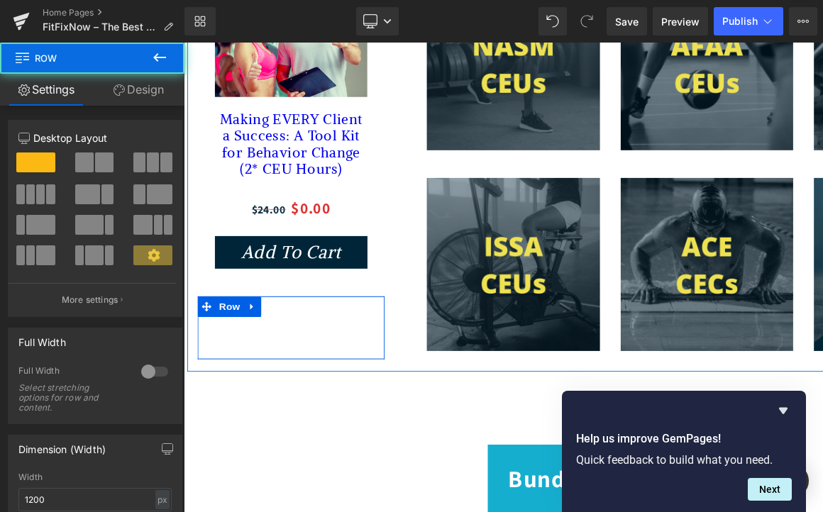
click at [299, 336] on div "Looking for fit CEU? Well, You've found it! Text Block" at bounding box center [294, 342] width 170 height 36
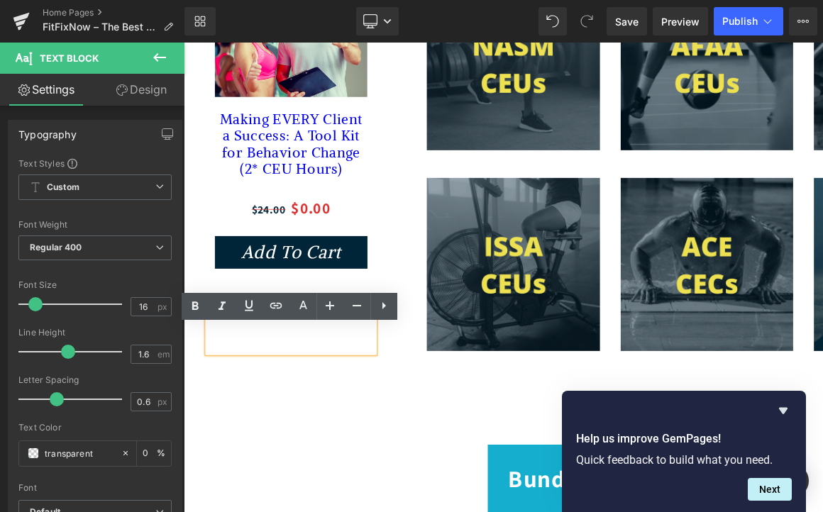
click at [301, 355] on p "Looking for fit CEU? Well, You've found it!" at bounding box center [294, 342] width 170 height 36
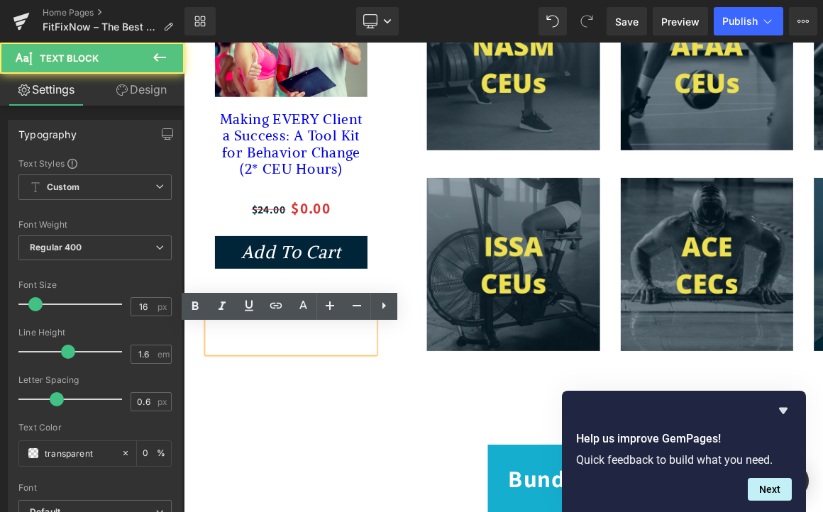
click at [405, 343] on div "Continuing Education by Organization Heading Image Image Image Row Image Image …" at bounding box center [719, 125] width 639 height 495
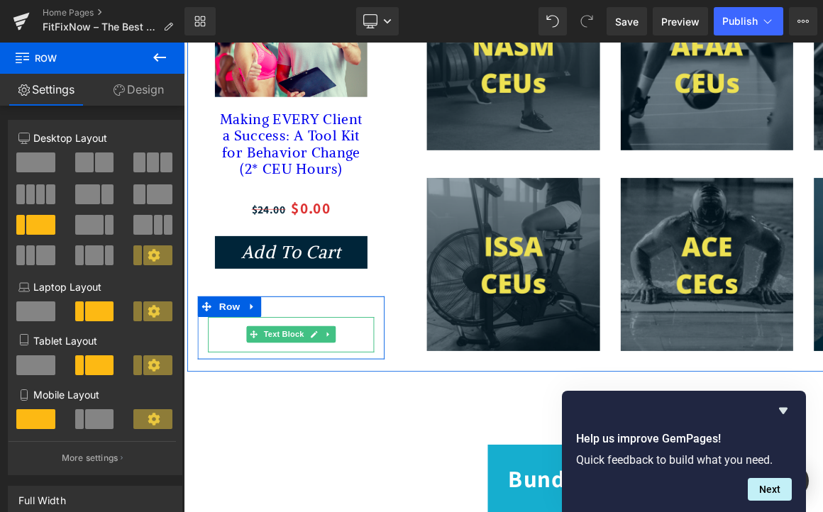
click at [316, 338] on p "Looking for fit CEU? Well, You've found it!" at bounding box center [294, 342] width 170 height 36
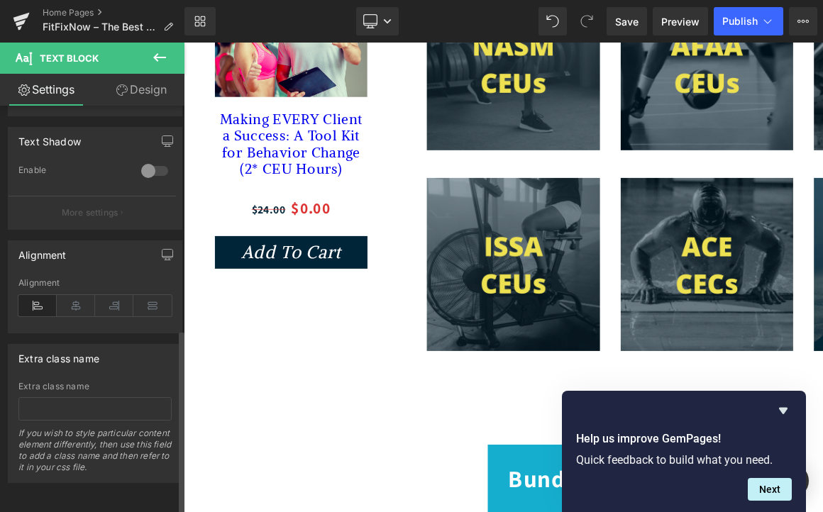
scroll to position [138, 0]
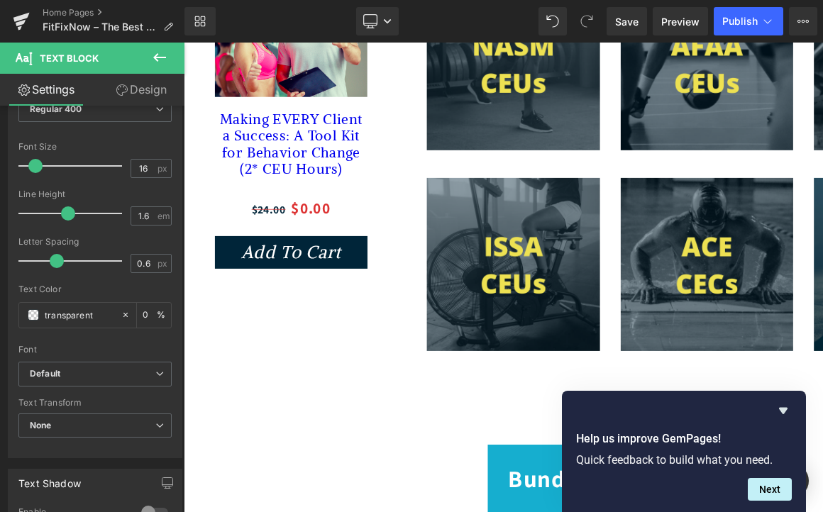
click at [131, 94] on link "Design" at bounding box center [141, 90] width 92 height 32
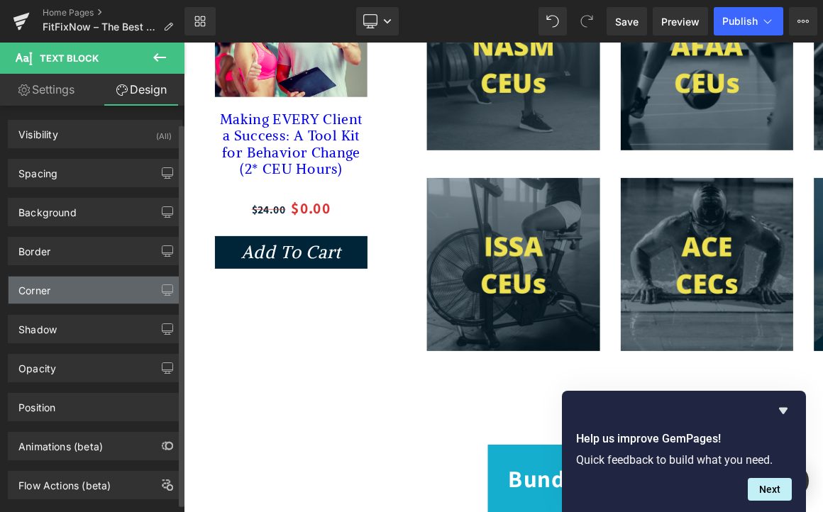
scroll to position [28, 0]
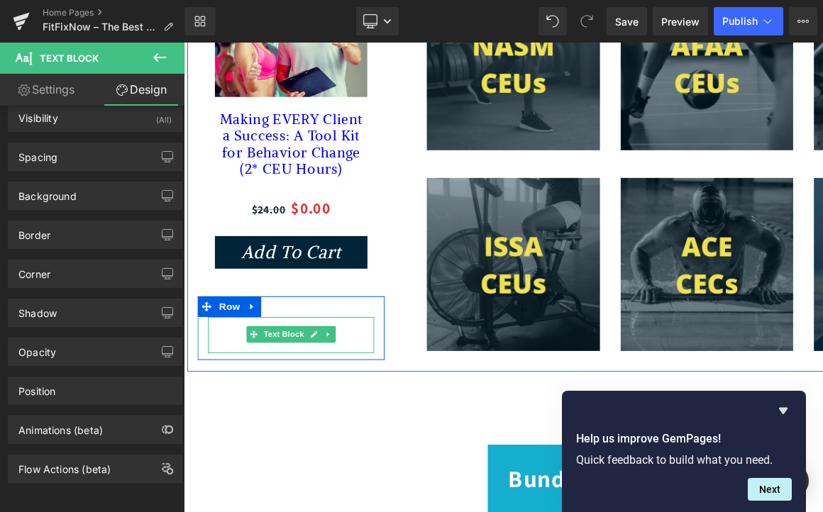
click at [329, 334] on div "Looking for fit CEU? Well, You've found it! Text Block" at bounding box center [294, 342] width 170 height 37
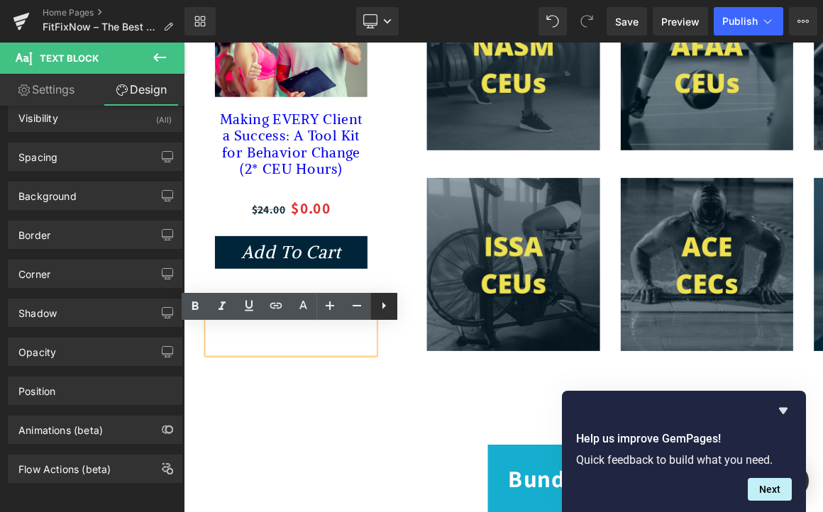
click at [384, 304] on icon at bounding box center [384, 305] width 4 height 7
click at [380, 305] on icon at bounding box center [383, 305] width 17 height 17
click at [351, 352] on li "Looking for fit CEU? Well, You've found it!" at bounding box center [294, 343] width 170 height 36
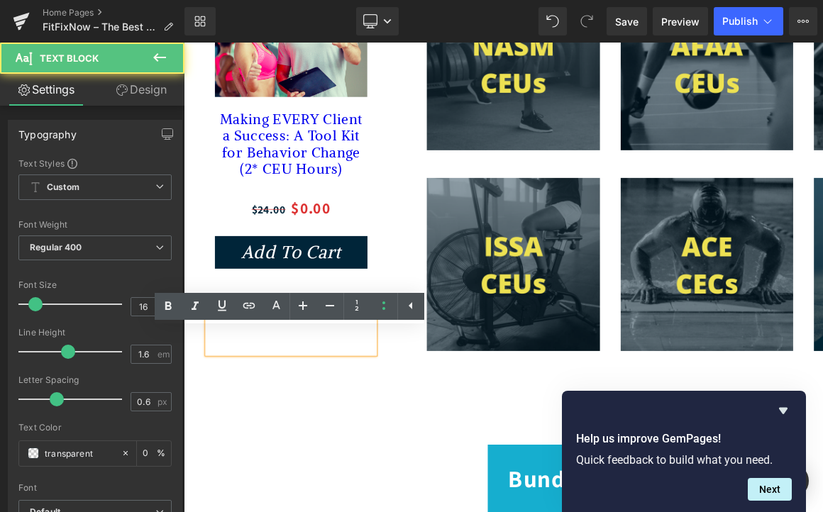
click at [318, 380] on div "Try Us FREE! Heading Sale Off (P) Image Making EVERY Client a Success: A Tool K…" at bounding box center [612, 129] width 851 height 502
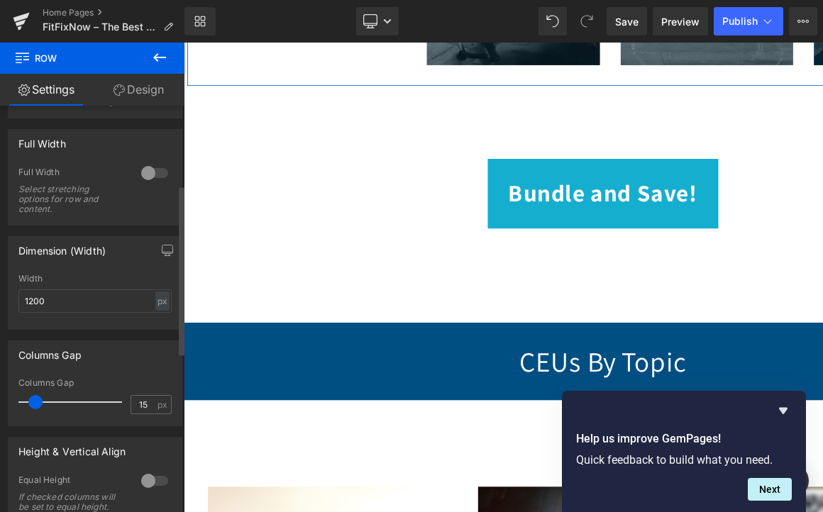
scroll to position [0, 0]
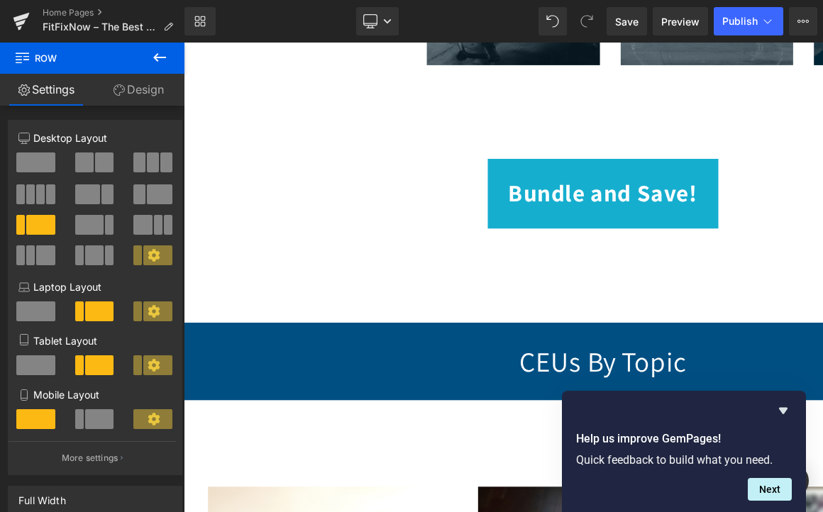
click at [160, 65] on icon at bounding box center [159, 57] width 17 height 17
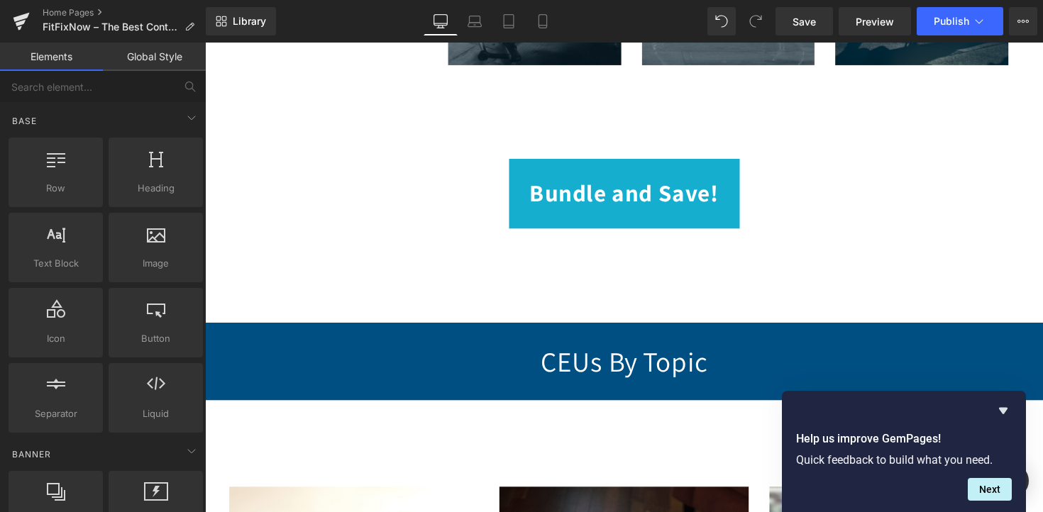
click at [64, 64] on link "Elements" at bounding box center [51, 57] width 103 height 28
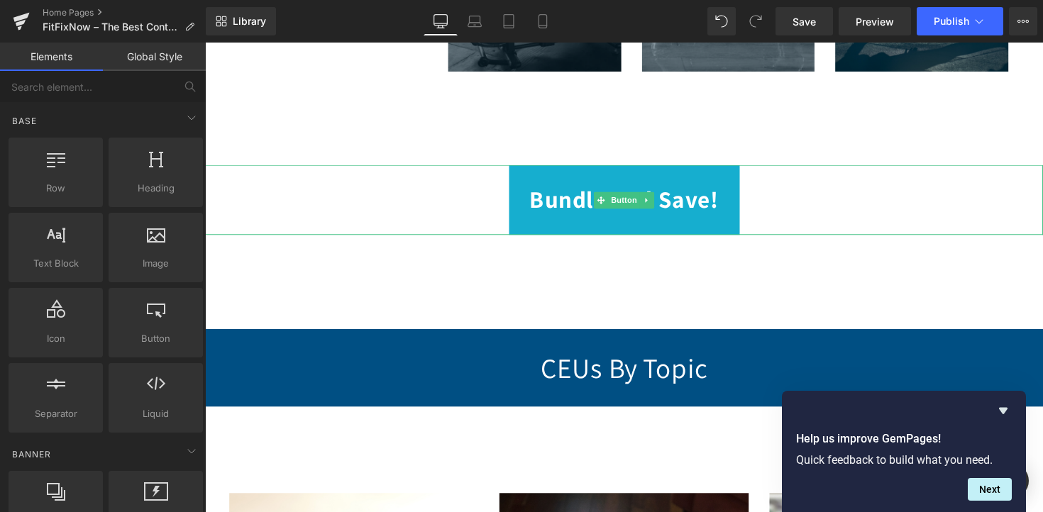
scroll to position [920, 0]
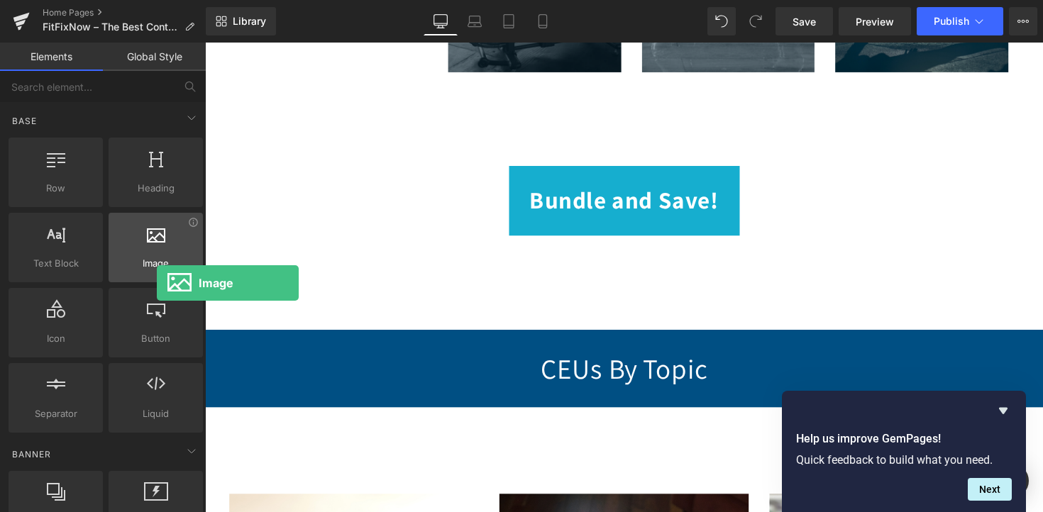
click at [157, 261] on span "Image" at bounding box center [156, 263] width 86 height 15
click at [154, 241] on icon at bounding box center [156, 233] width 18 height 18
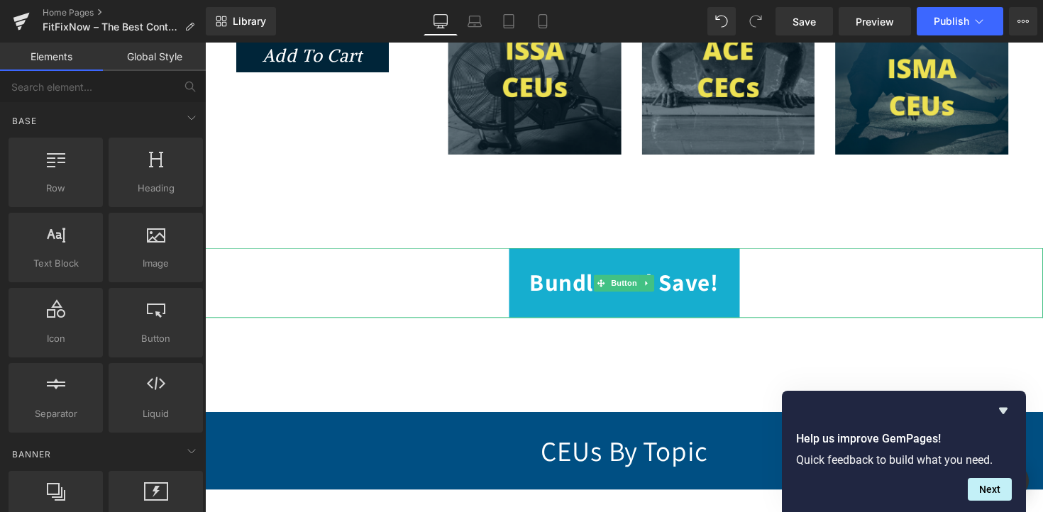
scroll to position [702, 0]
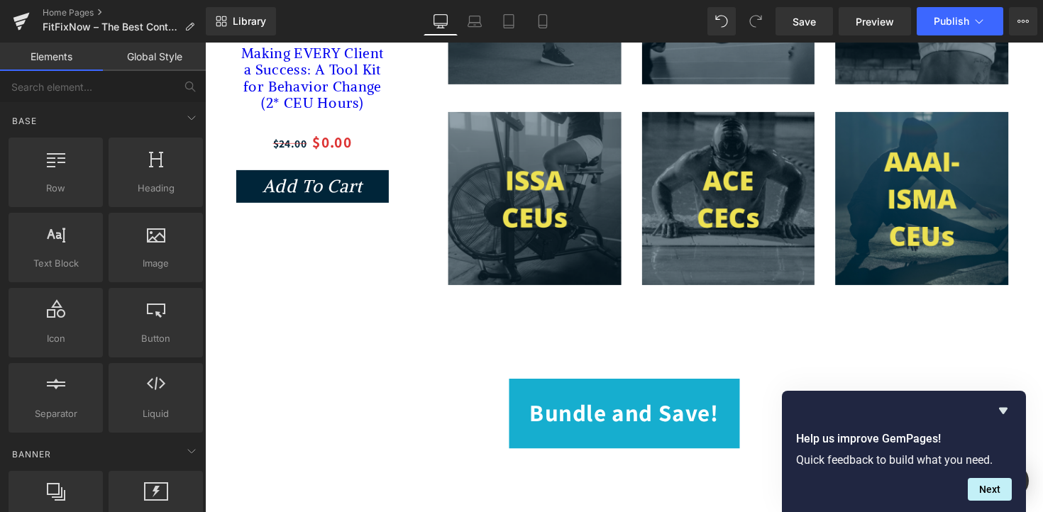
click at [290, 282] on span "Text Block" at bounding box center [307, 273] width 47 height 17
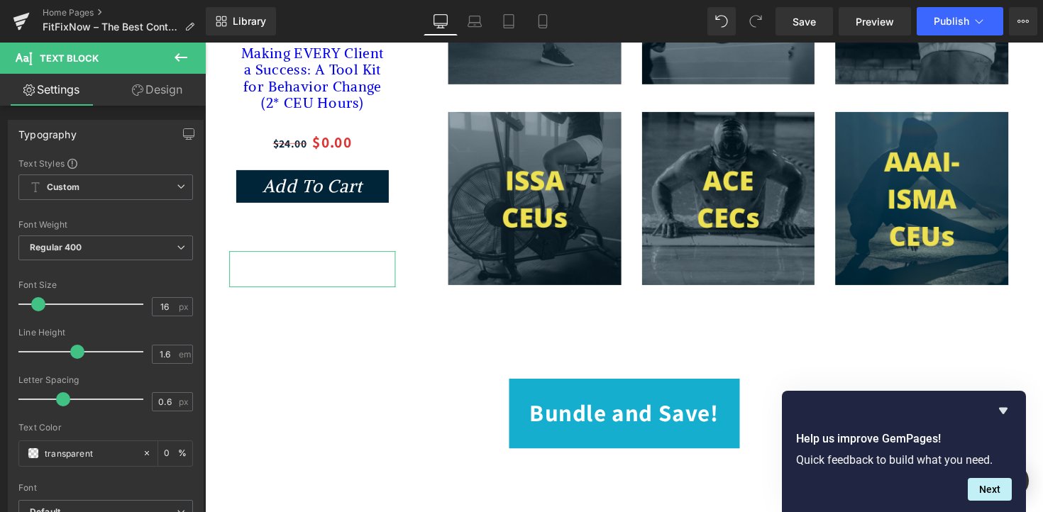
click at [72, 90] on link "Settings" at bounding box center [51, 90] width 103 height 32
click at [158, 92] on link "Design" at bounding box center [157, 90] width 103 height 32
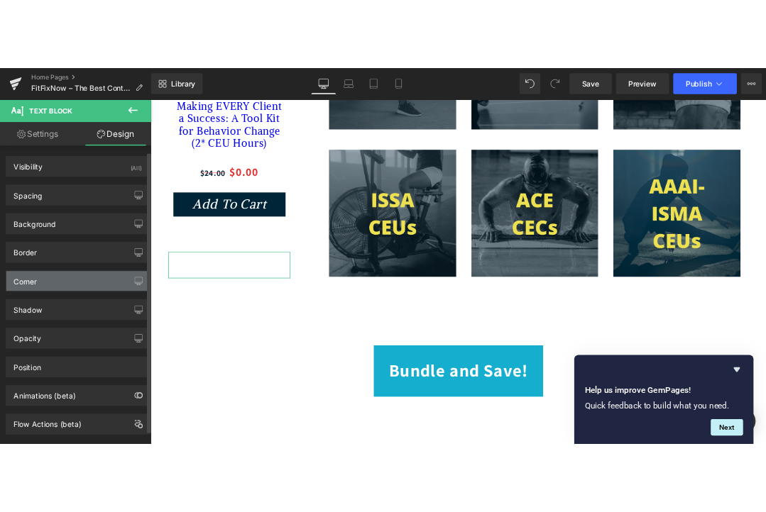
scroll to position [28, 0]
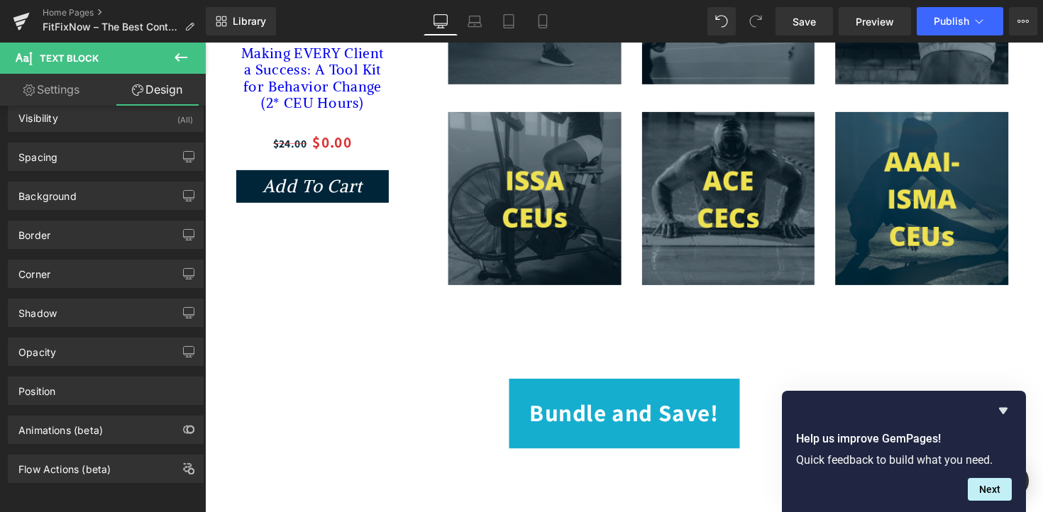
click at [183, 58] on icon at bounding box center [180, 57] width 17 height 17
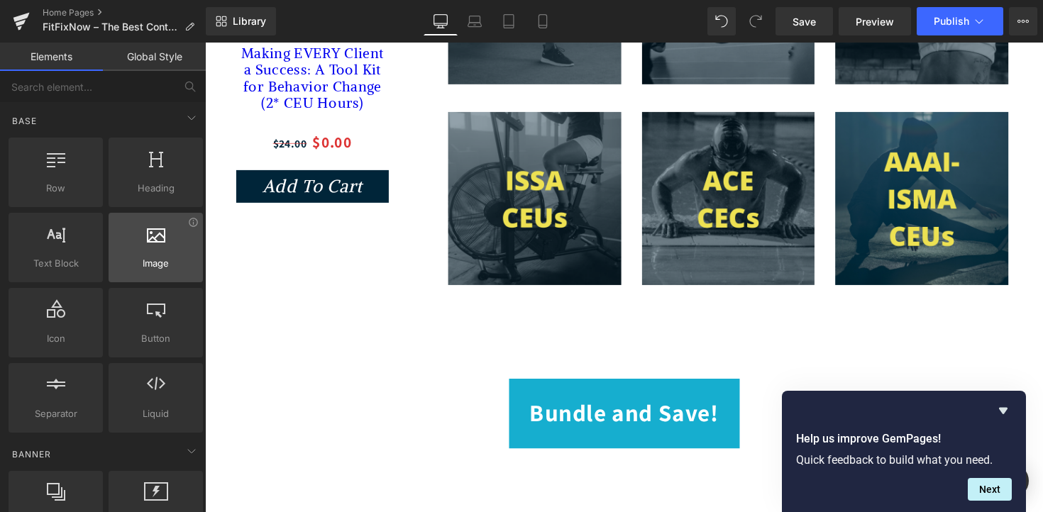
click at [155, 253] on div at bounding box center [156, 240] width 86 height 32
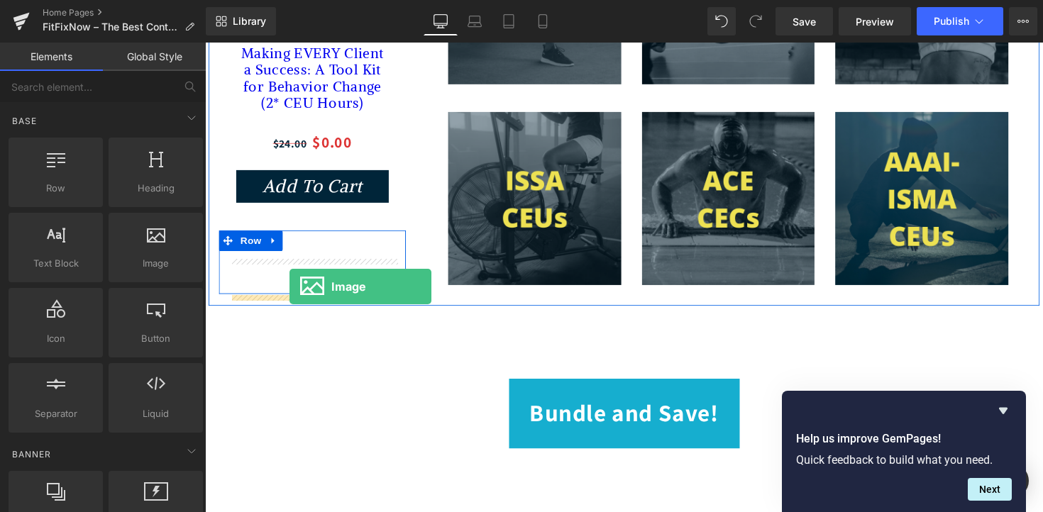
drag, startPoint x: 360, startPoint y: 296, endPoint x: 290, endPoint y: 290, distance: 69.8
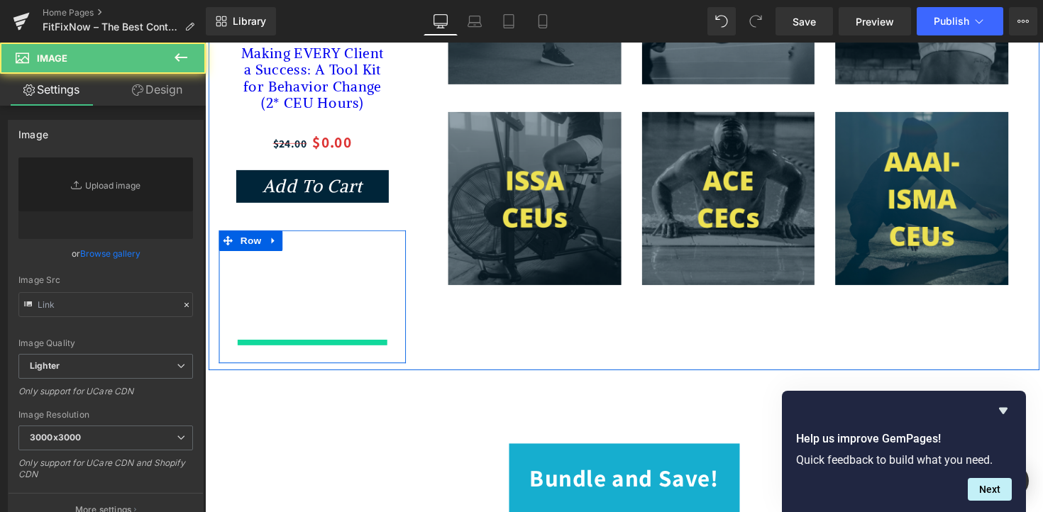
type input "//[DOMAIN_NAME][URL]"
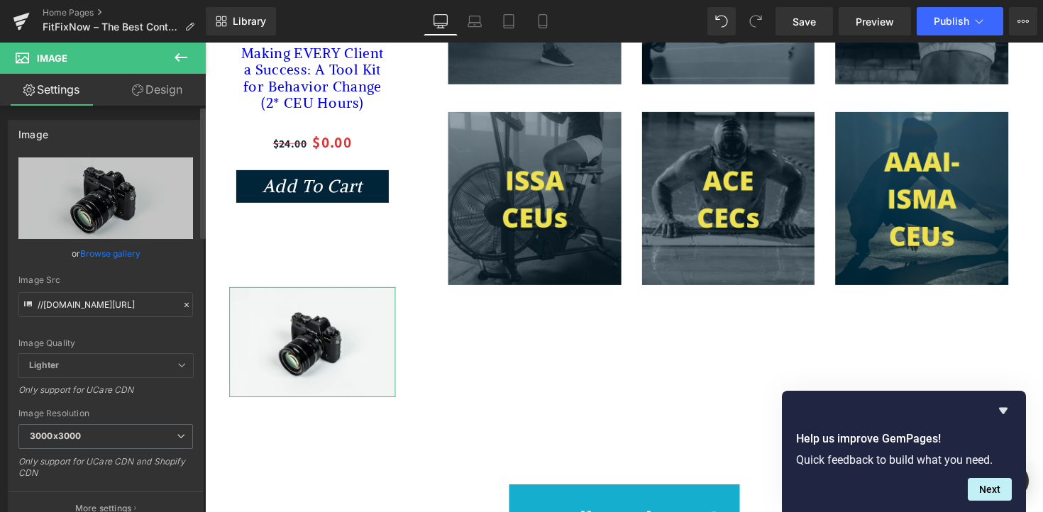
click at [109, 254] on link "Browse gallery" at bounding box center [110, 253] width 60 height 25
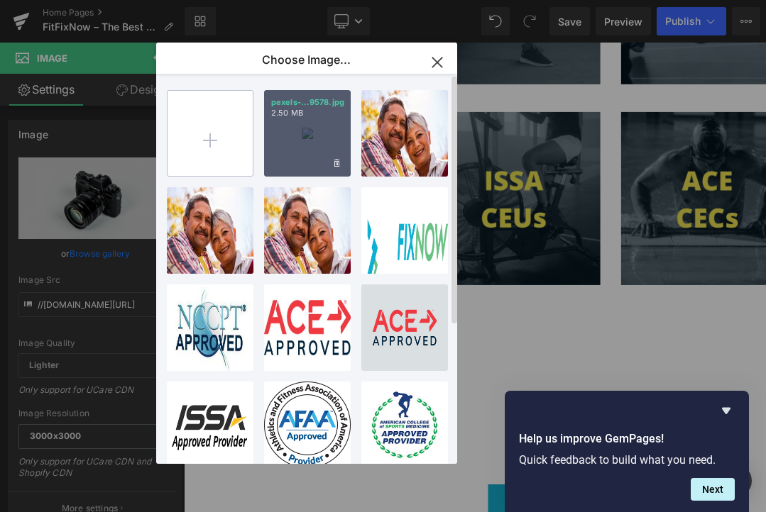
click at [216, 114] on input "file" at bounding box center [209, 133] width 85 height 85
type input "C:\fakepath\Untitled design.jpg"
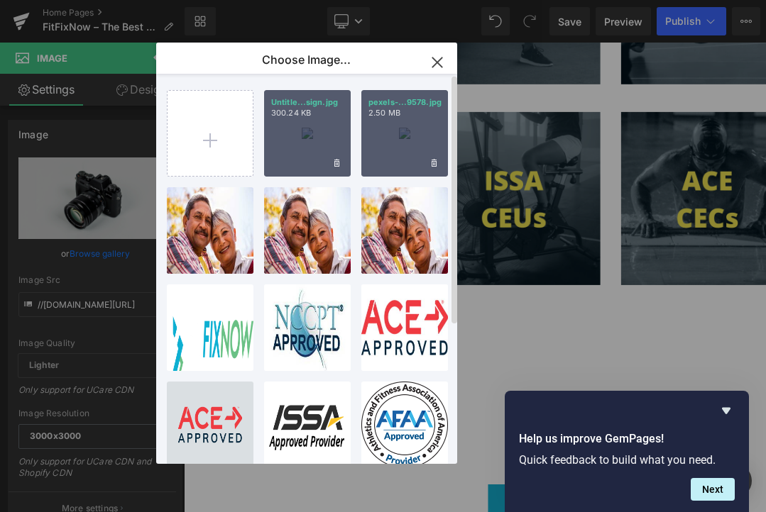
click at [308, 131] on div "Untitle...sign.jpg 300.24 KB" at bounding box center [307, 133] width 87 height 87
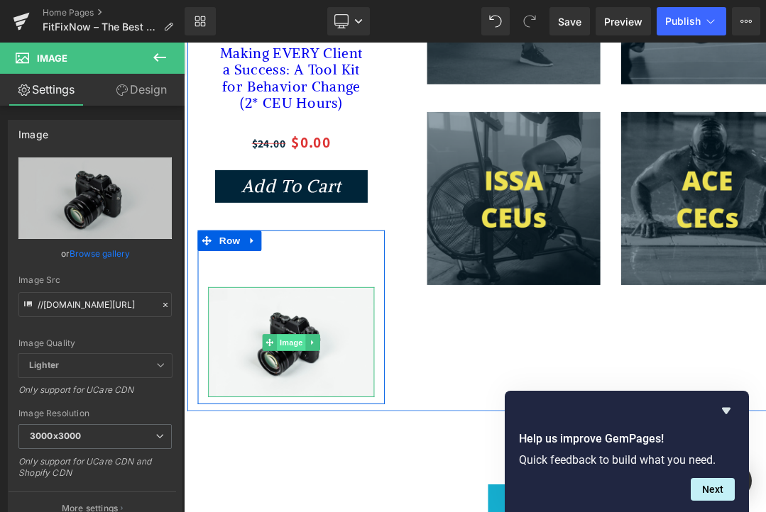
click at [286, 358] on span "Image" at bounding box center [294, 349] width 30 height 17
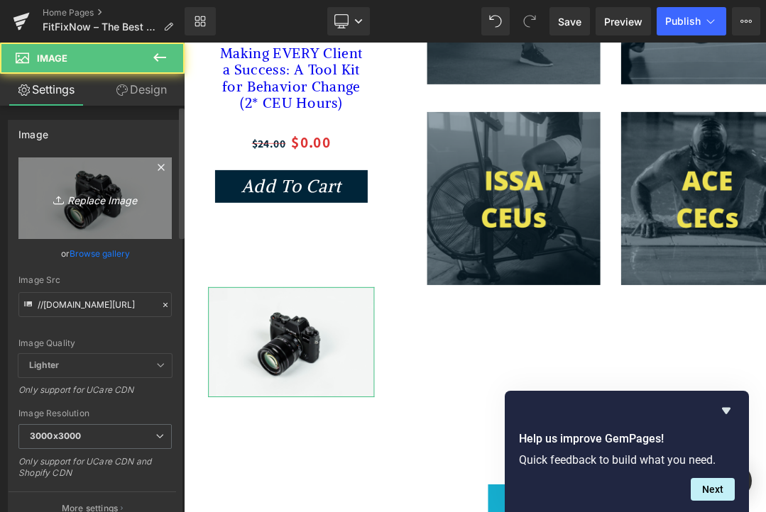
click at [114, 203] on icon "Replace Image" at bounding box center [95, 198] width 114 height 18
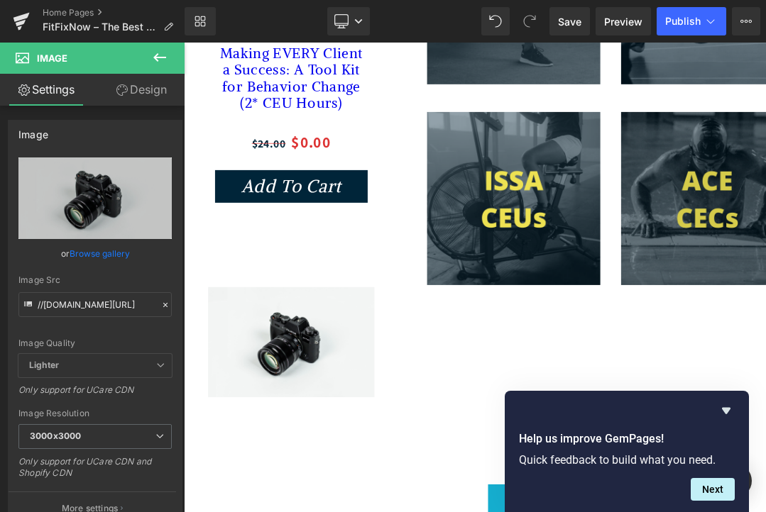
type input "C:\fakepath\Untitled design.jpg"
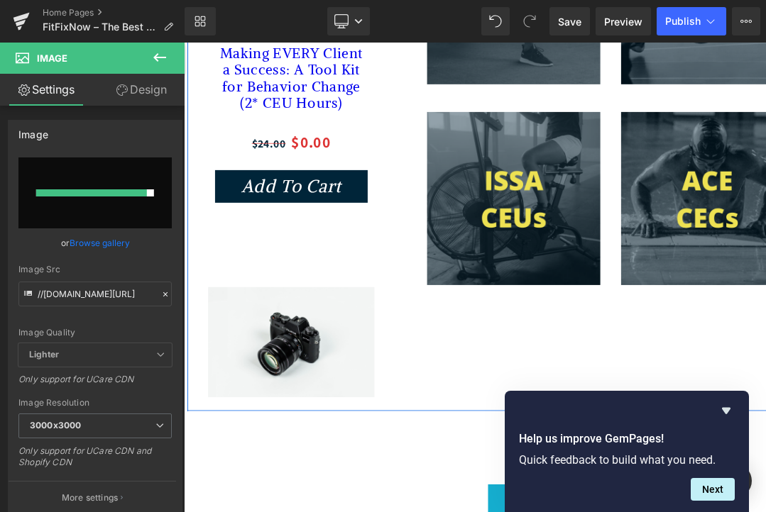
type input "[URL][DOMAIN_NAME]"
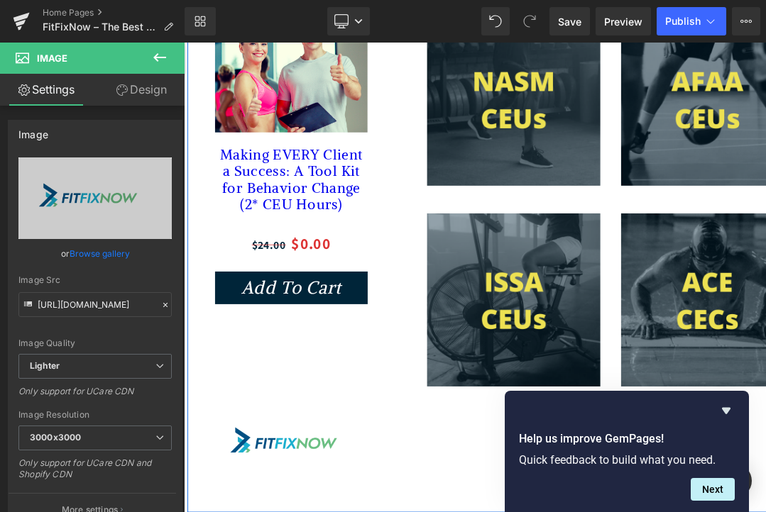
scroll to position [661, 0]
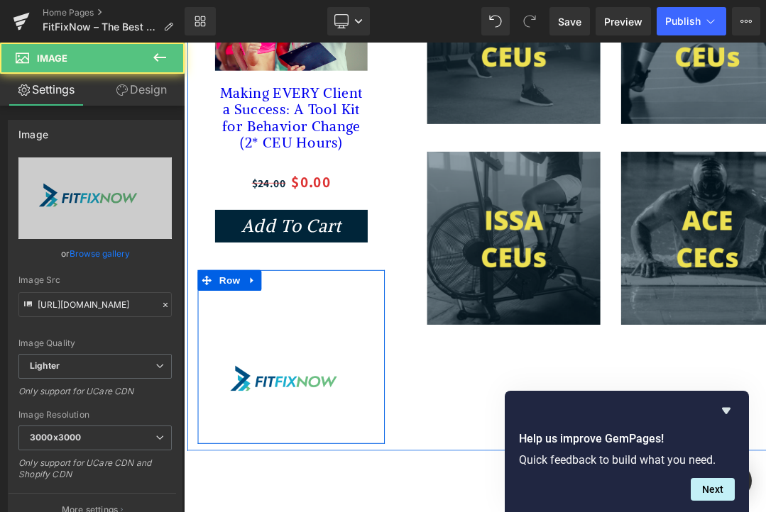
drag, startPoint x: 296, startPoint y: 395, endPoint x: 299, endPoint y: 300, distance: 94.4
click at [299, 300] on div "Looking for fit CEU? Well, You've found it! Text Block Image Row" at bounding box center [294, 365] width 192 height 178
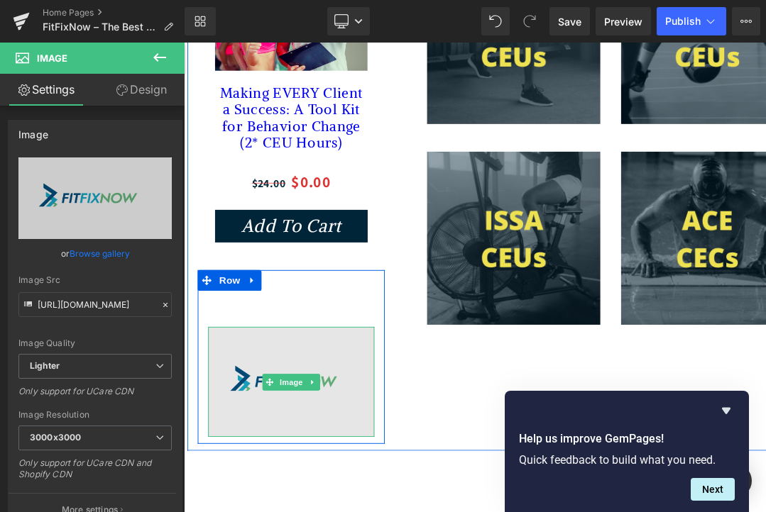
click at [325, 372] on img at bounding box center [294, 390] width 170 height 113
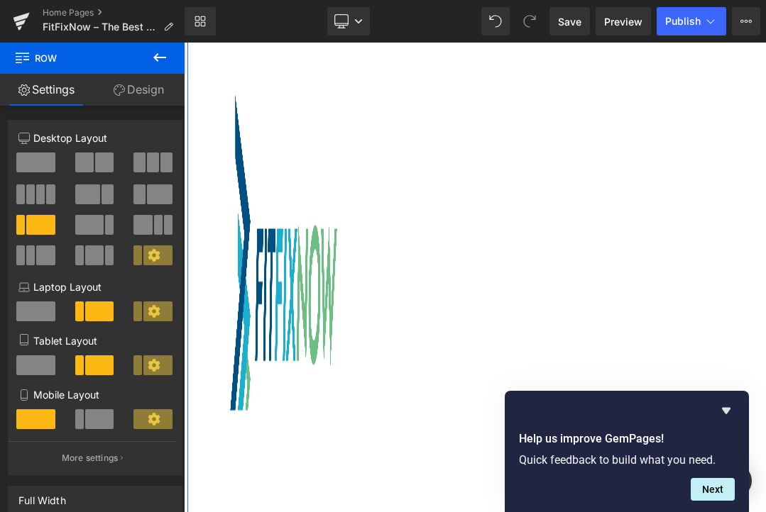
scroll to position [1379, 0]
click at [295, 334] on img at bounding box center [294, 303] width 170 height 1410
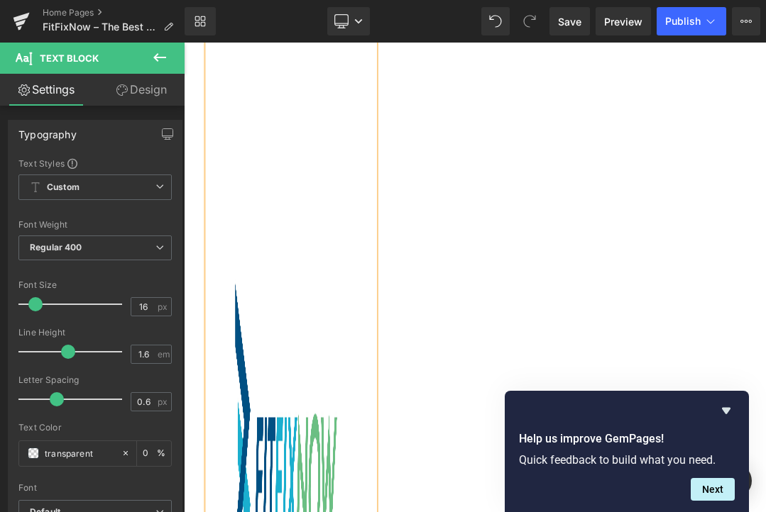
scroll to position [1184, 0]
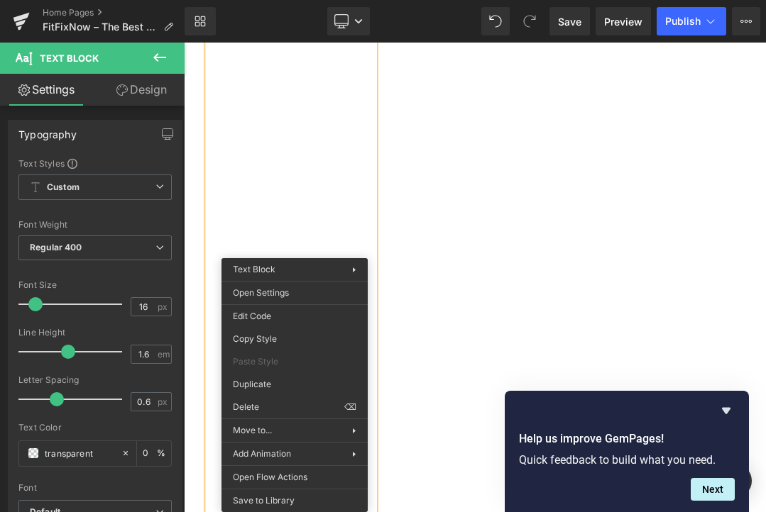
drag, startPoint x: 478, startPoint y: 447, endPoint x: 297, endPoint y: 413, distance: 184.1
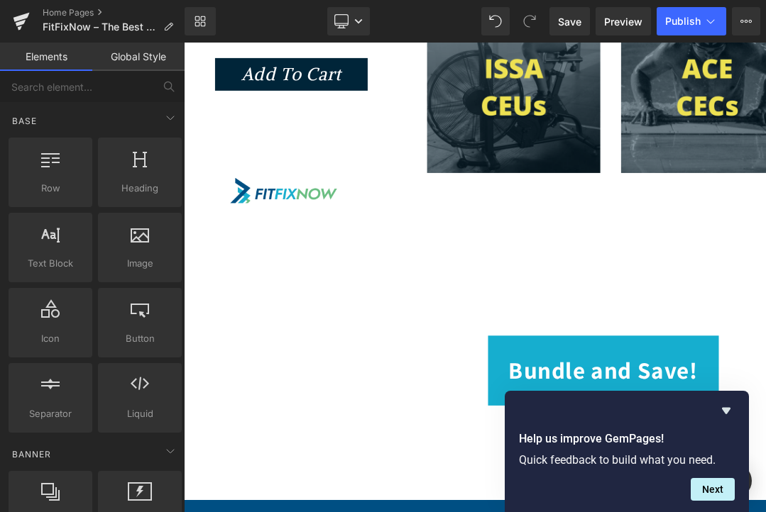
scroll to position [724, 0]
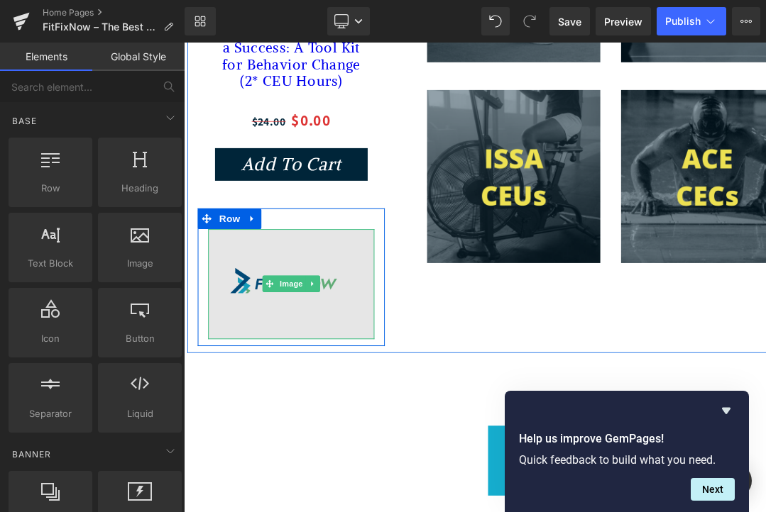
click at [324, 277] on img at bounding box center [294, 290] width 170 height 113
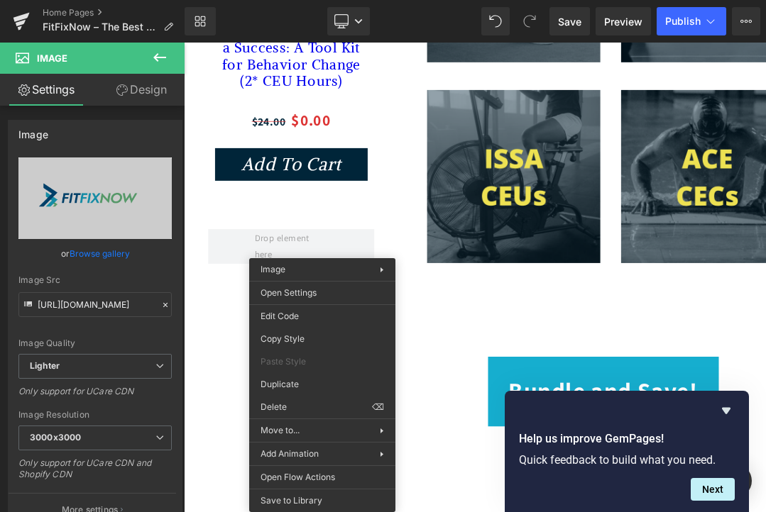
drag, startPoint x: 520, startPoint y: 449, endPoint x: 340, endPoint y: 416, distance: 183.3
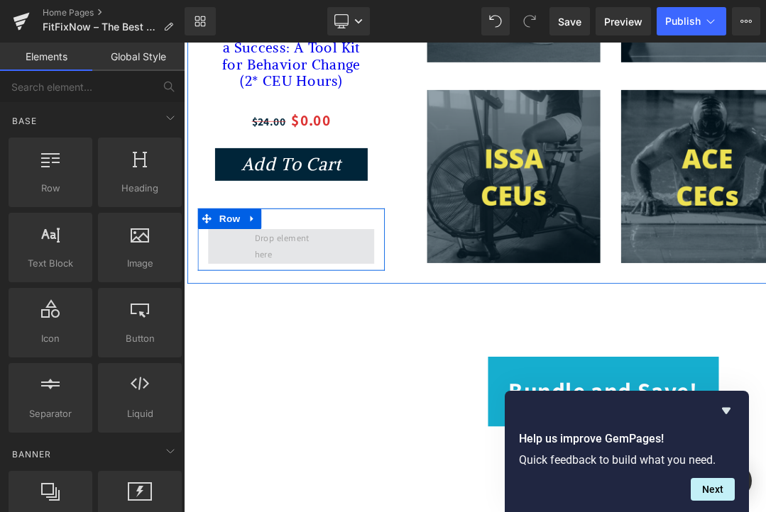
click at [324, 268] on span at bounding box center [293, 251] width 85 height 40
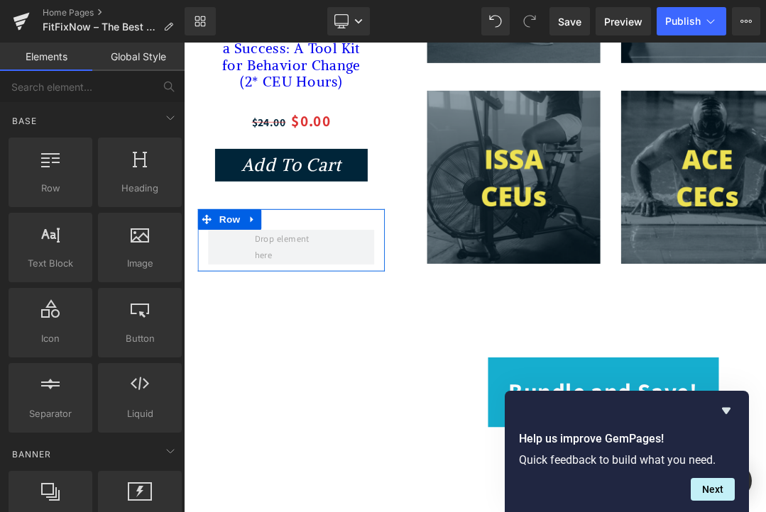
drag, startPoint x: 497, startPoint y: 448, endPoint x: 316, endPoint y: 414, distance: 183.4
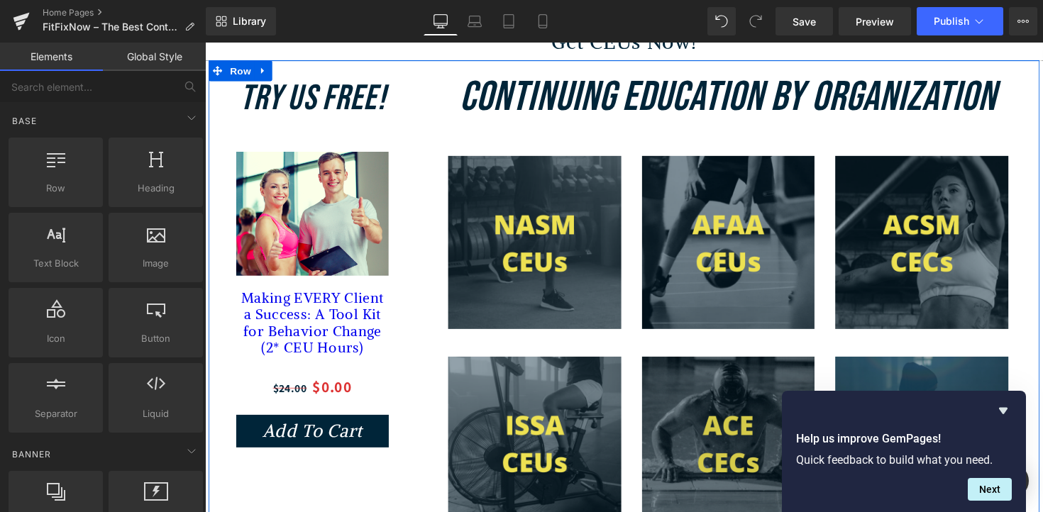
scroll to position [446, 0]
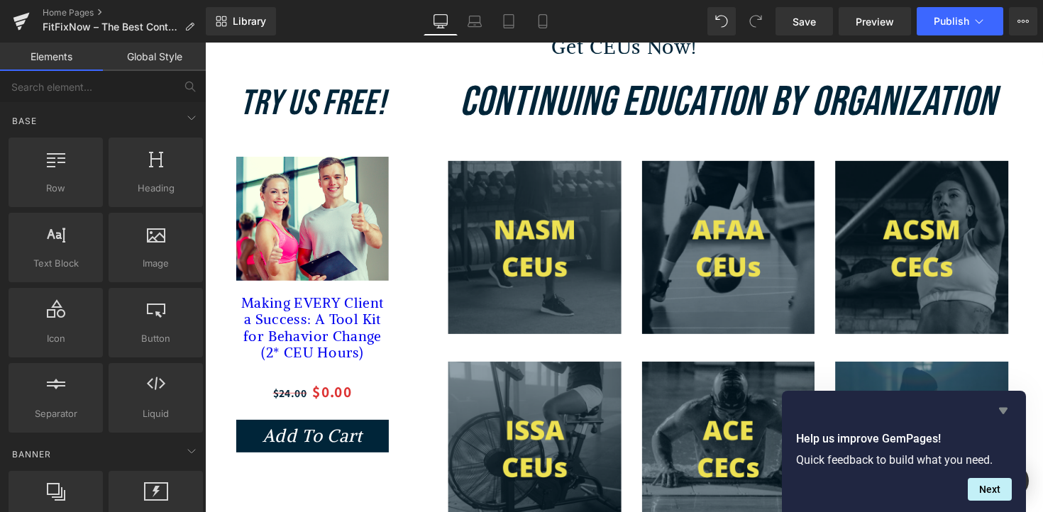
click at [1005, 415] on icon "Hide survey" at bounding box center [1003, 410] width 17 height 17
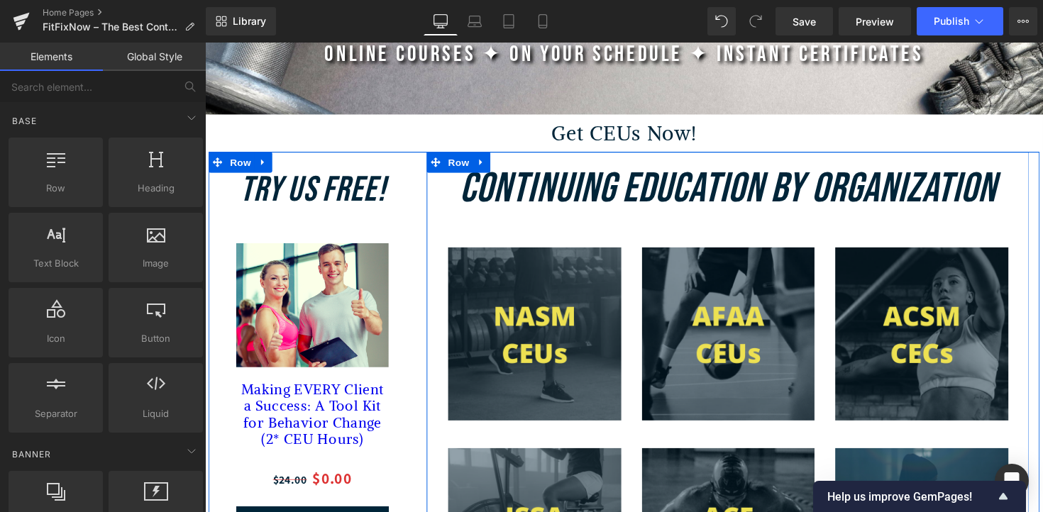
scroll to position [351, 0]
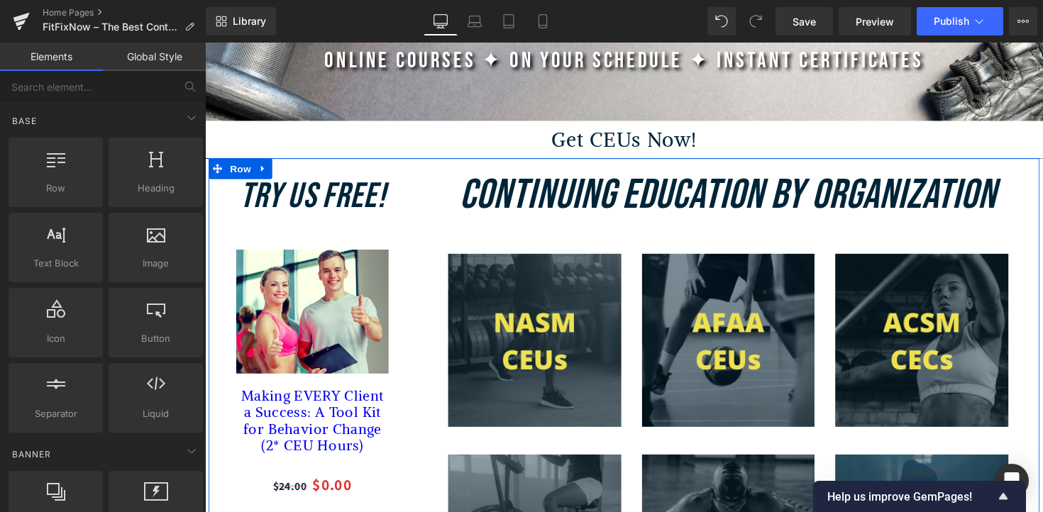
click at [323, 351] on img at bounding box center [315, 318] width 156 height 127
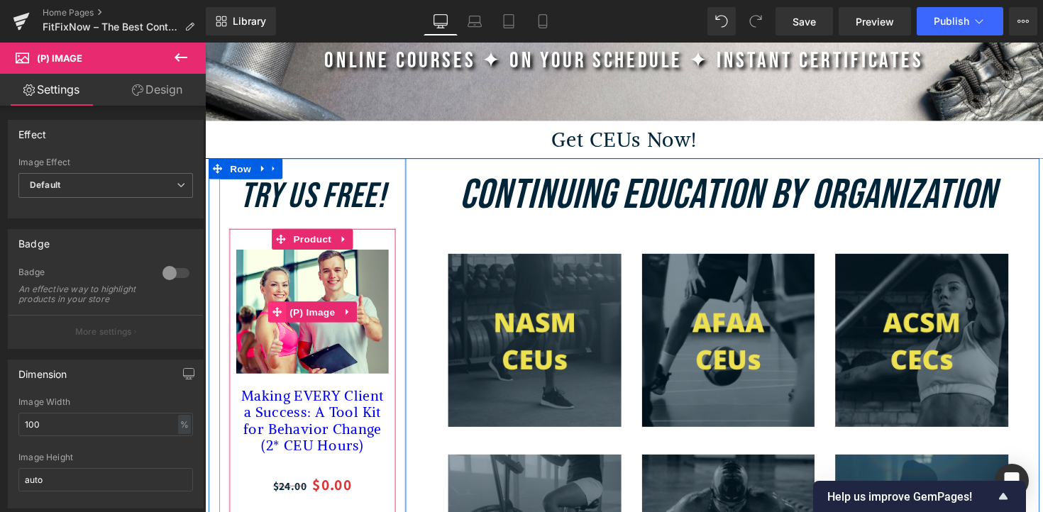
click at [280, 324] on icon at bounding box center [279, 318] width 10 height 11
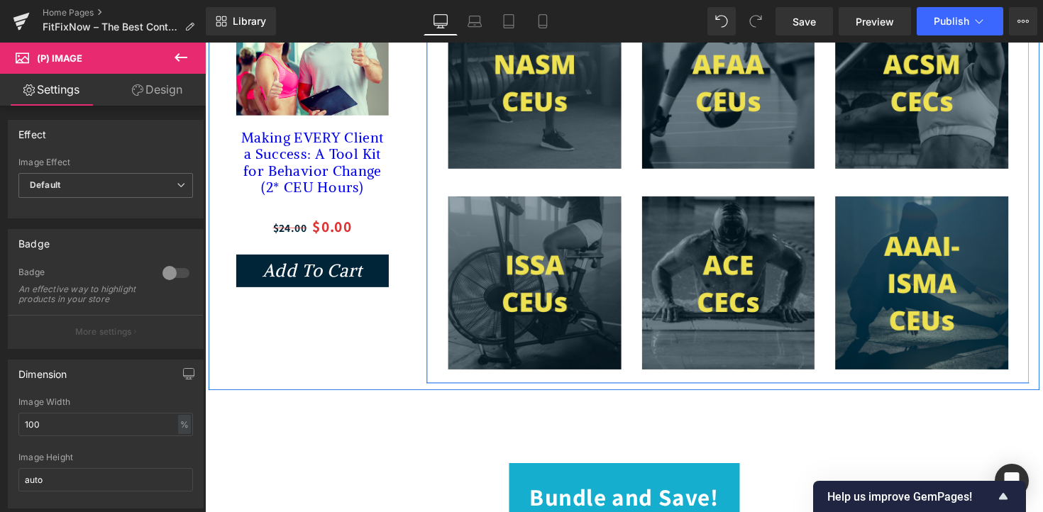
scroll to position [651, 0]
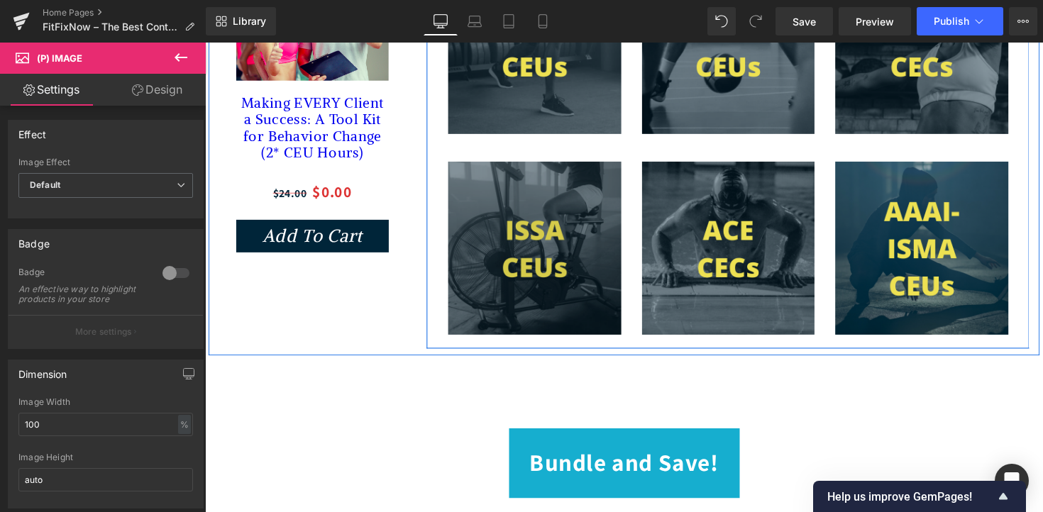
click at [529, 274] on img at bounding box center [542, 253] width 177 height 177
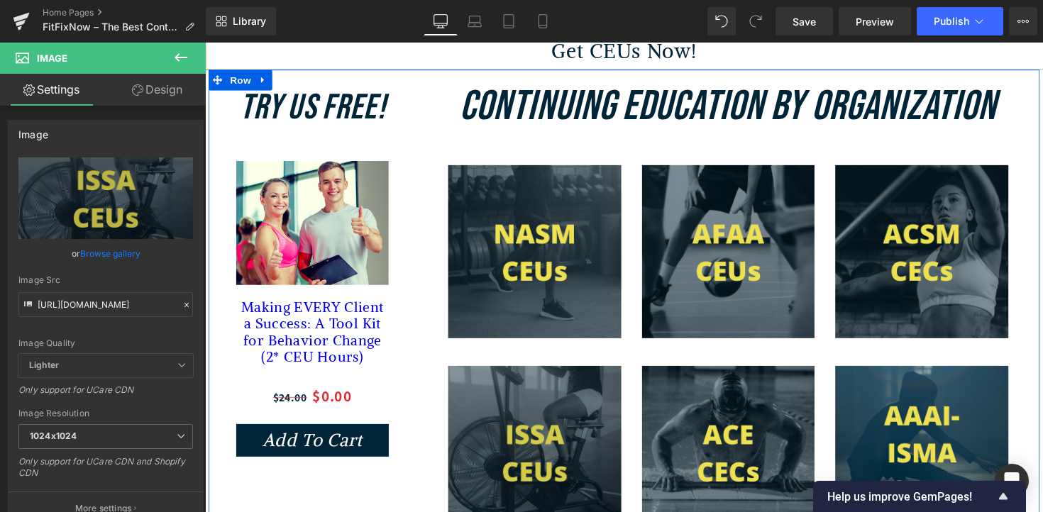
scroll to position [440, 0]
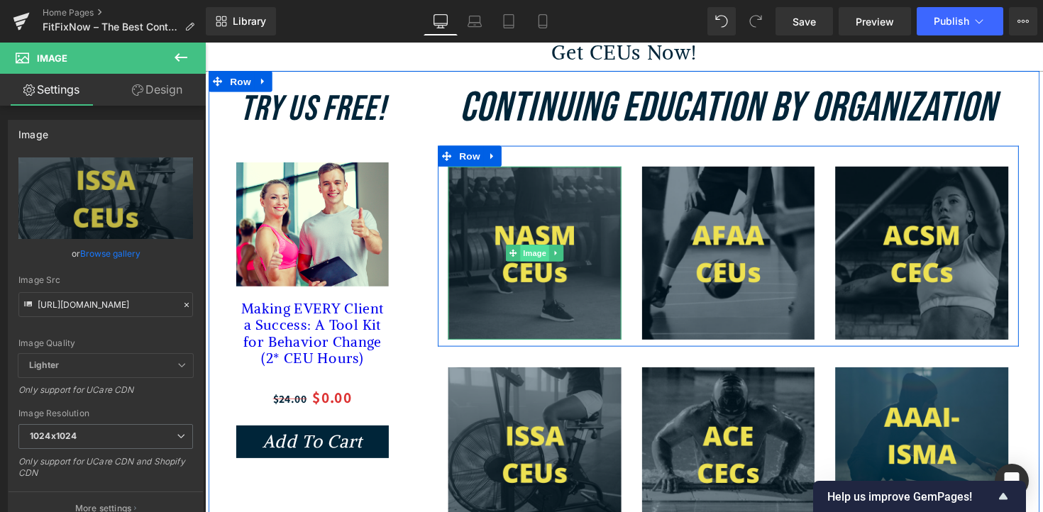
click at [553, 272] on div "Image" at bounding box center [542, 258] width 177 height 177
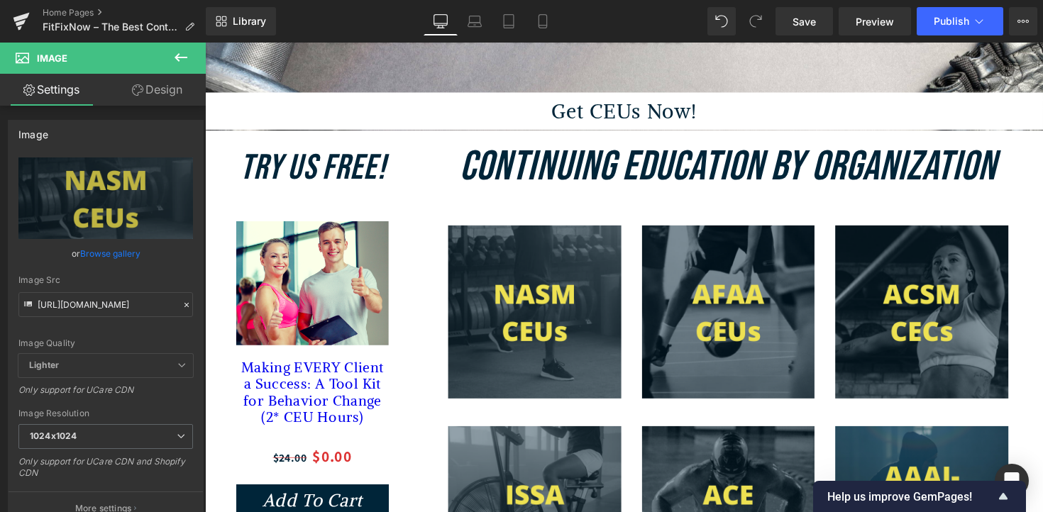
scroll to position [396, 0]
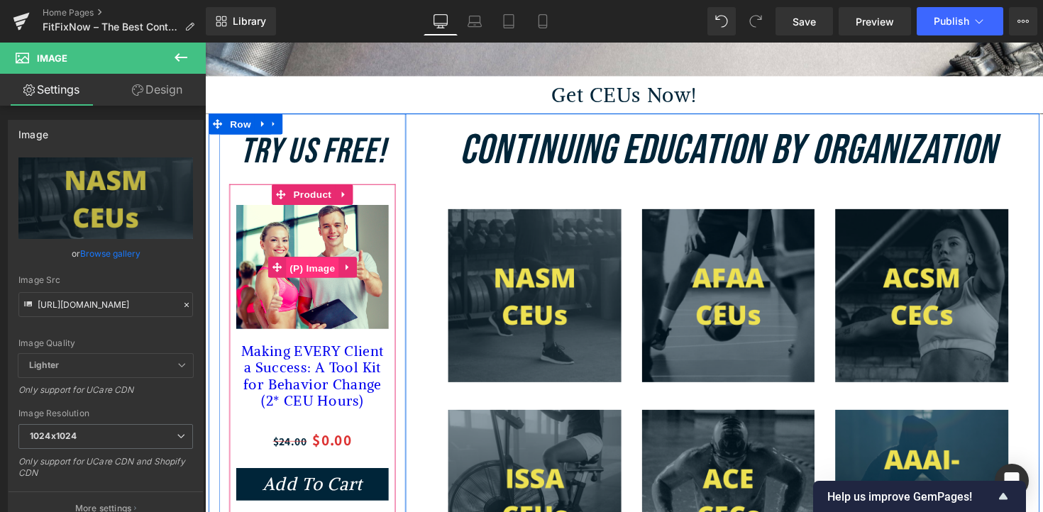
click at [340, 271] on span "(P) Image" at bounding box center [315, 273] width 54 height 21
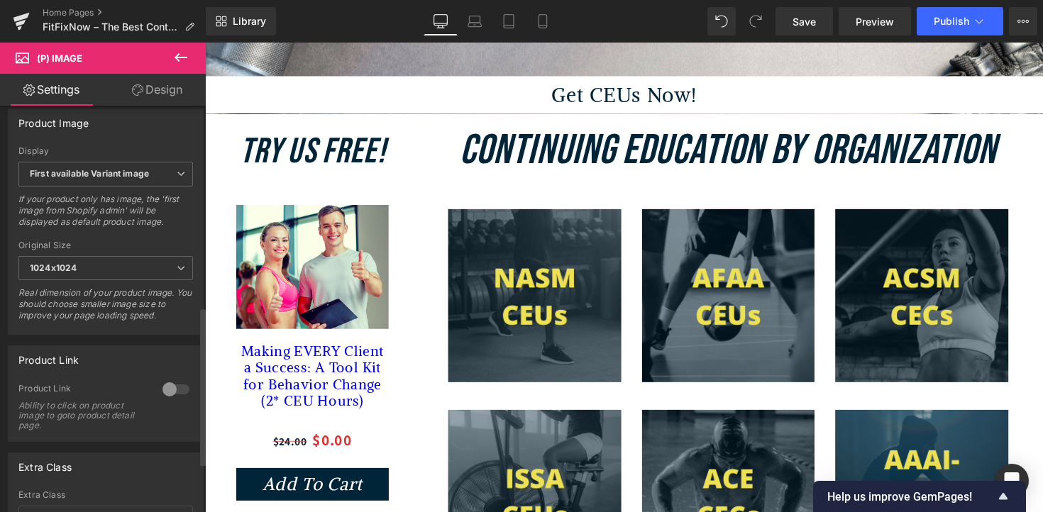
scroll to position [514, 0]
click at [131, 180] on b "First available Variant image" at bounding box center [89, 174] width 119 height 11
click at [135, 137] on div "Product Image" at bounding box center [106, 123] width 194 height 27
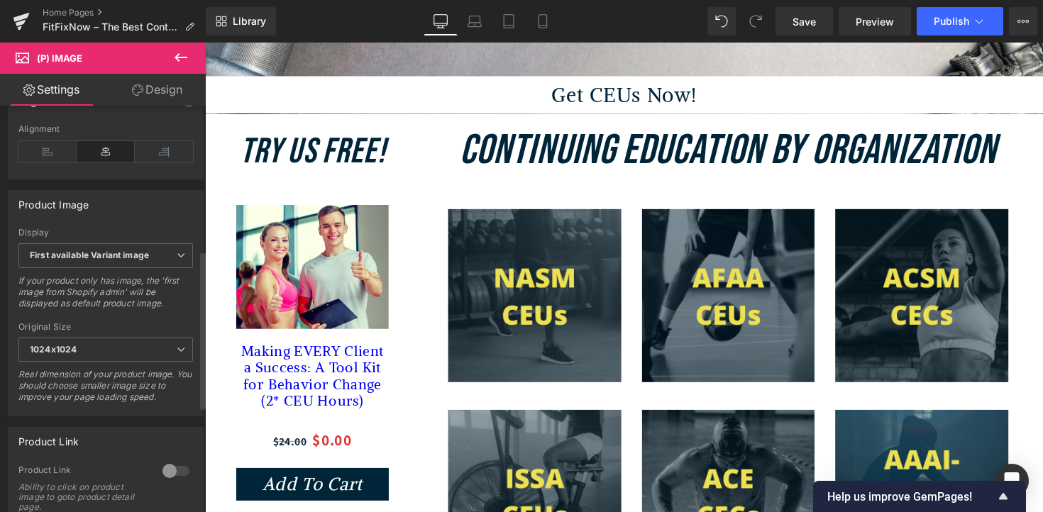
scroll to position [371, 0]
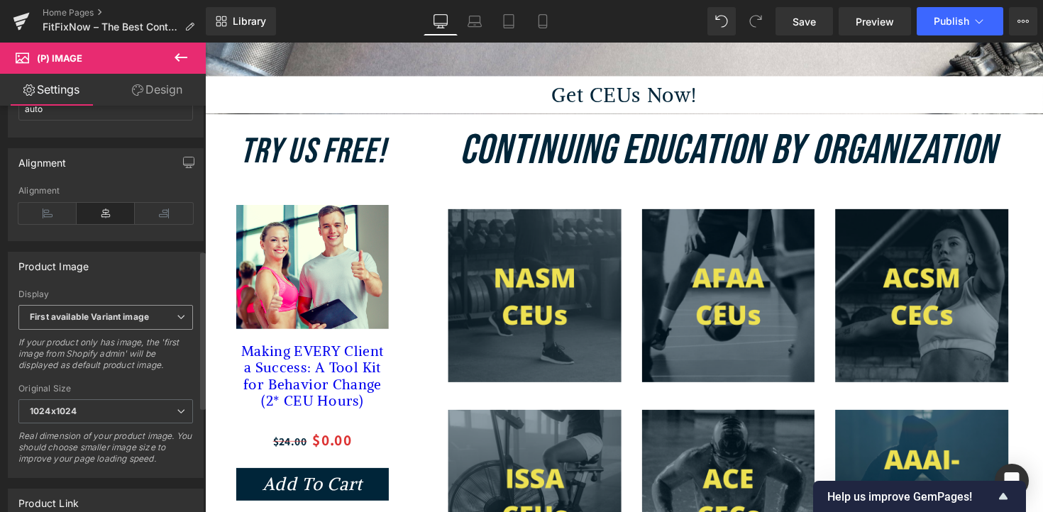
click at [106, 330] on span "First available Variant image" at bounding box center [105, 317] width 175 height 25
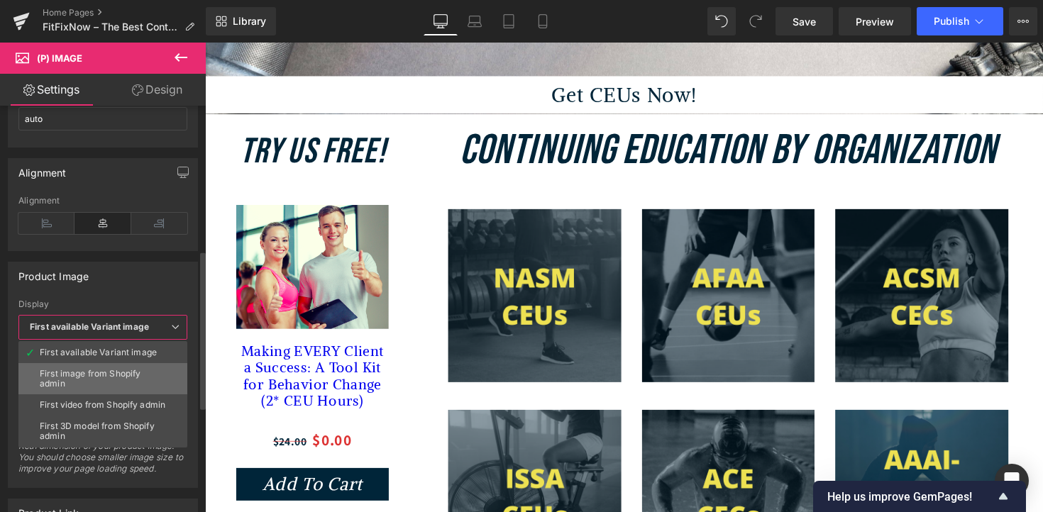
click at [110, 377] on div "First image from Shopify admin" at bounding box center [103, 379] width 126 height 20
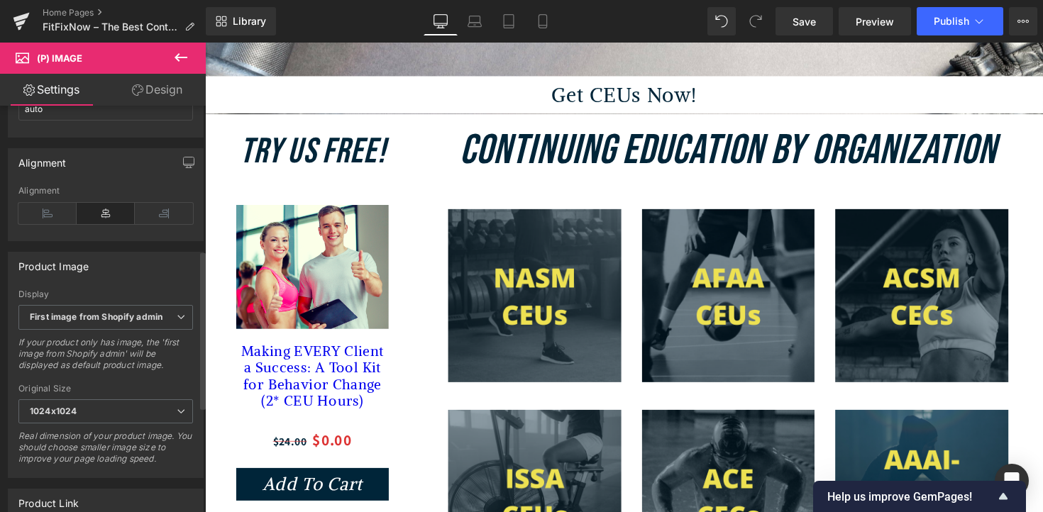
click at [125, 314] on div "Display First image from Shopify admin First available Variant image First imag…" at bounding box center [105, 335] width 175 height 91
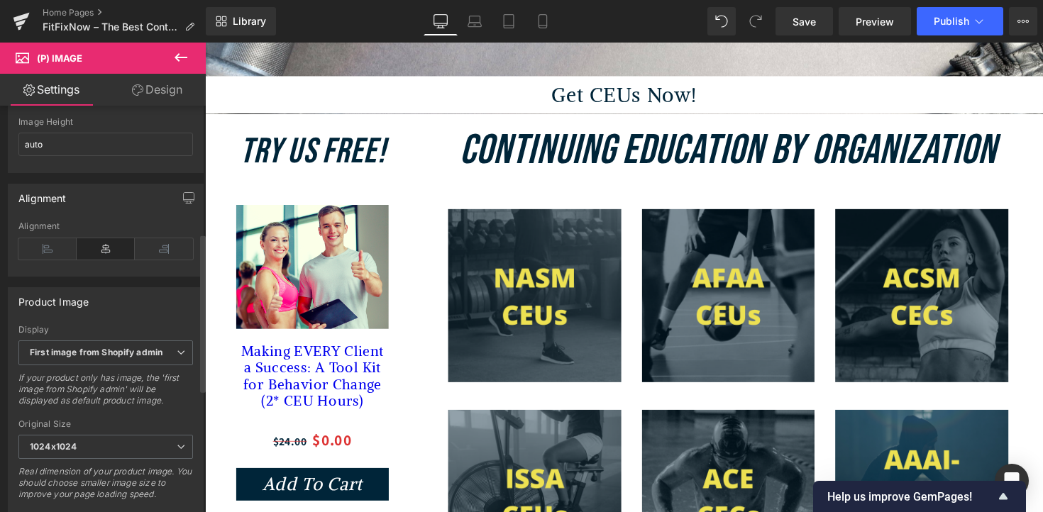
scroll to position [310, 0]
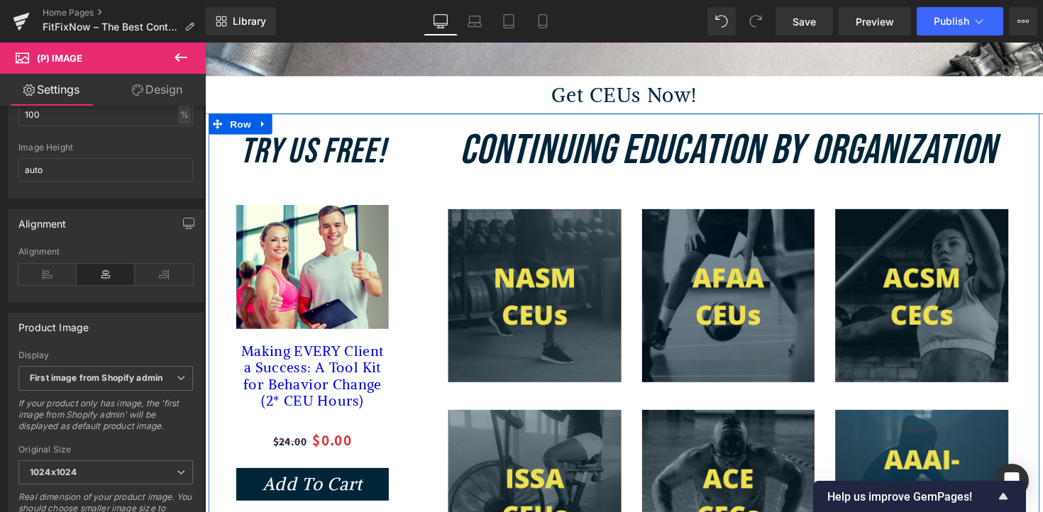
click at [452, 183] on h2 "Continuing Education by Organization" at bounding box center [740, 154] width 595 height 77
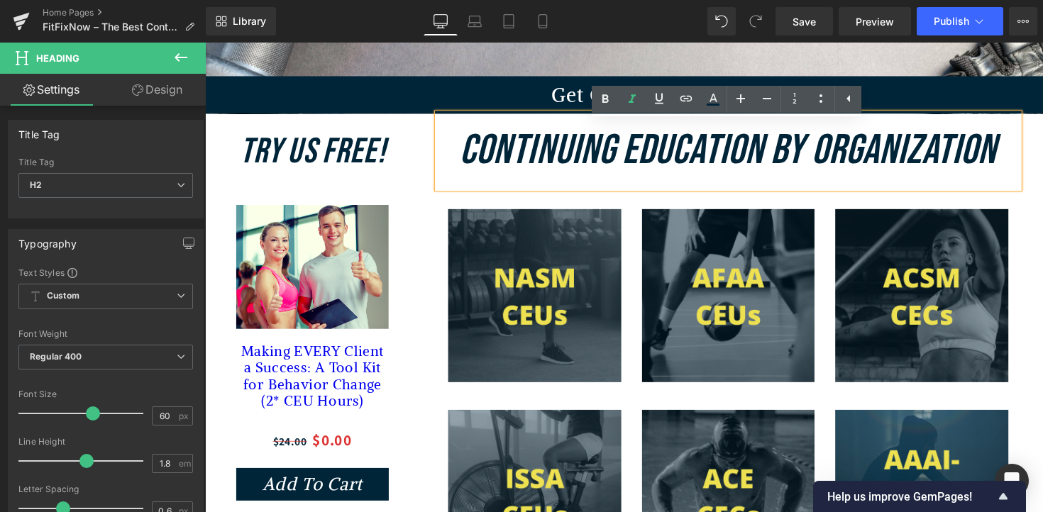
click at [410, 97] on link "Get CEUs Now!" at bounding box center [634, 96] width 859 height 39
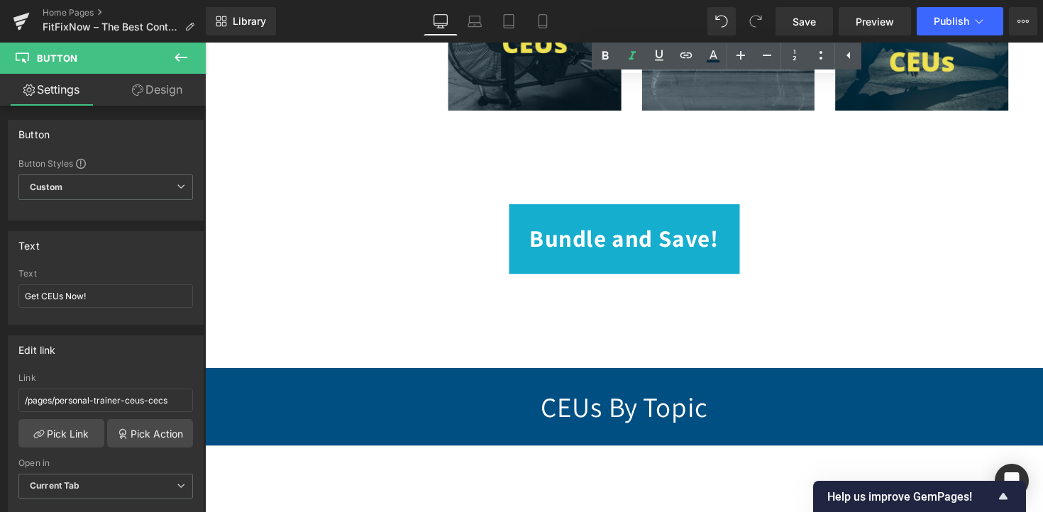
scroll to position [903, 0]
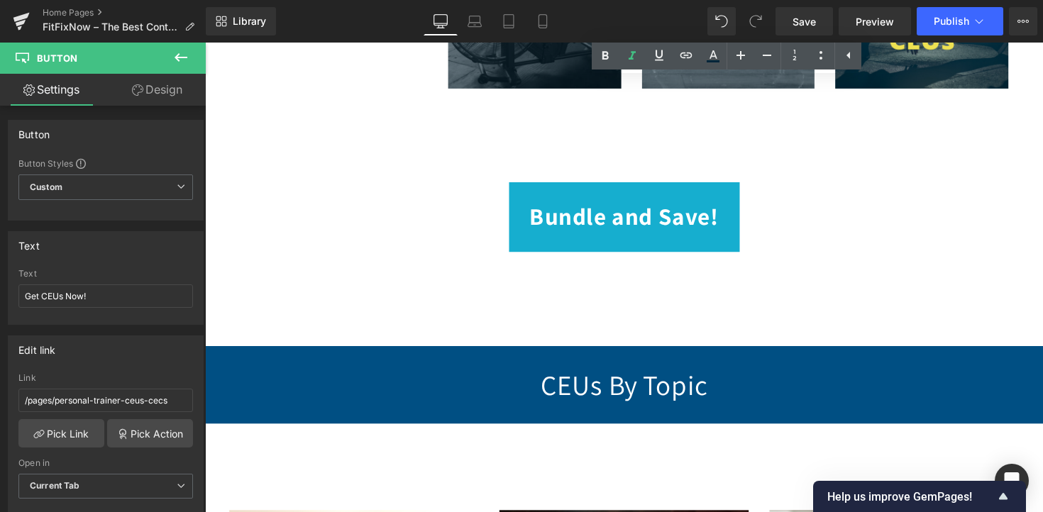
click at [614, 225] on div "Bundle and Save! Button" at bounding box center [634, 221] width 859 height 72
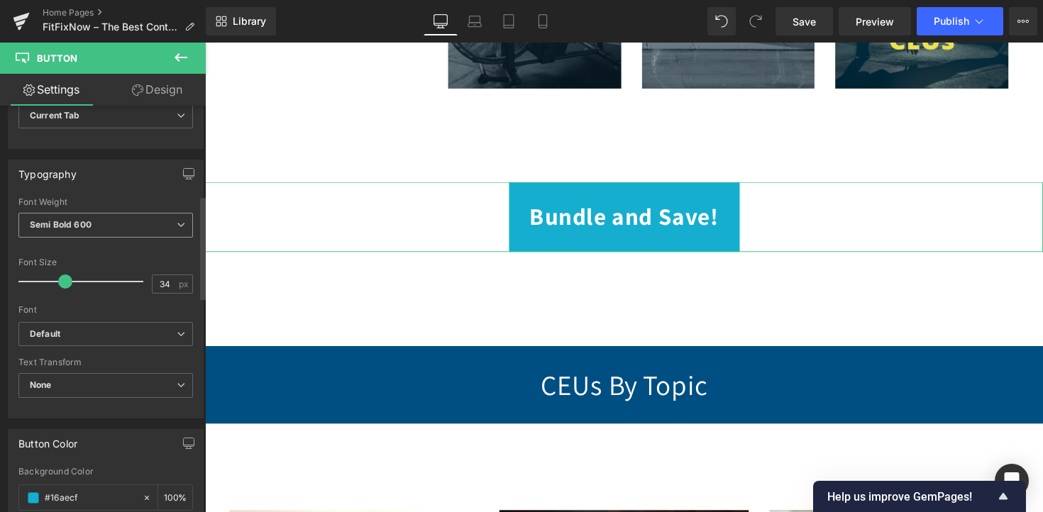
scroll to position [351, 0]
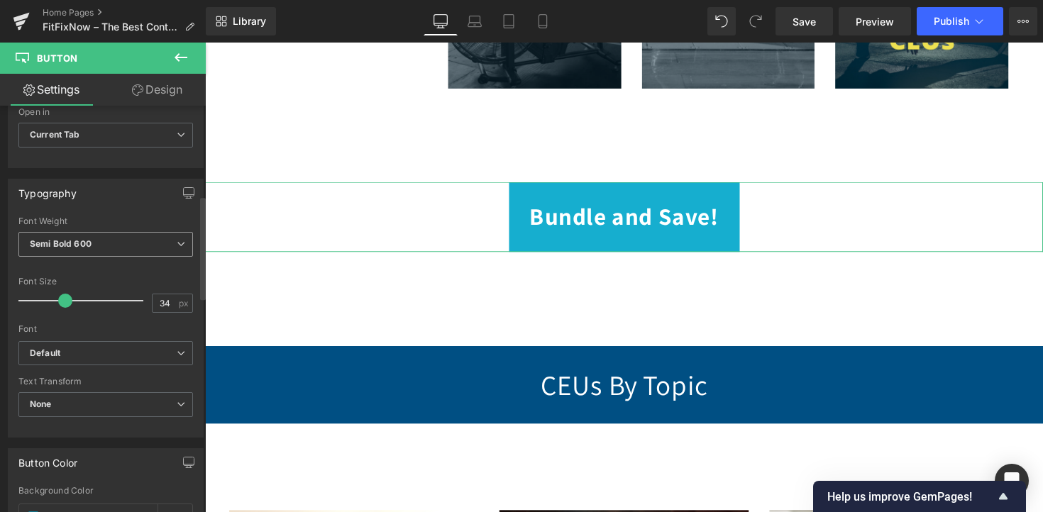
click at [128, 242] on span "Semi Bold 600" at bounding box center [105, 244] width 175 height 25
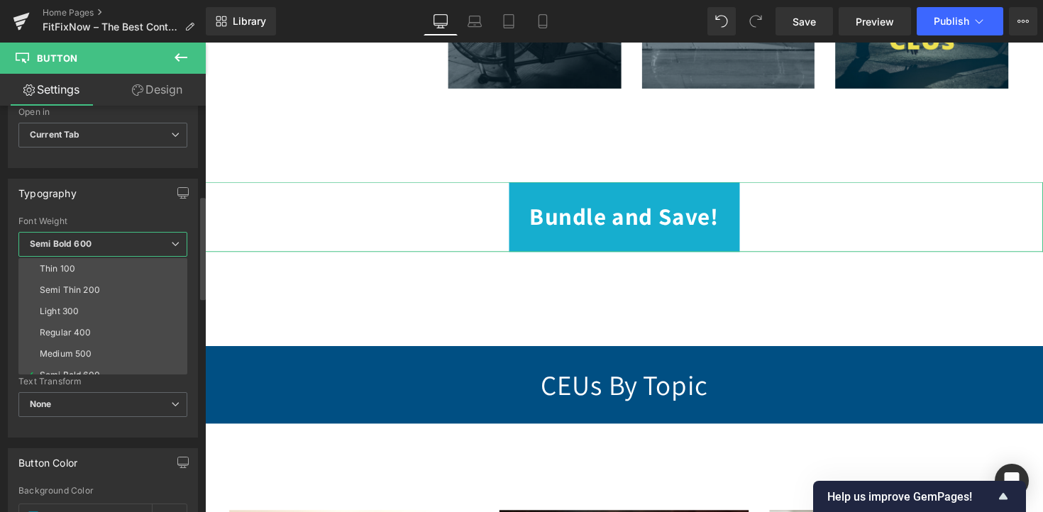
click at [128, 242] on span "Semi Bold 600" at bounding box center [102, 244] width 169 height 25
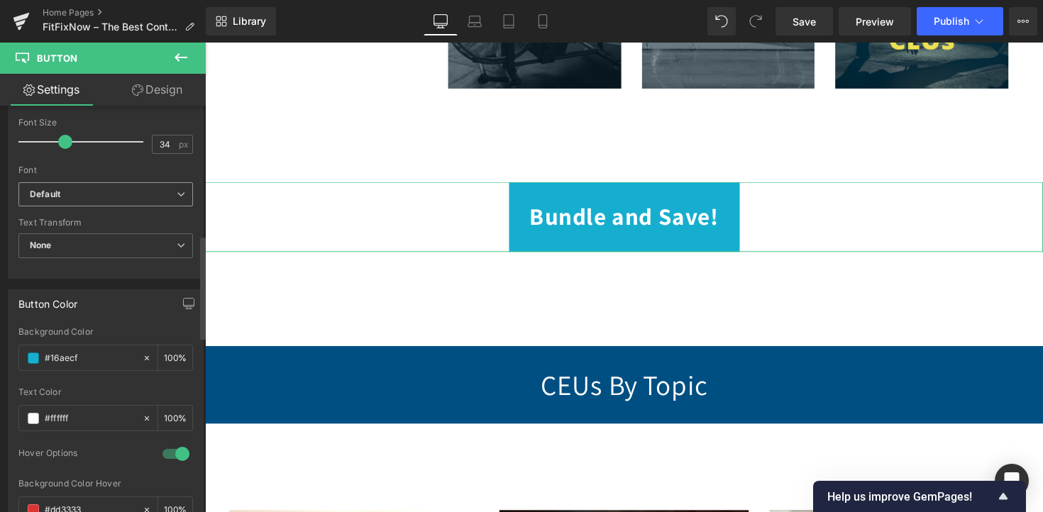
scroll to position [504, 0]
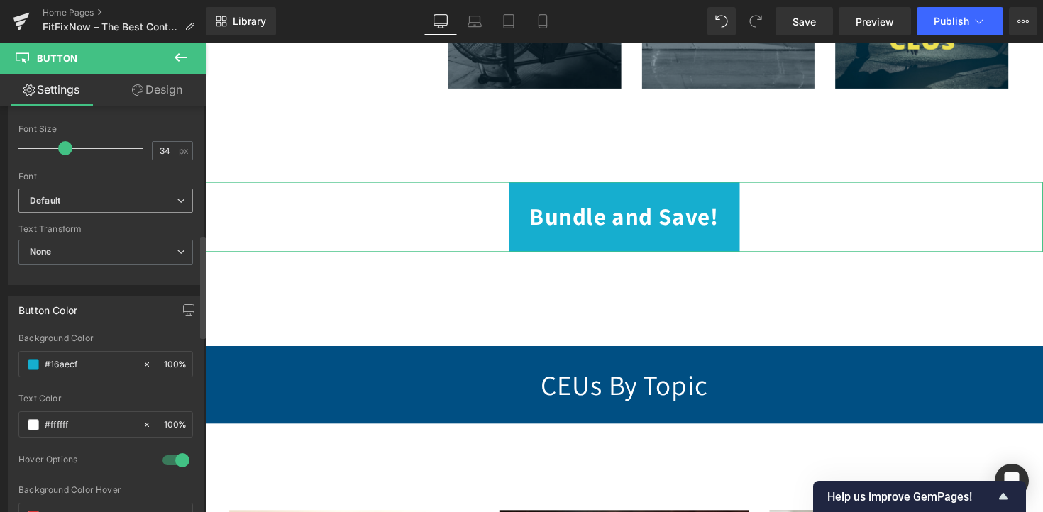
click at [118, 204] on b "Default" at bounding box center [103, 201] width 147 height 12
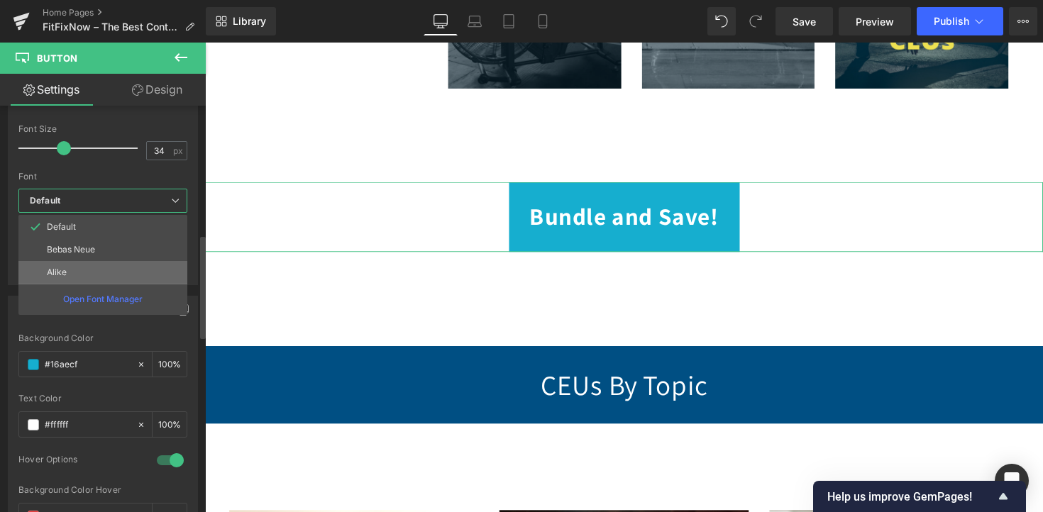
click at [113, 263] on li "Alike" at bounding box center [102, 272] width 169 height 23
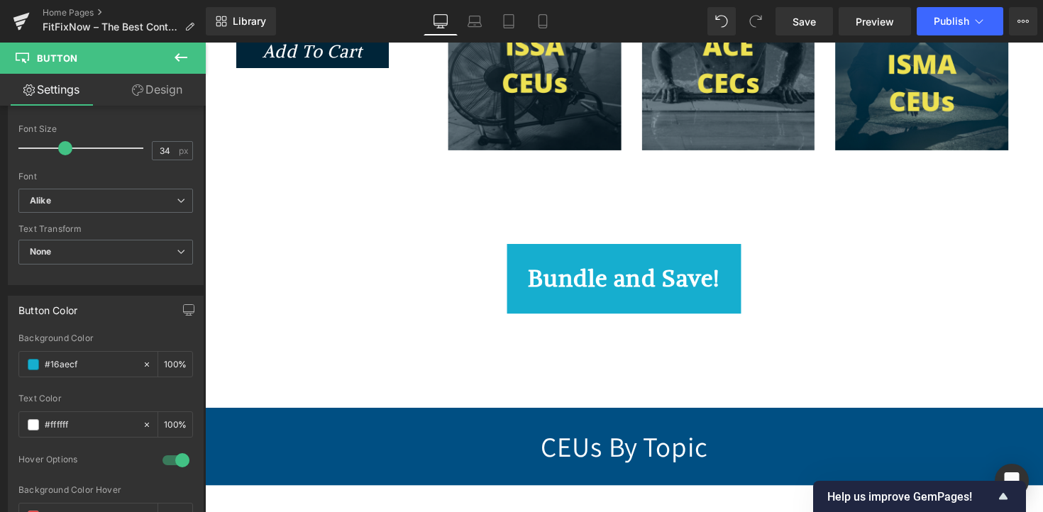
scroll to position [884, 0]
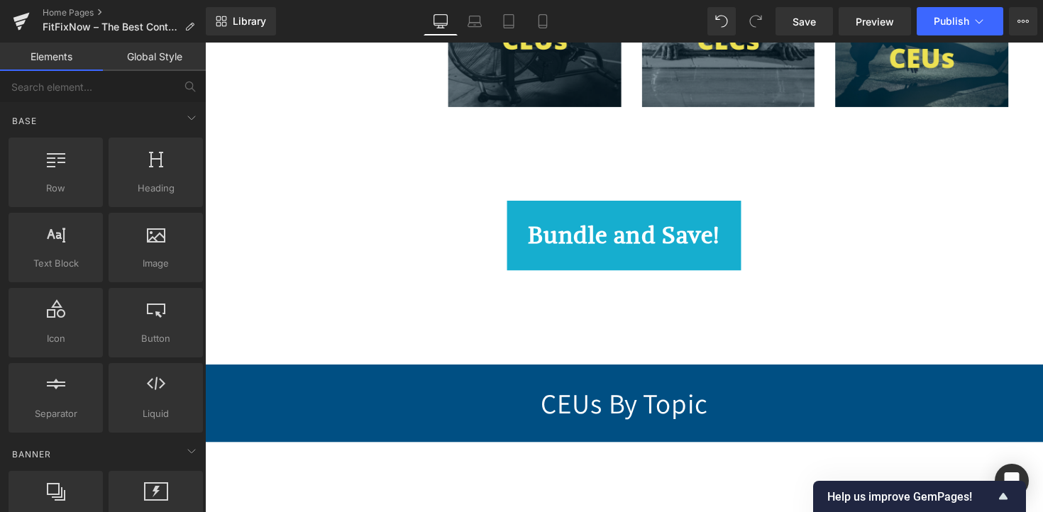
click at [388, 324] on div "Check out fitfixnow for all of your recertification needs! Text Block Row" at bounding box center [634, 320] width 851 height 47
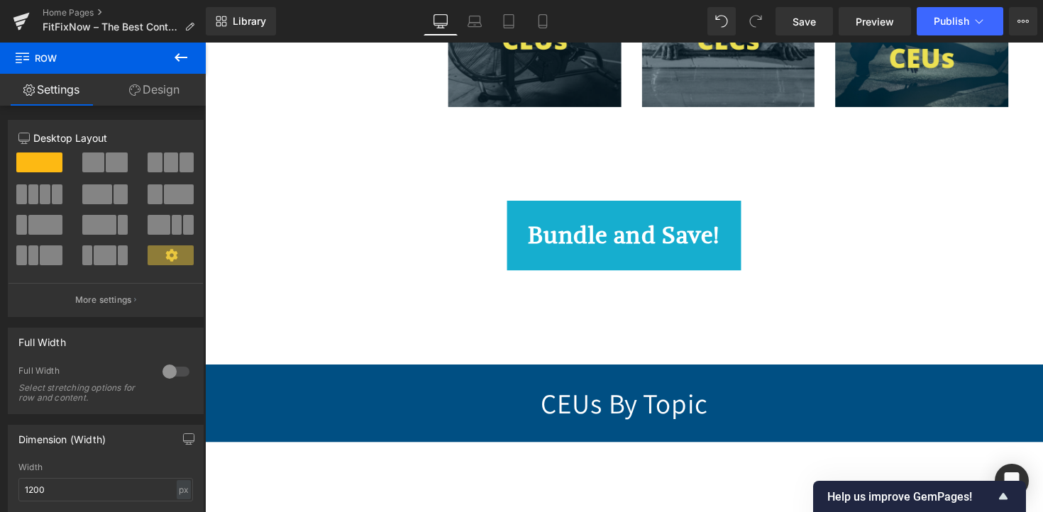
click at [392, 337] on div "Check out fitfixnow for all of your recertification needs! Text Block" at bounding box center [634, 328] width 830 height 18
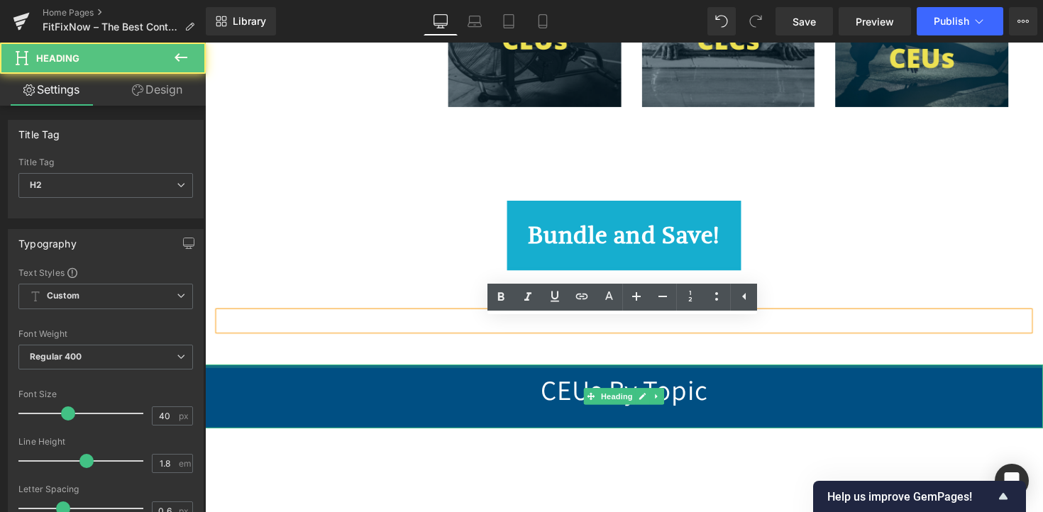
drag, startPoint x: 394, startPoint y: 382, endPoint x: 390, endPoint y: 294, distance: 88.1
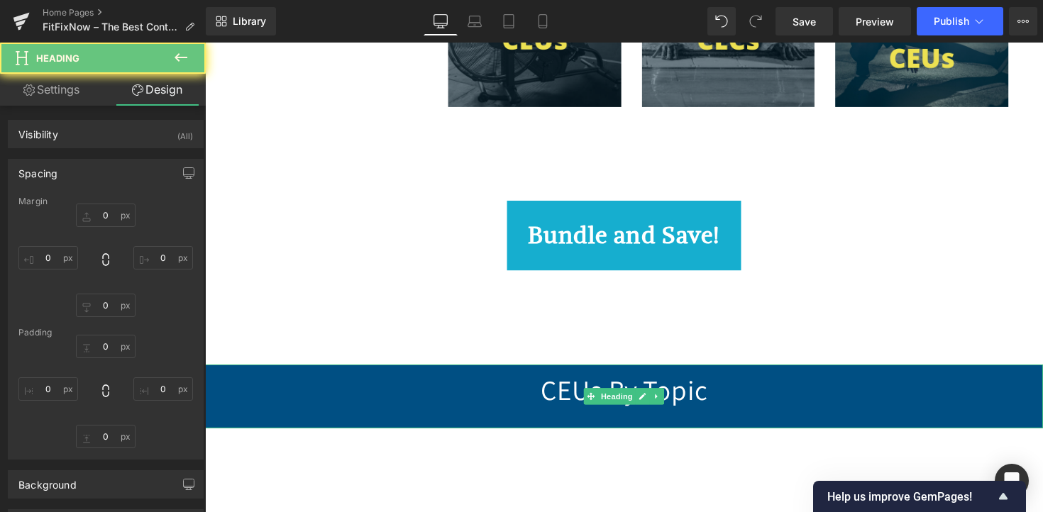
type input "40"
type input "0"
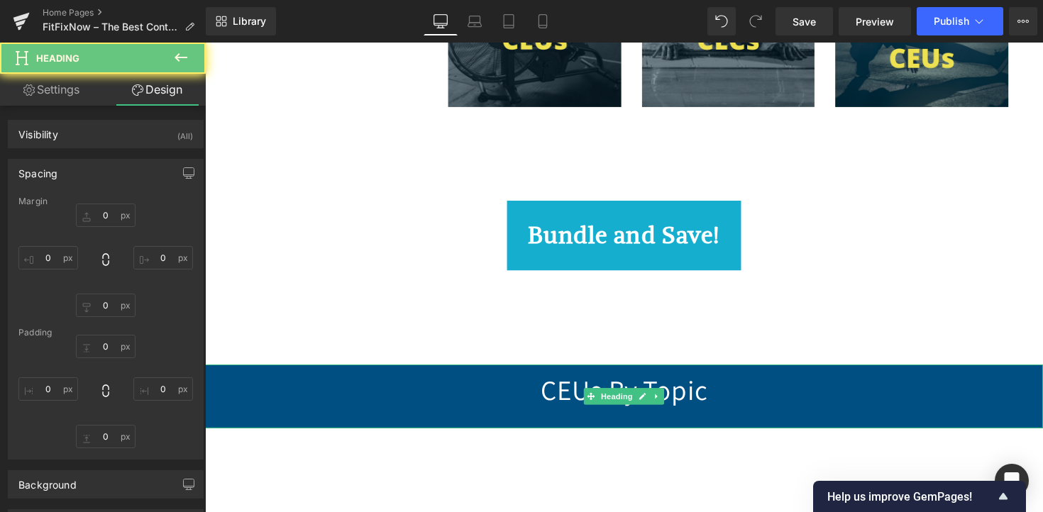
type input "0"
type input "20"
type input "0"
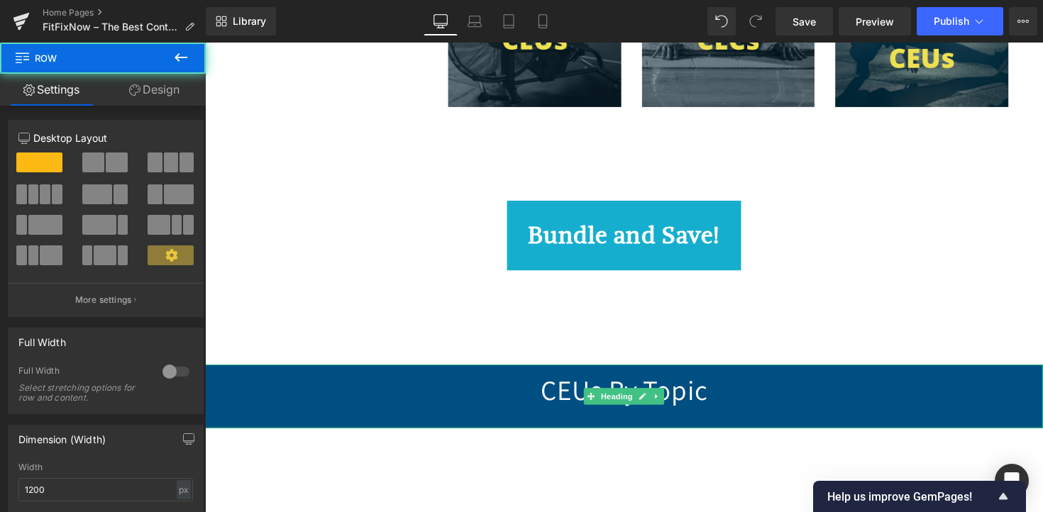
click at [395, 326] on div "Check out fitfixnow for all of your recertification needs! Text Block Row" at bounding box center [634, 320] width 851 height 47
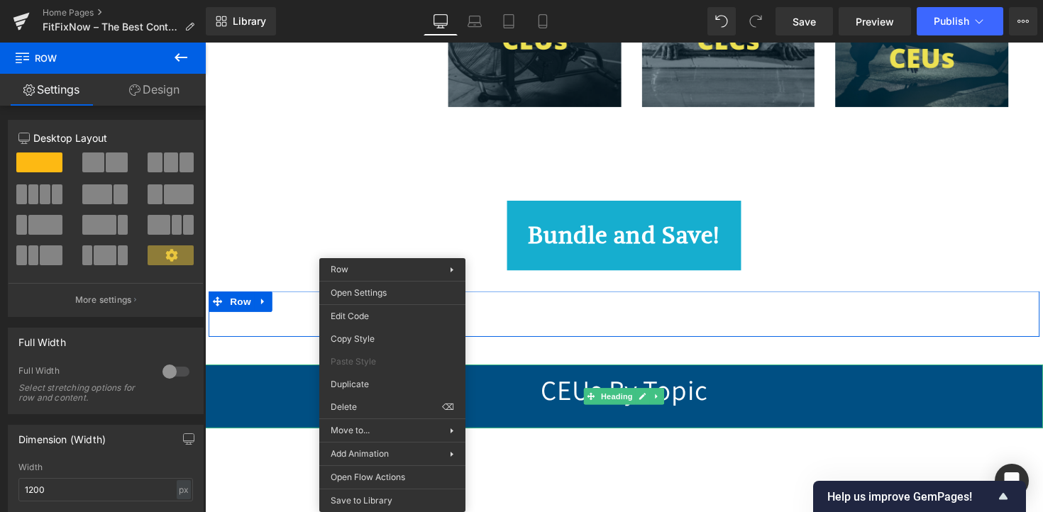
drag, startPoint x: 591, startPoint y: 449, endPoint x: 390, endPoint y: 416, distance: 203.6
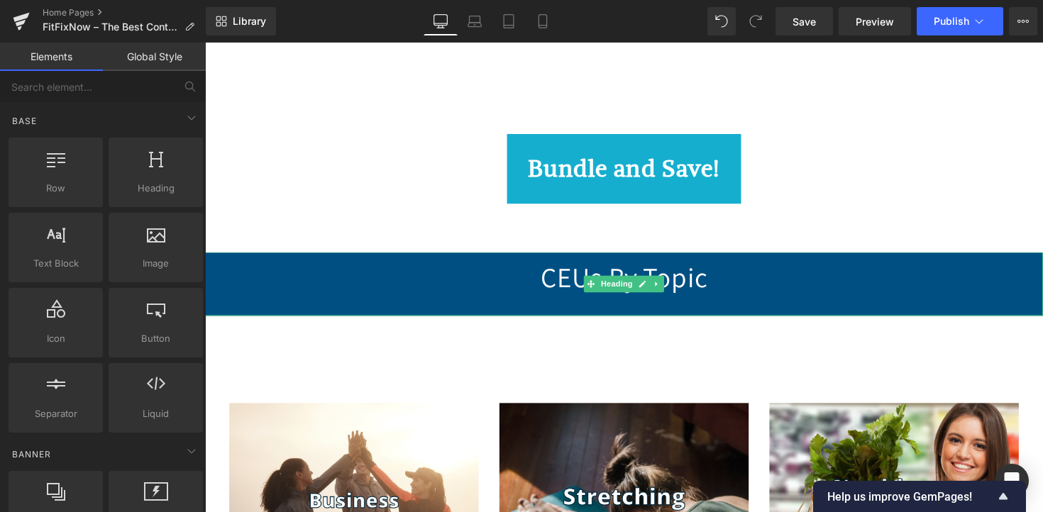
scroll to position [958, 0]
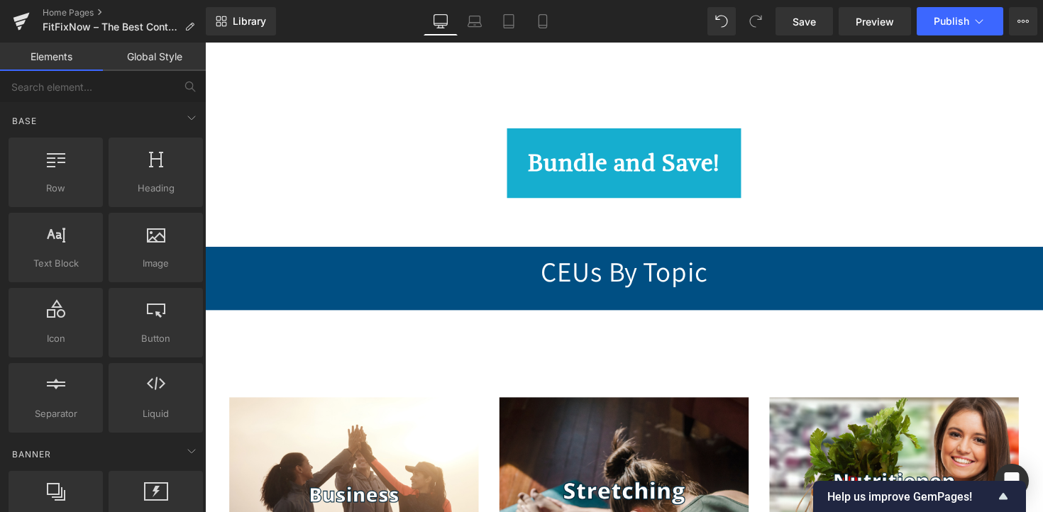
click at [578, 290] on h2 "CEUs By Topic" at bounding box center [634, 277] width 859 height 51
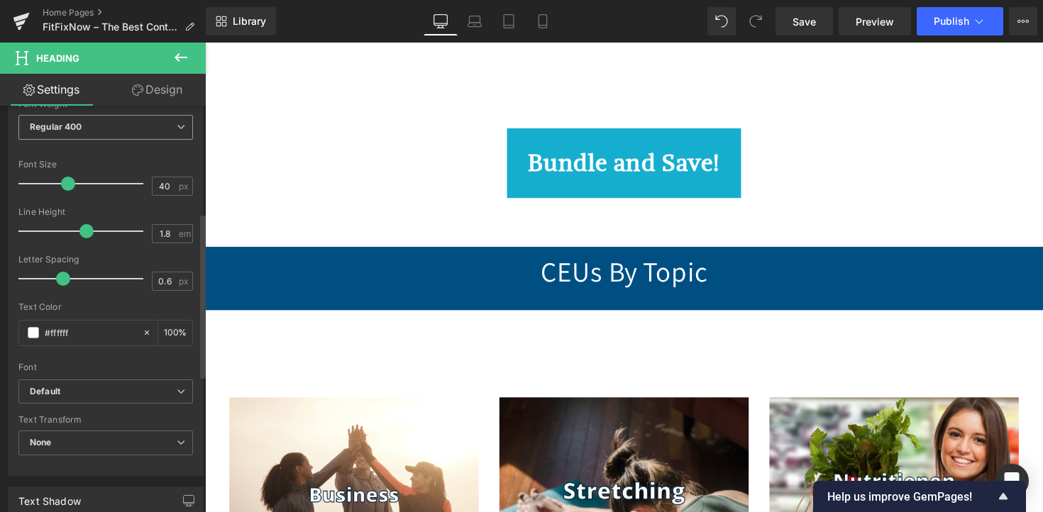
scroll to position [264, 0]
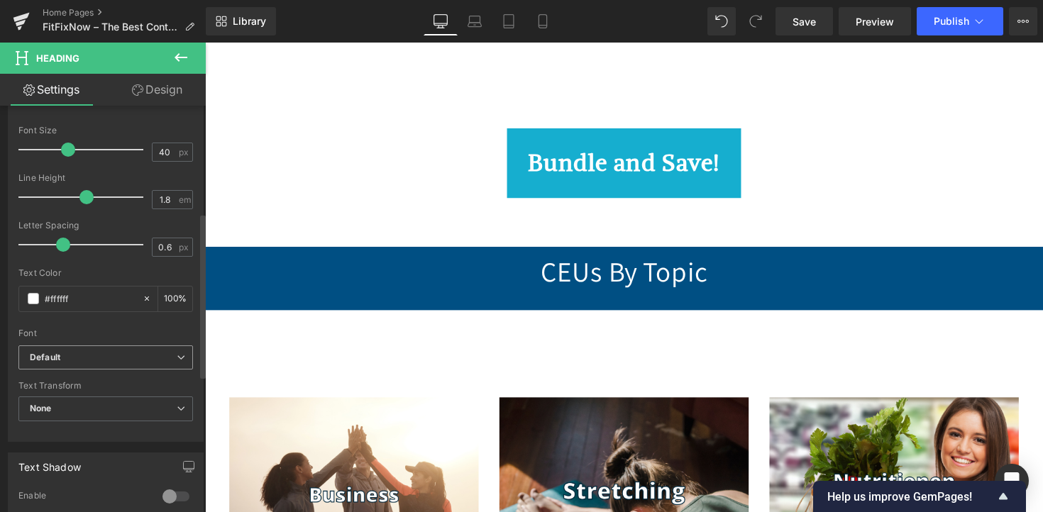
click at [114, 354] on b "Default" at bounding box center [103, 358] width 147 height 12
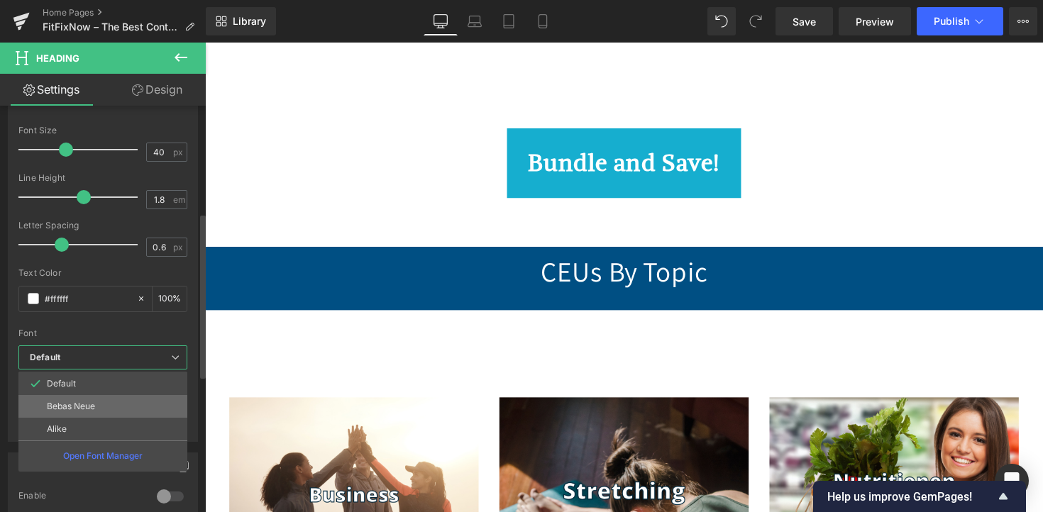
click at [103, 399] on li "Bebas Neue" at bounding box center [102, 406] width 169 height 23
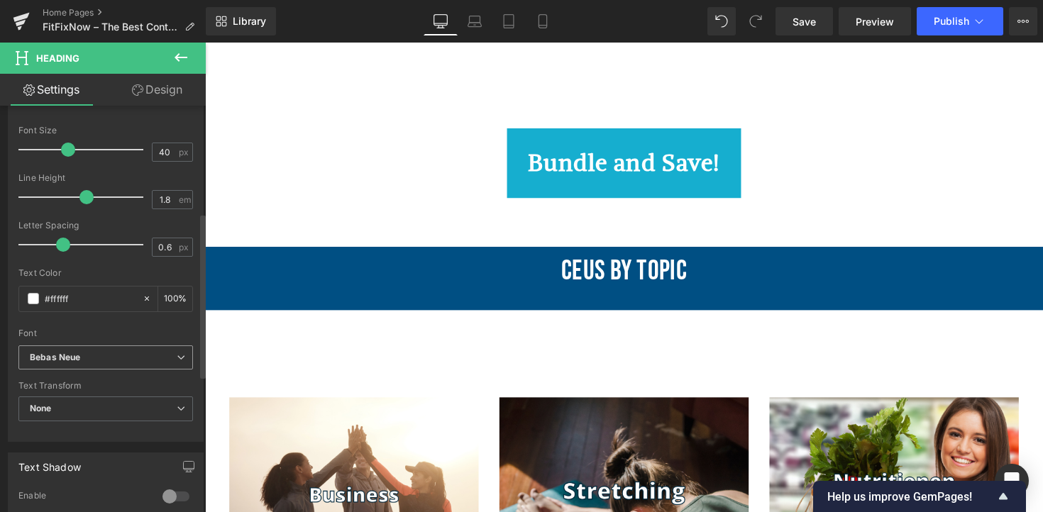
click at [111, 362] on b "Bebas Neue" at bounding box center [103, 358] width 147 height 12
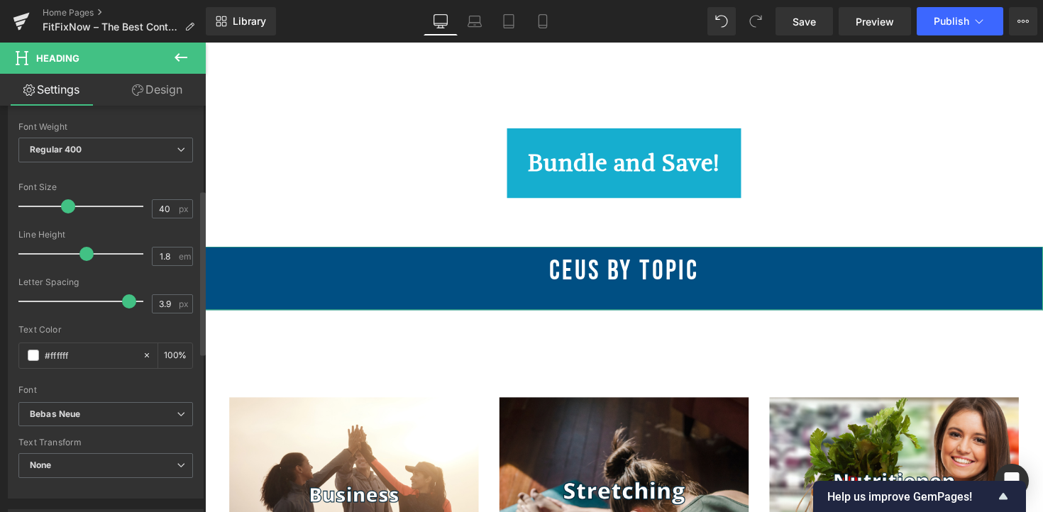
type input "4"
drag, startPoint x: 60, startPoint y: 302, endPoint x: 148, endPoint y: 311, distance: 88.5
click at [149, 311] on div "Letter Spacing 4 px" at bounding box center [105, 301] width 175 height 48
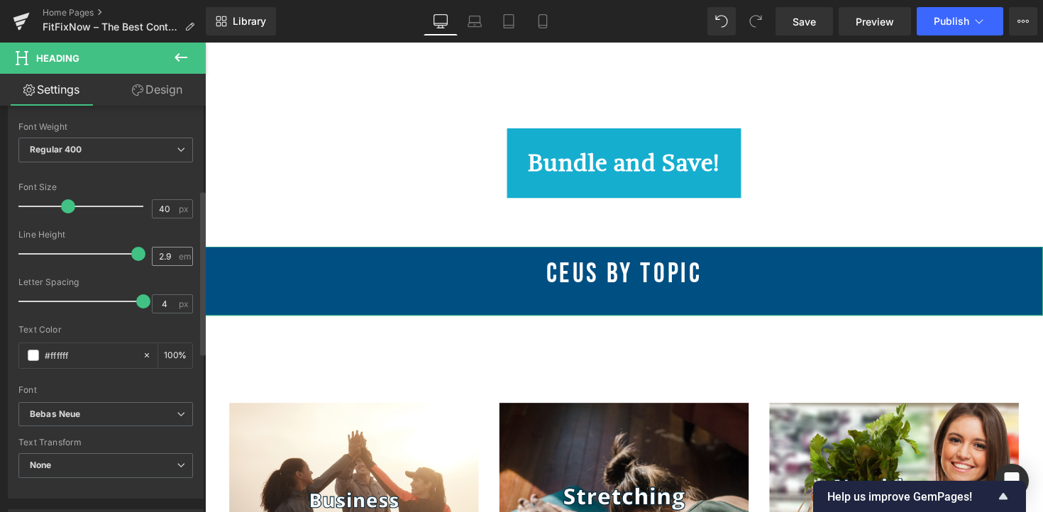
type input "3"
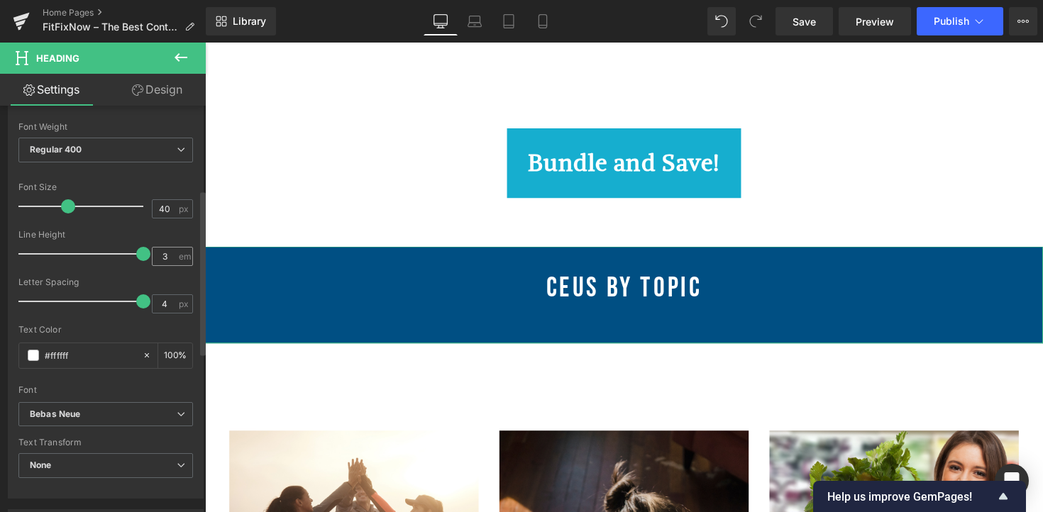
drag, startPoint x: 84, startPoint y: 256, endPoint x: 155, endPoint y: 263, distance: 70.6
click at [156, 264] on div "Line Height 3 em" at bounding box center [105, 254] width 175 height 48
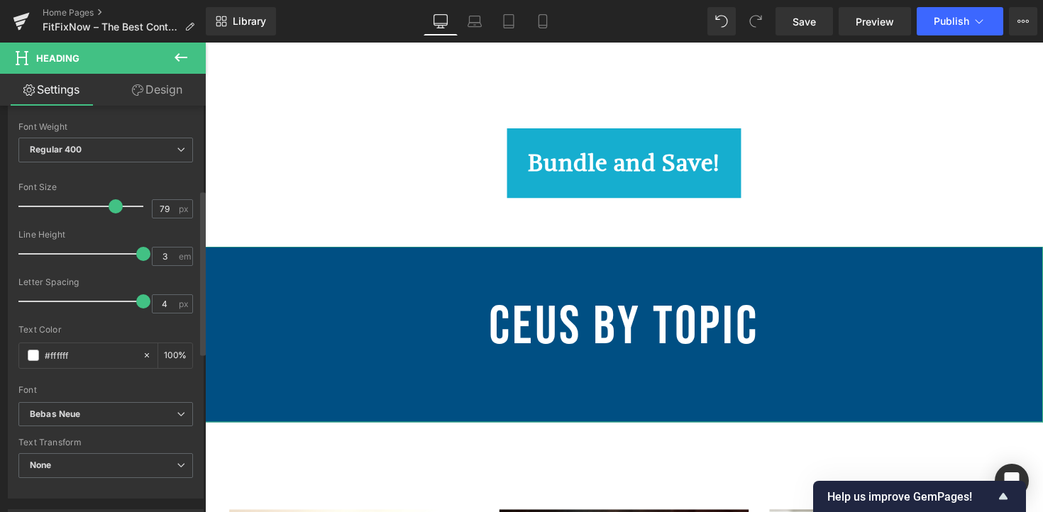
drag, startPoint x: 69, startPoint y: 209, endPoint x: 114, endPoint y: 219, distance: 46.6
click at [114, 219] on div at bounding box center [85, 206] width 118 height 28
type input "78"
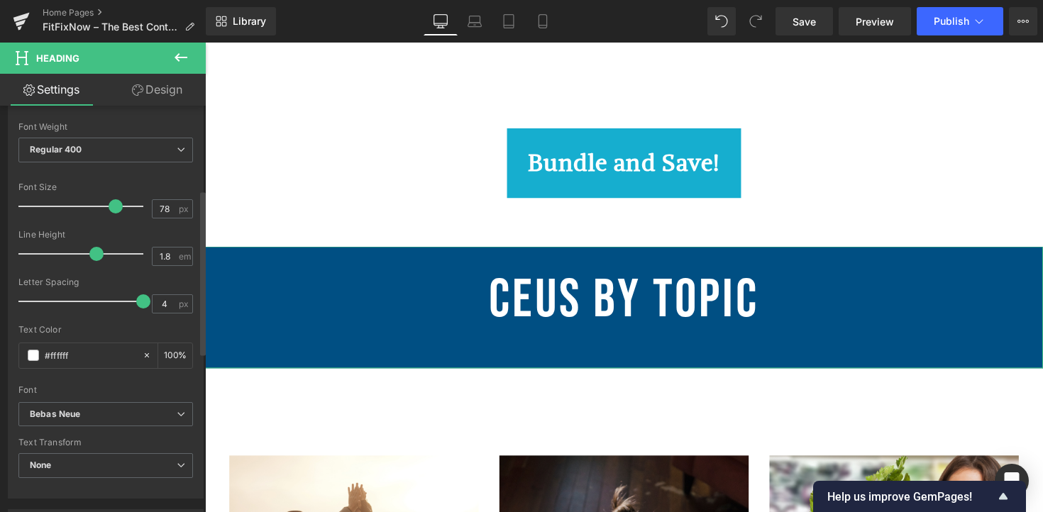
type input "1.7"
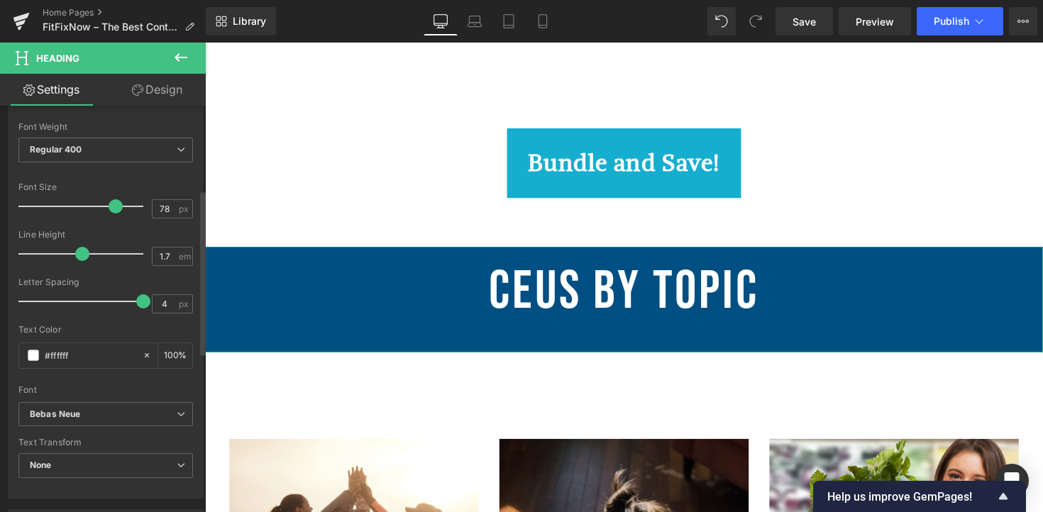
drag, startPoint x: 137, startPoint y: 259, endPoint x: 79, endPoint y: 258, distance: 58.2
click at [79, 258] on span at bounding box center [82, 254] width 14 height 14
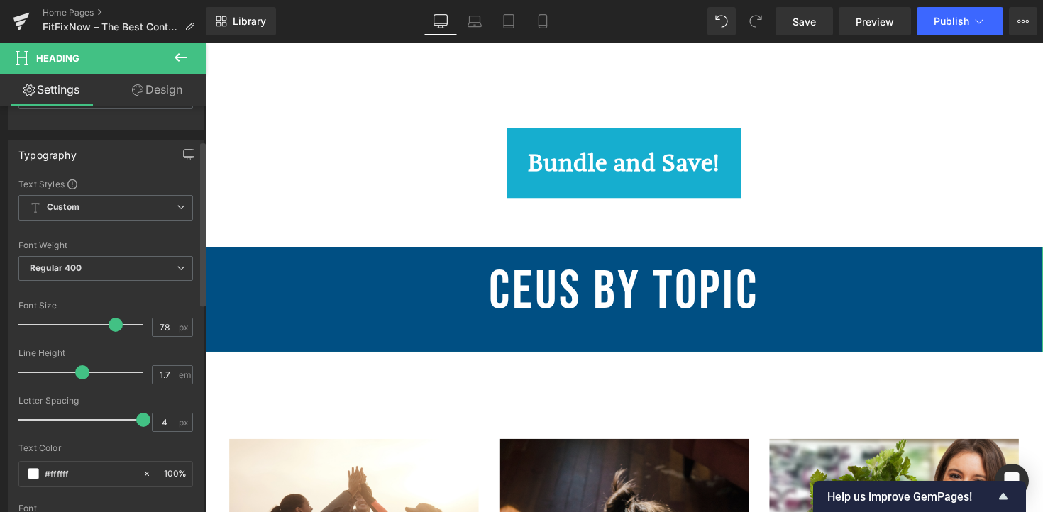
scroll to position [86, 0]
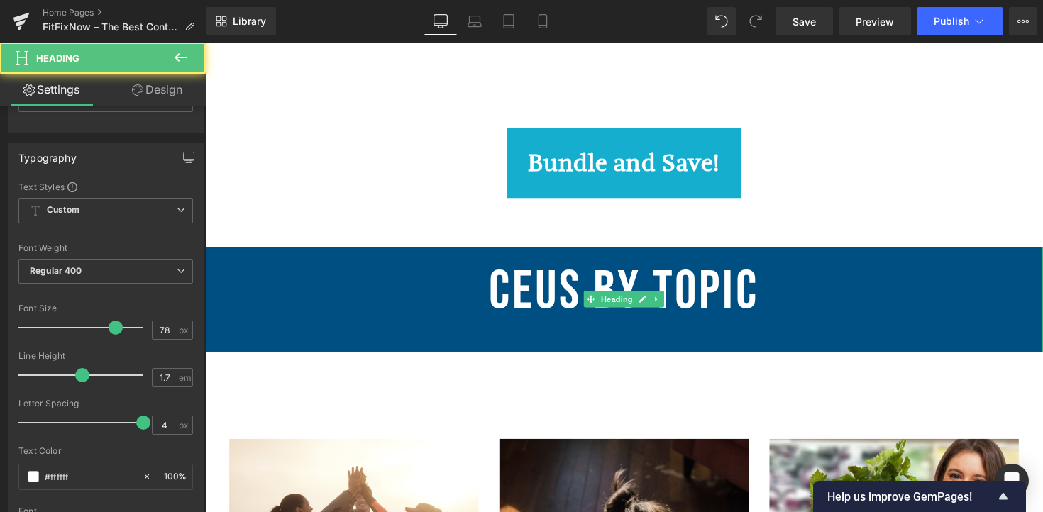
click at [587, 313] on h2 "CEUs By Topic" at bounding box center [634, 299] width 859 height 94
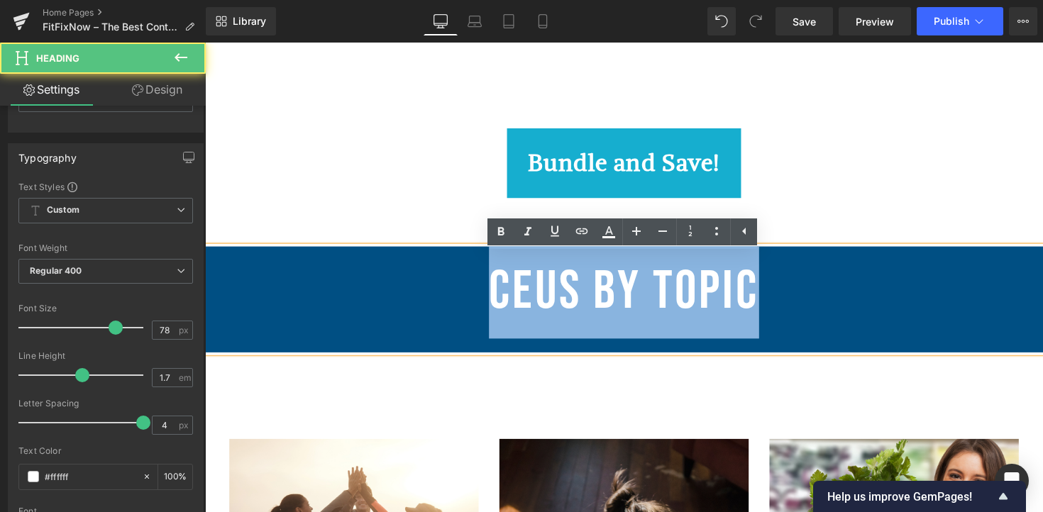
drag, startPoint x: 784, startPoint y: 308, endPoint x: 492, endPoint y: 305, distance: 291.6
click at [492, 305] on h2 "CEUs By Topic" at bounding box center [634, 299] width 859 height 94
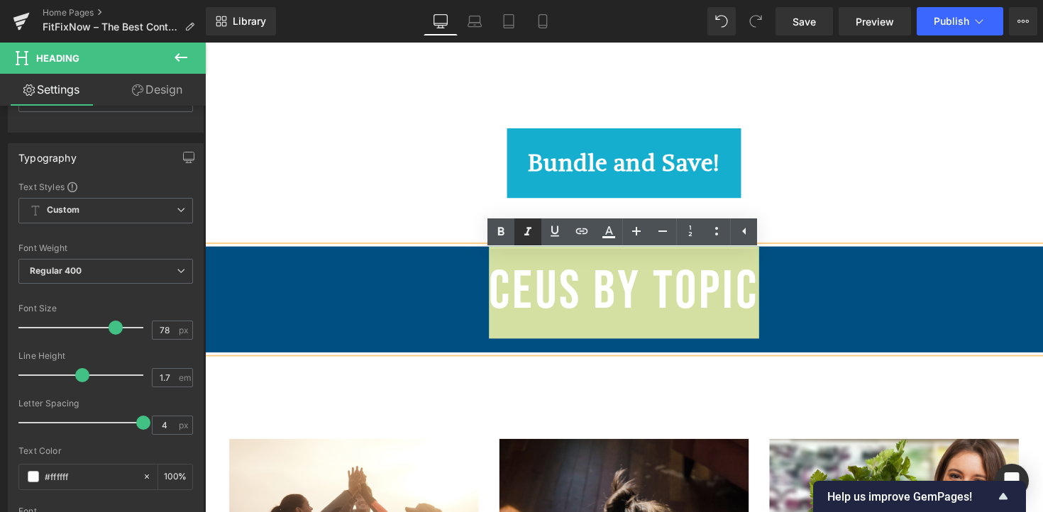
click at [528, 238] on icon at bounding box center [527, 232] width 17 height 17
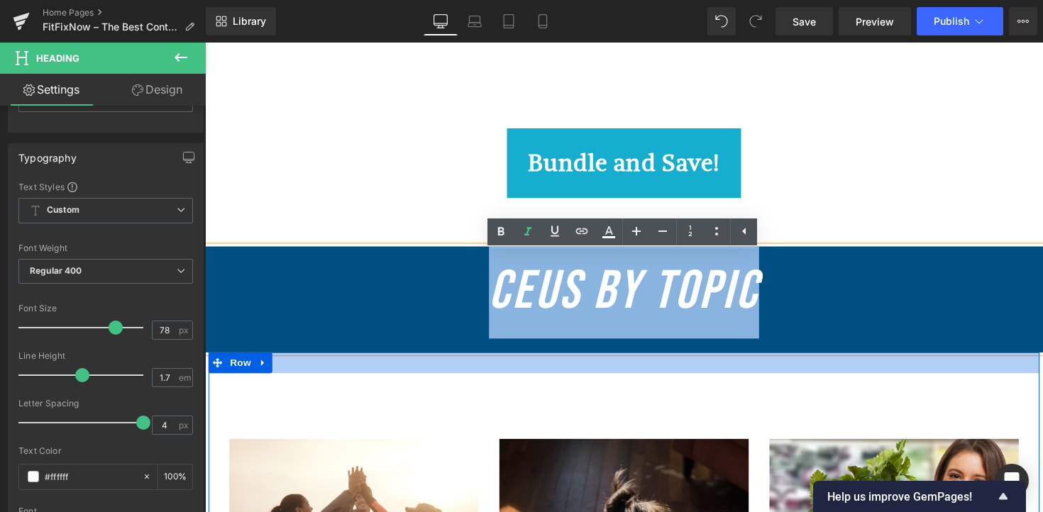
click at [478, 390] on div "get your CEUs for a fix now! Text Block Row" at bounding box center [634, 405] width 830 height 47
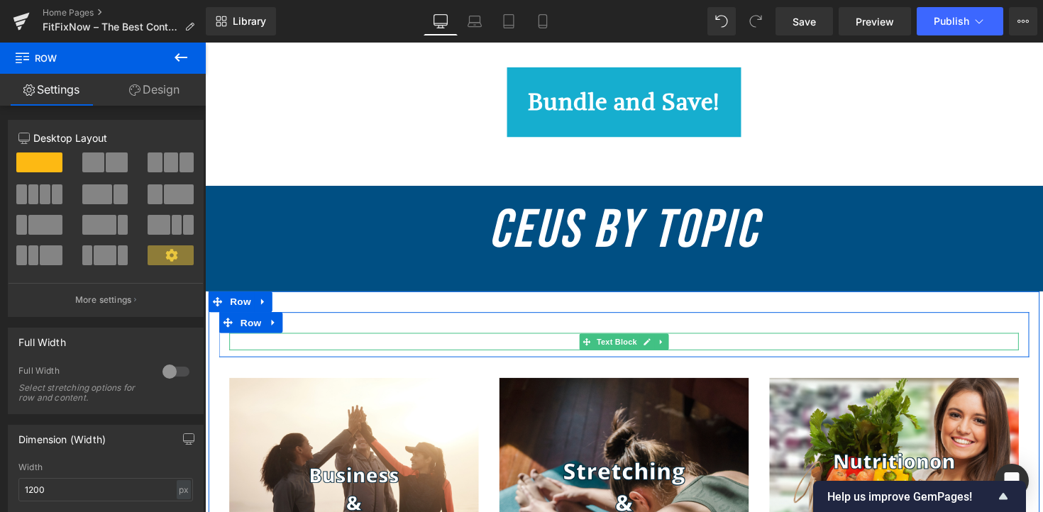
scroll to position [1044, 0]
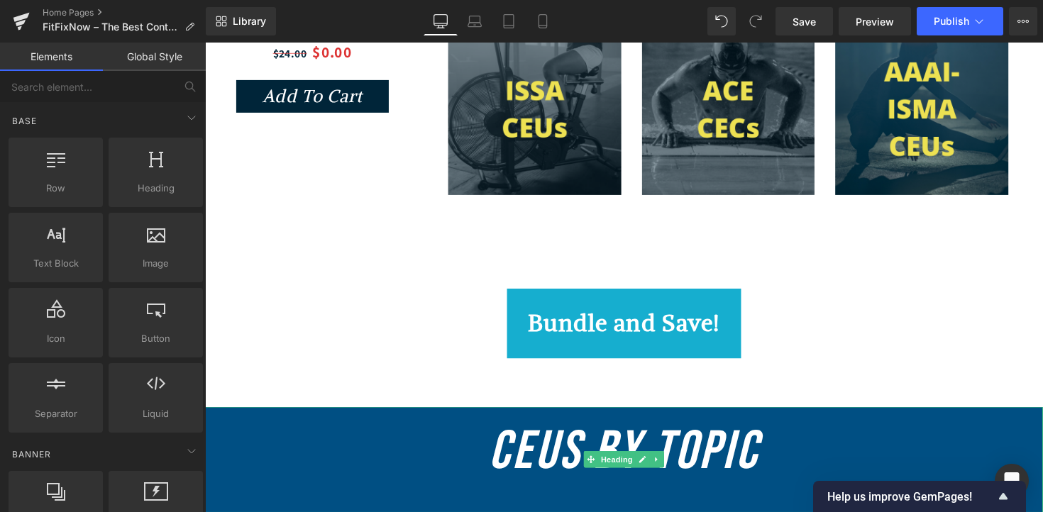
scroll to position [725, 0]
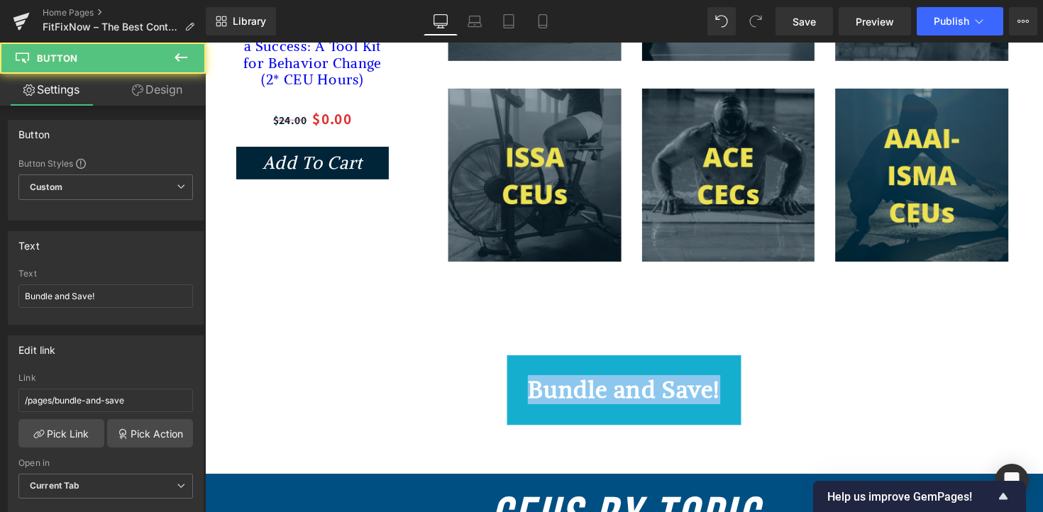
drag, startPoint x: 790, startPoint y: 391, endPoint x: 776, endPoint y: 343, distance: 50.5
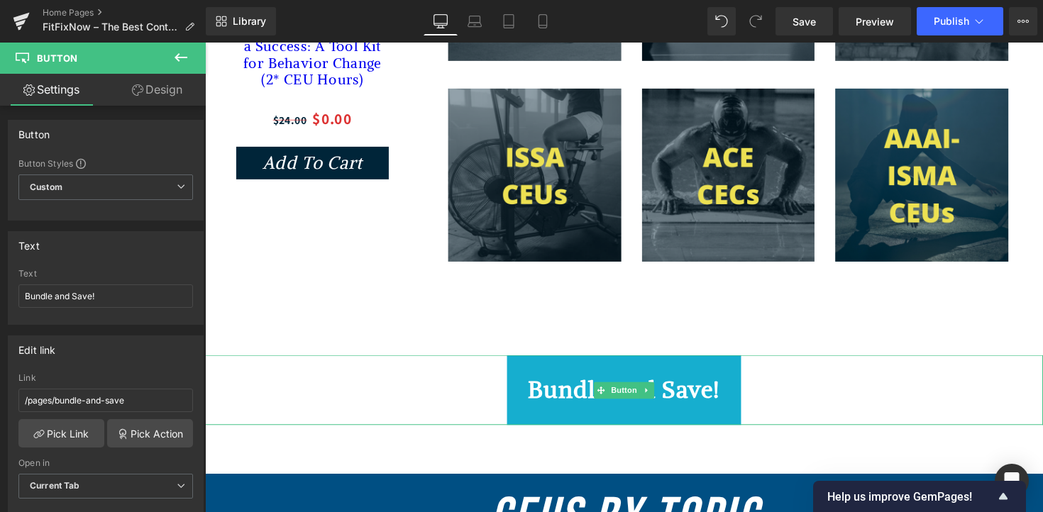
click at [803, 395] on div "Bundle and Save!" at bounding box center [634, 399] width 859 height 72
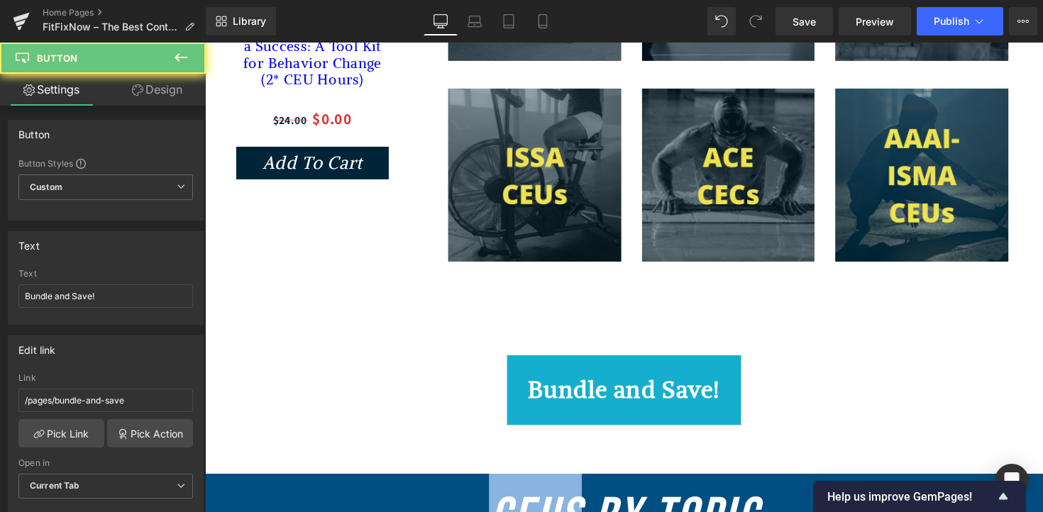
drag, startPoint x: 803, startPoint y: 395, endPoint x: 800, endPoint y: 341, distance: 54.0
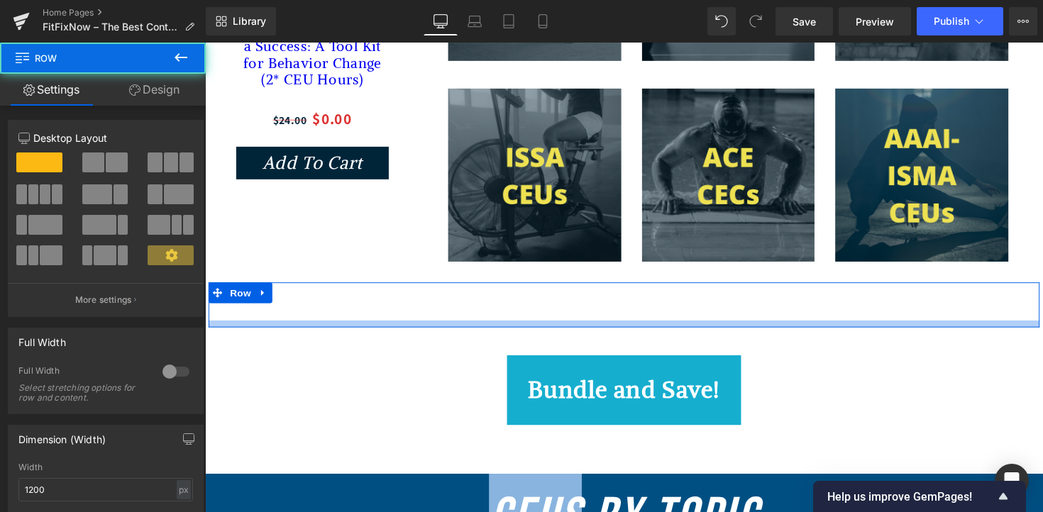
click at [801, 335] on div at bounding box center [634, 331] width 851 height 7
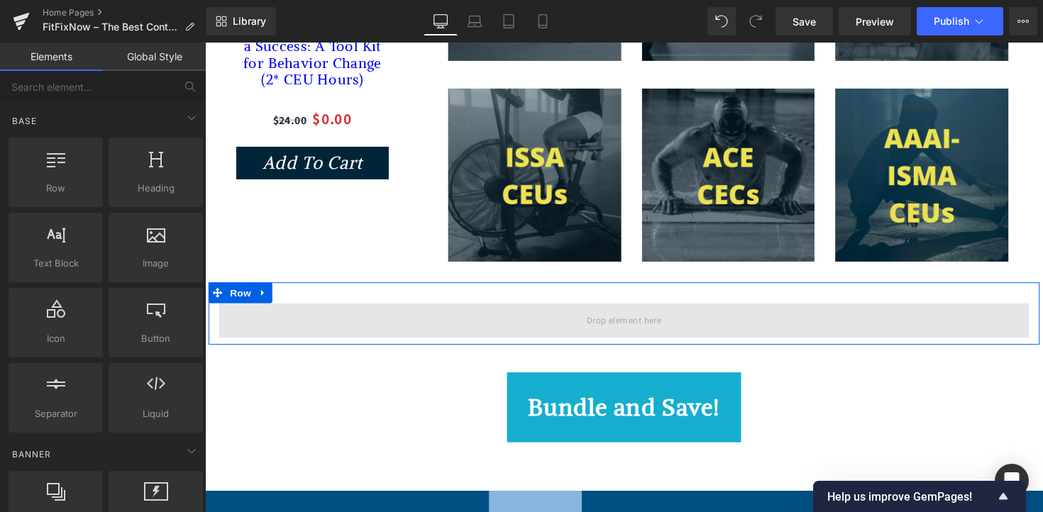
click at [776, 346] on span at bounding box center [634, 327] width 830 height 35
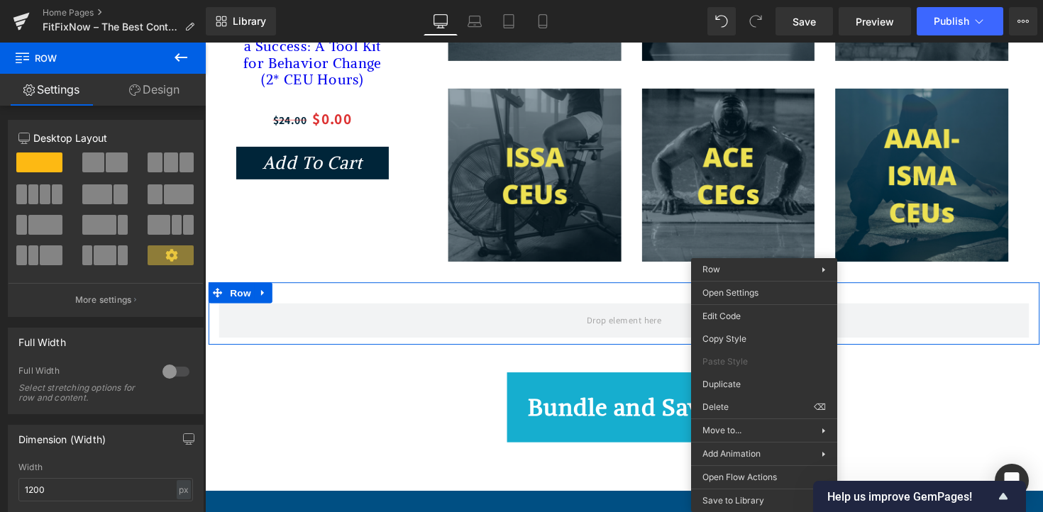
drag, startPoint x: 971, startPoint y: 449, endPoint x: 781, endPoint y: 415, distance: 193.9
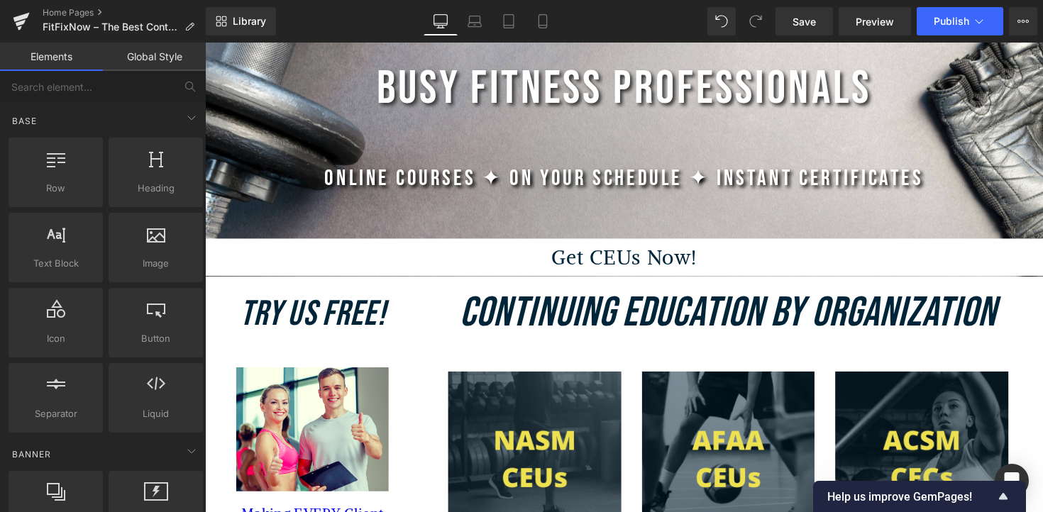
scroll to position [0, 0]
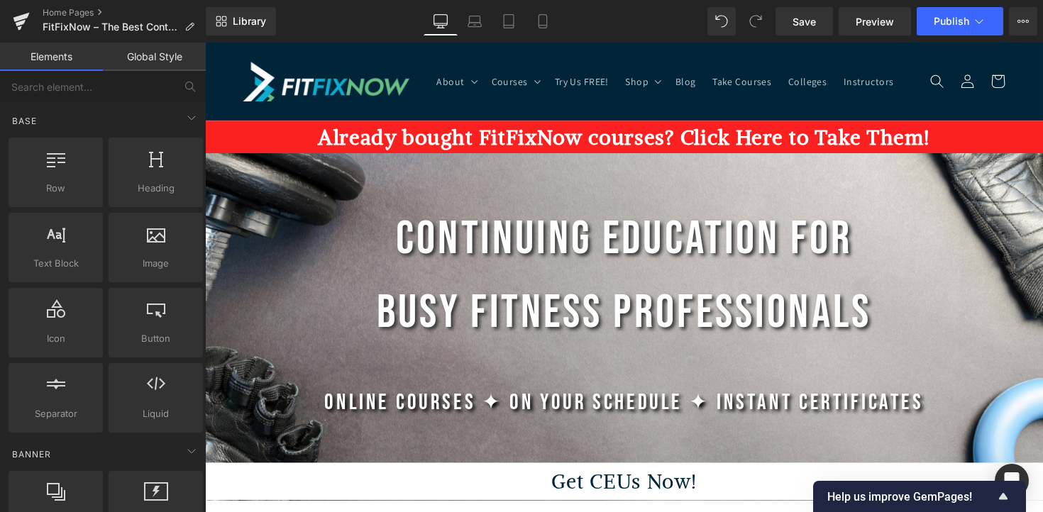
click at [717, 295] on h1 "Continuing Education for Busy Fitness Professionals" at bounding box center [634, 282] width 859 height 152
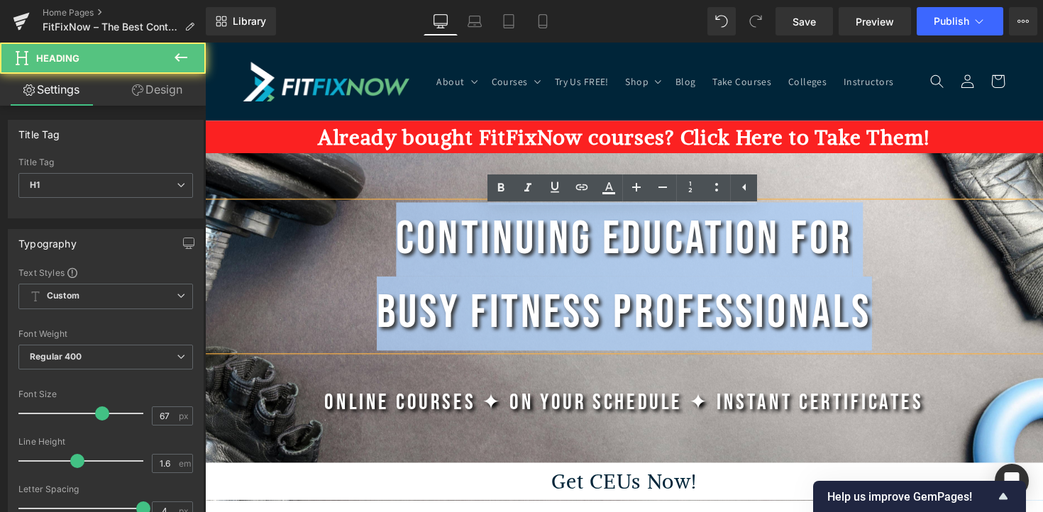
drag, startPoint x: 906, startPoint y: 341, endPoint x: 386, endPoint y: 241, distance: 529.7
click at [386, 241] on h1 "Continuing Education for Busy Fitness Professionals" at bounding box center [634, 282] width 859 height 152
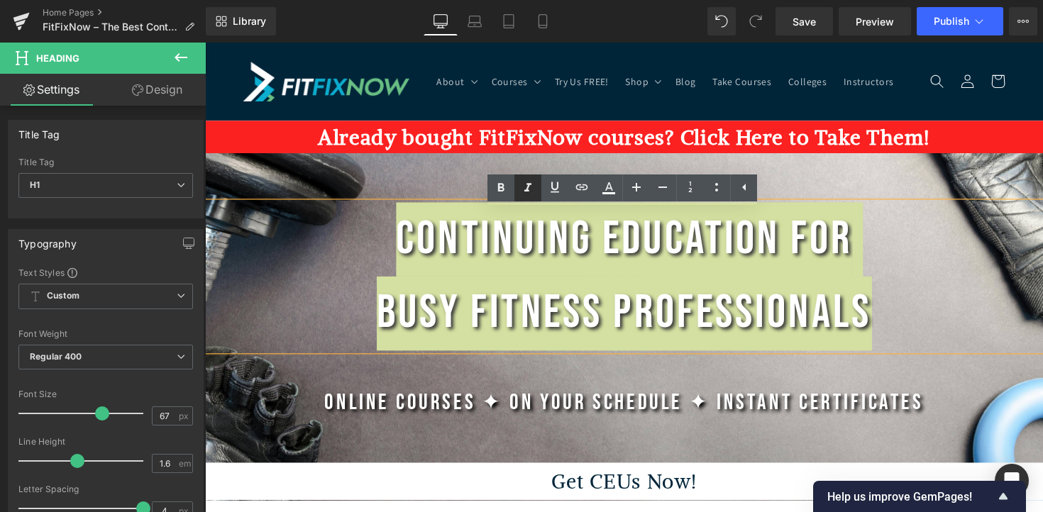
click at [527, 194] on icon at bounding box center [527, 188] width 17 height 17
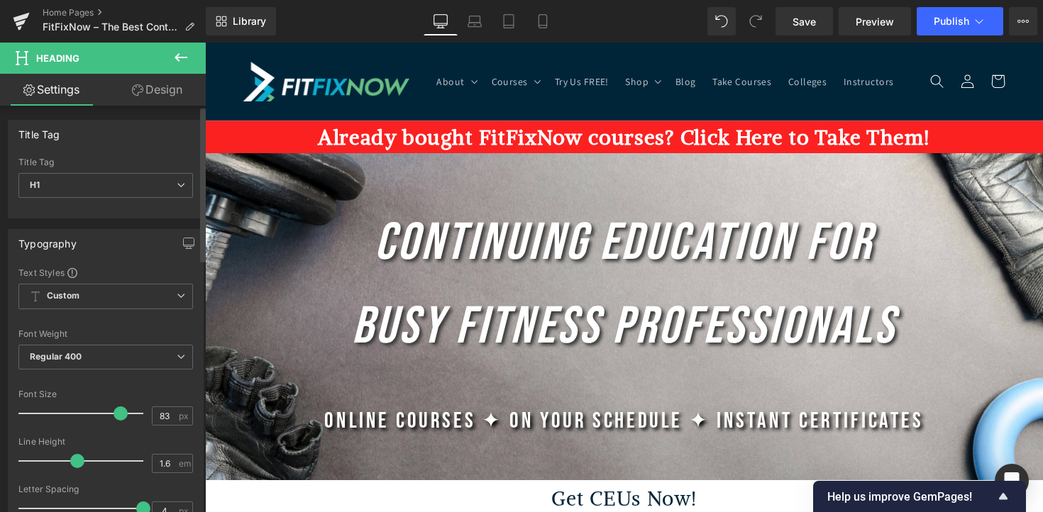
type input "84"
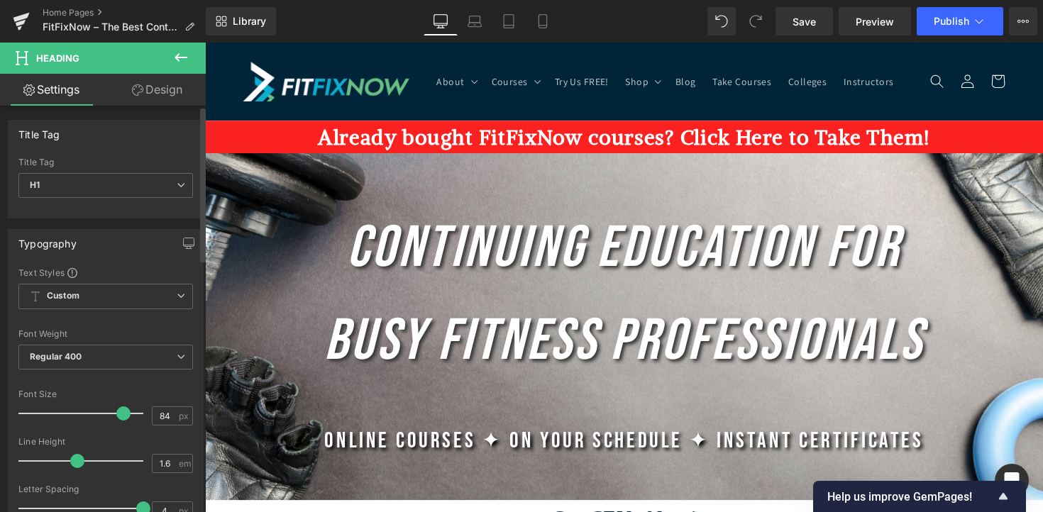
drag, startPoint x: 101, startPoint y: 409, endPoint x: 122, endPoint y: 405, distance: 21.0
click at [122, 405] on div at bounding box center [85, 413] width 118 height 28
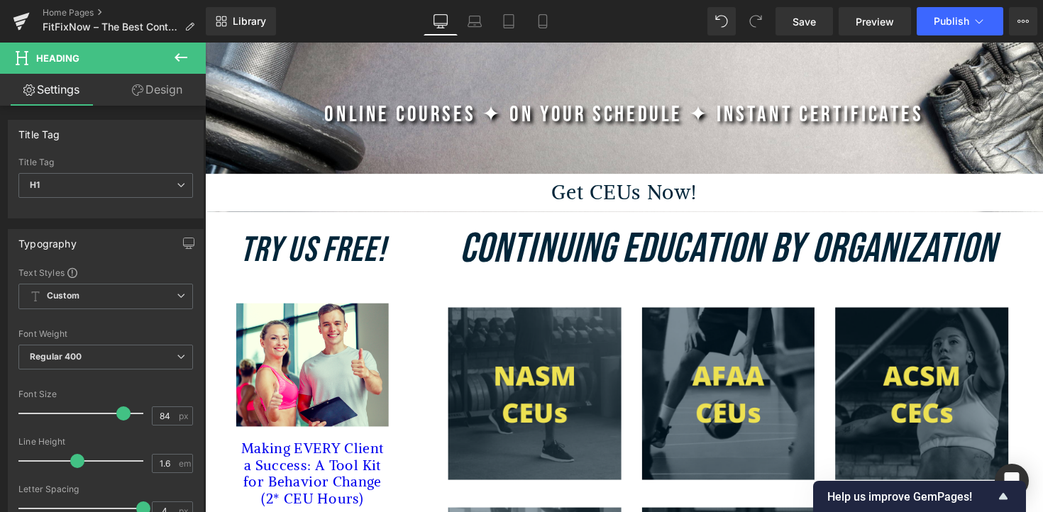
scroll to position [337, 0]
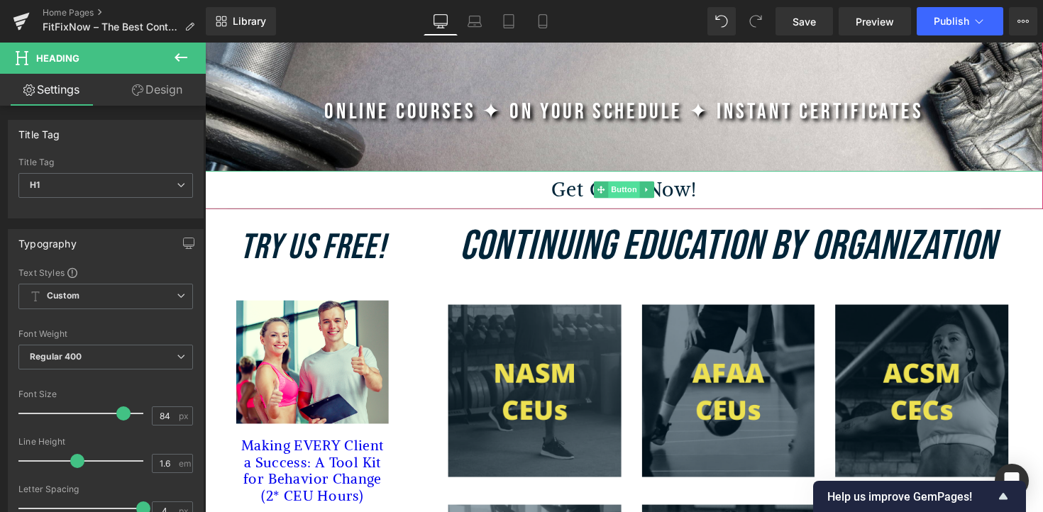
click at [622, 202] on span "Button" at bounding box center [634, 193] width 33 height 17
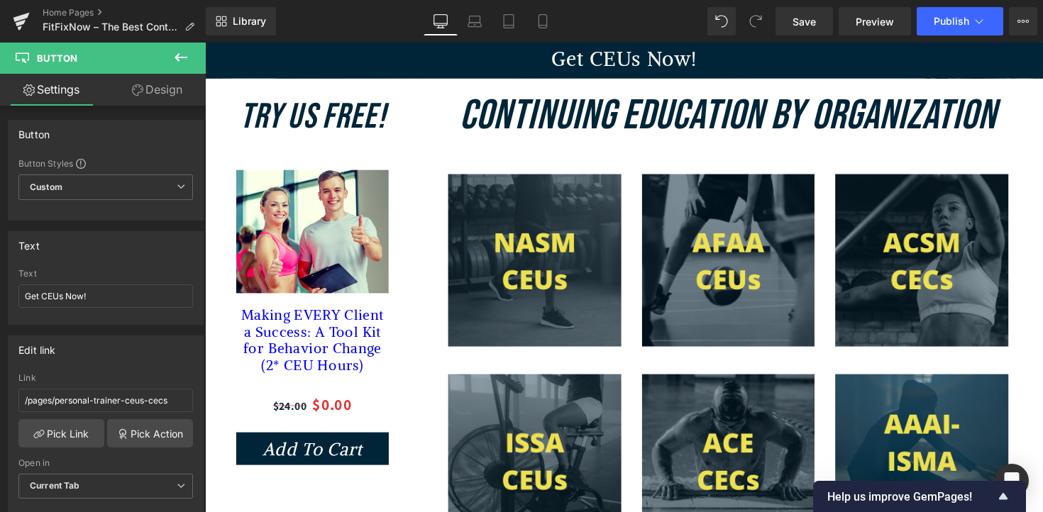
scroll to position [450, 0]
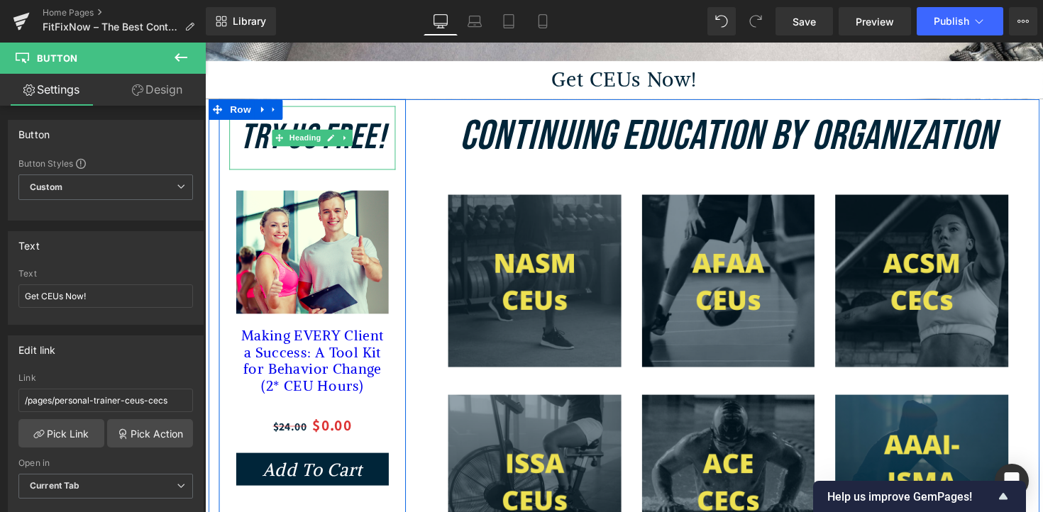
click at [379, 148] on icon "Try Us FREE!" at bounding box center [315, 139] width 149 height 43
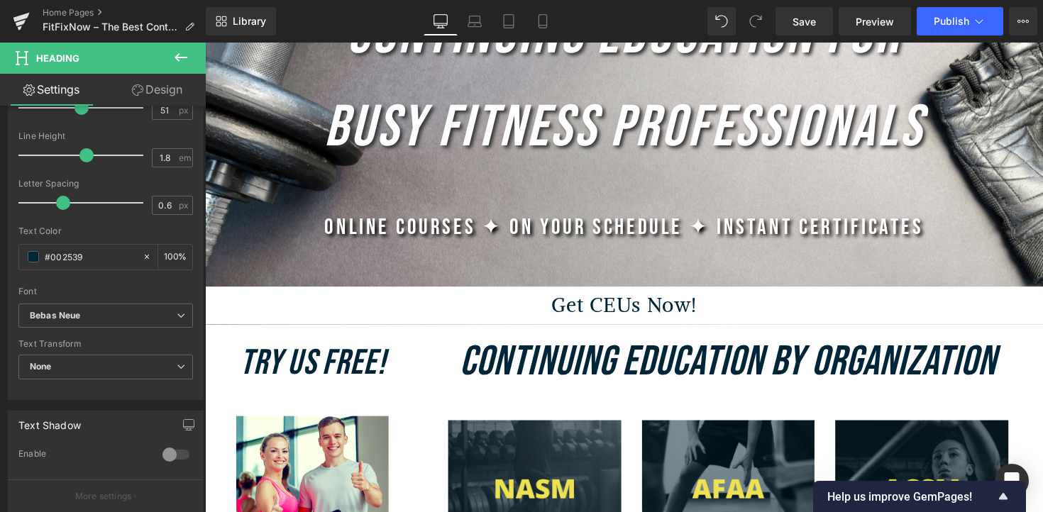
scroll to position [168, 0]
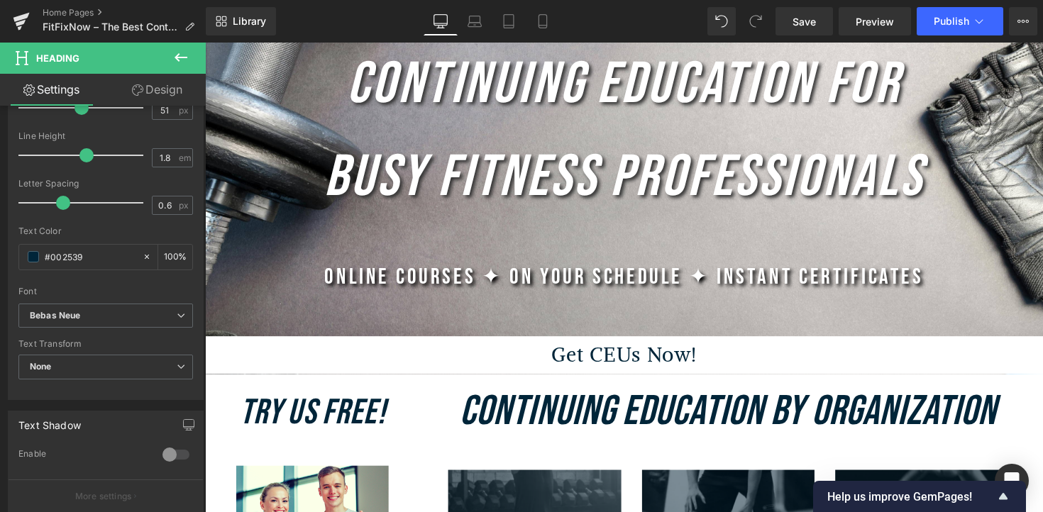
click at [559, 121] on icon "Continuing Education for Busy Fitness Professionals" at bounding box center [634, 133] width 614 height 167
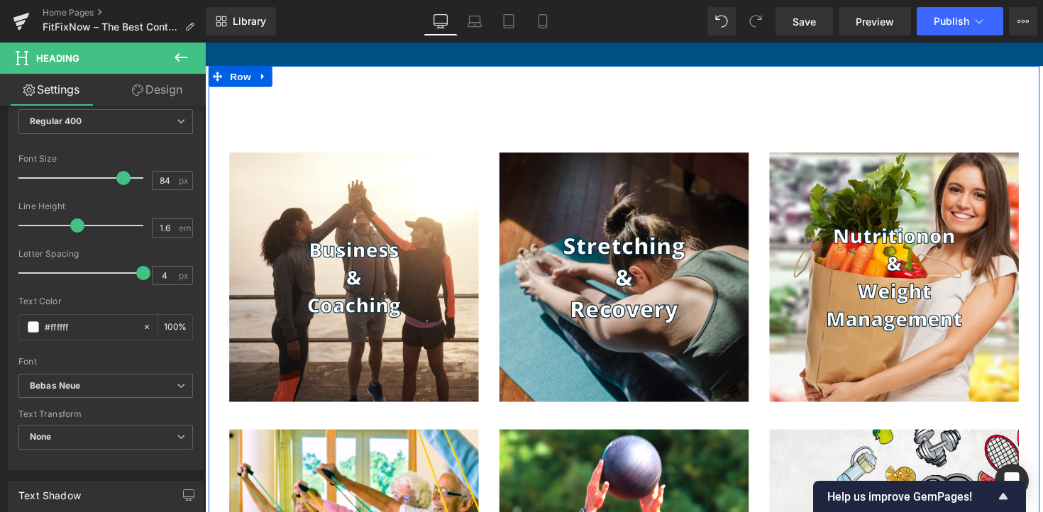
scroll to position [1261, 0]
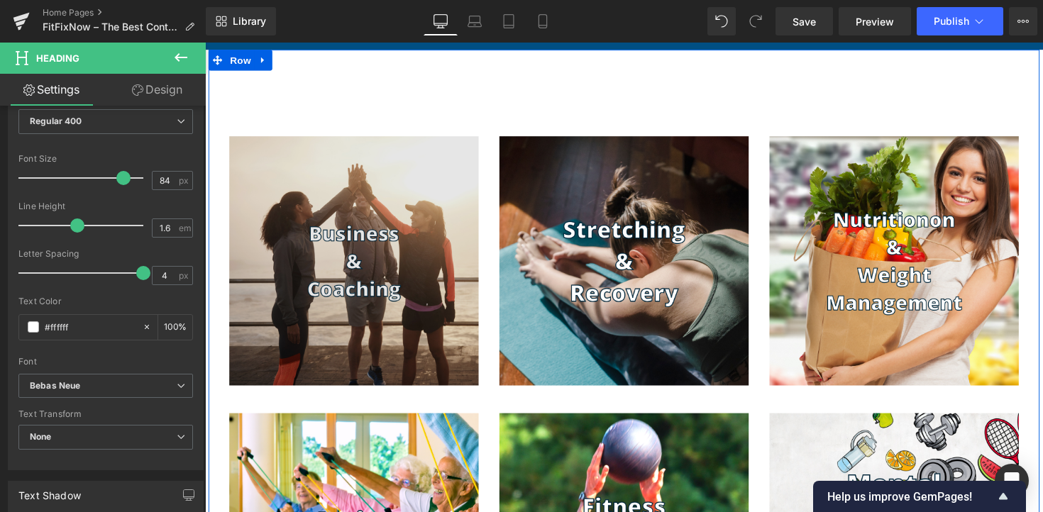
click at [365, 258] on img at bounding box center [357, 265] width 255 height 255
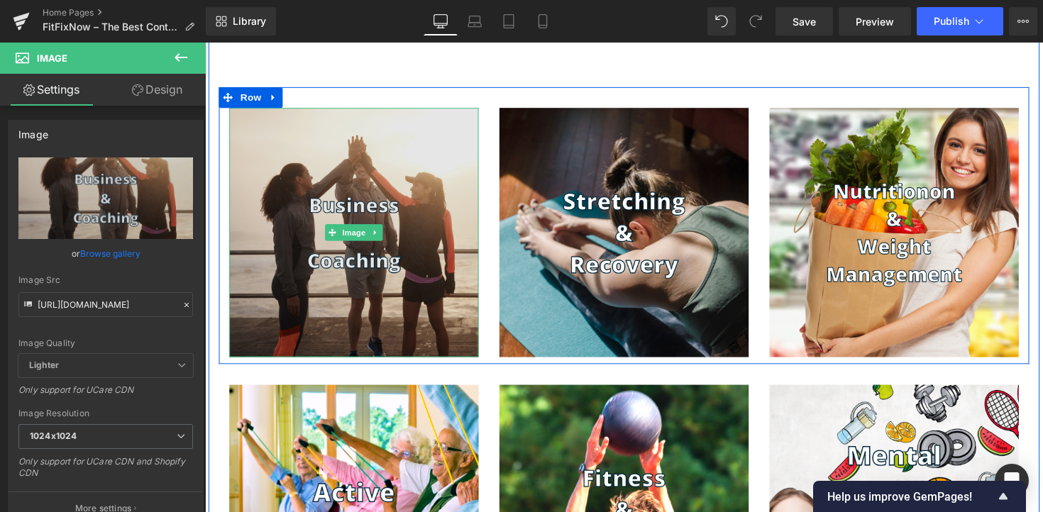
scroll to position [1291, 0]
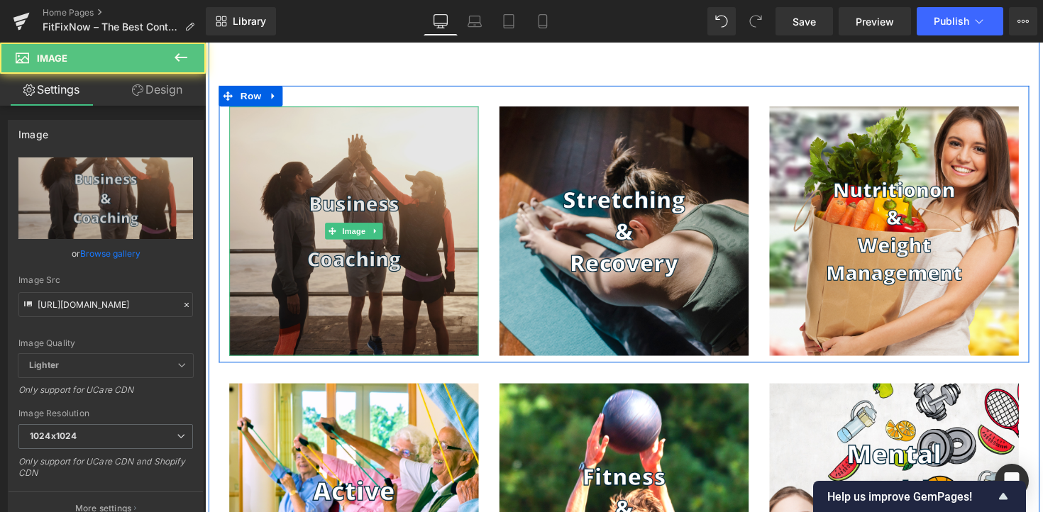
click at [353, 272] on img at bounding box center [357, 235] width 255 height 255
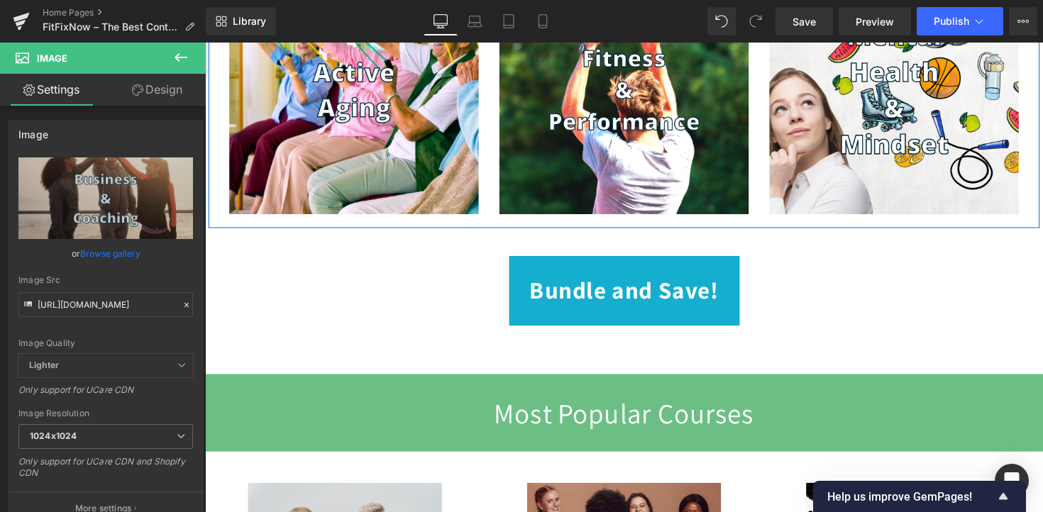
scroll to position [1748, 0]
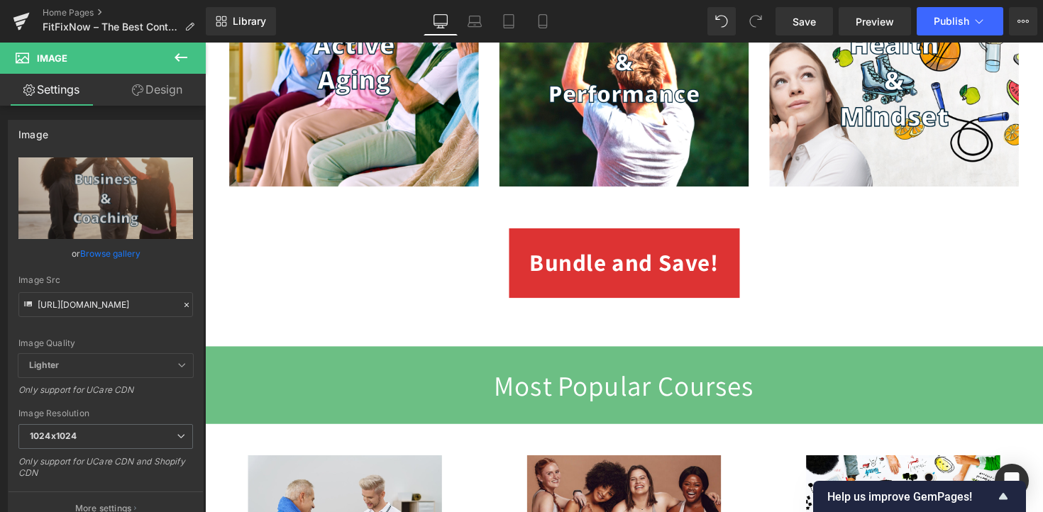
click at [668, 280] on link "Bundle and Save!" at bounding box center [635, 269] width 236 height 72
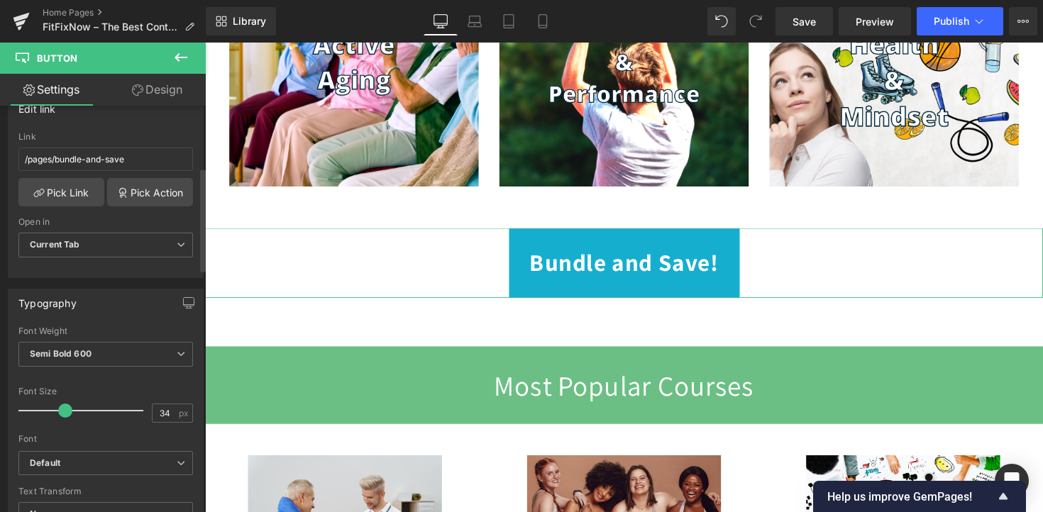
scroll to position [252, 0]
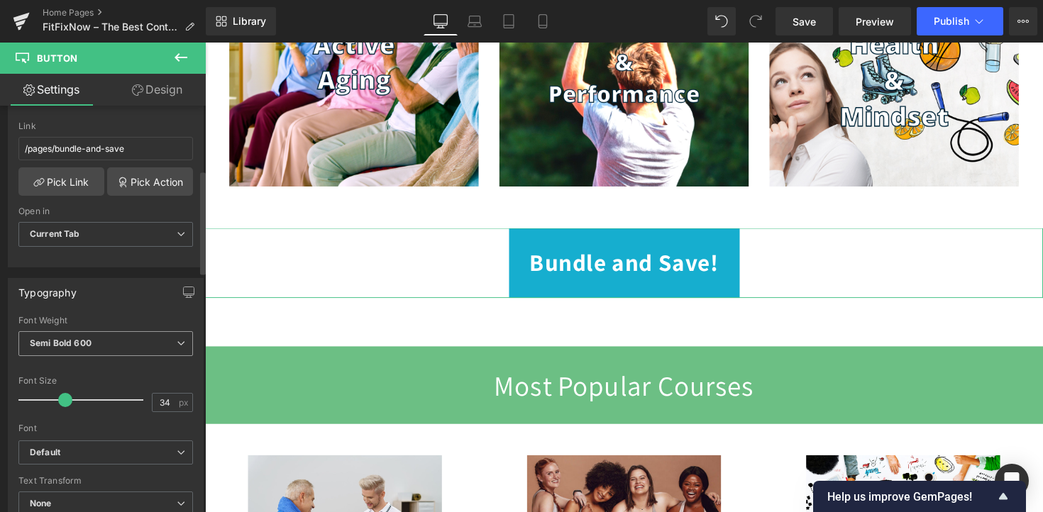
click at [97, 339] on span "Semi Bold 600" at bounding box center [105, 343] width 175 height 25
click at [108, 297] on div "Typography" at bounding box center [106, 292] width 194 height 27
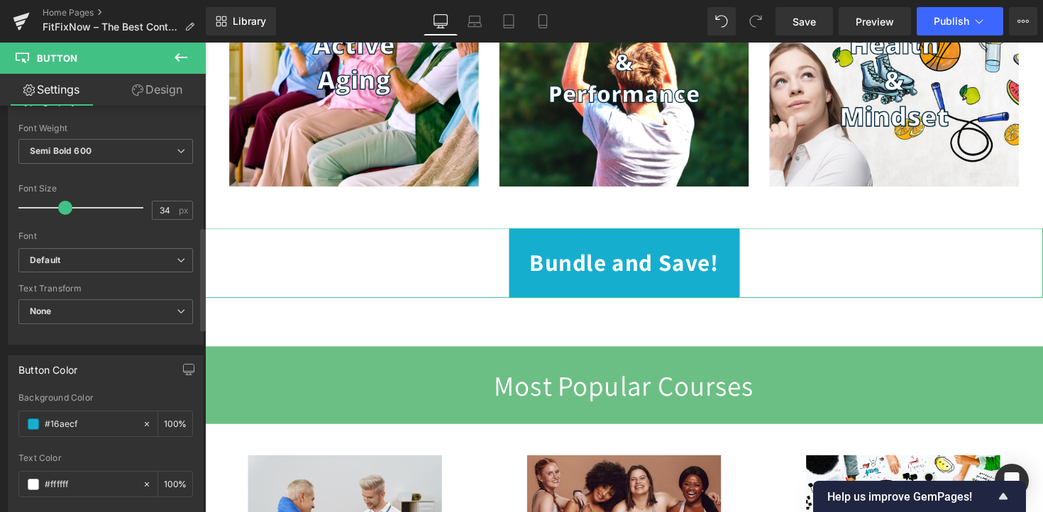
scroll to position [506, 0]
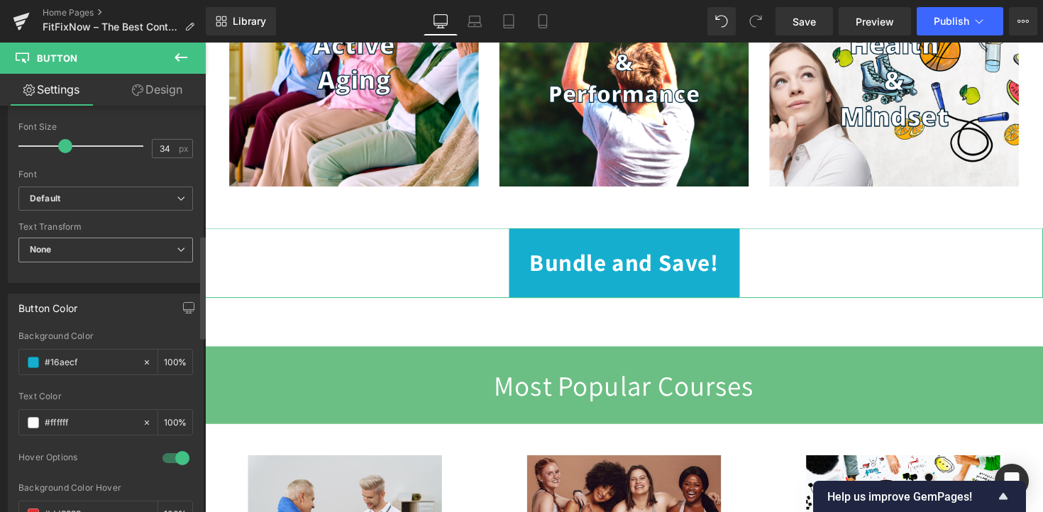
click at [110, 246] on span "None" at bounding box center [105, 250] width 175 height 25
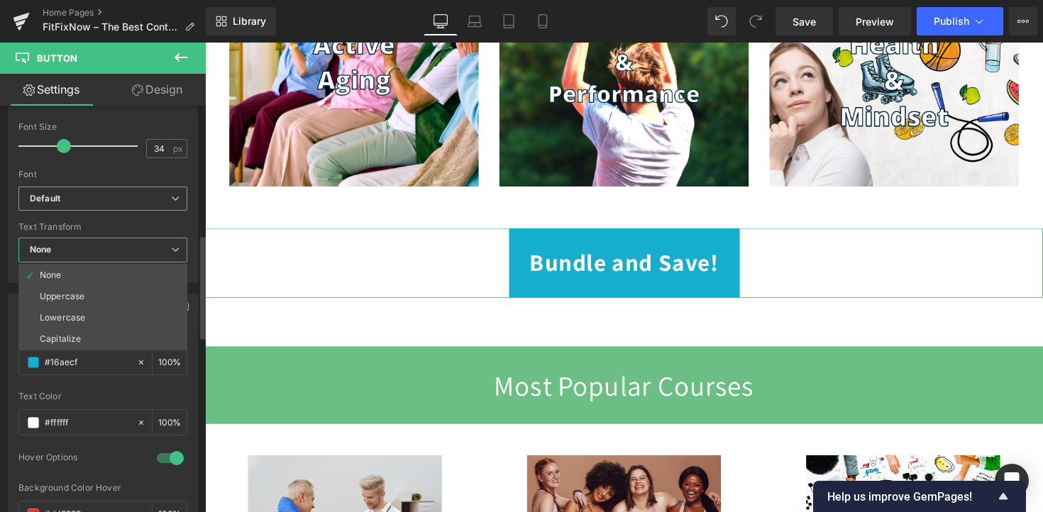
click at [96, 197] on b "Default" at bounding box center [100, 199] width 141 height 12
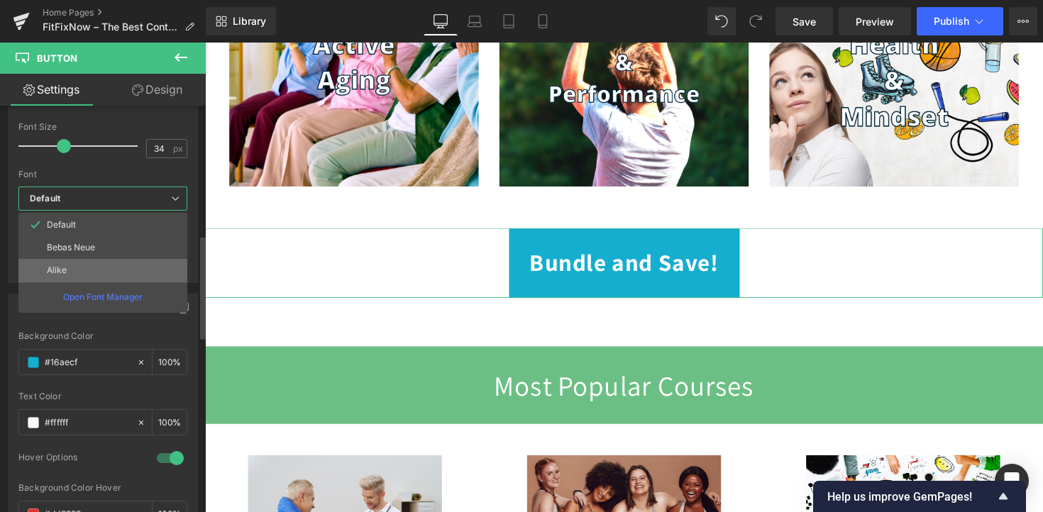
click at [89, 262] on li "Alike" at bounding box center [102, 270] width 169 height 23
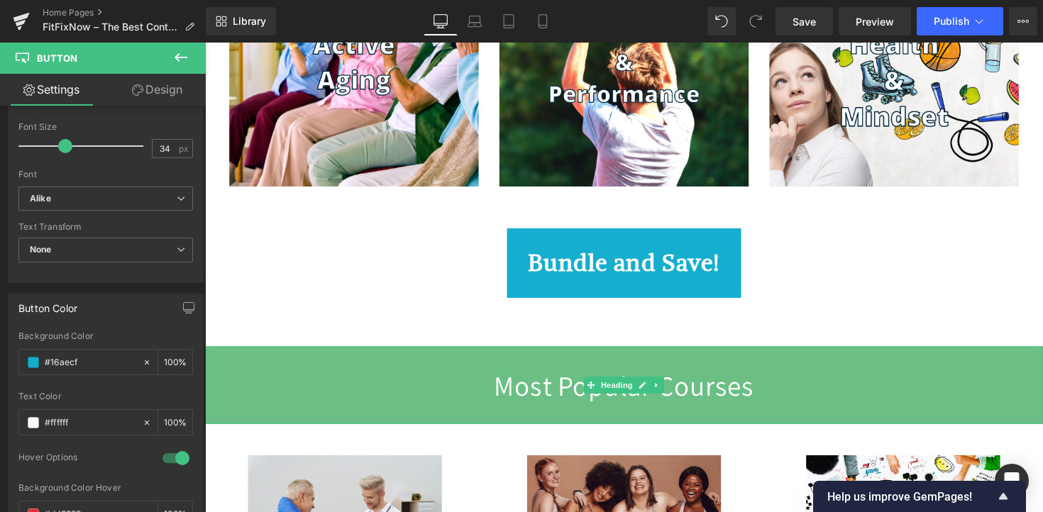
click at [534, 399] on h2 "Most Popular Courses" at bounding box center [634, 393] width 859 height 51
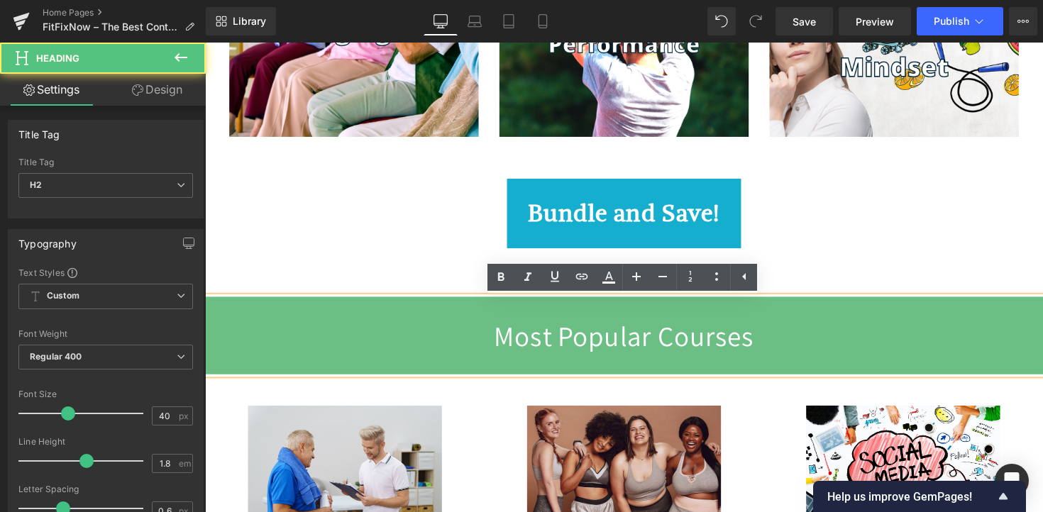
scroll to position [1813, 0]
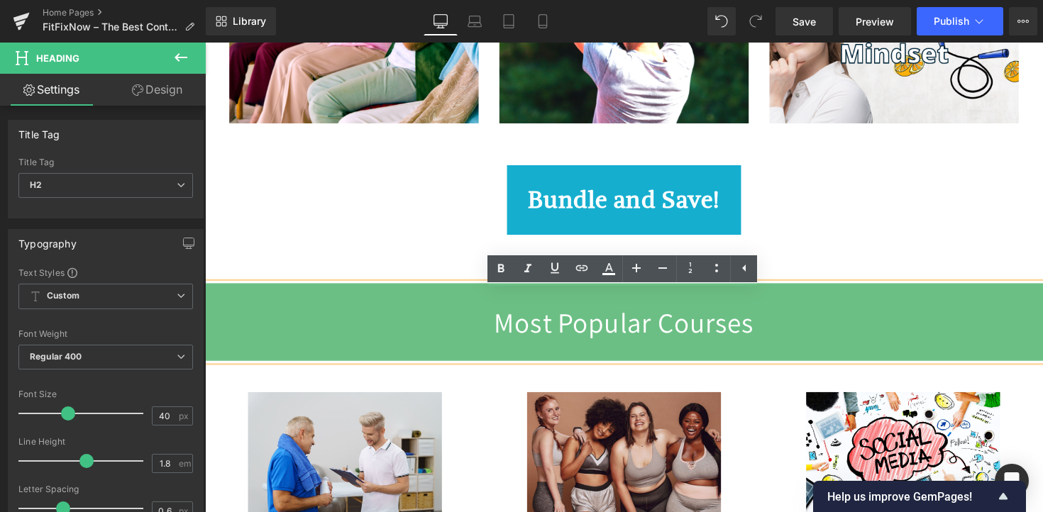
click at [788, 355] on h2 "Most Popular Courses" at bounding box center [634, 329] width 859 height 51
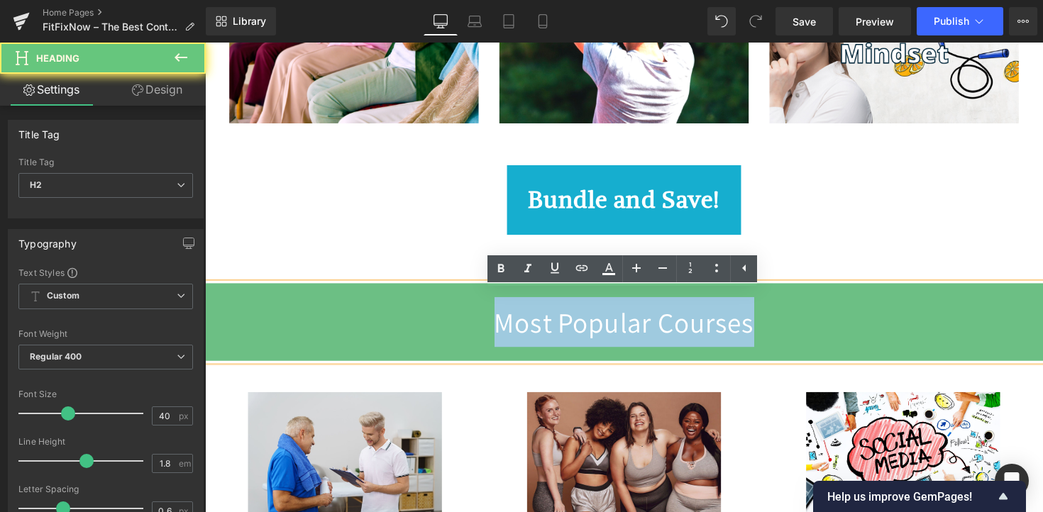
drag, startPoint x: 793, startPoint y: 335, endPoint x: 417, endPoint y: 329, distance: 376.1
click at [417, 329] on h2 "Most Popular Courses" at bounding box center [634, 329] width 859 height 51
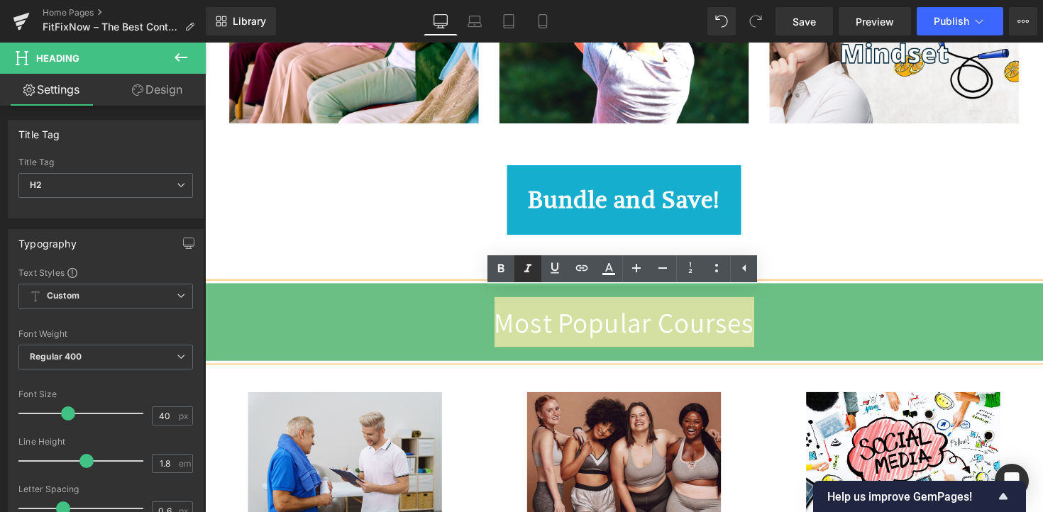
click at [524, 269] on icon at bounding box center [527, 268] width 17 height 17
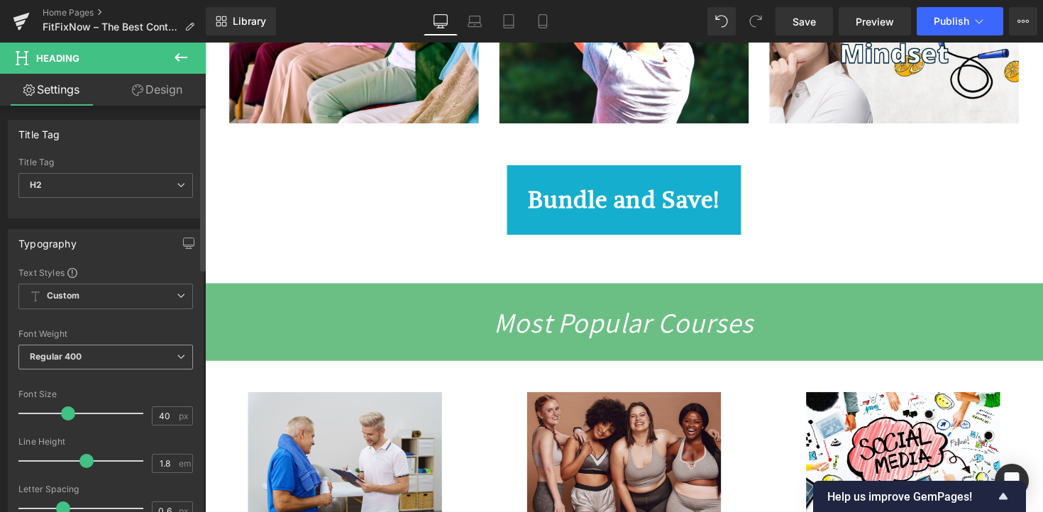
click at [128, 367] on span "Regular 400" at bounding box center [105, 357] width 175 height 25
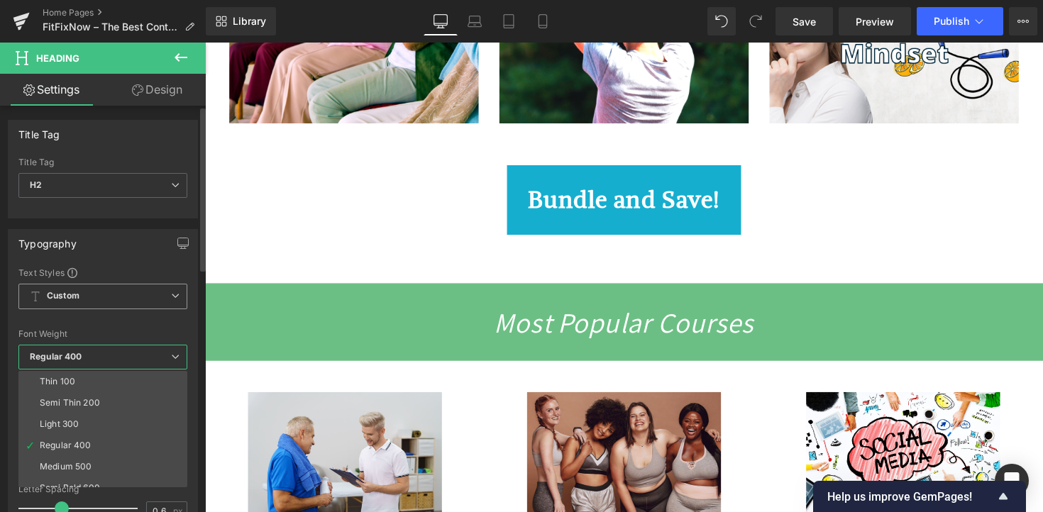
click at [122, 298] on span "Custom Setup Global Style" at bounding box center [102, 297] width 169 height 26
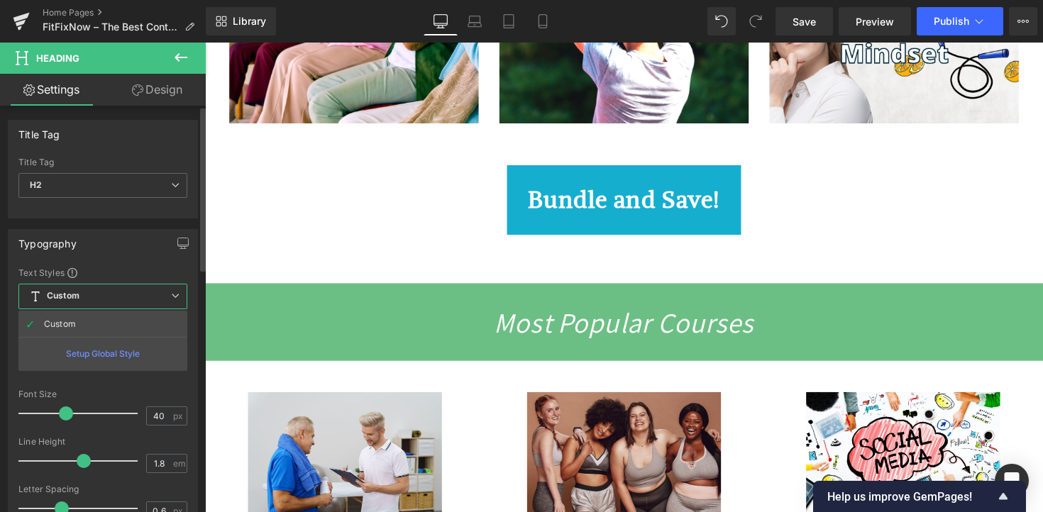
click at [110, 272] on div "Text Styles" at bounding box center [102, 272] width 169 height 11
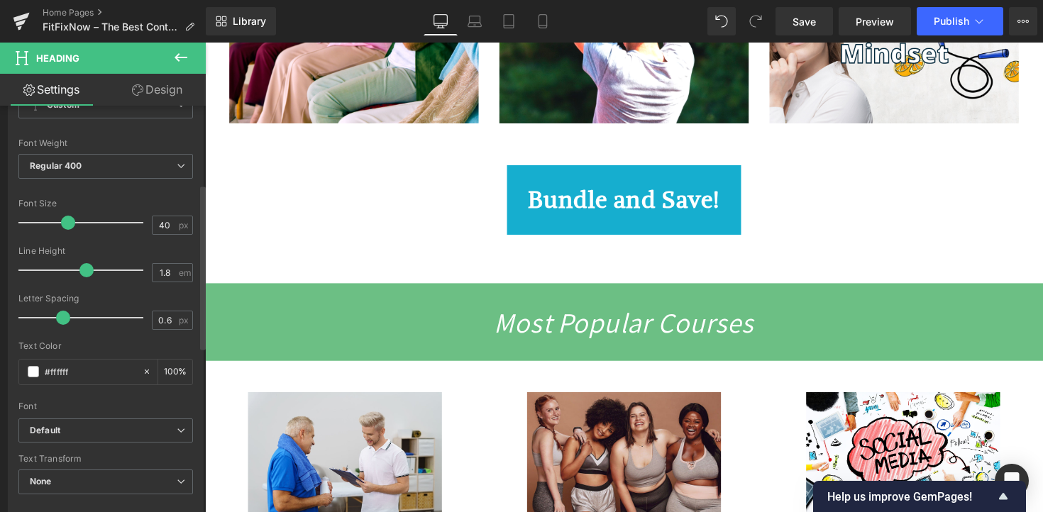
scroll to position [193, 0]
click at [116, 427] on b "Default" at bounding box center [103, 429] width 147 height 12
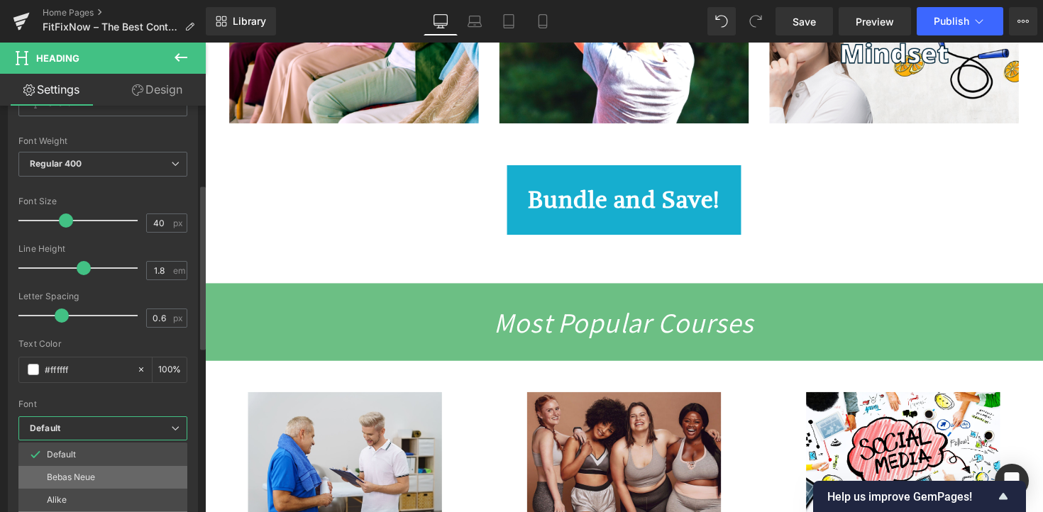
click at [118, 476] on li "Bebas Neue" at bounding box center [102, 477] width 169 height 23
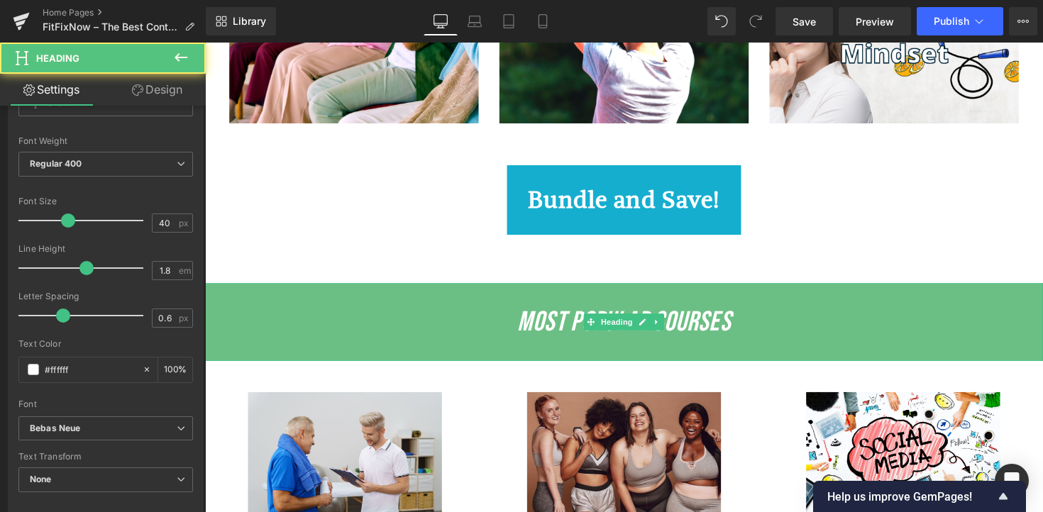
click at [728, 341] on icon "Most Popular Courses" at bounding box center [634, 329] width 219 height 34
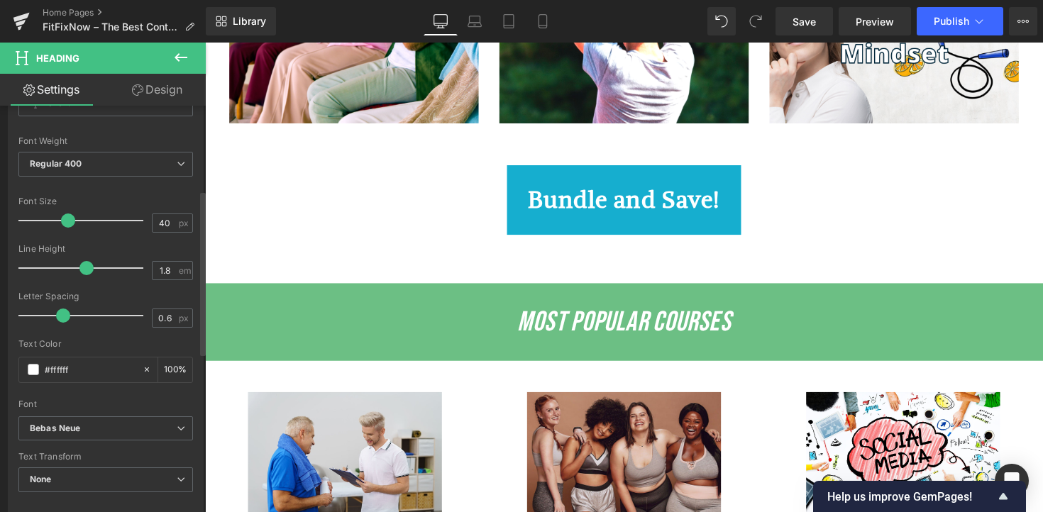
scroll to position [246, 0]
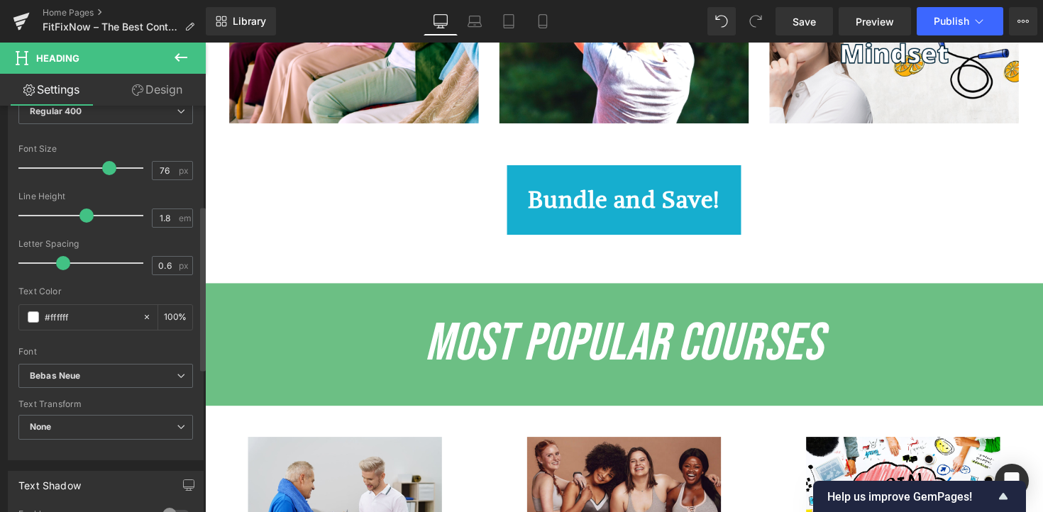
type input "77"
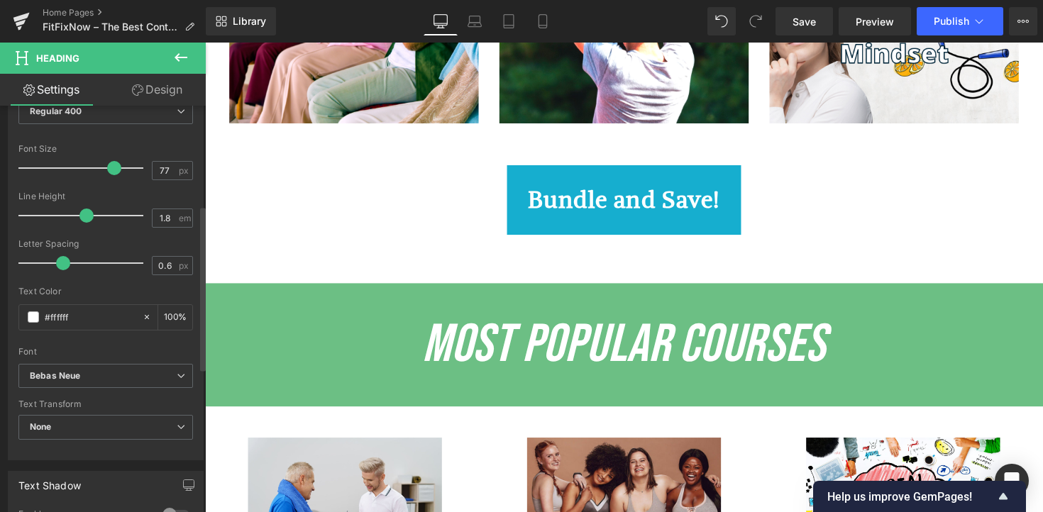
drag, startPoint x: 65, startPoint y: 169, endPoint x: 109, endPoint y: 169, distance: 44.0
click at [109, 169] on span at bounding box center [114, 168] width 14 height 14
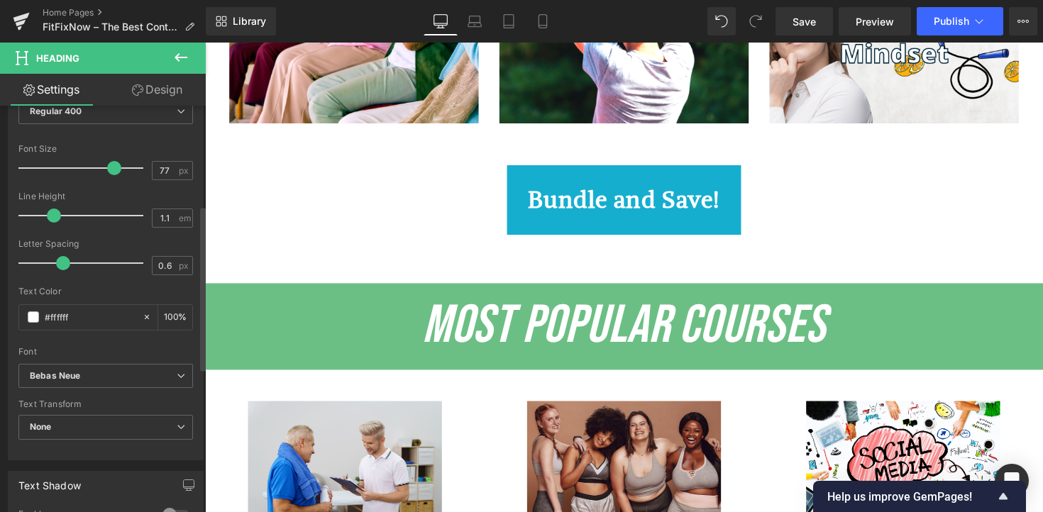
type input "1.2"
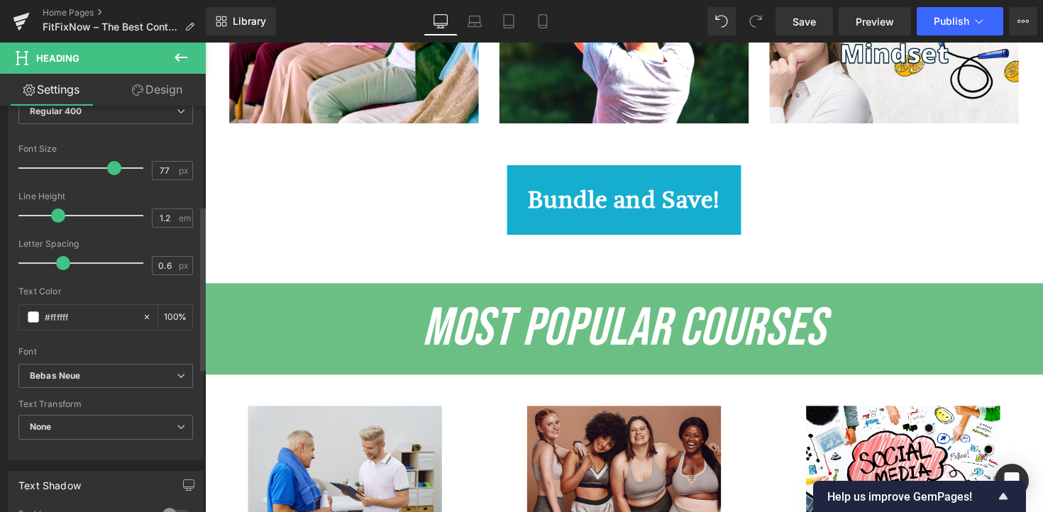
drag, startPoint x: 84, startPoint y: 215, endPoint x: 57, endPoint y: 215, distance: 26.3
click at [57, 215] on span at bounding box center [58, 216] width 14 height 14
type input "4"
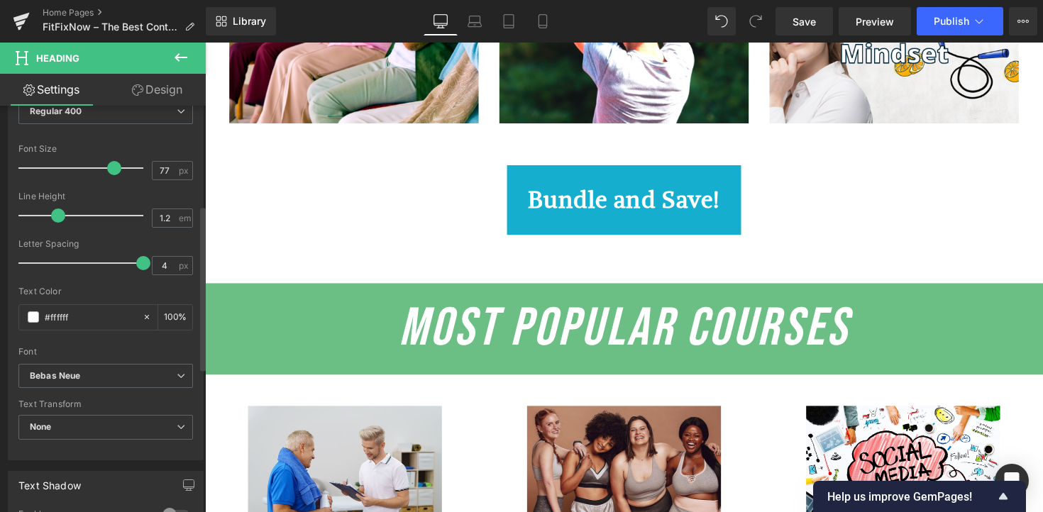
drag, startPoint x: 65, startPoint y: 270, endPoint x: 171, endPoint y: 277, distance: 106.7
click at [171, 277] on div "Letter Spacing 4 px" at bounding box center [105, 263] width 175 height 48
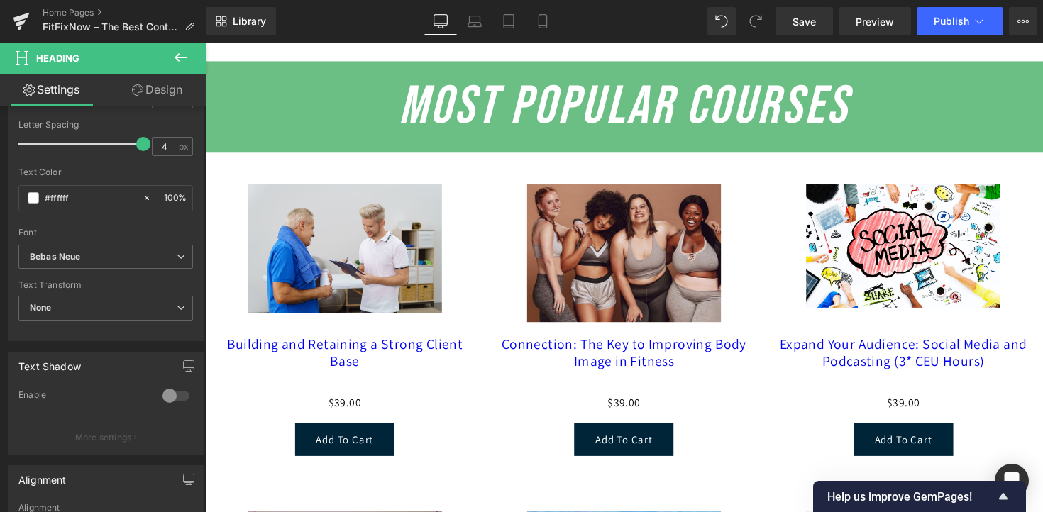
scroll to position [2044, 0]
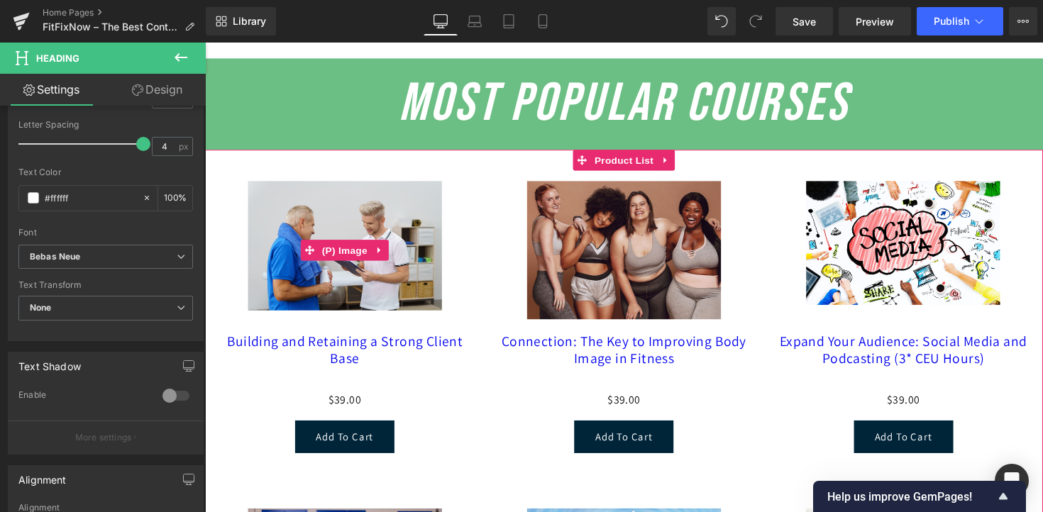
click at [425, 312] on img at bounding box center [348, 250] width 199 height 133
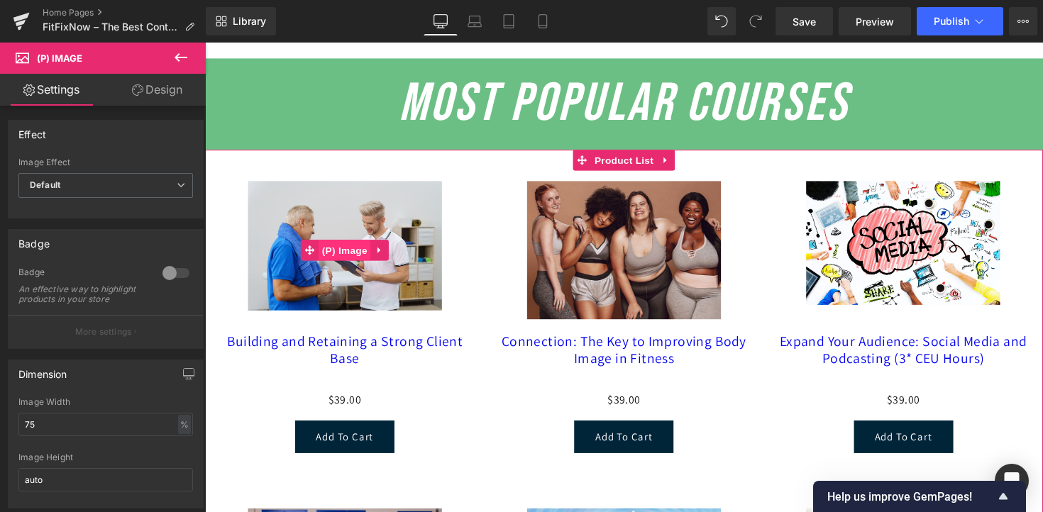
click at [342, 261] on span "(P) Image" at bounding box center [348, 255] width 54 height 21
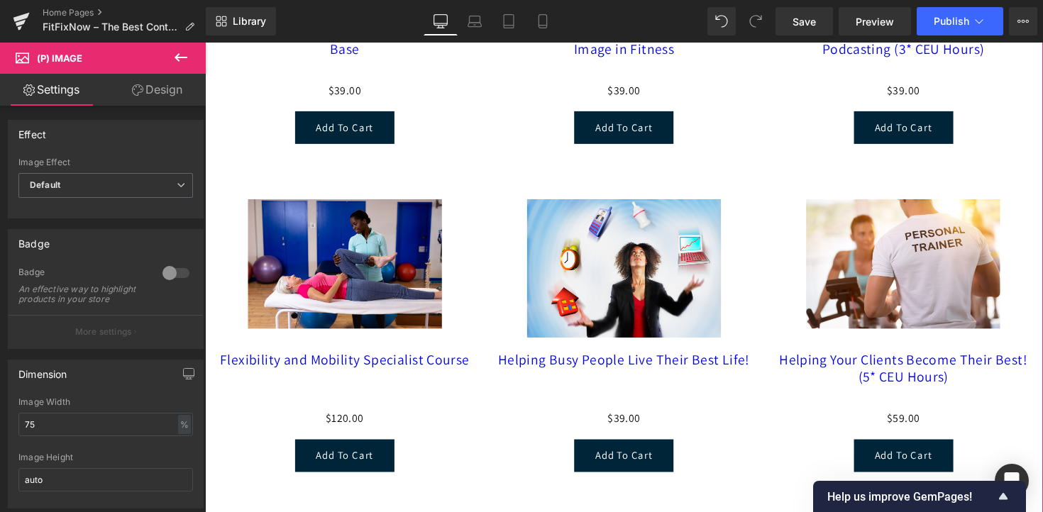
scroll to position [2363, 0]
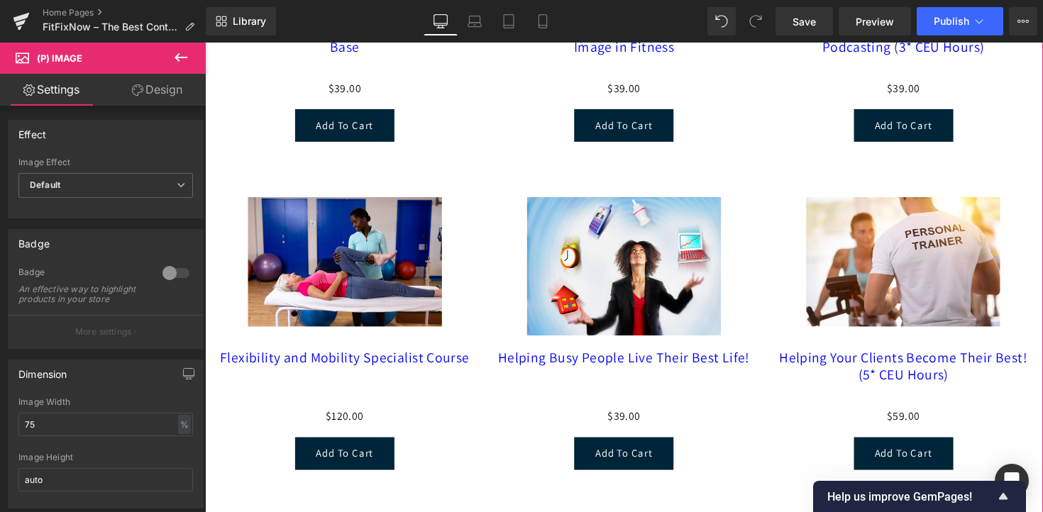
click at [346, 270] on div "Sale Off (P) Image" at bounding box center [348, 272] width 265 height 142
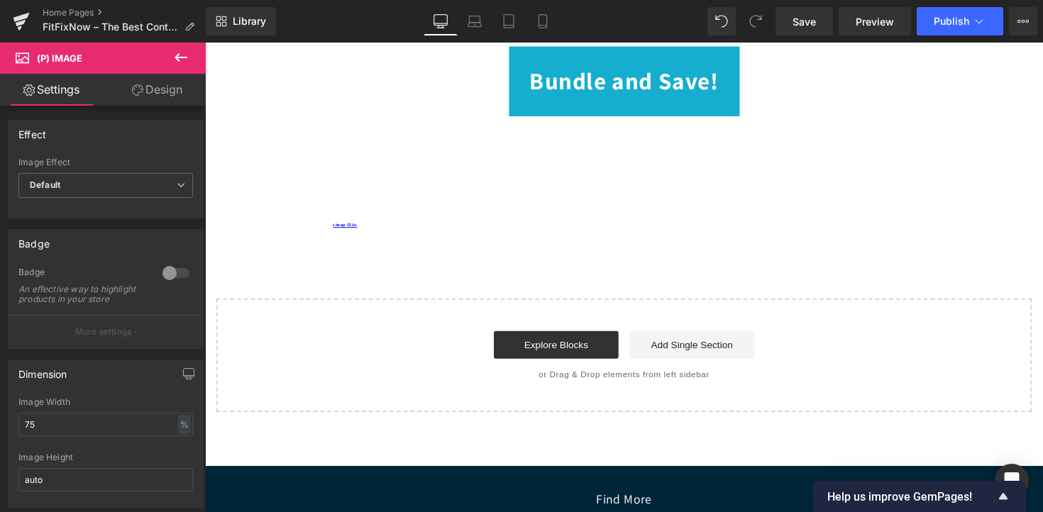
scroll to position [3224, 0]
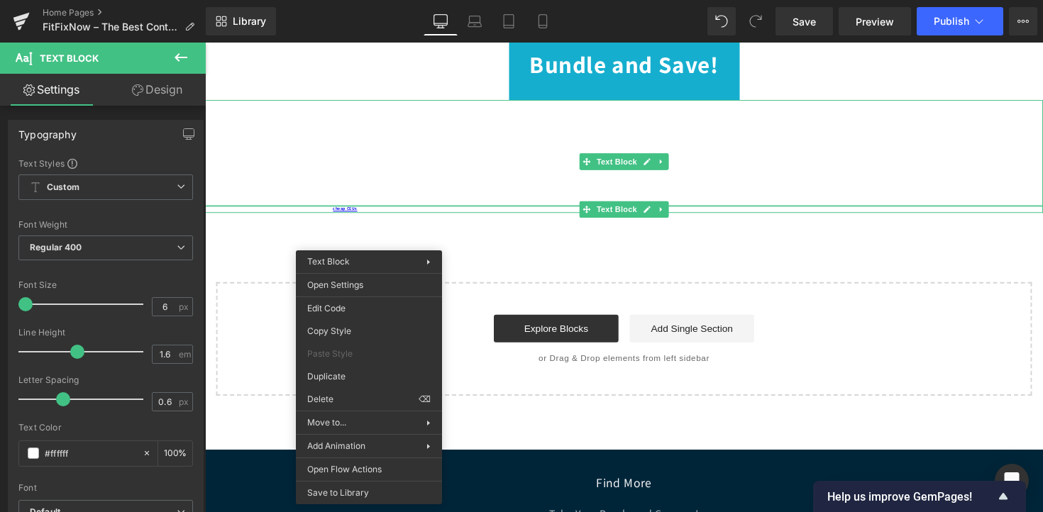
click at [444, 174] on p "If you're looking for a NASM login, an afaa com login, or an ACSM login, you're…" at bounding box center [634, 156] width 859 height 36
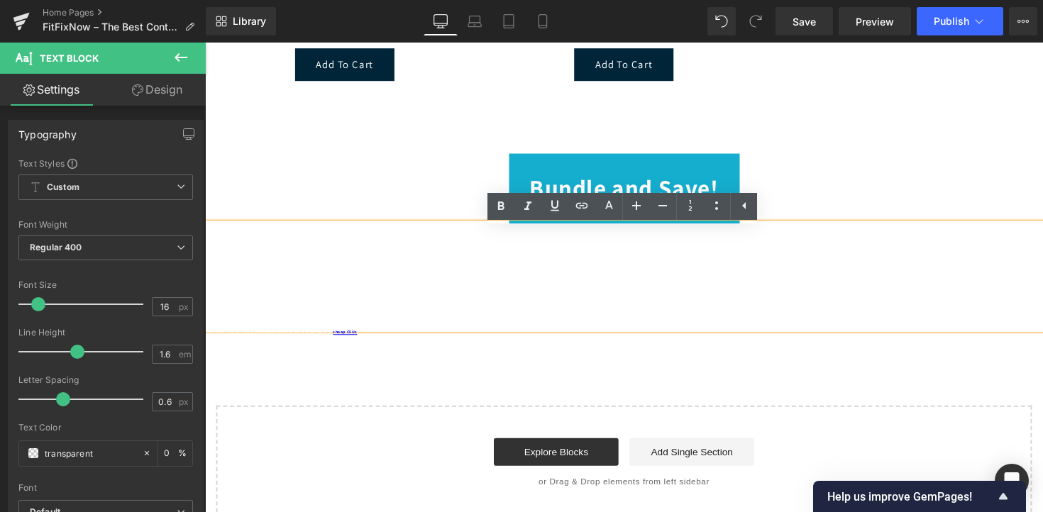
scroll to position [3099, 0]
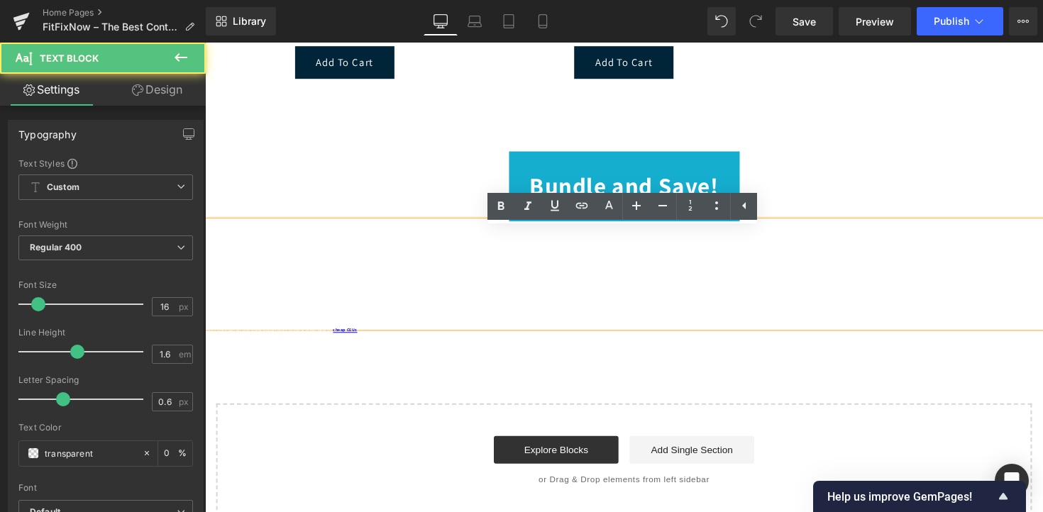
click at [452, 262] on p at bounding box center [634, 252] width 859 height 18
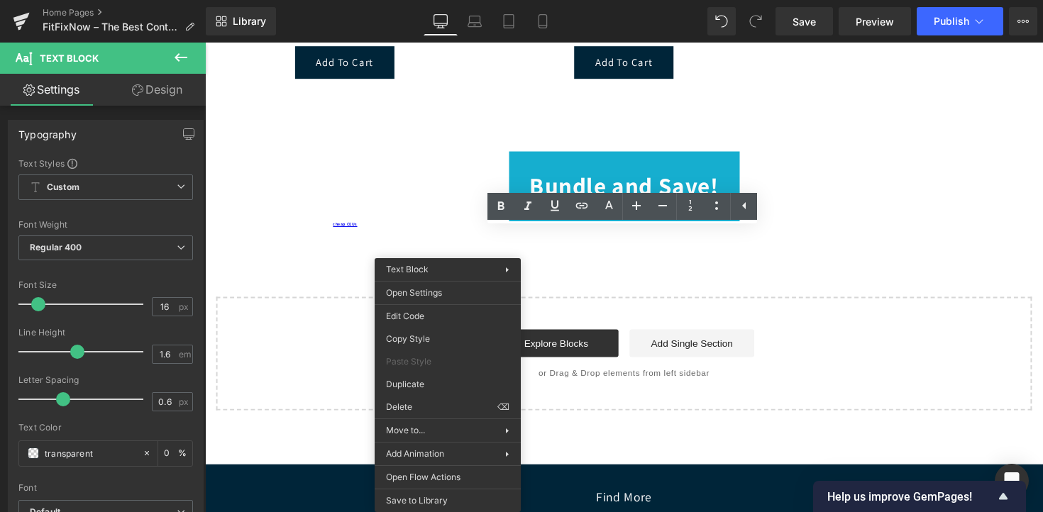
drag, startPoint x: 650, startPoint y: 445, endPoint x: 451, endPoint y: 412, distance: 201.5
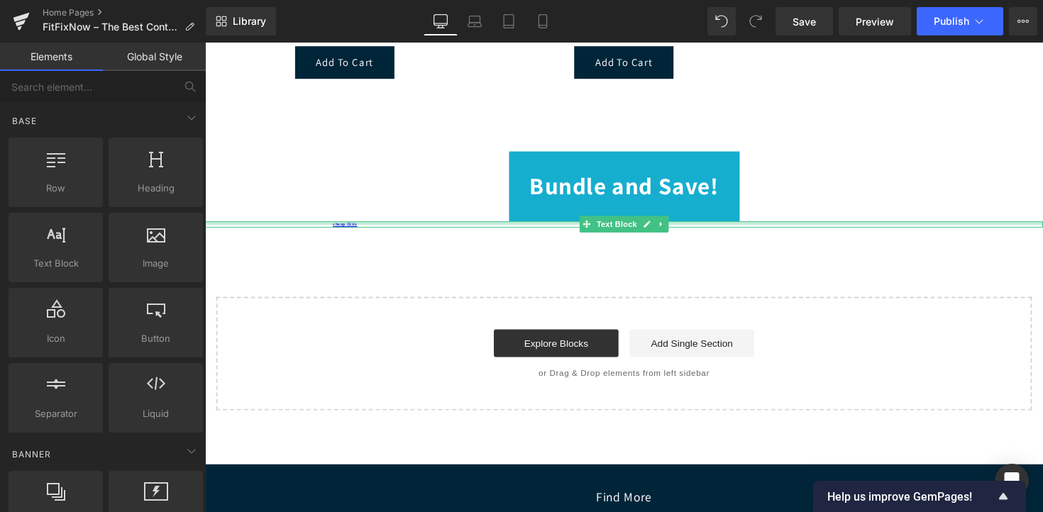
click at [395, 229] on div at bounding box center [634, 228] width 859 height 4
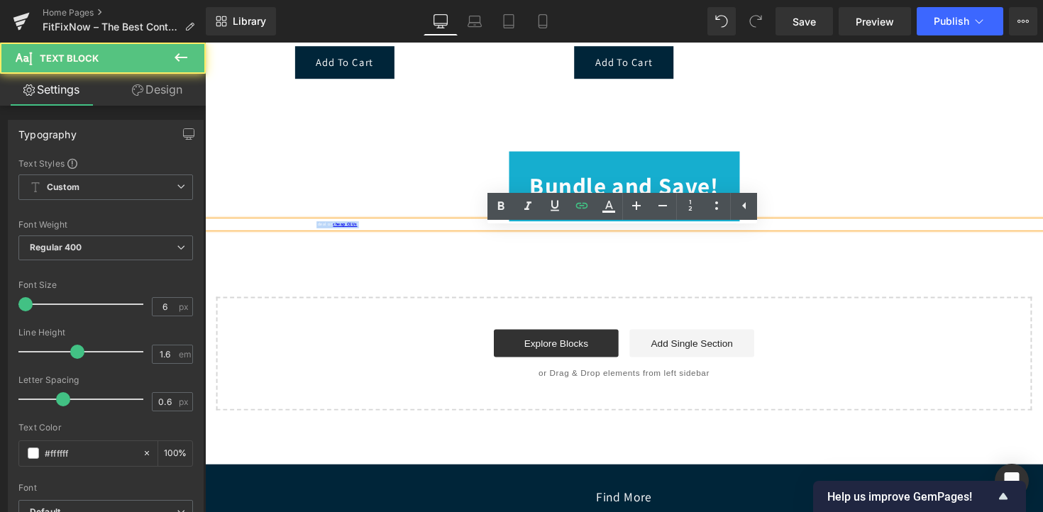
drag, startPoint x: 395, startPoint y: 236, endPoint x: 328, endPoint y: 235, distance: 66.7
click at [328, 233] on p "Don't miss out on this great opportunity to get a great deal on cheap CEUs !" at bounding box center [634, 229] width 859 height 7
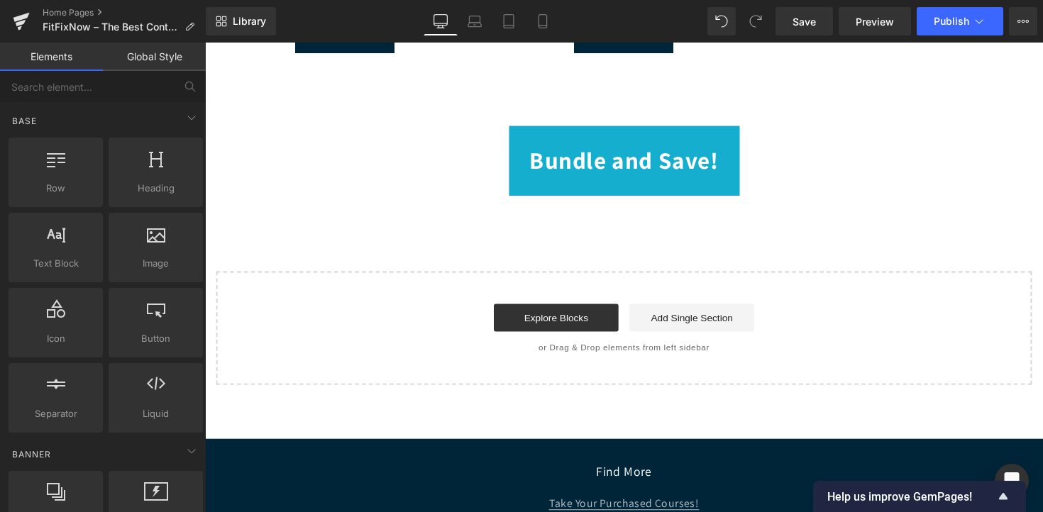
scroll to position [3131, 0]
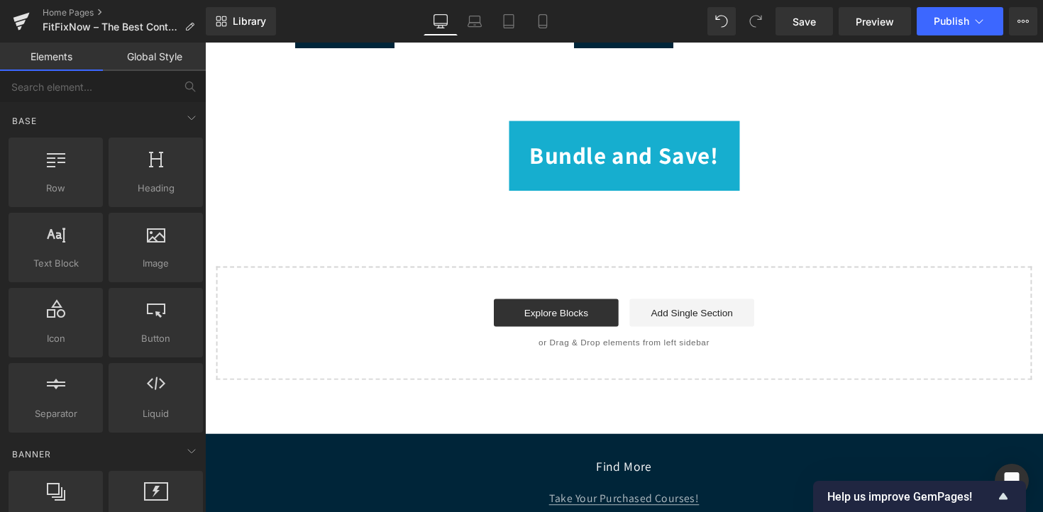
click at [389, 307] on div "Start building your page Explore Blocks Add Single Section or Drag & Drop eleme…" at bounding box center [634, 330] width 833 height 114
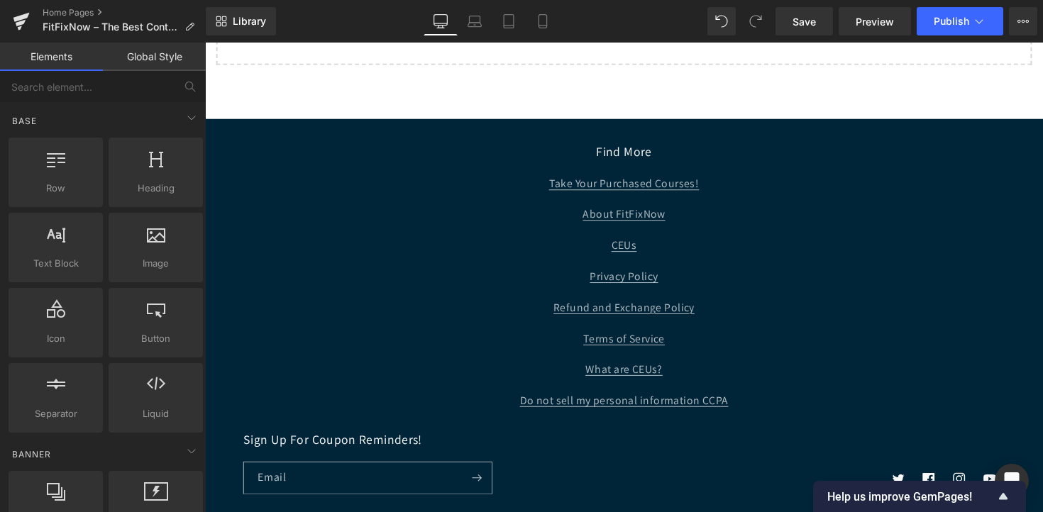
scroll to position [3461, 0]
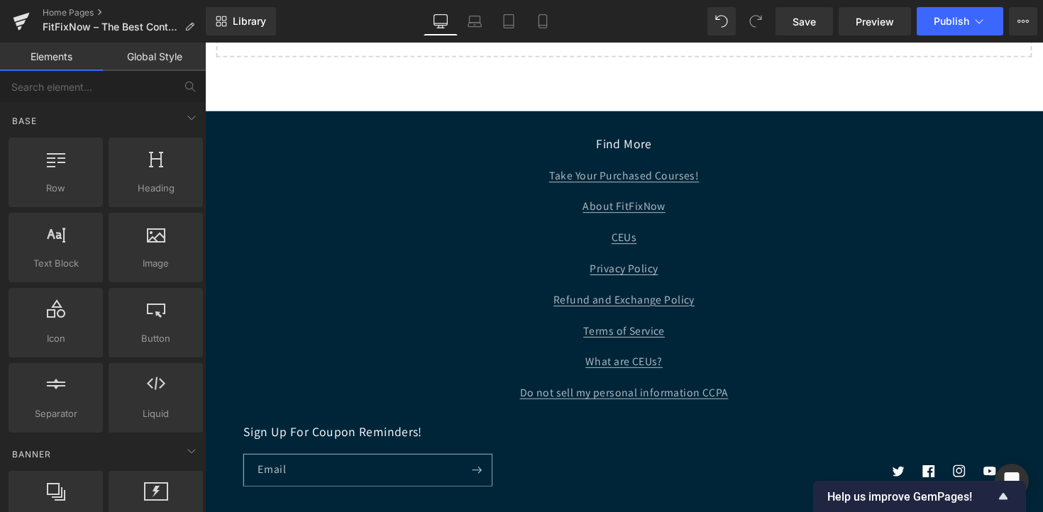
click at [438, 123] on footer "Find More Take Your Purchased Courses! About FitFixNow CEUs Privacy Policy Refu…" at bounding box center [634, 373] width 859 height 521
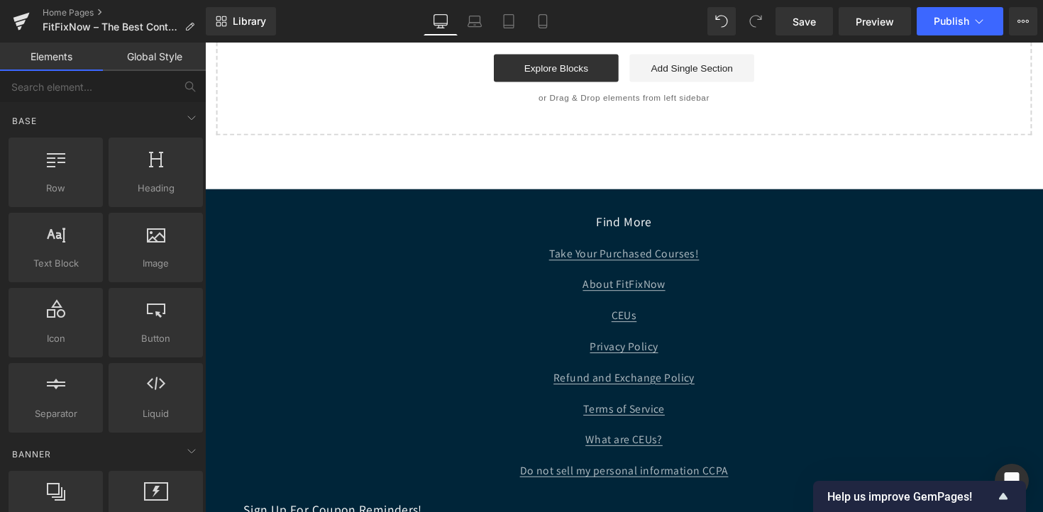
click at [446, 170] on div "Find More Take Your Purchased Courses! About FitFixNow CEUs Privacy Policy Refu…" at bounding box center [634, 436] width 859 height 555
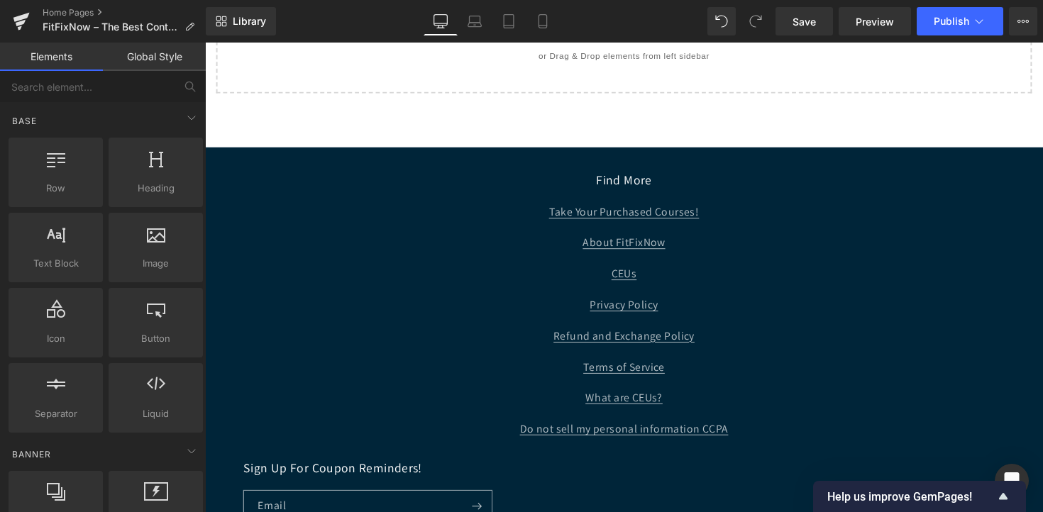
scroll to position [3417, 0]
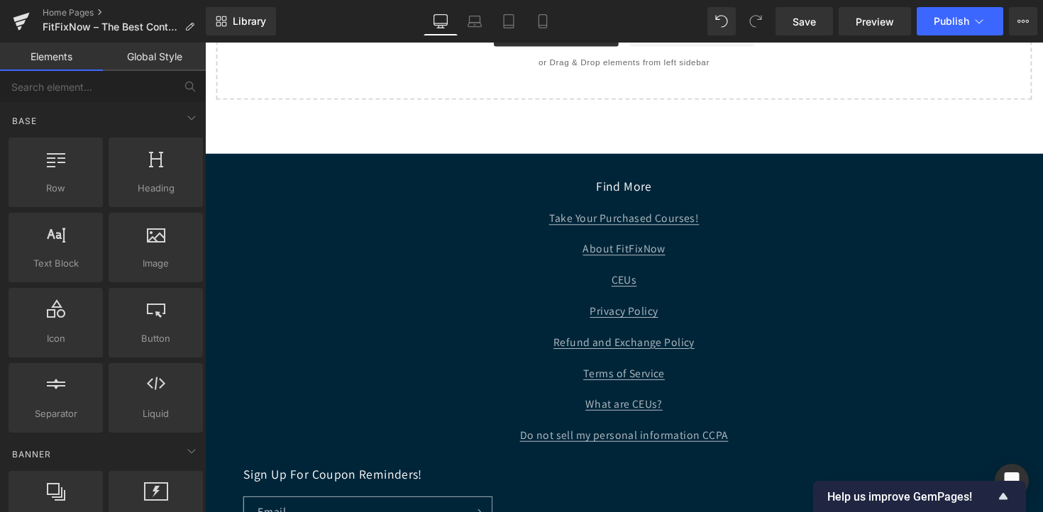
click at [641, 199] on h2 "Find More" at bounding box center [634, 190] width 539 height 16
click at [722, 215] on div "Find More Take Your Purchased Courses! About FitFixNow CEUs Privacy Policy Refu…" at bounding box center [634, 319] width 539 height 274
click at [712, 315] on div "Take Your Purchased Courses! About FitFixNow CEUs Privacy Policy Refund and Exc…" at bounding box center [634, 335] width 539 height 243
click at [631, 358] on link "Refund and Exchange Policy" at bounding box center [634, 350] width 145 height 15
click at [644, 193] on h2 "Find More" at bounding box center [634, 190] width 539 height 16
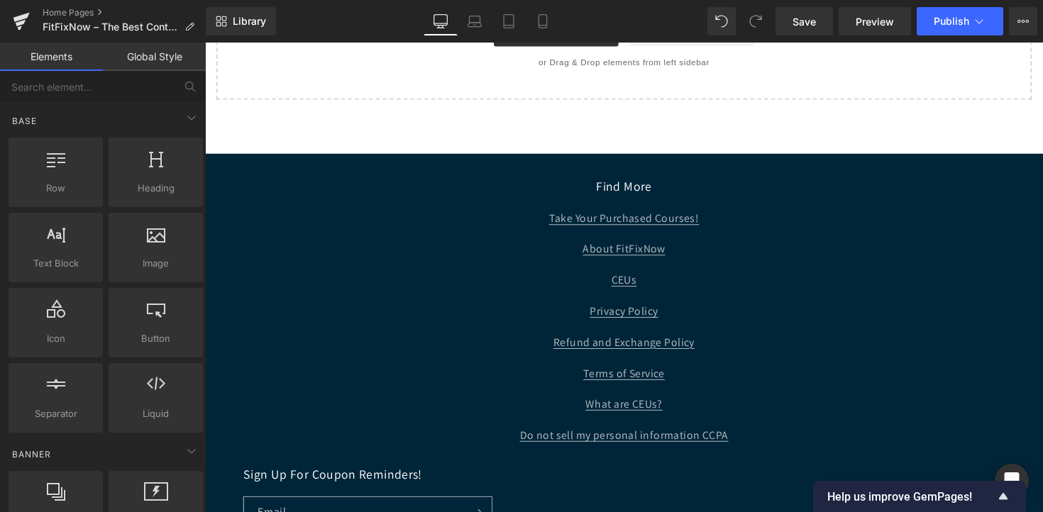
click at [425, 162] on div "Find More Take Your Purchased Courses! About FitFixNow CEUs Privacy Policy Refu…" at bounding box center [634, 400] width 859 height 555
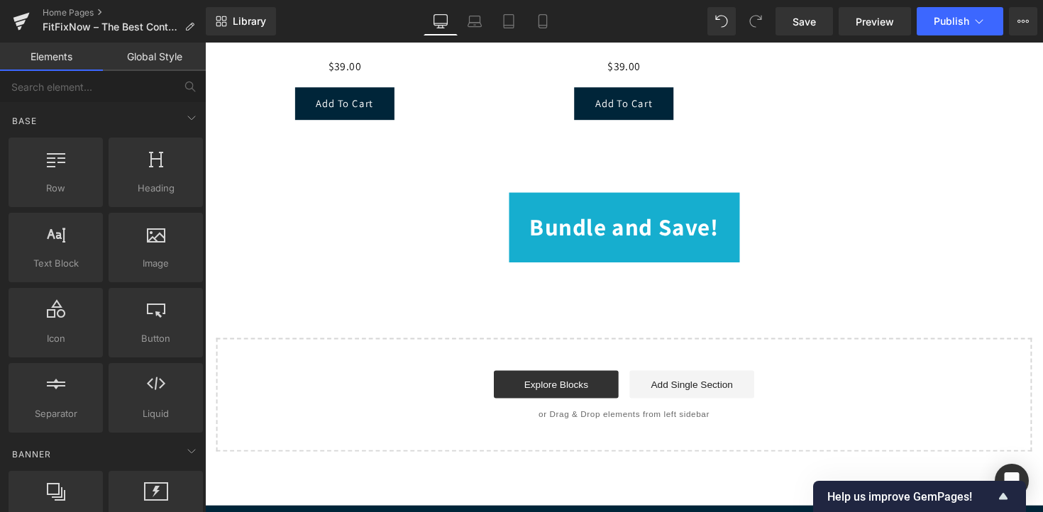
scroll to position [3047, 0]
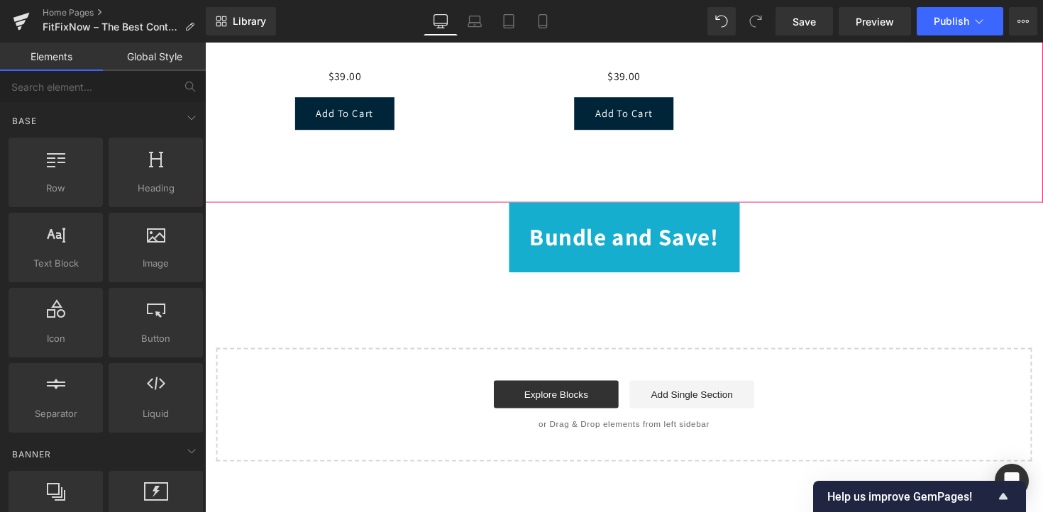
click at [425, 162] on div "Sale Off (P) Image Marketing Without Money (3* CEU Hours) (P) Title $0" at bounding box center [348, 10] width 265 height 314
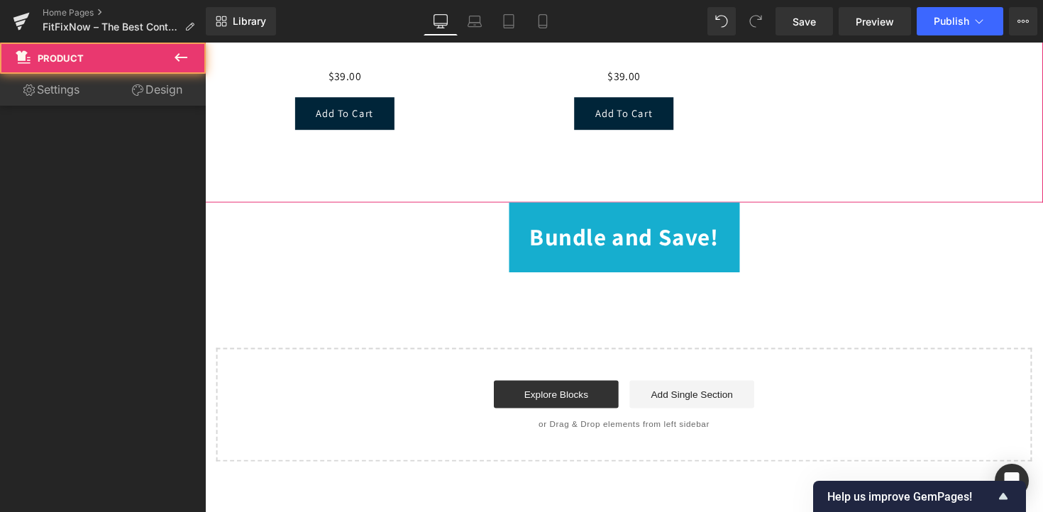
click at [435, 231] on div "Bundle and Save!" at bounding box center [634, 242] width 859 height 72
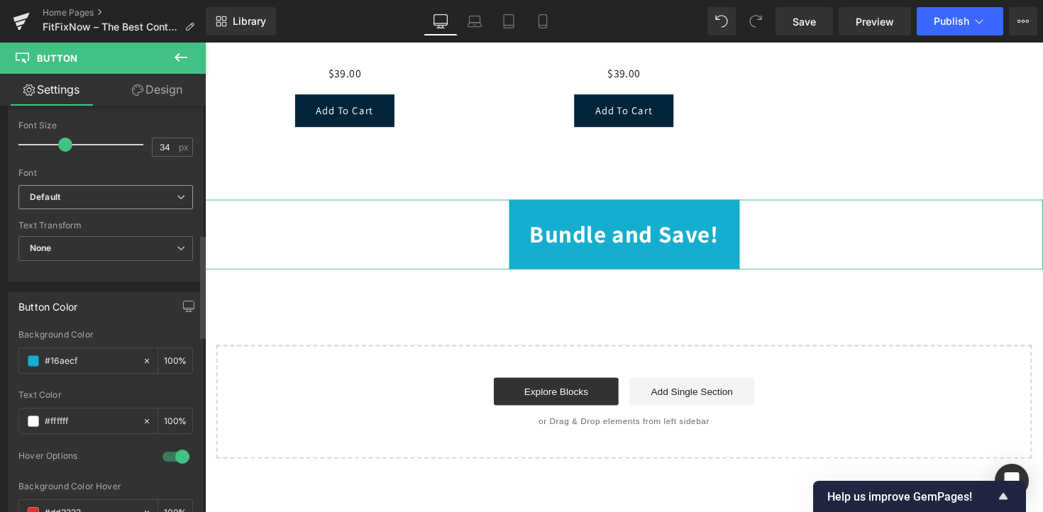
scroll to position [499, 0]
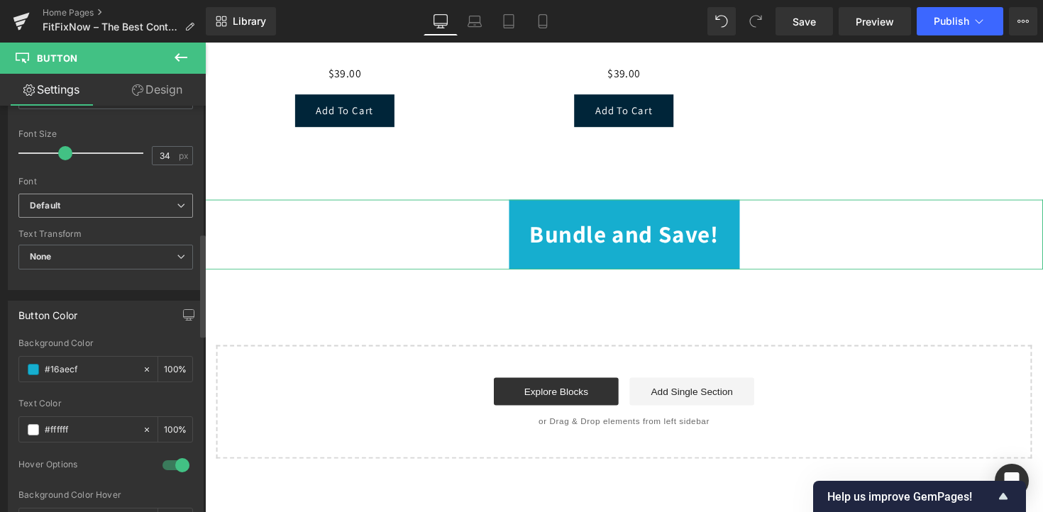
click at [126, 205] on b "Default" at bounding box center [103, 206] width 147 height 12
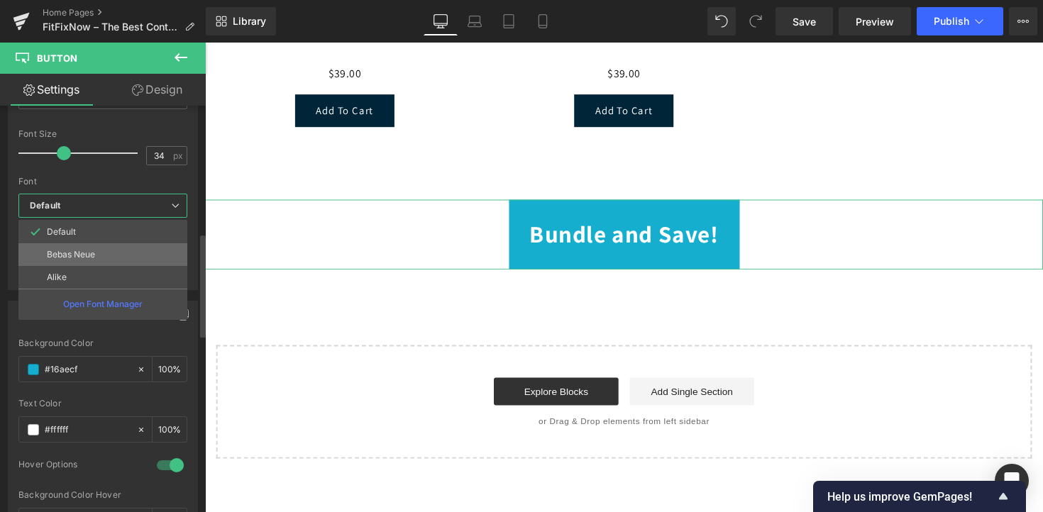
click at [111, 260] on li "Bebas Neue" at bounding box center [102, 254] width 169 height 23
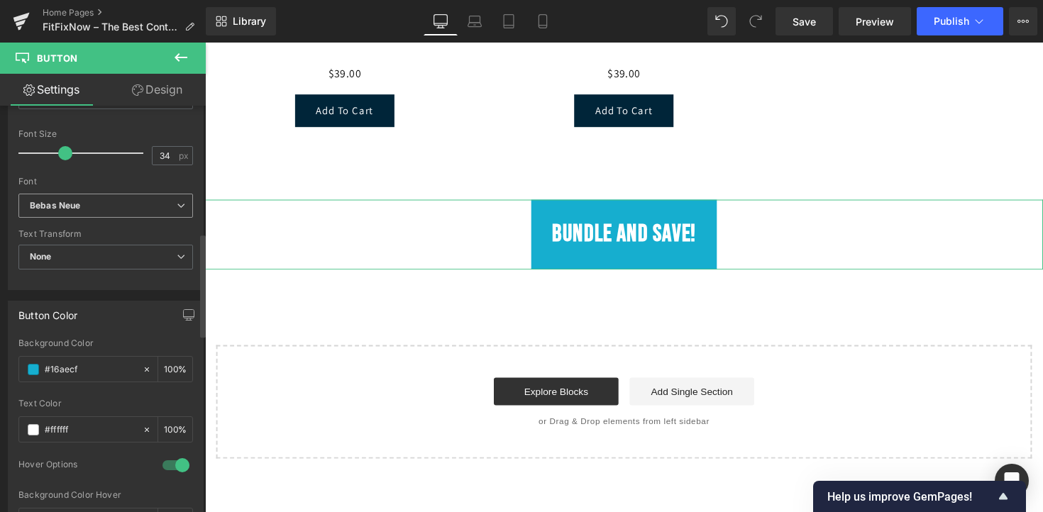
click at [105, 200] on b "Bebas Neue" at bounding box center [103, 206] width 147 height 12
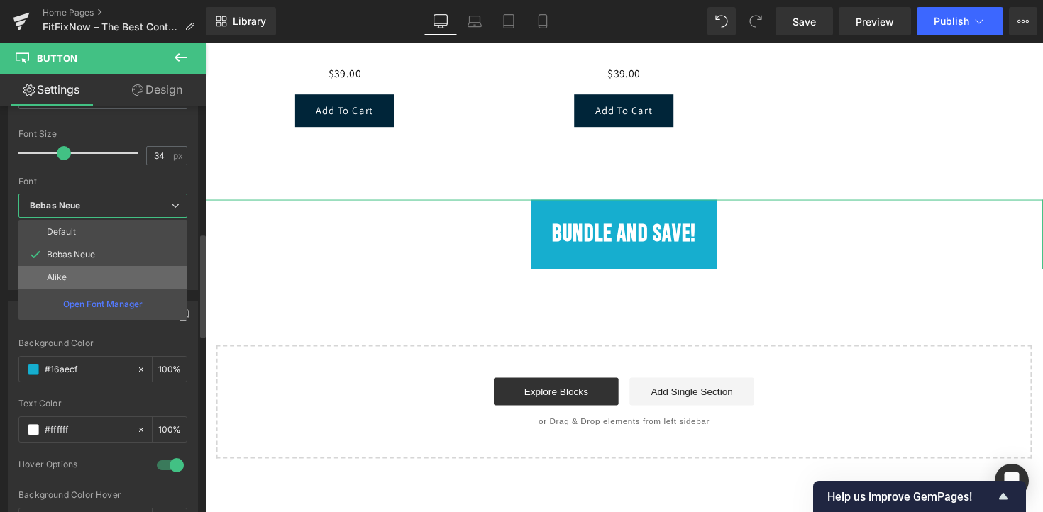
click at [104, 273] on li "Alike" at bounding box center [102, 277] width 169 height 23
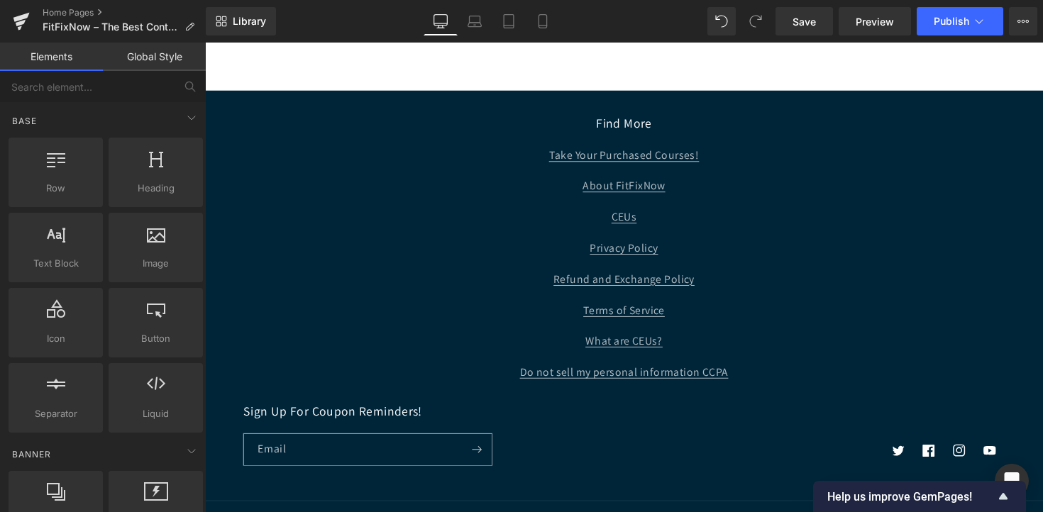
scroll to position [3488, 0]
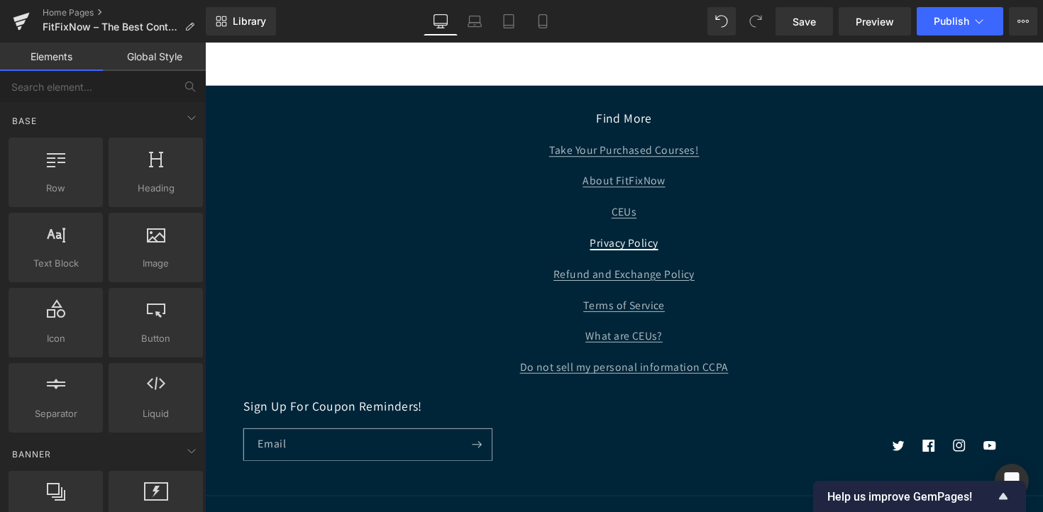
click at [600, 255] on link "Privacy Policy" at bounding box center [635, 248] width 70 height 15
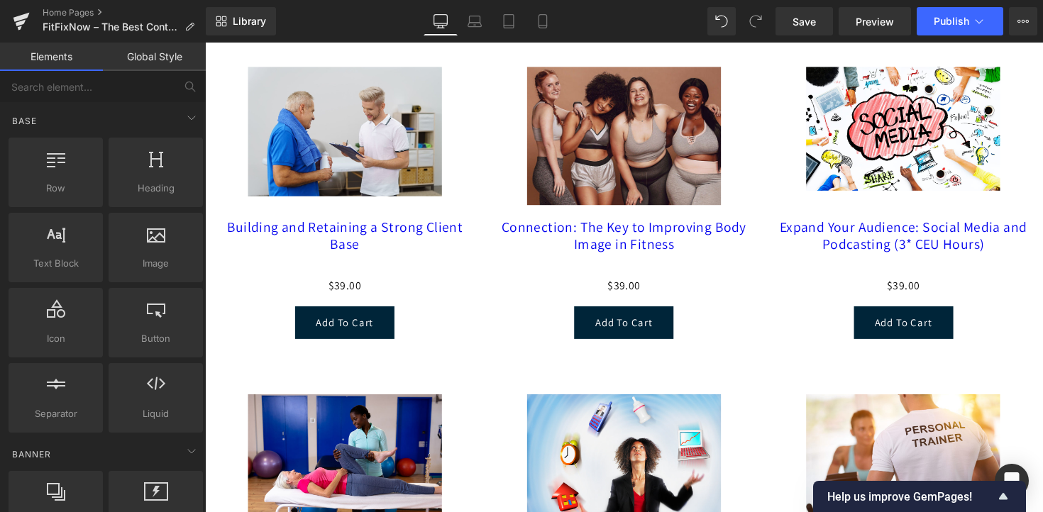
scroll to position [2155, 0]
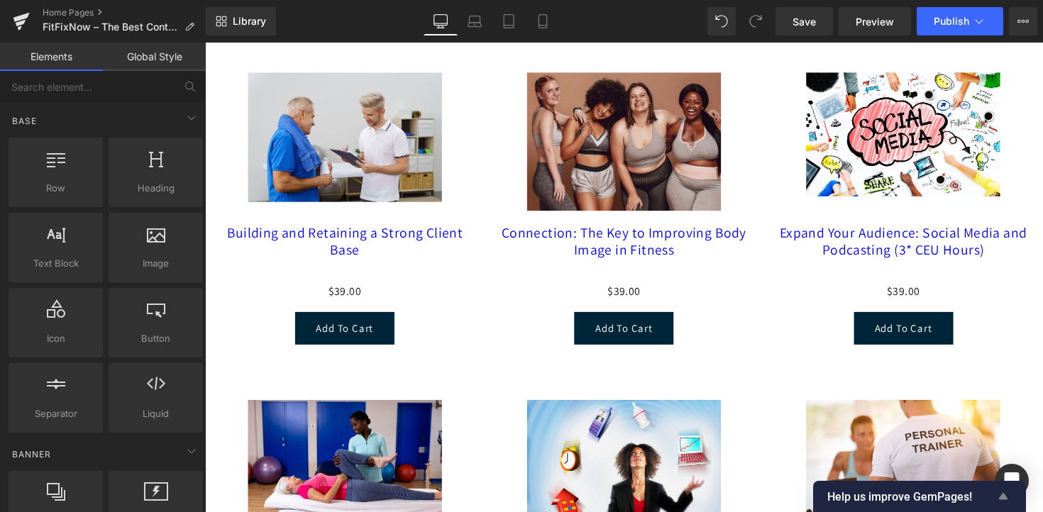
click at [1005, 498] on icon "Show survey - Help us improve GemPages!" at bounding box center [1003, 496] width 9 height 6
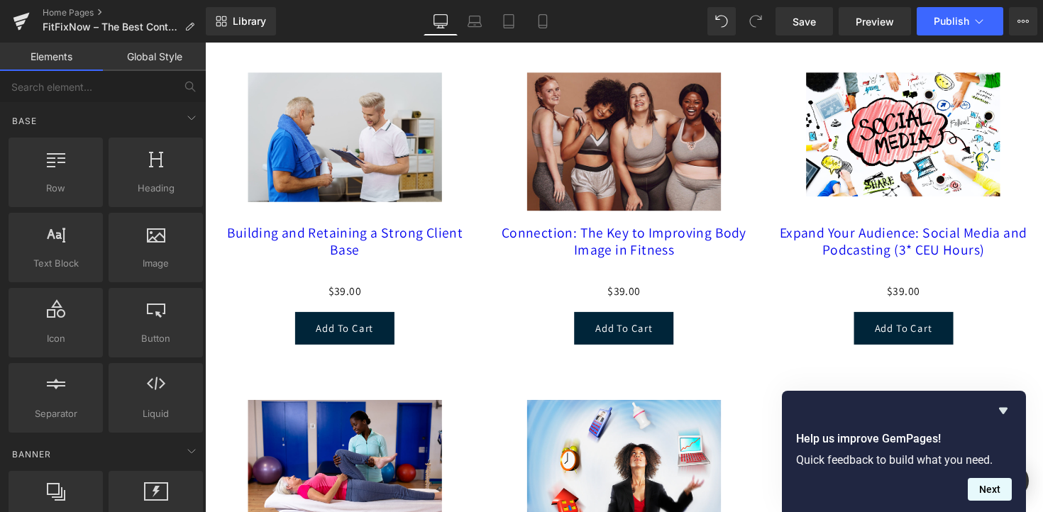
click at [996, 485] on button "Next" at bounding box center [990, 489] width 44 height 23
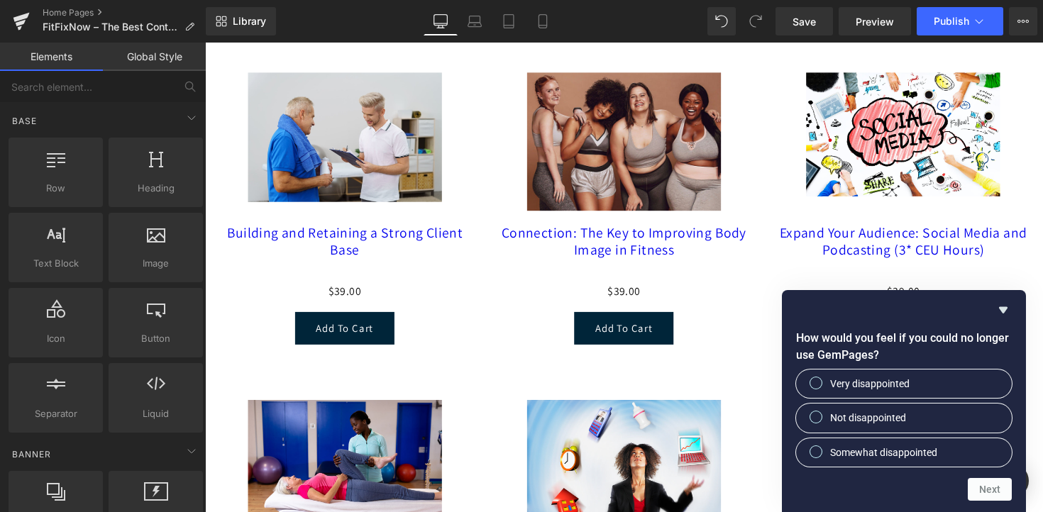
click at [1013, 302] on div "How would you feel if you could no longer use GemPages? Very disappointed Not d…" at bounding box center [904, 401] width 244 height 222
click at [1001, 310] on icon "Hide survey" at bounding box center [1003, 310] width 9 height 6
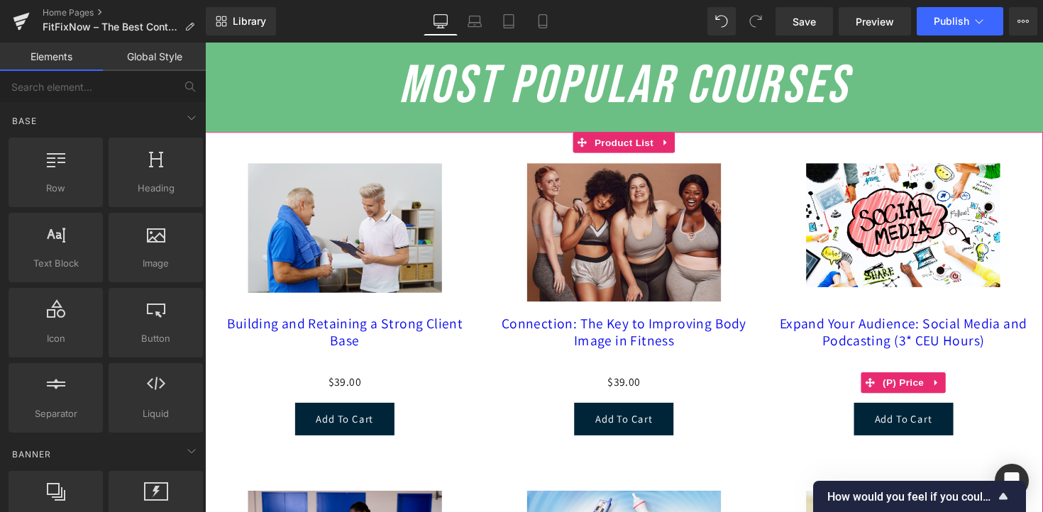
scroll to position [2041, 0]
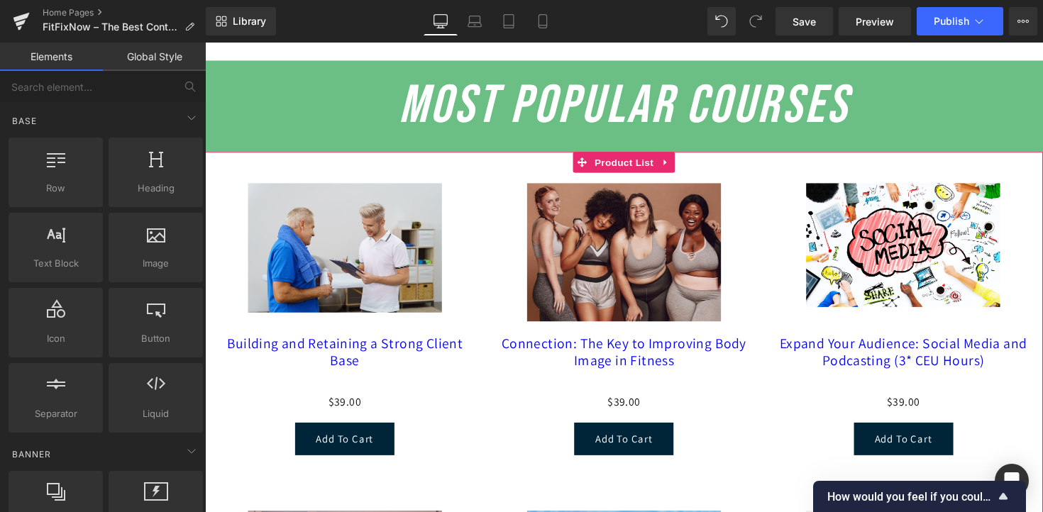
click at [884, 287] on img at bounding box center [920, 250] width 199 height 127
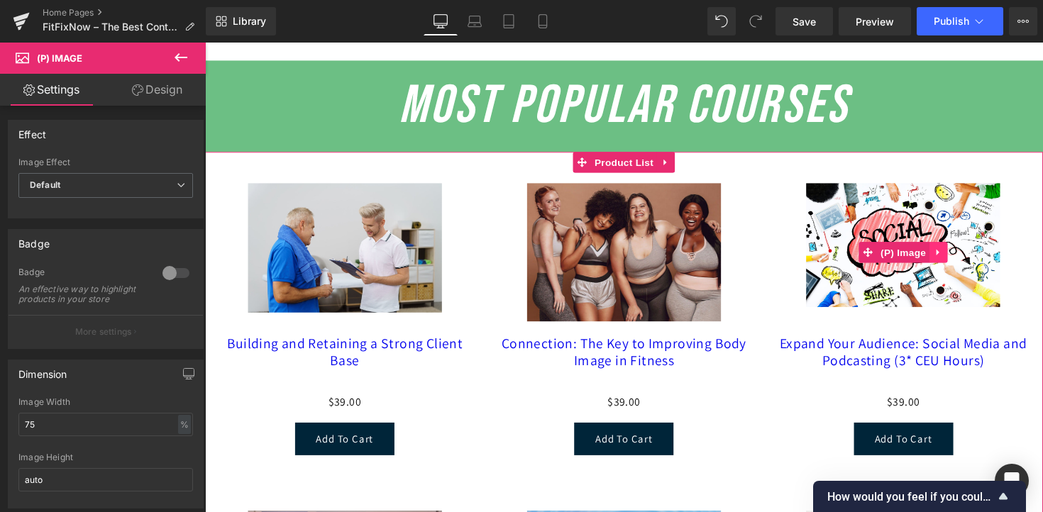
click at [957, 261] on icon at bounding box center [955, 258] width 3 height 6
click at [935, 266] on link at bounding box center [929, 257] width 18 height 21
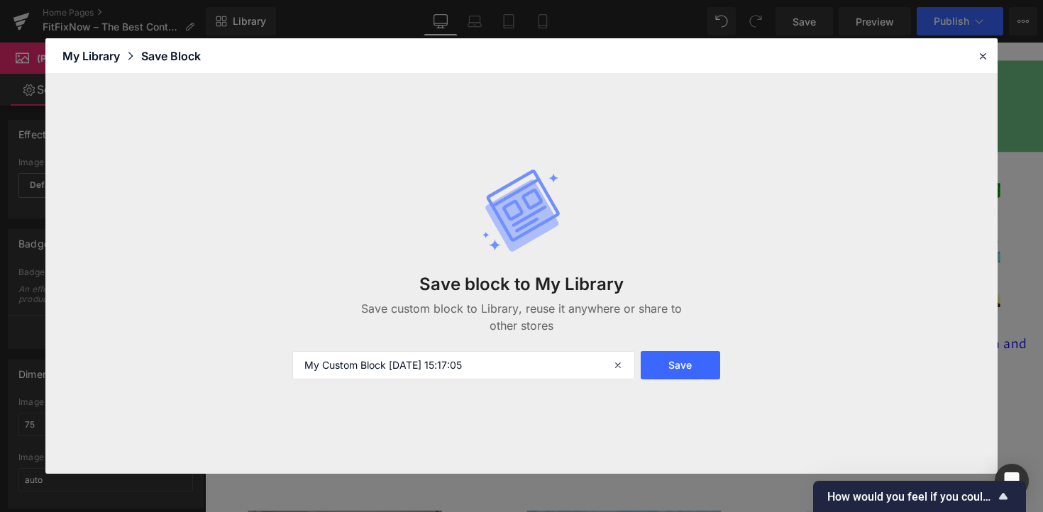
click at [165, 54] on div "Save Block" at bounding box center [171, 56] width 60 height 17
click at [94, 55] on div "My Library" at bounding box center [101, 56] width 79 height 17
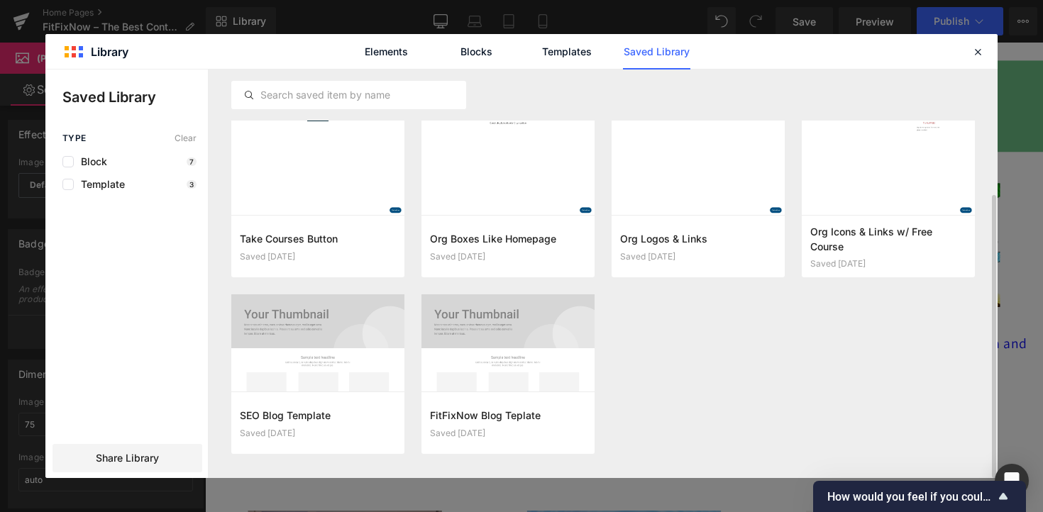
scroll to position [177, 0]
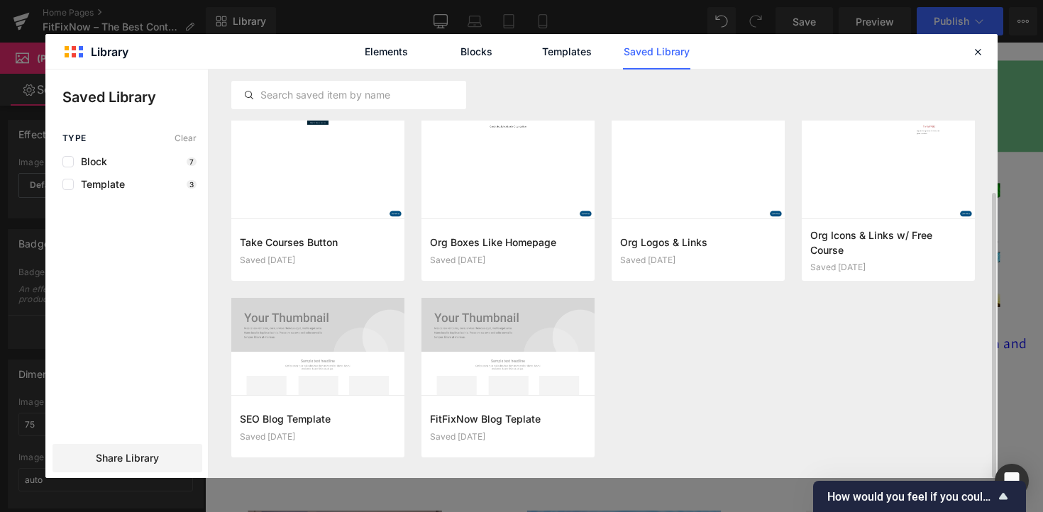
click at [688, 365] on div "popup-final-4-23-25 Saved [DATE] Add to page SEO Blog Template | FitFixNow [DAT…" at bounding box center [603, 209] width 744 height 531
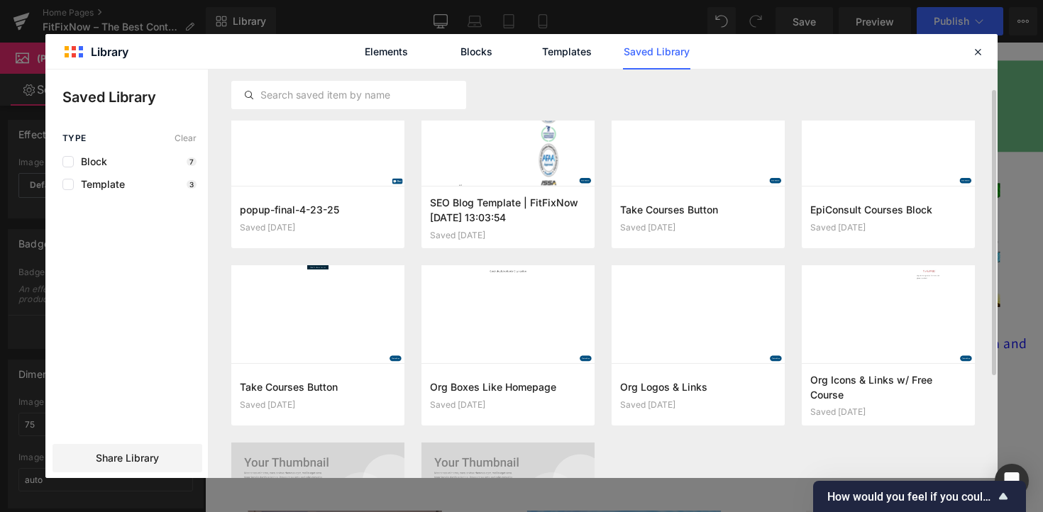
scroll to position [0, 0]
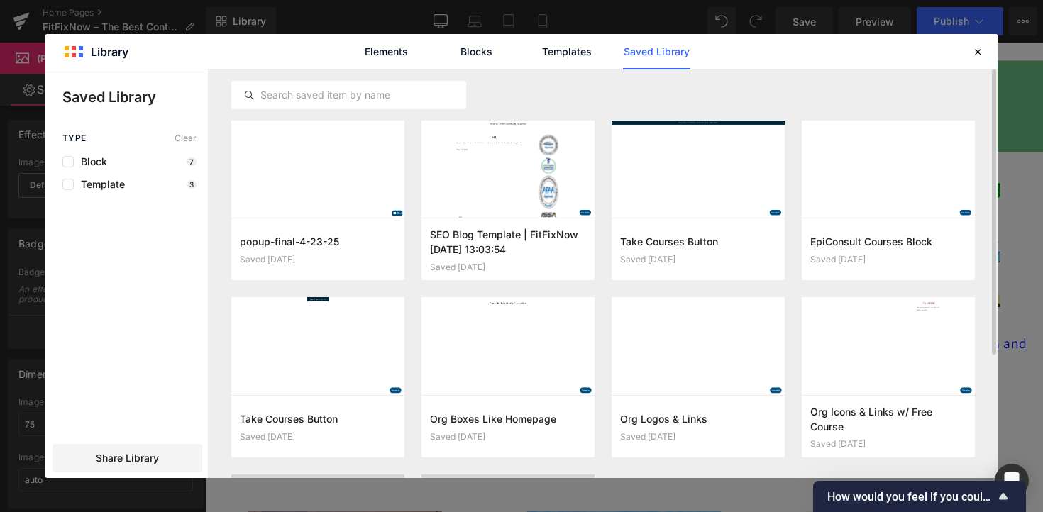
click at [123, 141] on p "Type Clear" at bounding box center [129, 138] width 134 height 10
click at [399, 53] on link "Elements" at bounding box center [386, 51] width 67 height 35
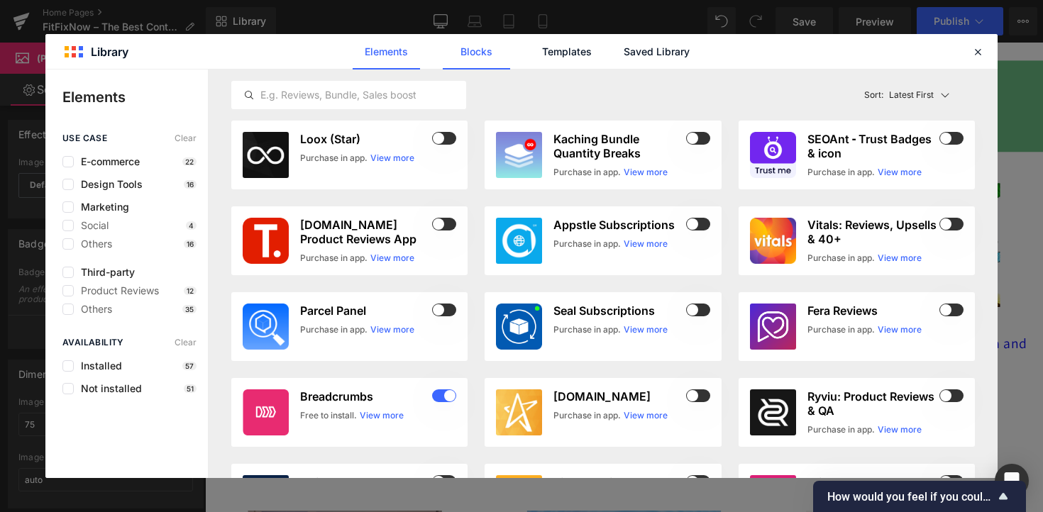
click at [483, 55] on link "Blocks" at bounding box center [476, 51] width 67 height 35
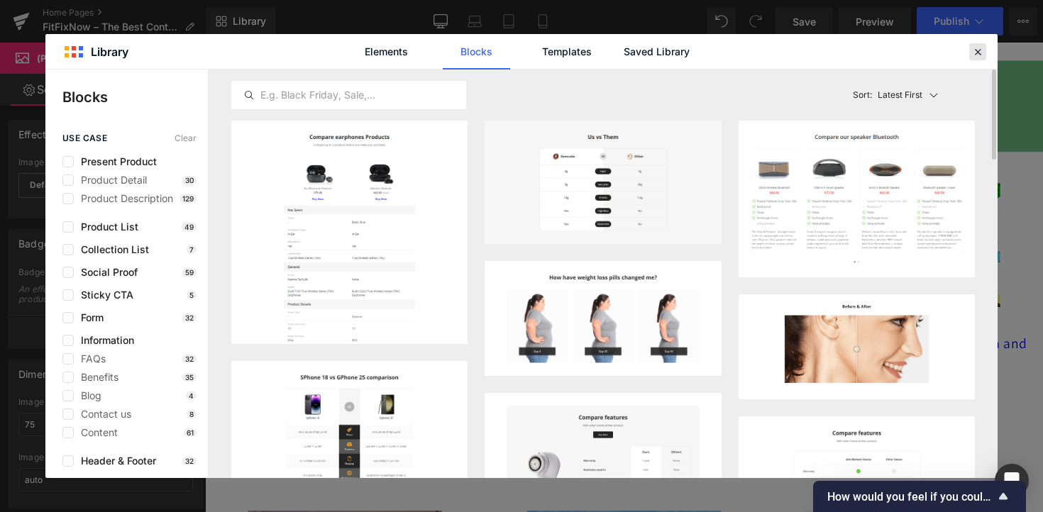
click at [977, 52] on icon at bounding box center [977, 51] width 13 height 13
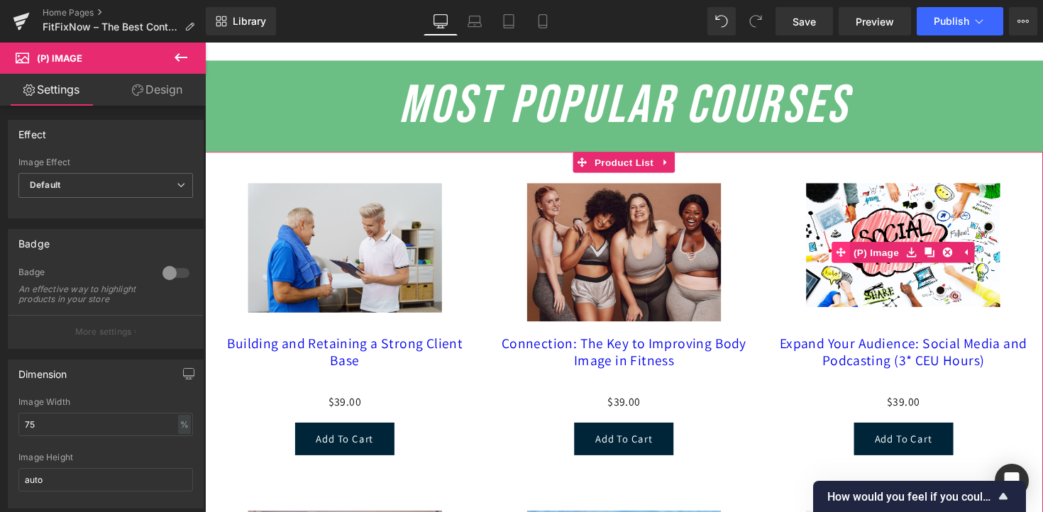
click at [889, 263] on link "(P) Image" at bounding box center [883, 257] width 72 height 21
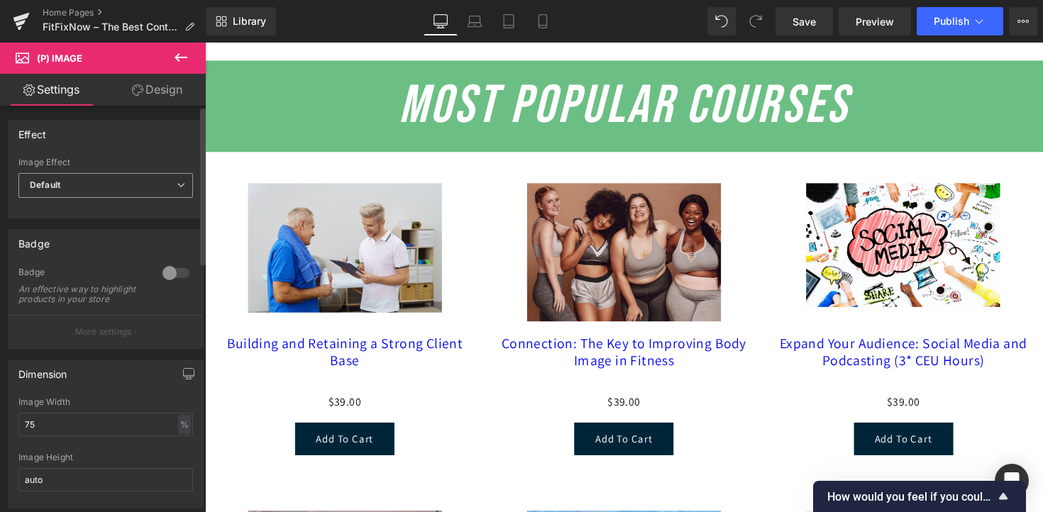
click at [97, 178] on span "Default" at bounding box center [105, 185] width 175 height 25
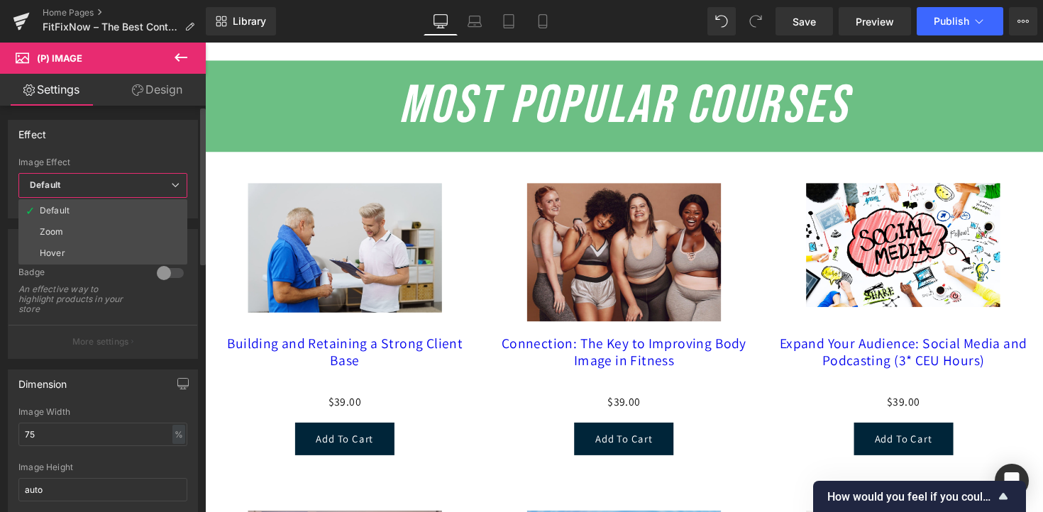
click at [99, 138] on div "Effect" at bounding box center [103, 134] width 189 height 27
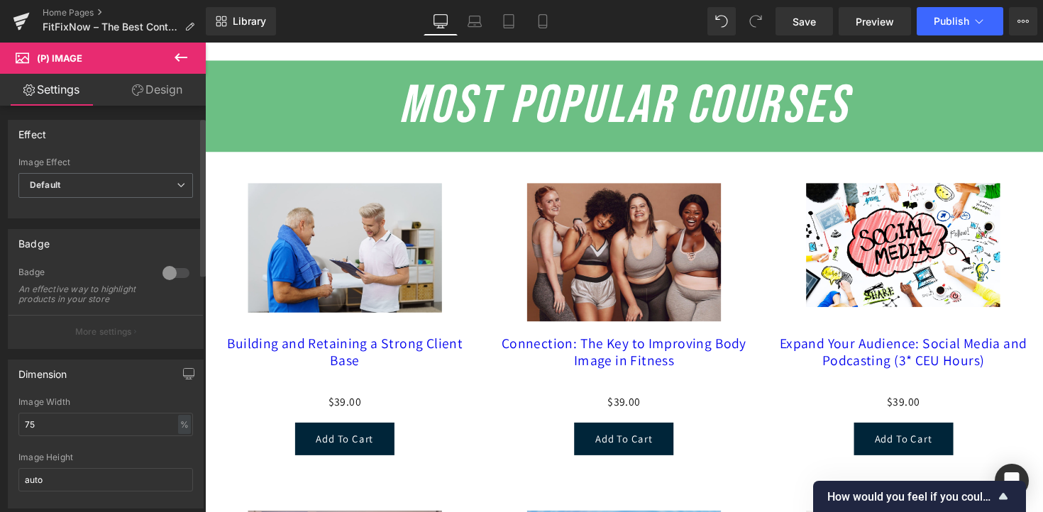
scroll to position [103, 0]
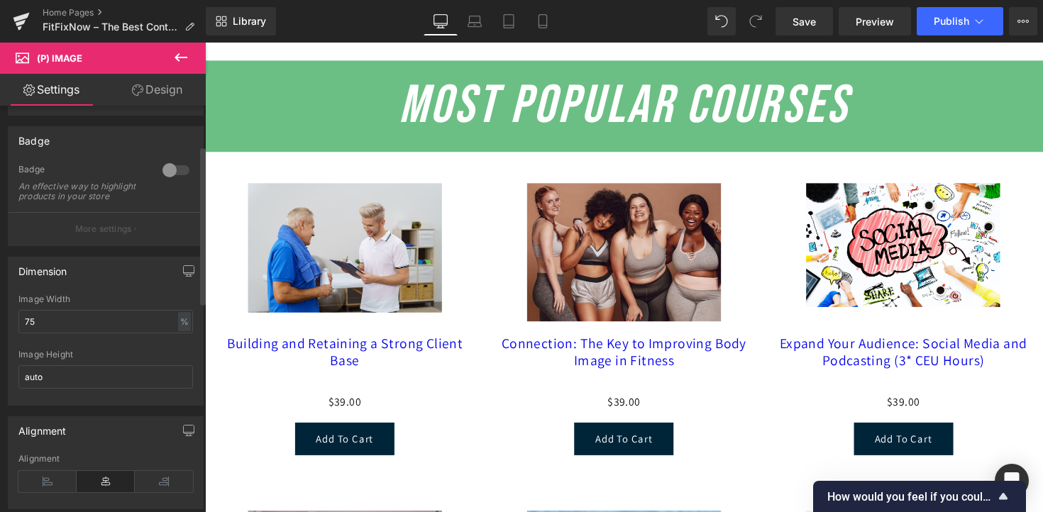
click at [140, 202] on div "An effective way to highlight products in your store" at bounding box center [82, 192] width 128 height 20
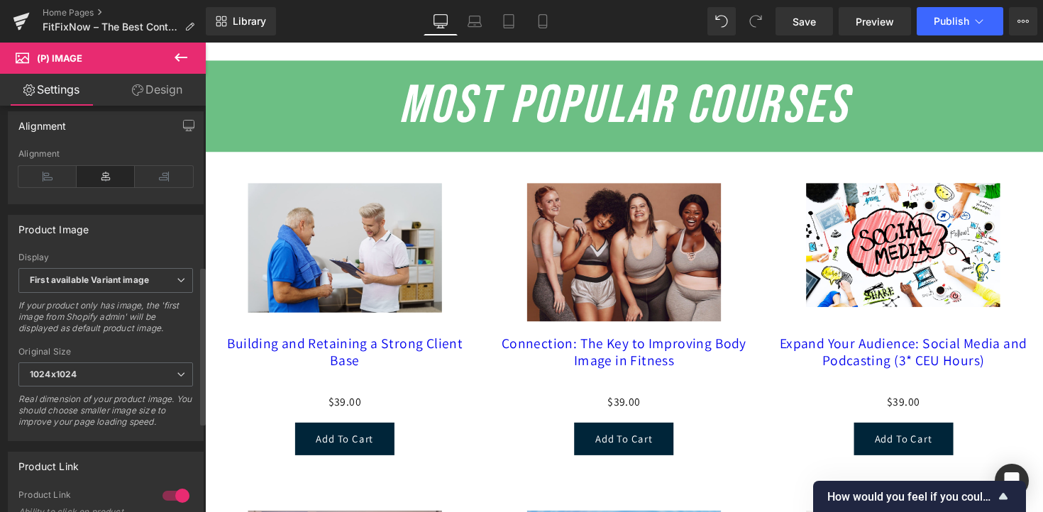
scroll to position [412, 0]
click at [133, 297] on div "First available Variant image First available Variant image First image from Sh…" at bounding box center [105, 281] width 175 height 32
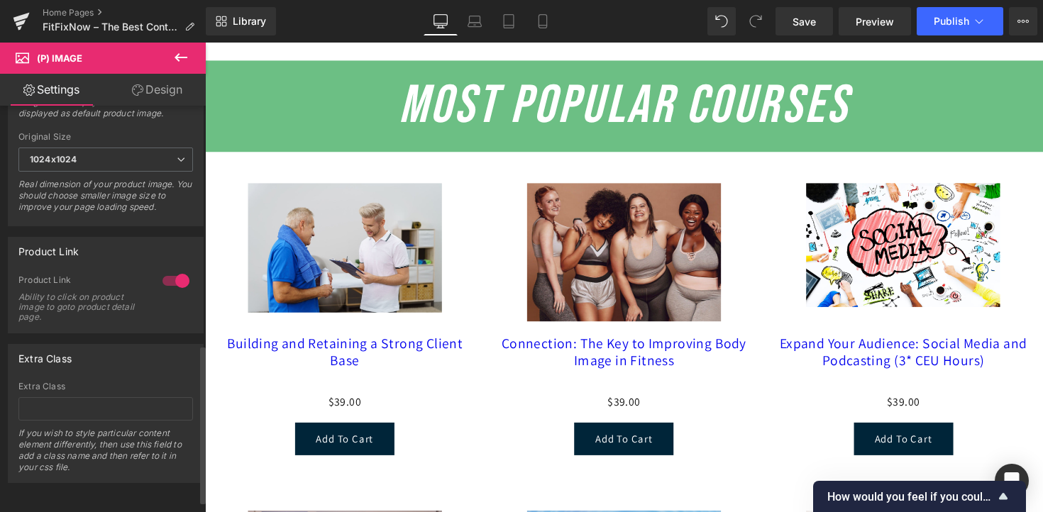
scroll to position [644, 0]
click at [151, 92] on link "Design" at bounding box center [157, 90] width 103 height 32
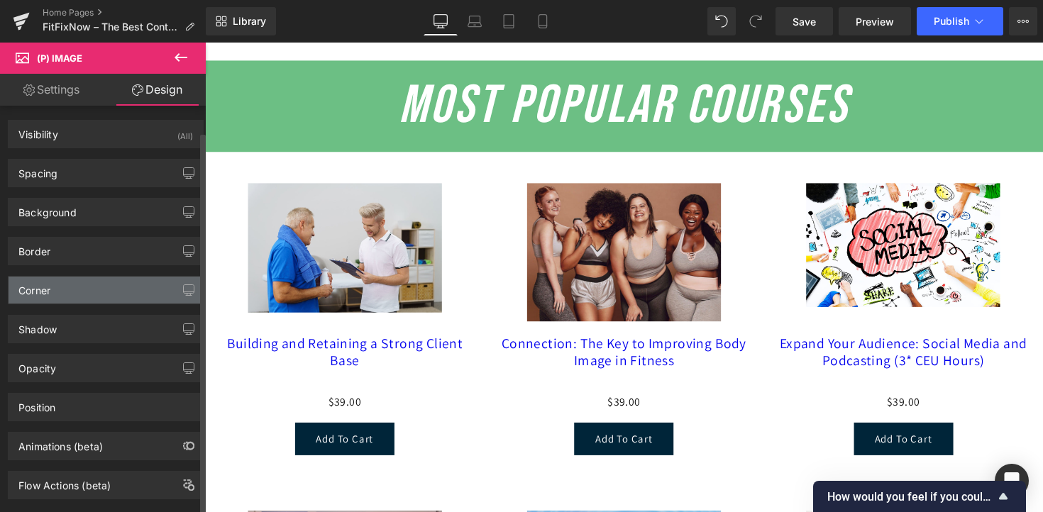
scroll to position [28, 0]
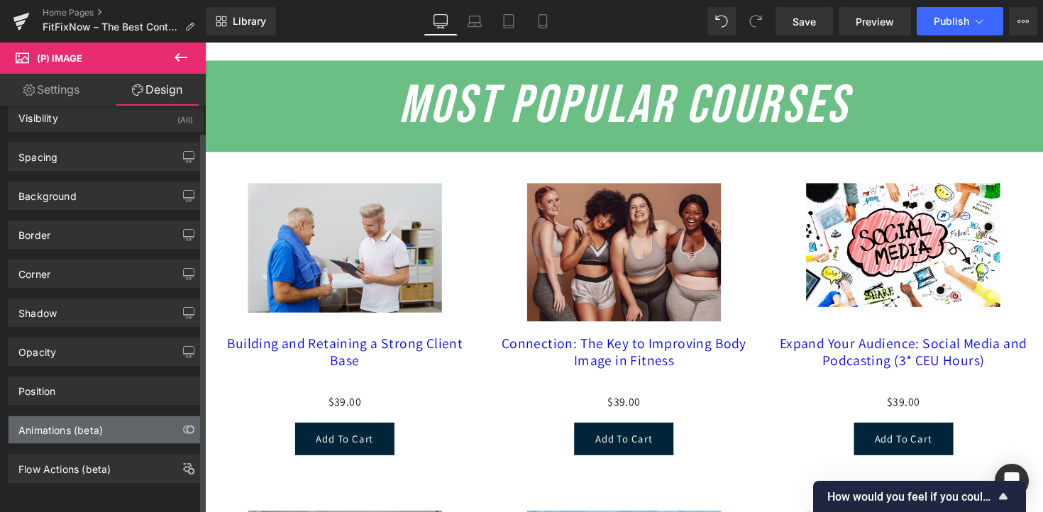
click at [95, 418] on div "Animations (beta)" at bounding box center [60, 427] width 84 height 20
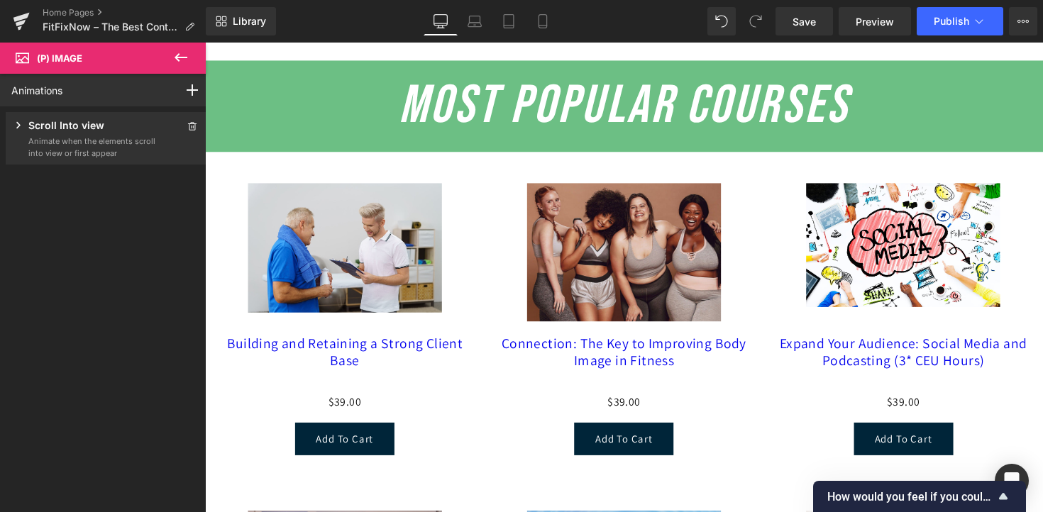
click at [49, 84] on link "Animations" at bounding box center [36, 90] width 51 height 15
click at [111, 52] on span "(P) Image" at bounding box center [85, 58] width 142 height 31
click at [68, 56] on span "(P) Image" at bounding box center [59, 58] width 45 height 11
click at [177, 57] on icon at bounding box center [181, 57] width 13 height 9
type input "100"
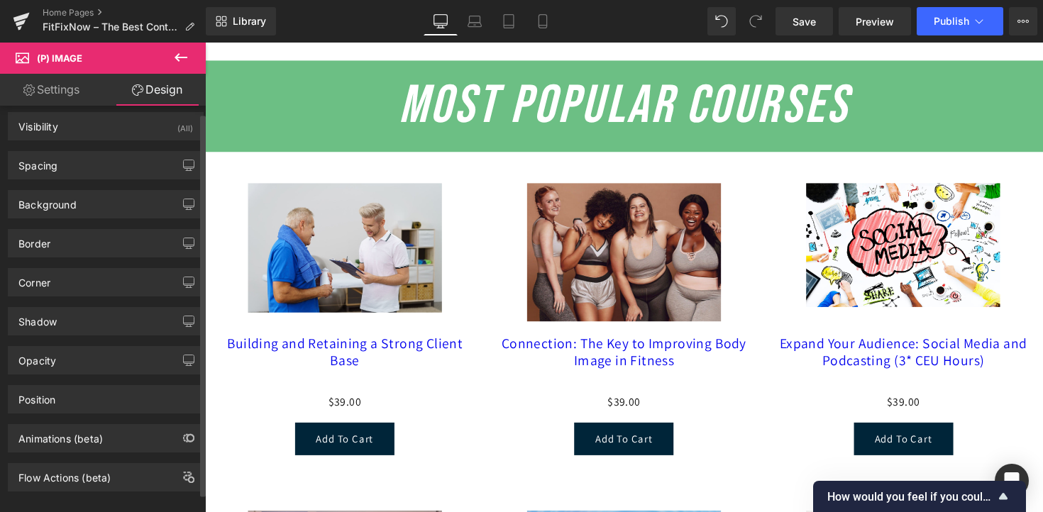
scroll to position [9, 0]
click at [112, 314] on div "Shadow" at bounding box center [106, 320] width 194 height 27
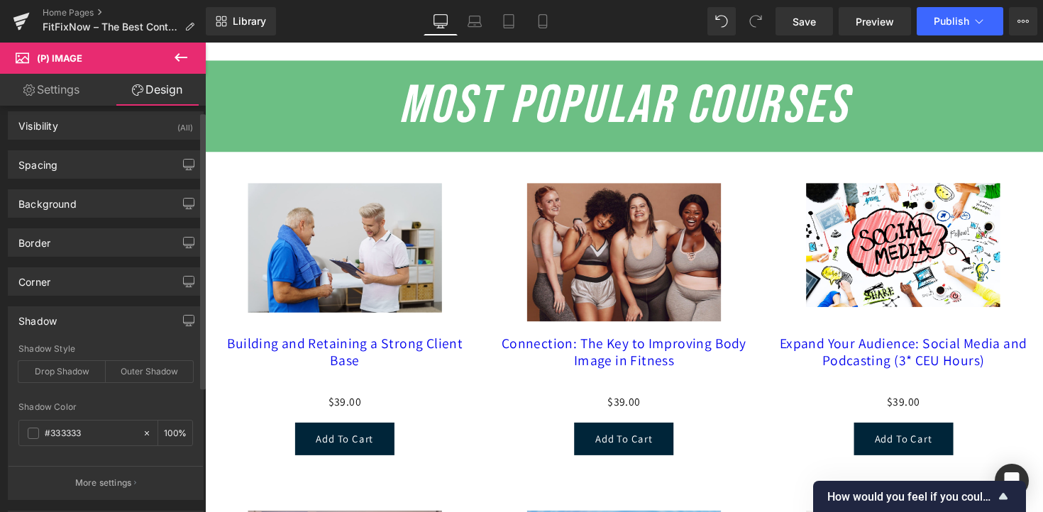
scroll to position [0, 0]
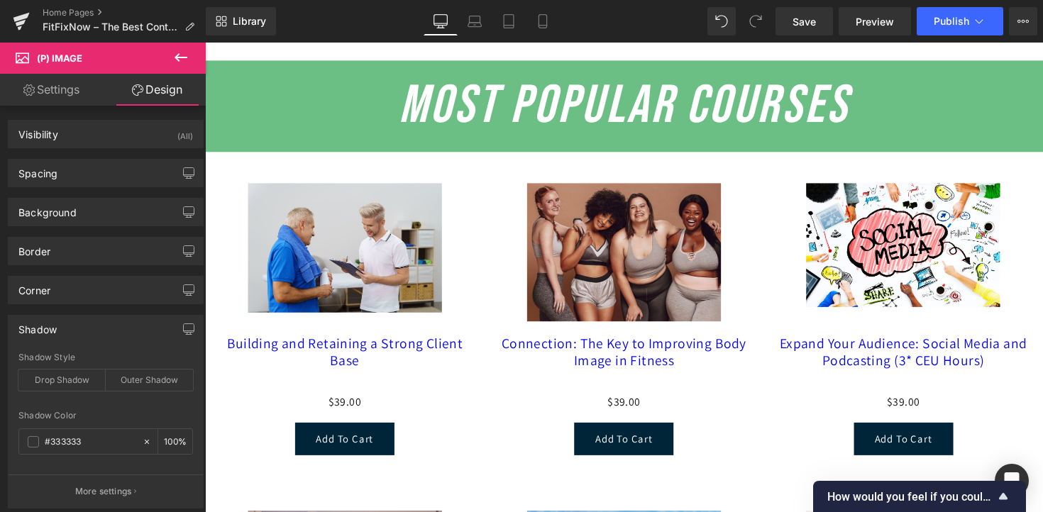
click at [176, 62] on icon at bounding box center [180, 57] width 17 height 17
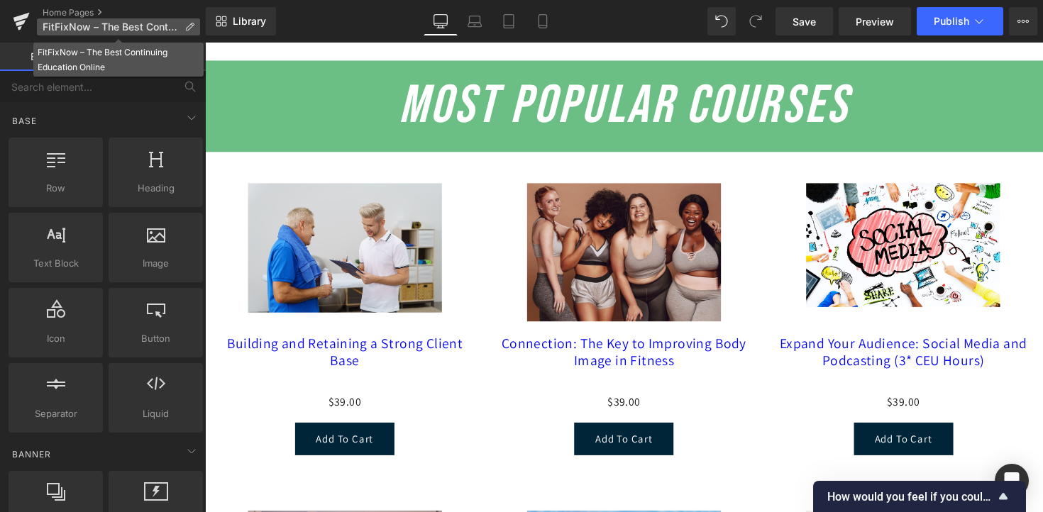
click at [146, 25] on span "FitFixNow – The Best Continuing Education Online" at bounding box center [111, 26] width 136 height 11
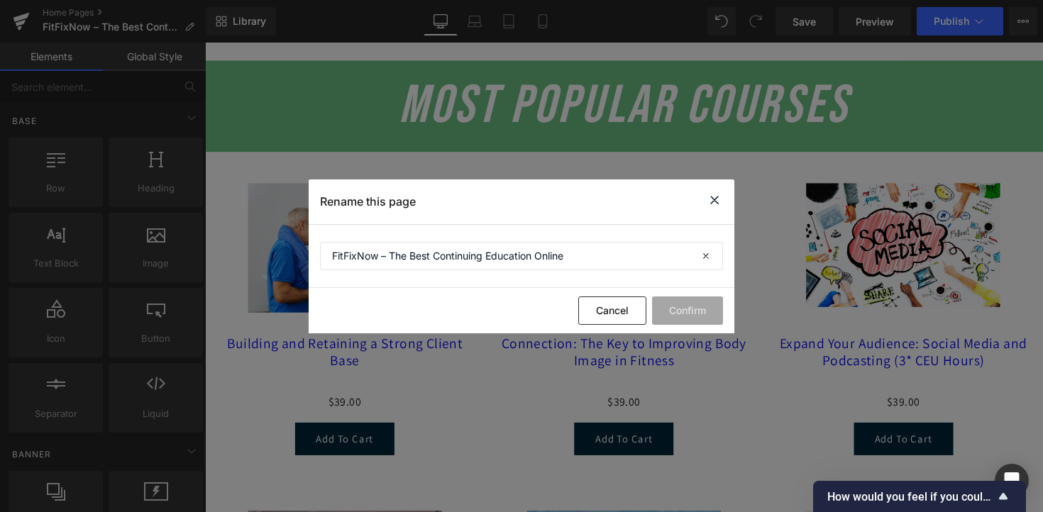
click at [715, 193] on icon at bounding box center [714, 201] width 17 height 18
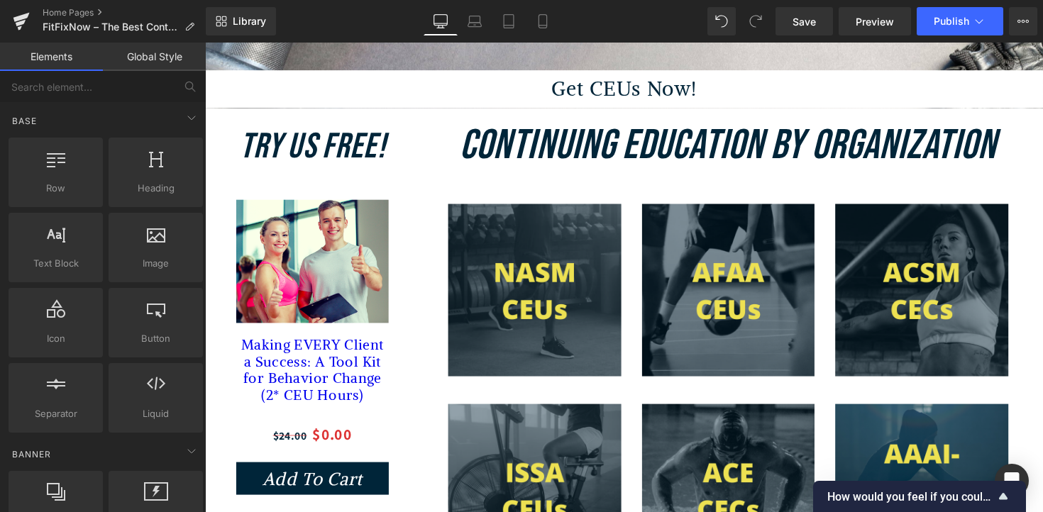
scroll to position [436, 0]
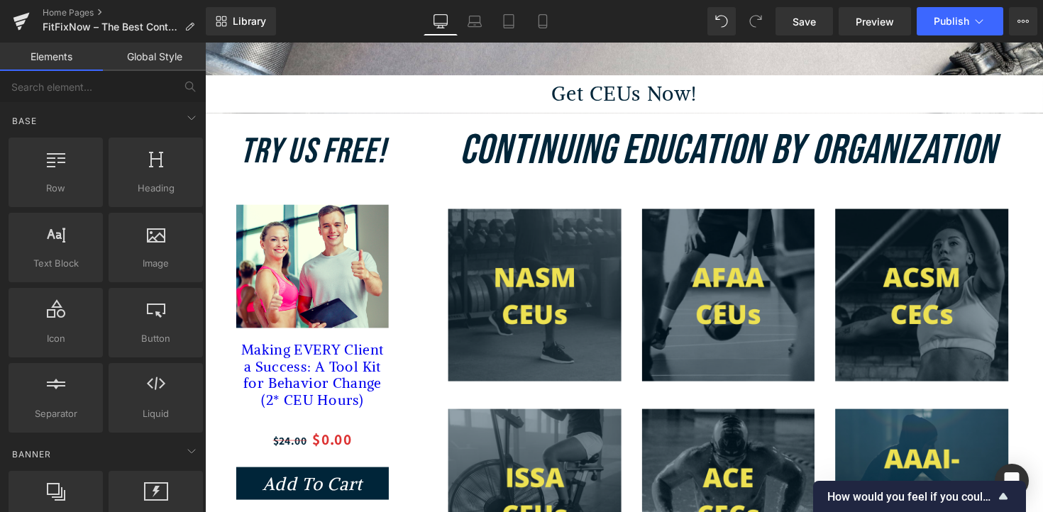
click at [658, 163] on icon "Continuing Education by Organization" at bounding box center [741, 153] width 550 height 51
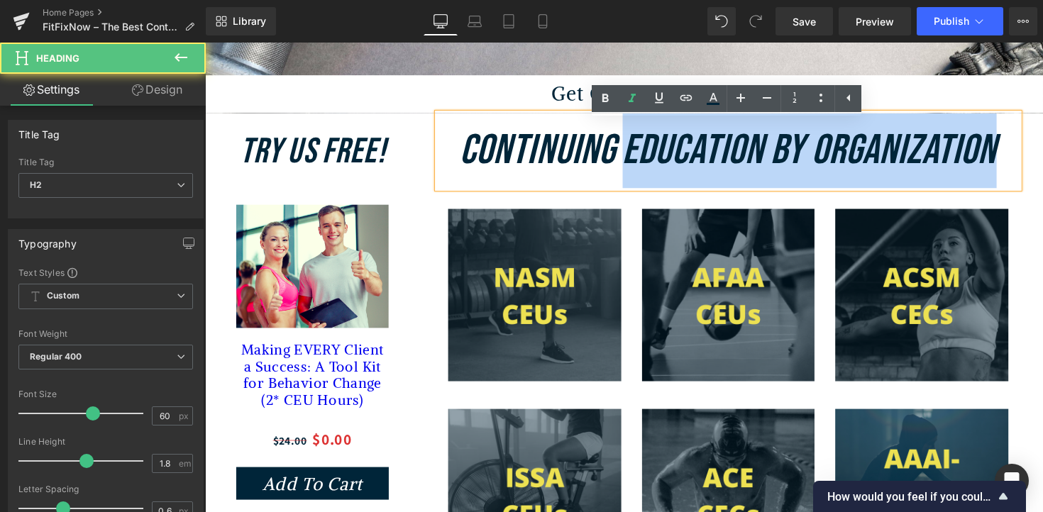
drag, startPoint x: 633, startPoint y: 191, endPoint x: 632, endPoint y: 202, distance: 11.4
click at [633, 203] on div "Continuing Education by Organization Heading Image Image Image Row Image Image …" at bounding box center [741, 358] width 617 height 487
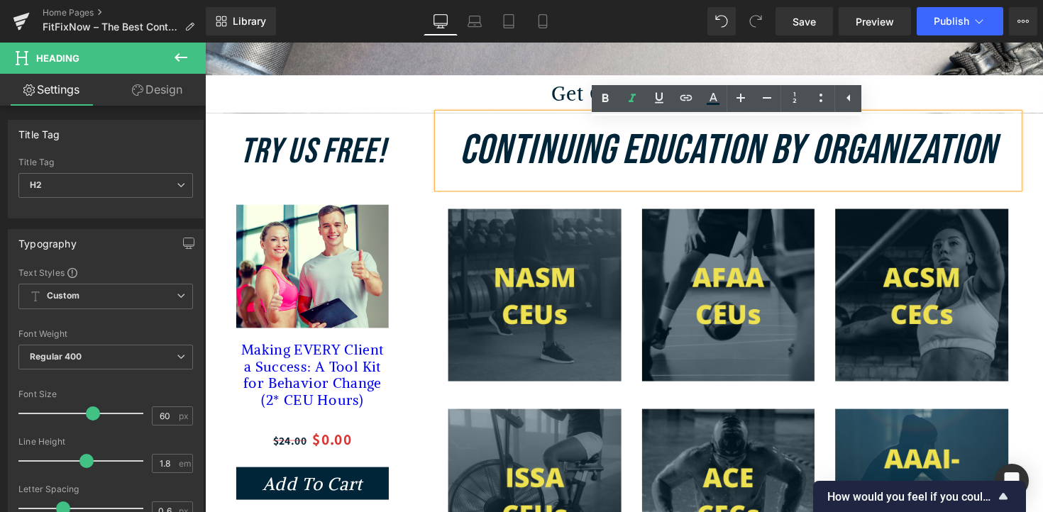
click at [624, 192] on h2 "Continuing Education by Organization" at bounding box center [740, 153] width 595 height 77
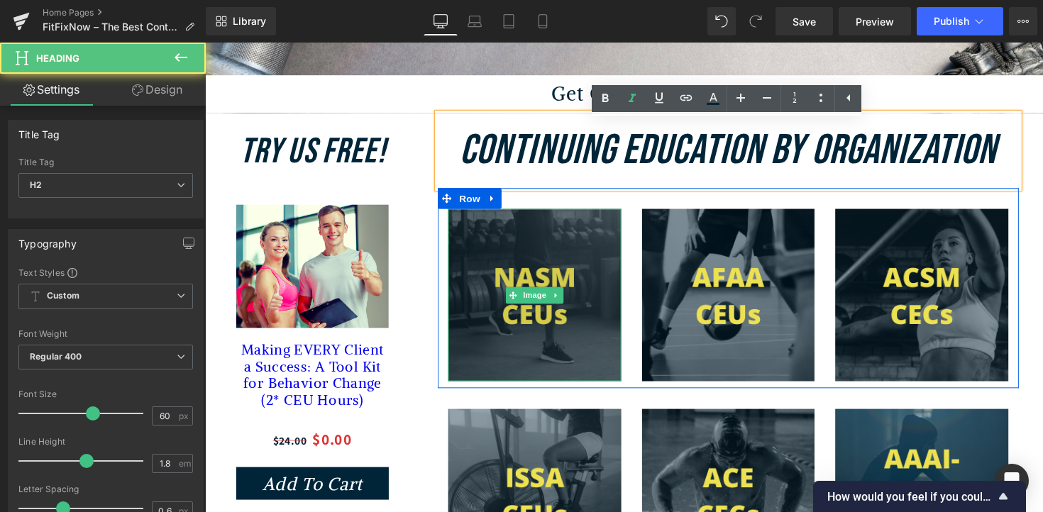
click at [585, 288] on img at bounding box center [542, 301] width 177 height 177
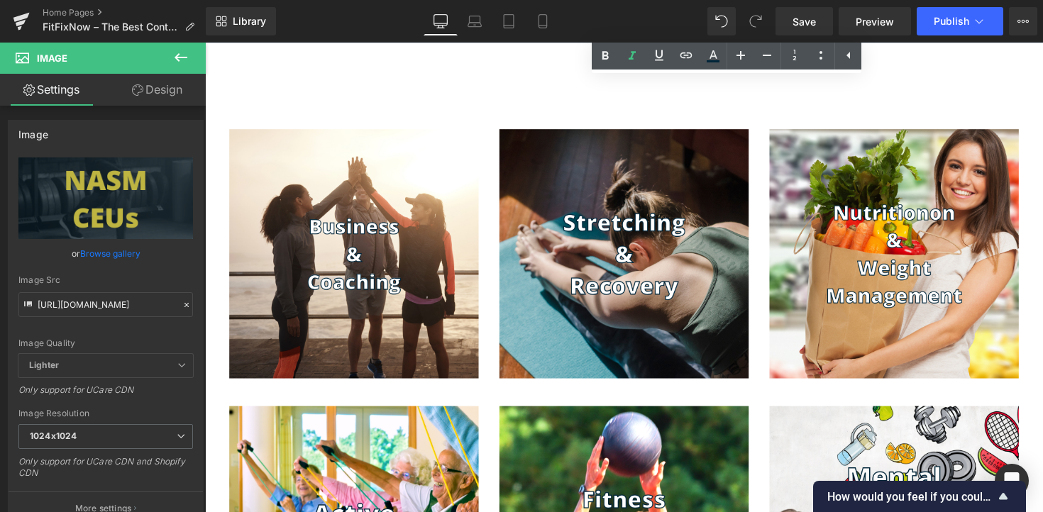
scroll to position [1300, 0]
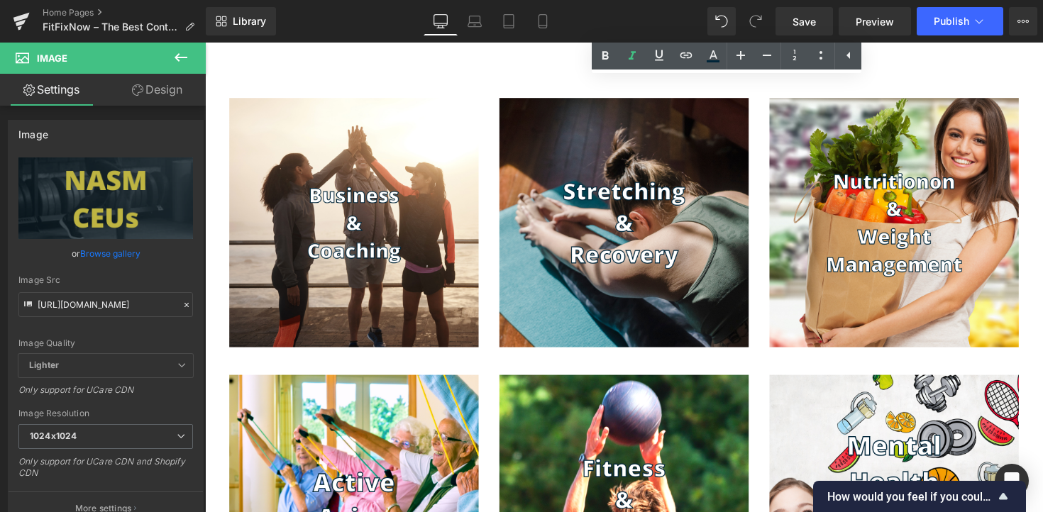
click at [585, 288] on img at bounding box center [634, 226] width 255 height 255
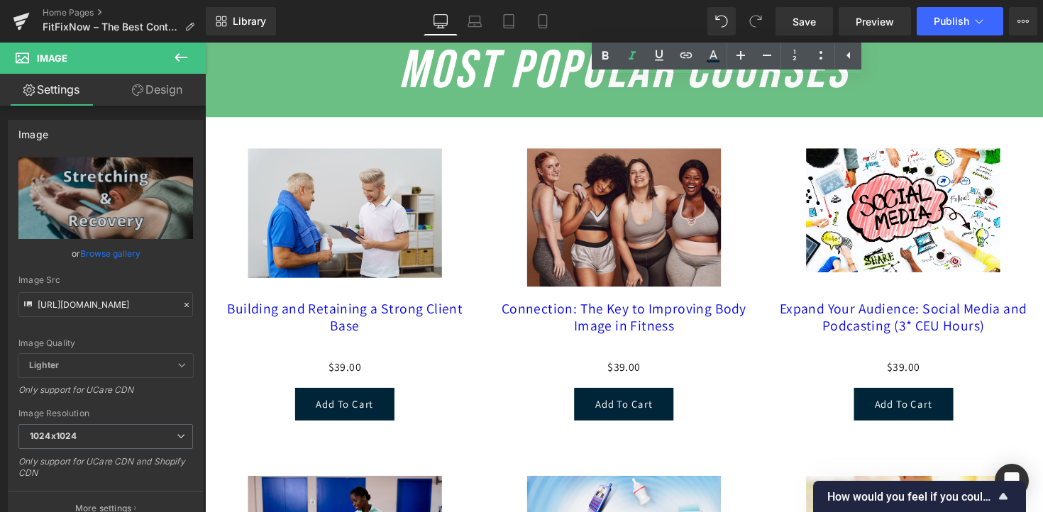
scroll to position [2073, 0]
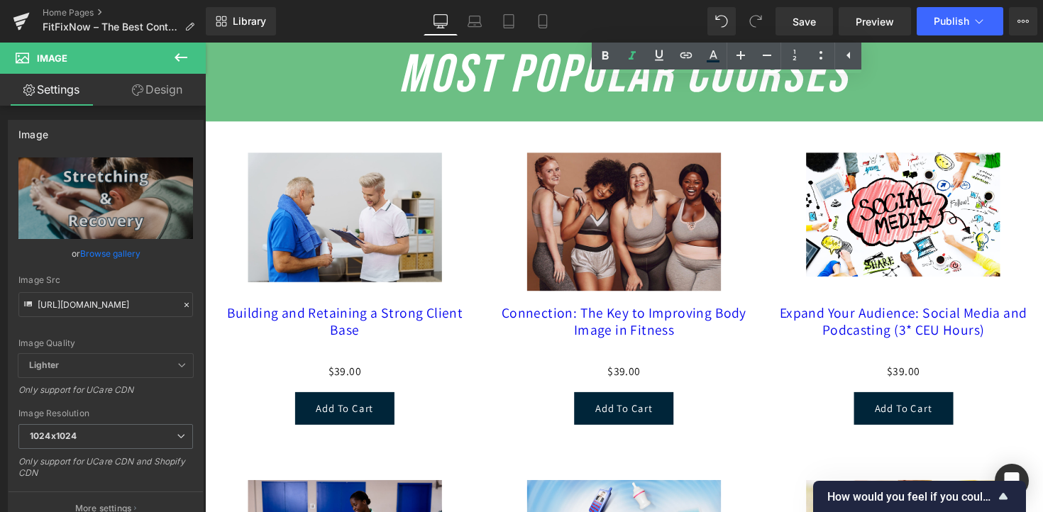
click at [581, 257] on img at bounding box center [634, 226] width 199 height 142
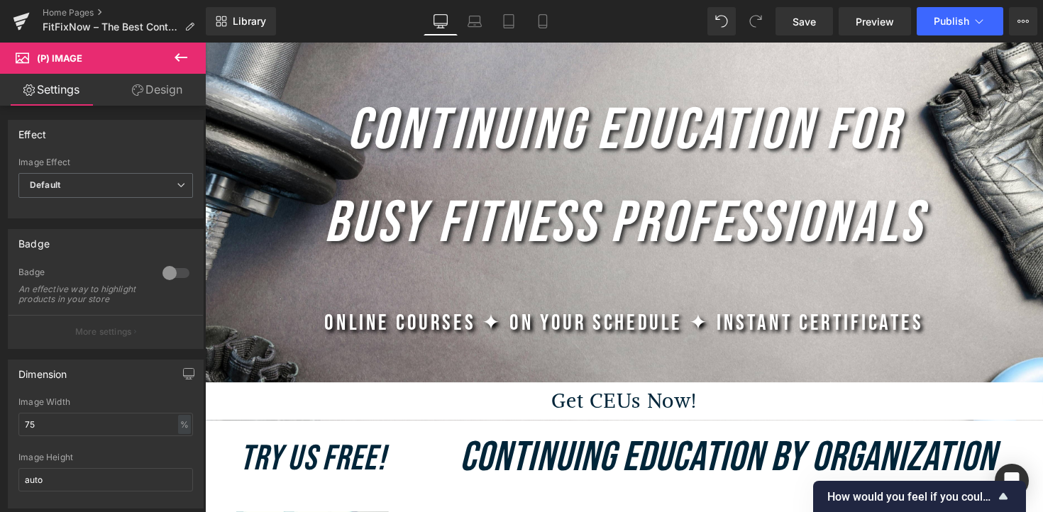
scroll to position [0, 0]
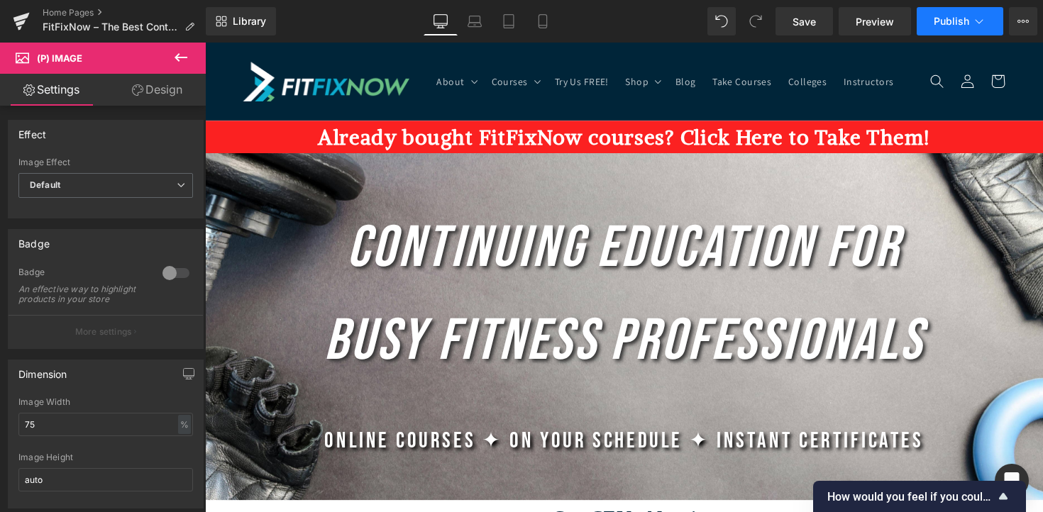
click at [962, 21] on span "Publish" at bounding box center [951, 21] width 35 height 11
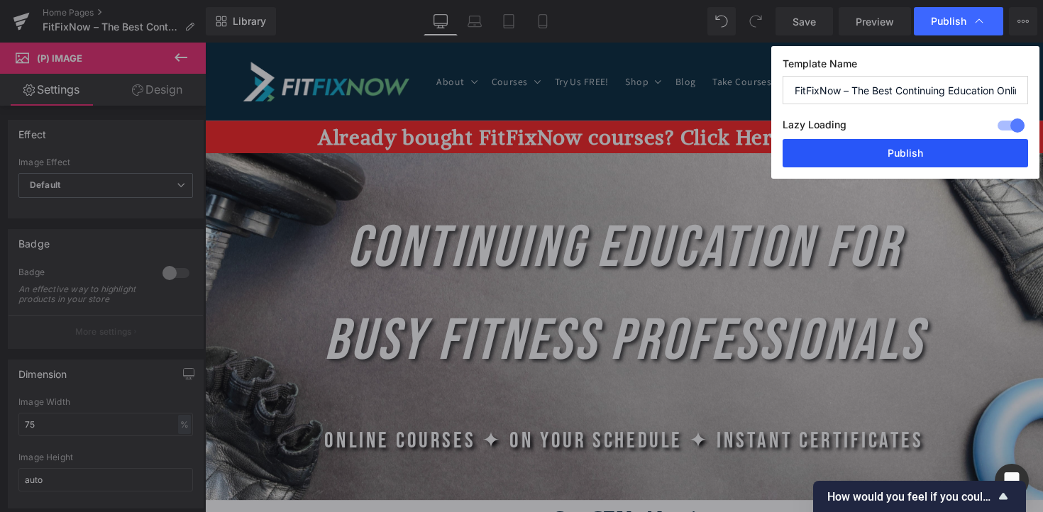
click at [926, 152] on button "Publish" at bounding box center [906, 153] width 246 height 28
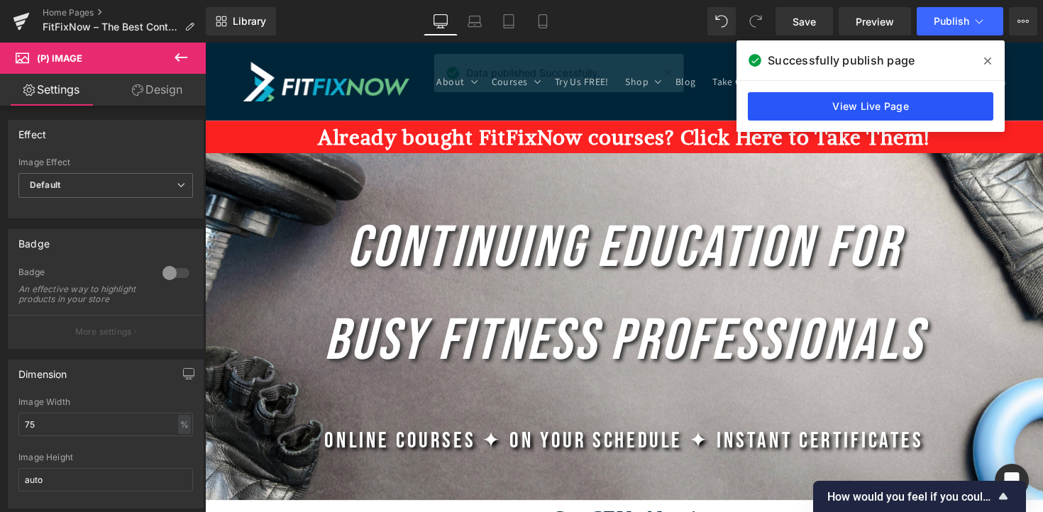
click at [882, 109] on link "View Live Page" at bounding box center [871, 106] width 246 height 28
